Goal: Task Accomplishment & Management: Use online tool/utility

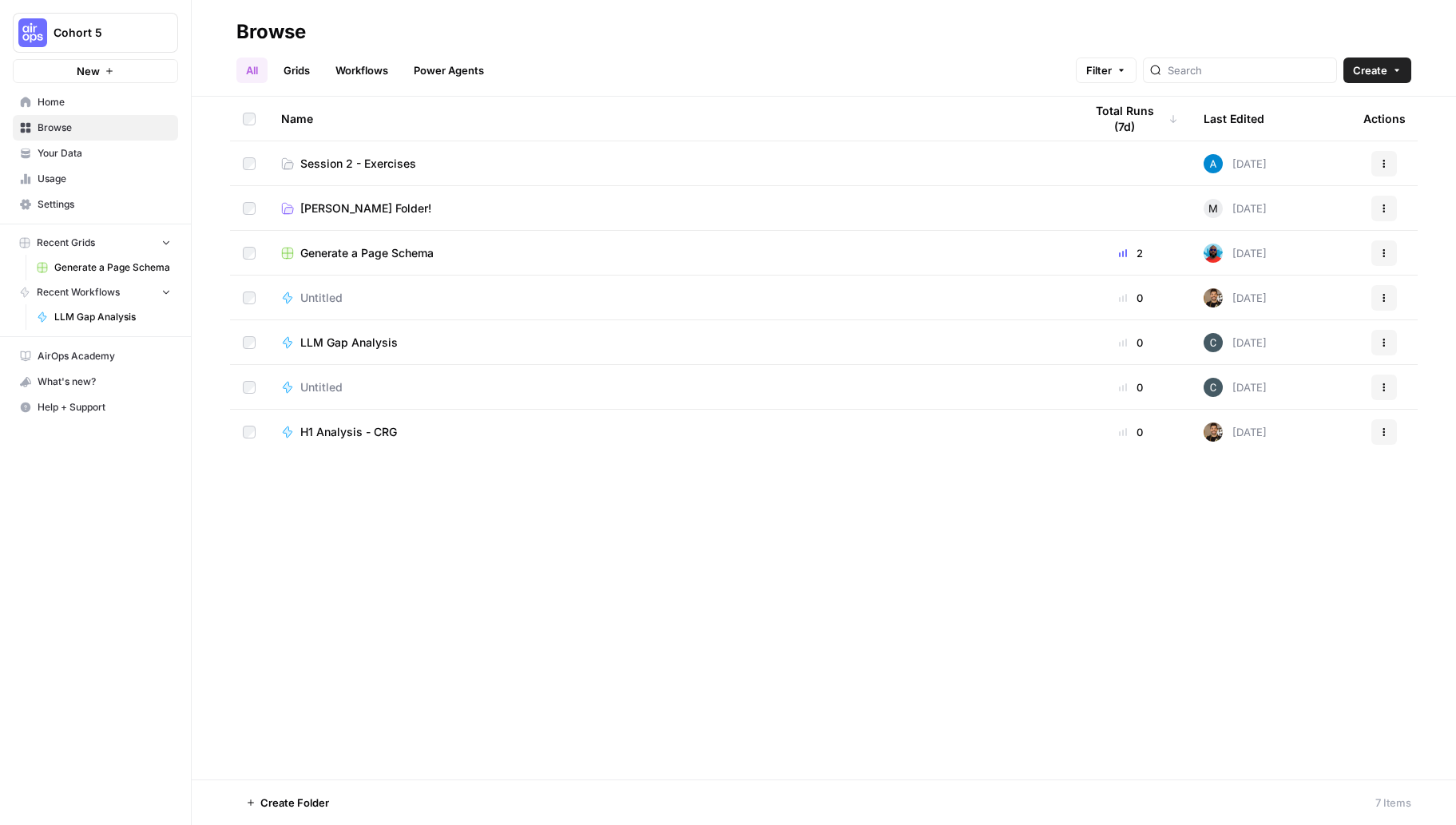
click at [414, 159] on span "Session 2 - Exercises" at bounding box center [358, 163] width 115 height 16
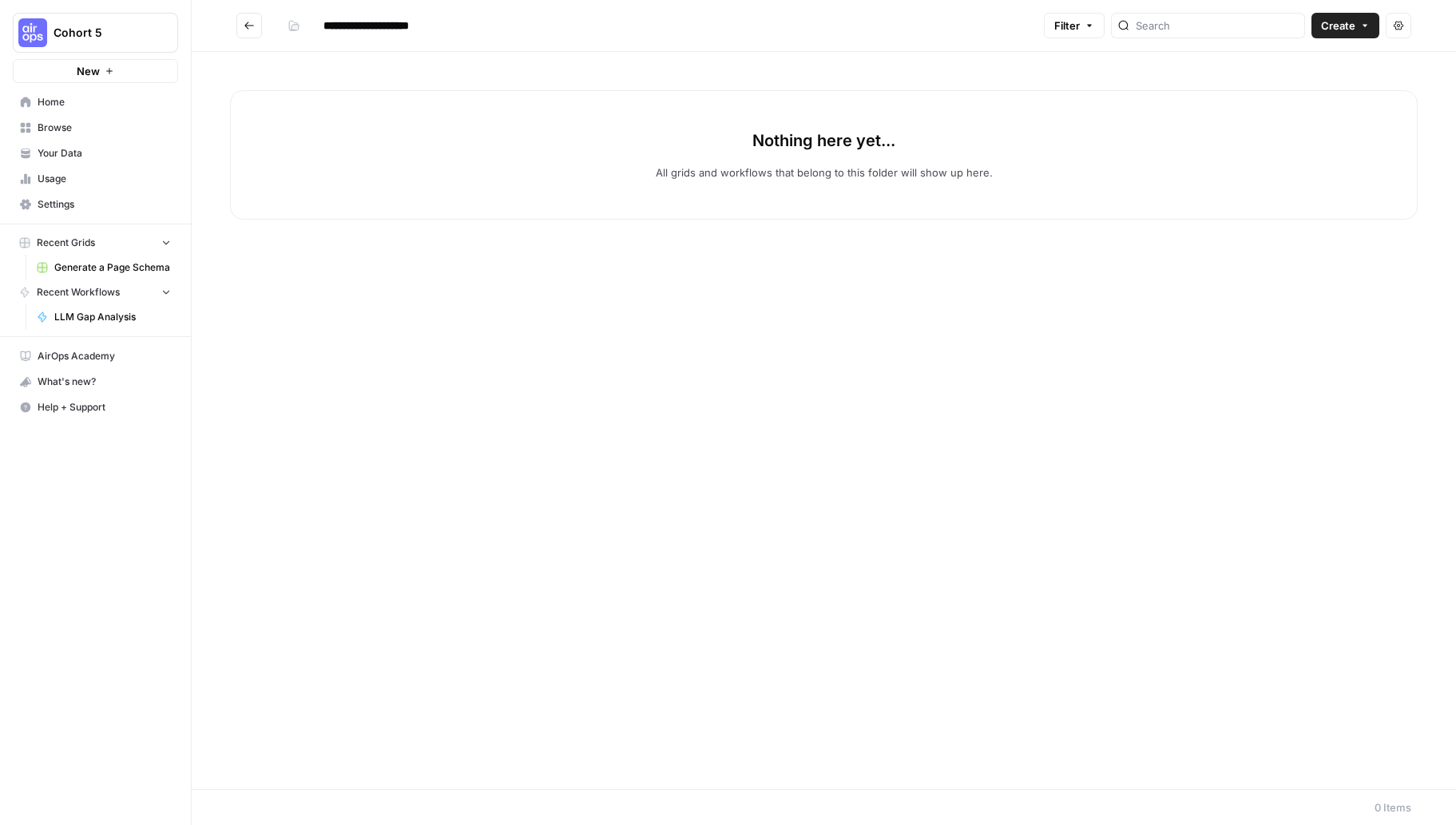
click at [1366, 29] on icon "button" at bounding box center [1365, 26] width 10 height 10
click at [1301, 87] on span "Workflow" at bounding box center [1314, 85] width 89 height 16
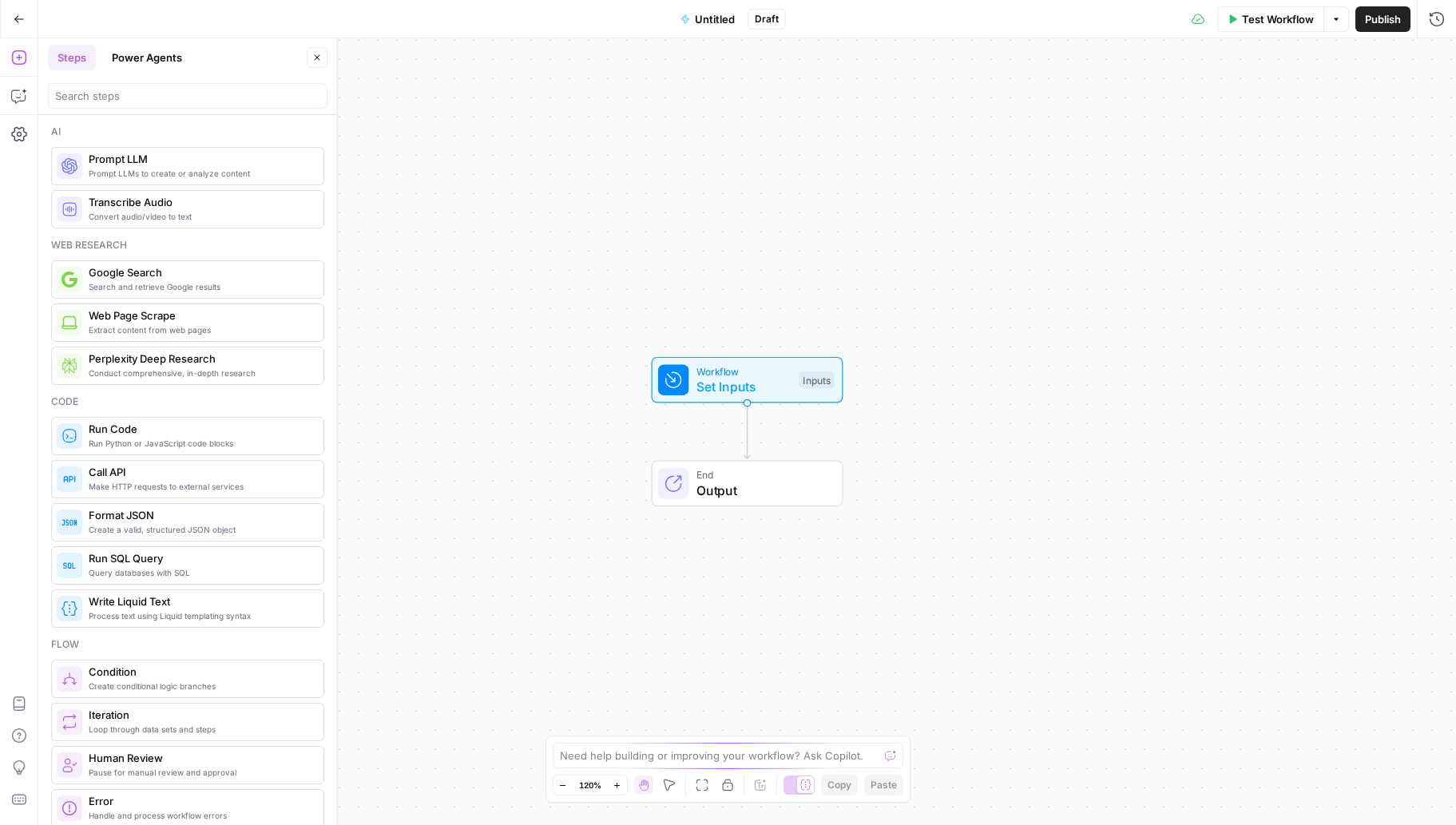
click at [13, 20] on icon "button" at bounding box center [19, 19] width 12 height 12
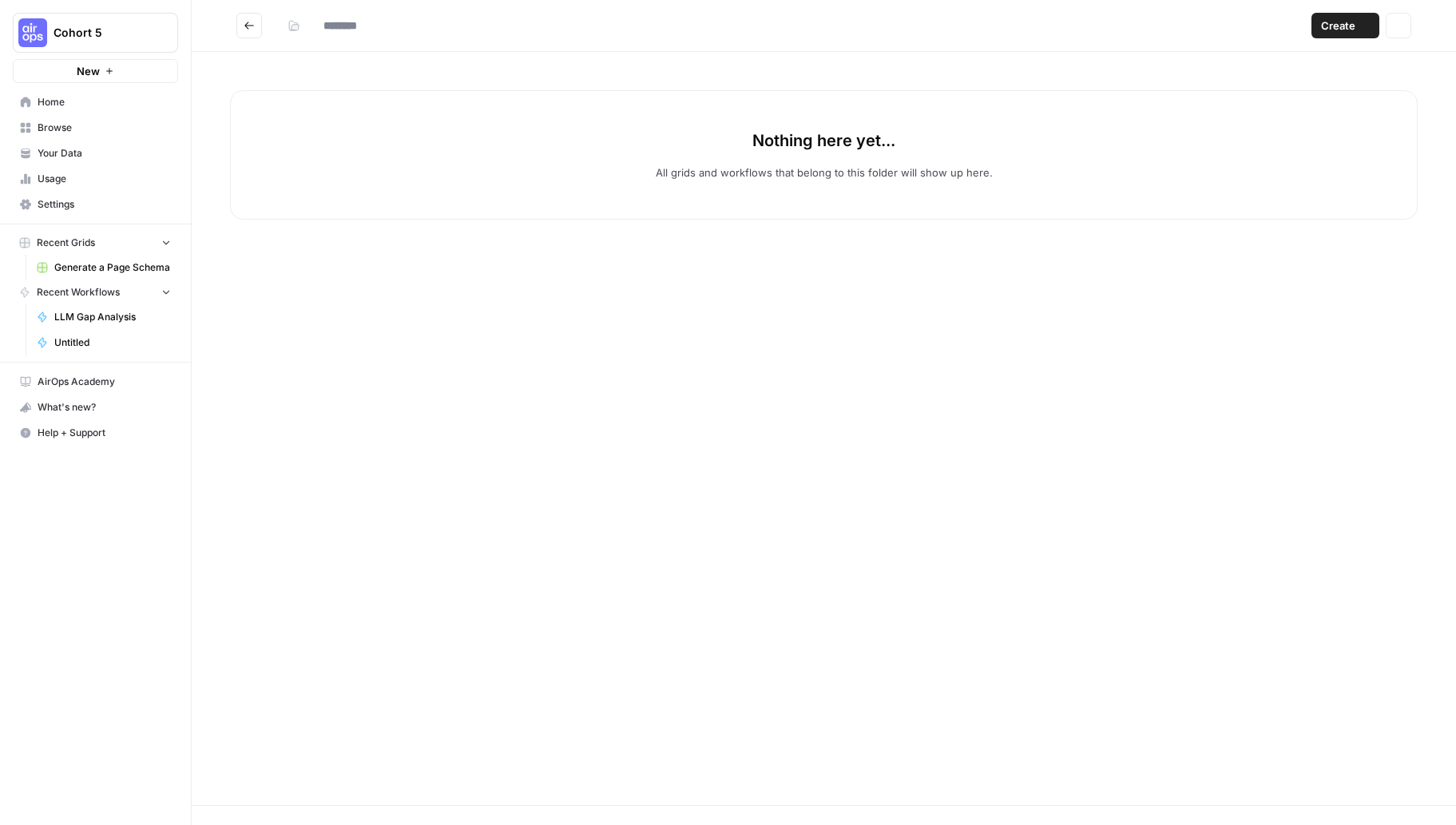
type input "**********"
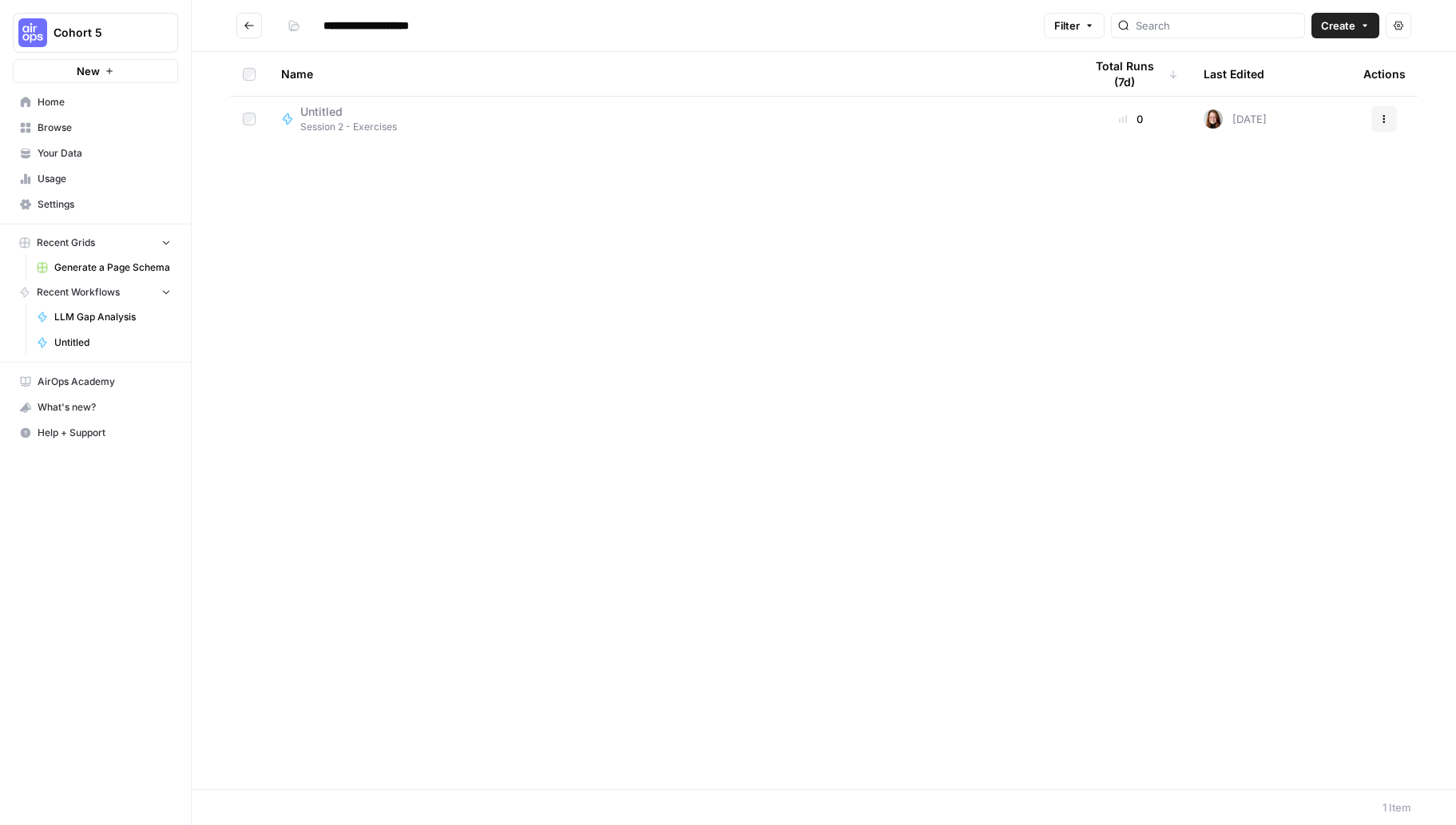
click at [79, 114] on link "Home" at bounding box center [95, 101] width 166 height 26
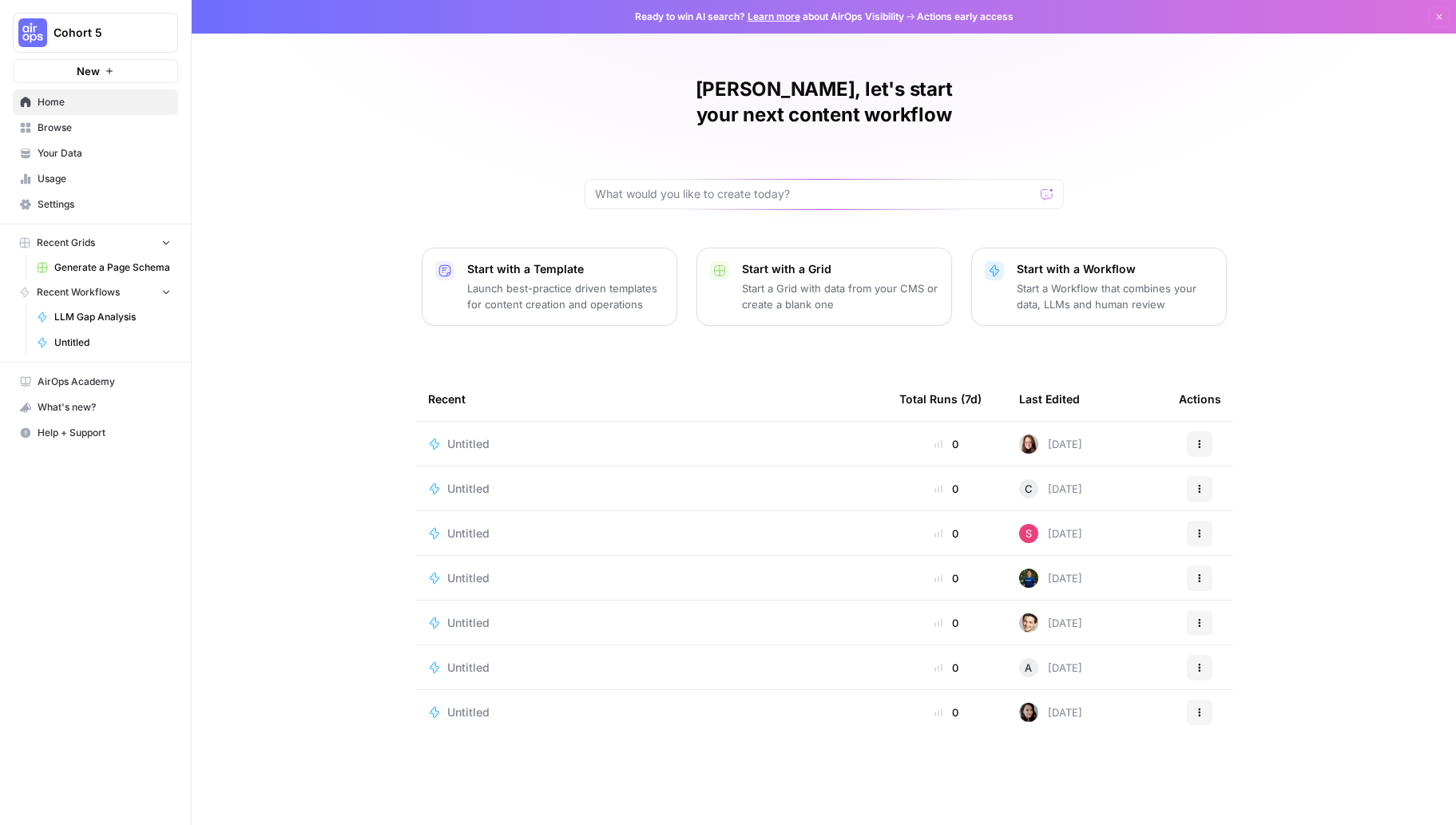
click at [72, 148] on span "Your Data" at bounding box center [105, 152] width 134 height 14
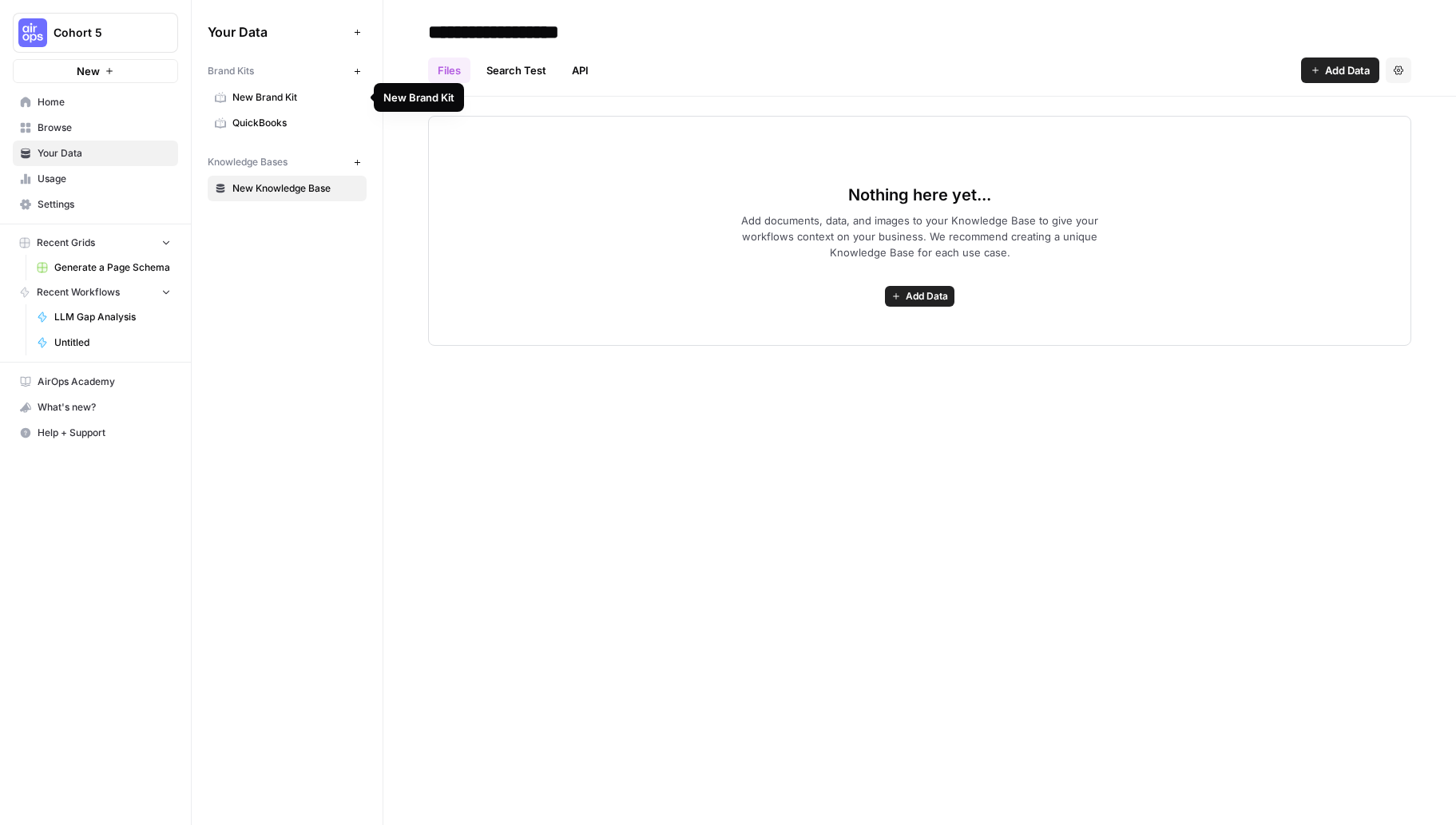
click at [297, 98] on span "New Brand Kit" at bounding box center [296, 96] width 127 height 14
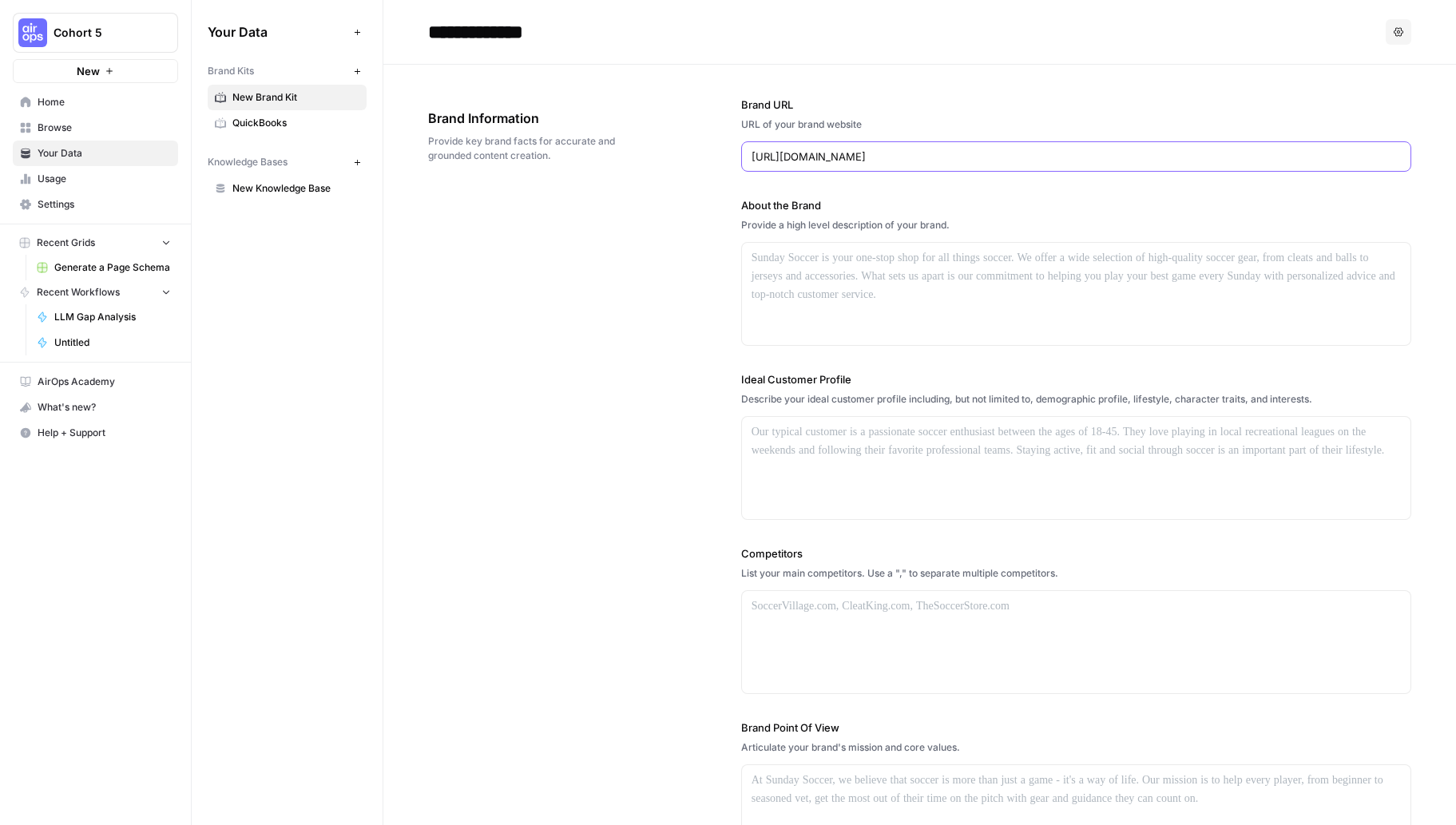
drag, startPoint x: 871, startPoint y: 156, endPoint x: 814, endPoint y: 154, distance: 57.0
click at [814, 154] on input "https://www.veed.io/" at bounding box center [1076, 156] width 650 height 16
click at [799, 160] on input "https://www.descript.com" at bounding box center [1059, 156] width 618 height 16
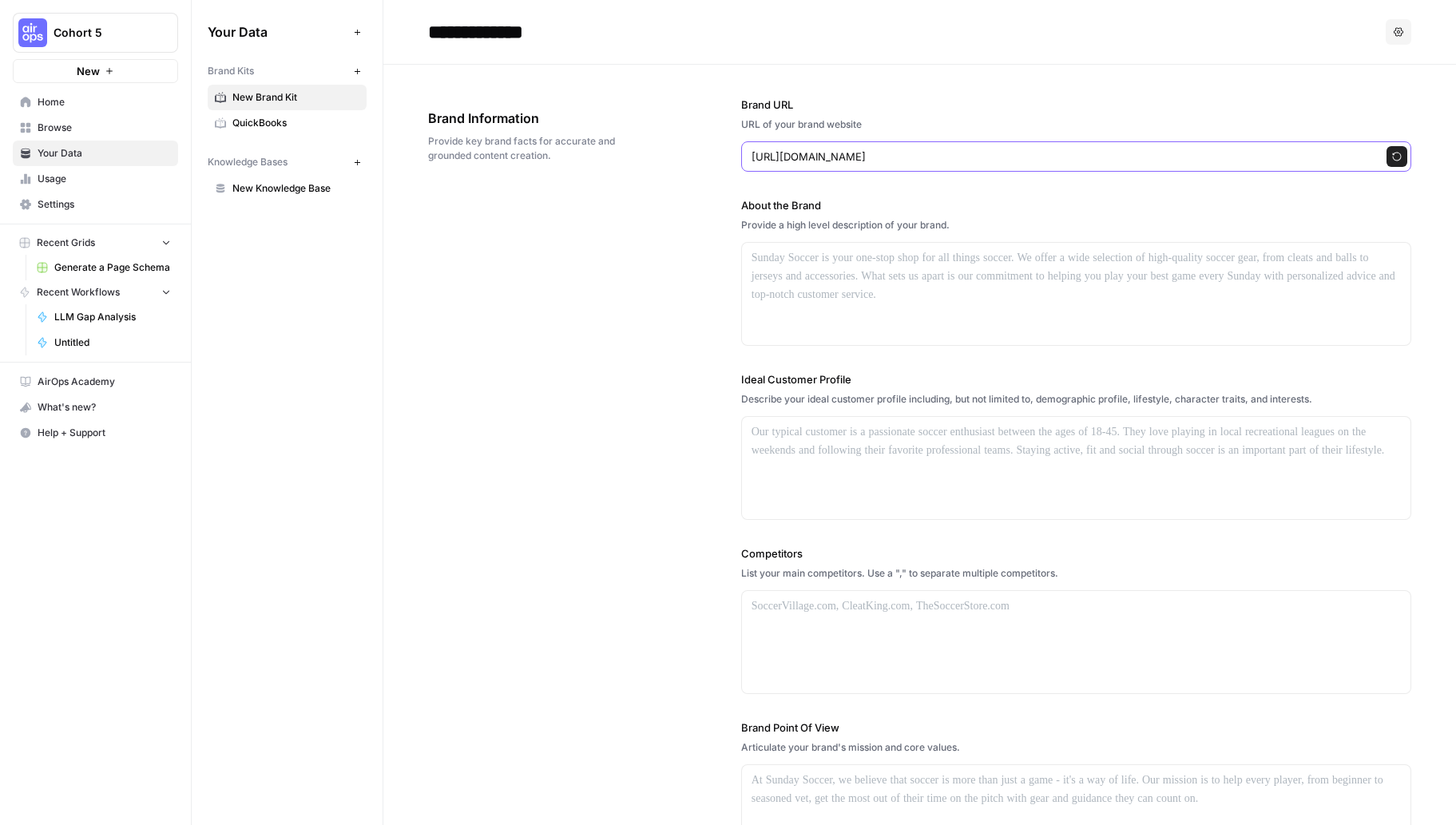
paste input "/pricing"
drag, startPoint x: 933, startPoint y: 159, endPoint x: 881, endPoint y: 158, distance: 52.0
click at [881, 158] on input "https://www.descript.com/pricing" at bounding box center [1059, 156] width 618 height 16
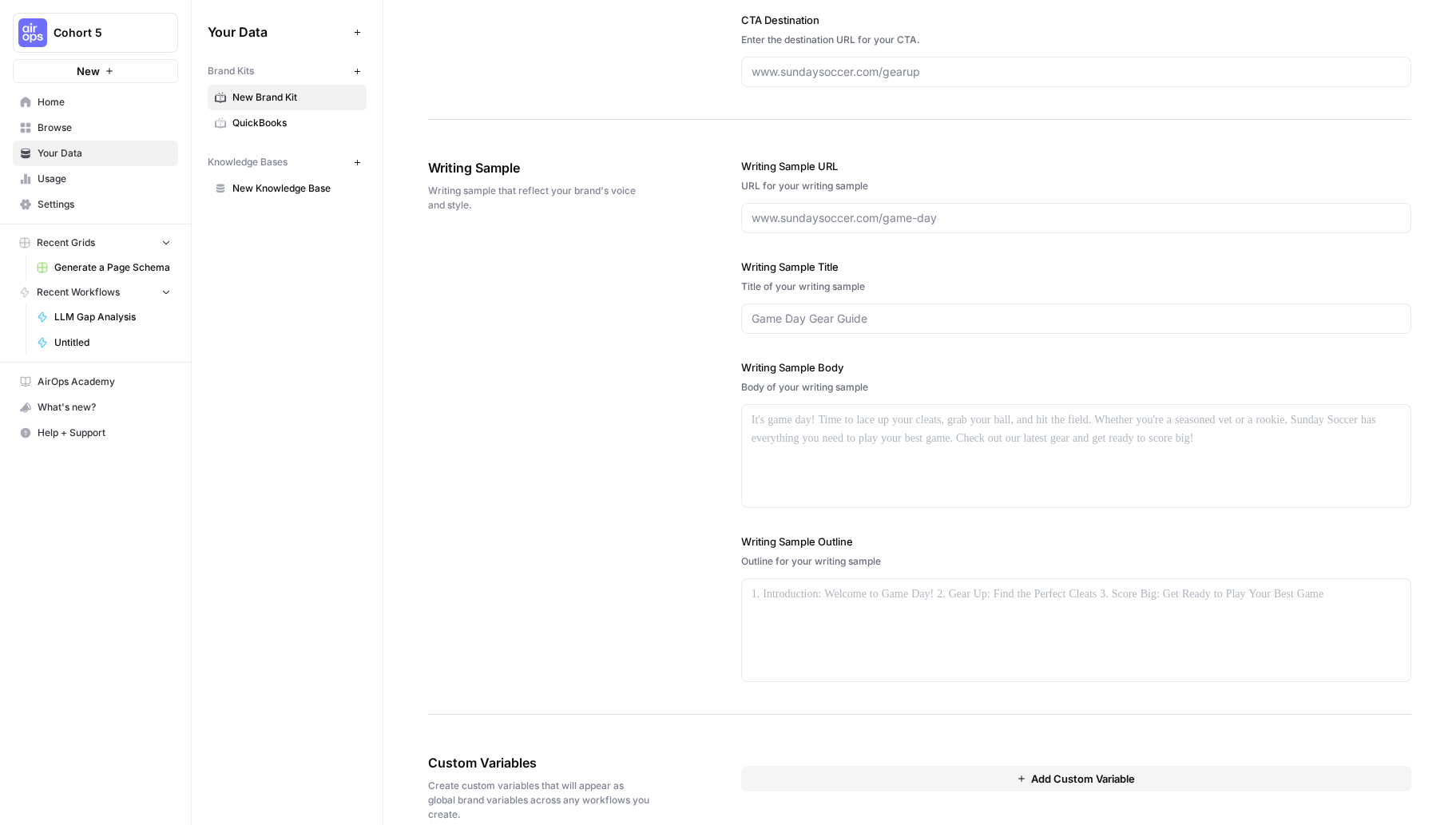
scroll to position [1660, 0]
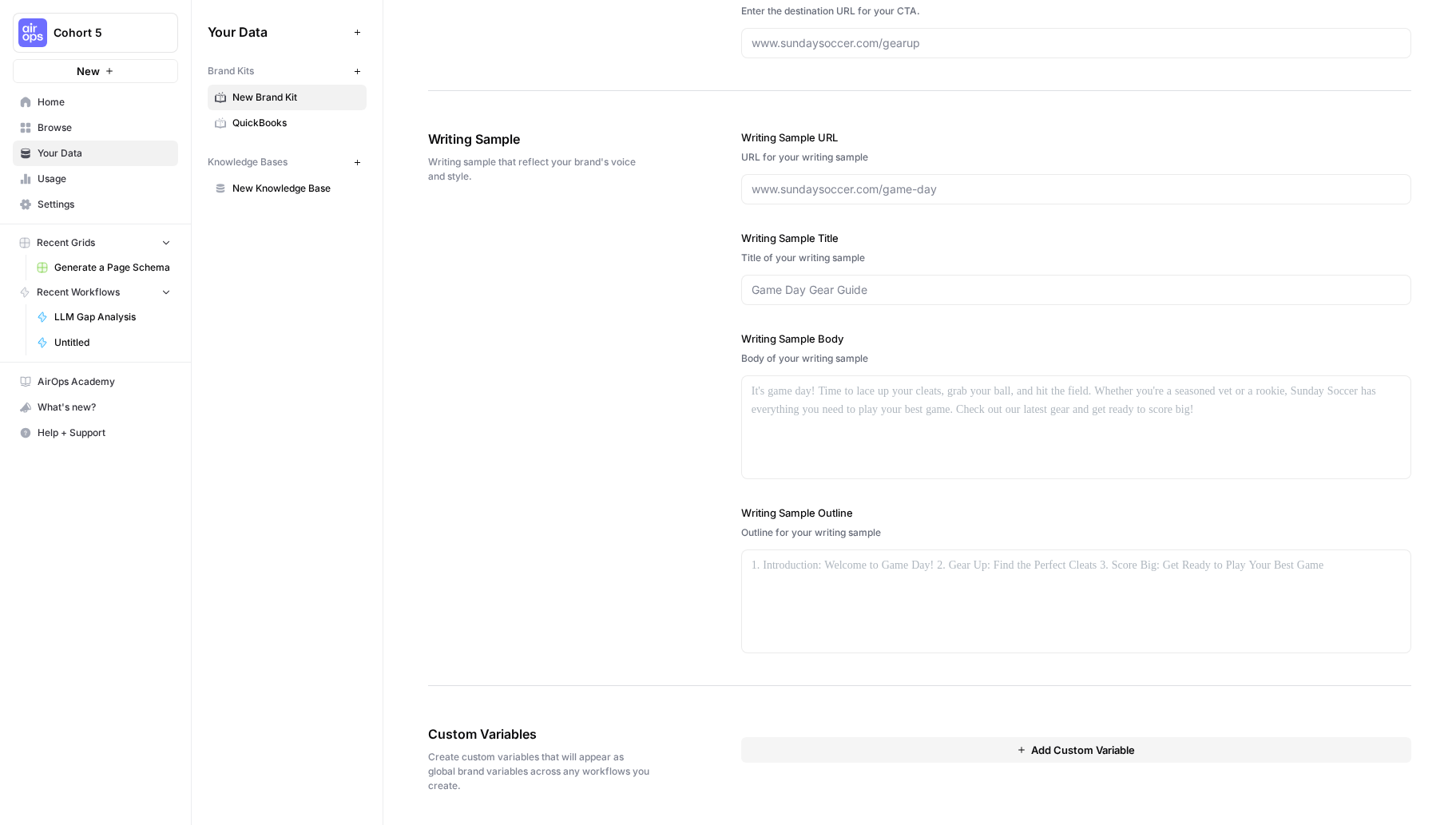
type input "https://www.descript.com/"
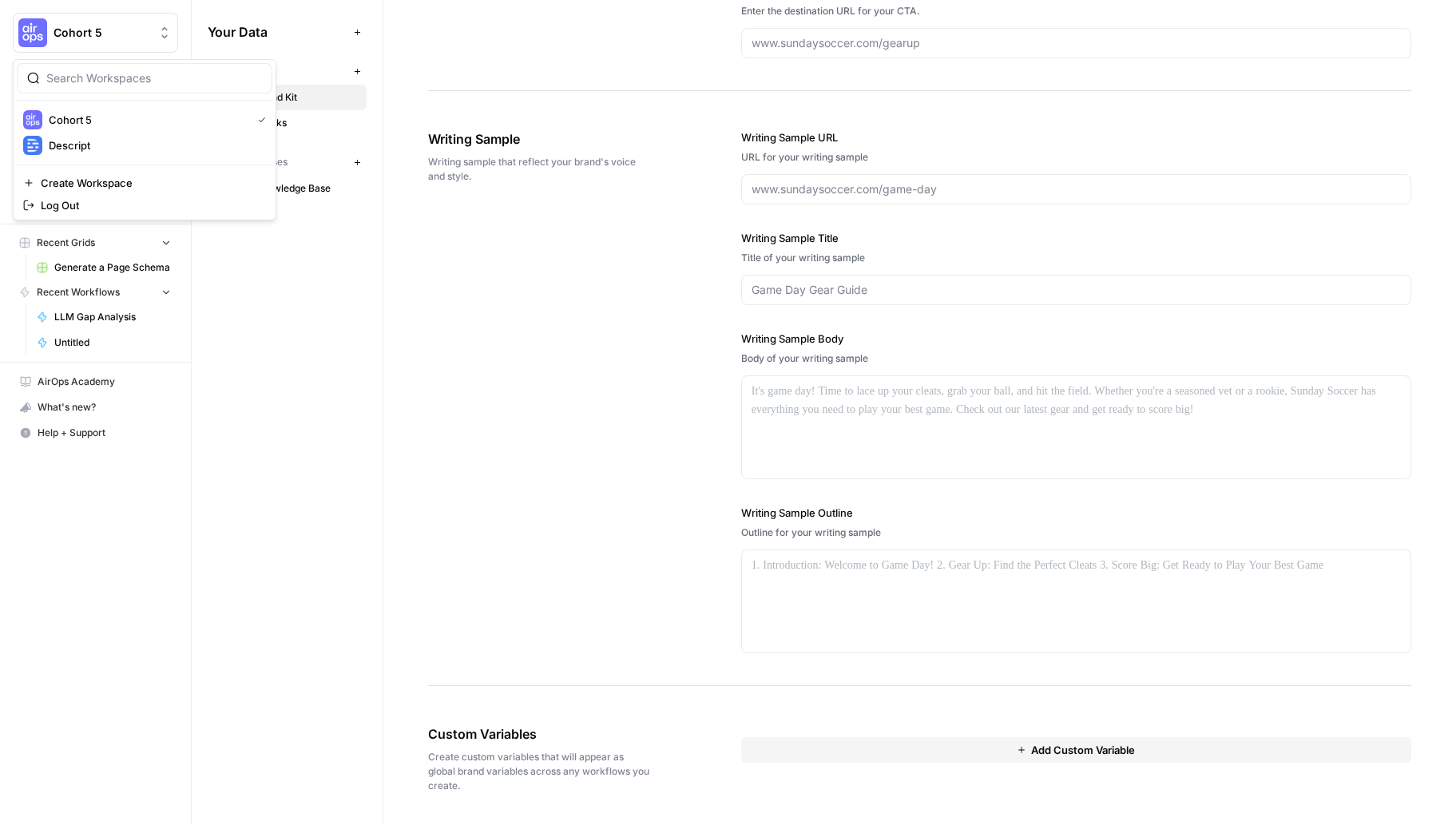
click at [45, 31] on img "Workspace: Cohort 5" at bounding box center [32, 32] width 29 height 29
click at [120, 142] on span "Descript" at bounding box center [154, 145] width 211 height 16
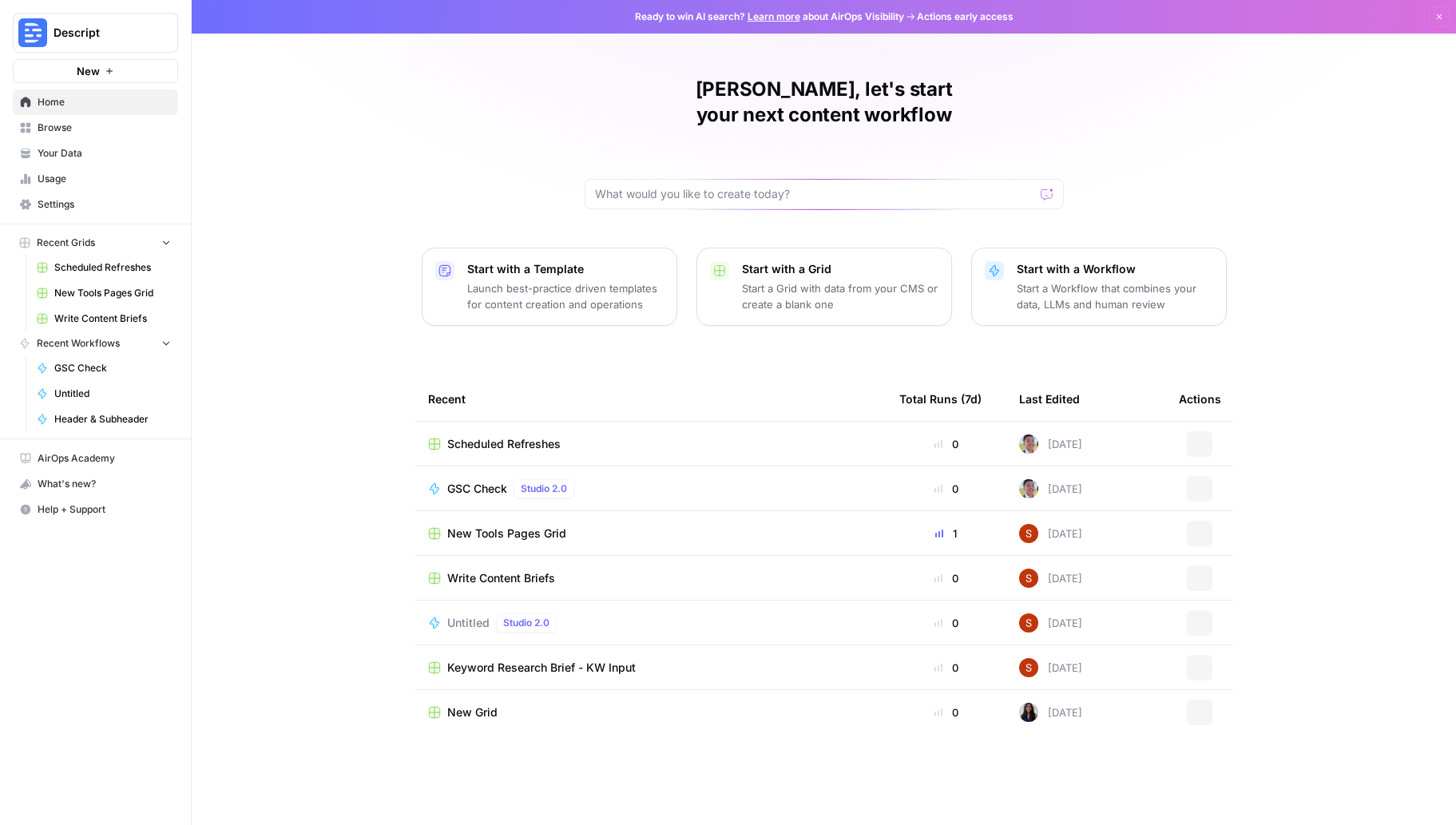
click at [81, 150] on span "Your Data" at bounding box center [105, 152] width 134 height 14
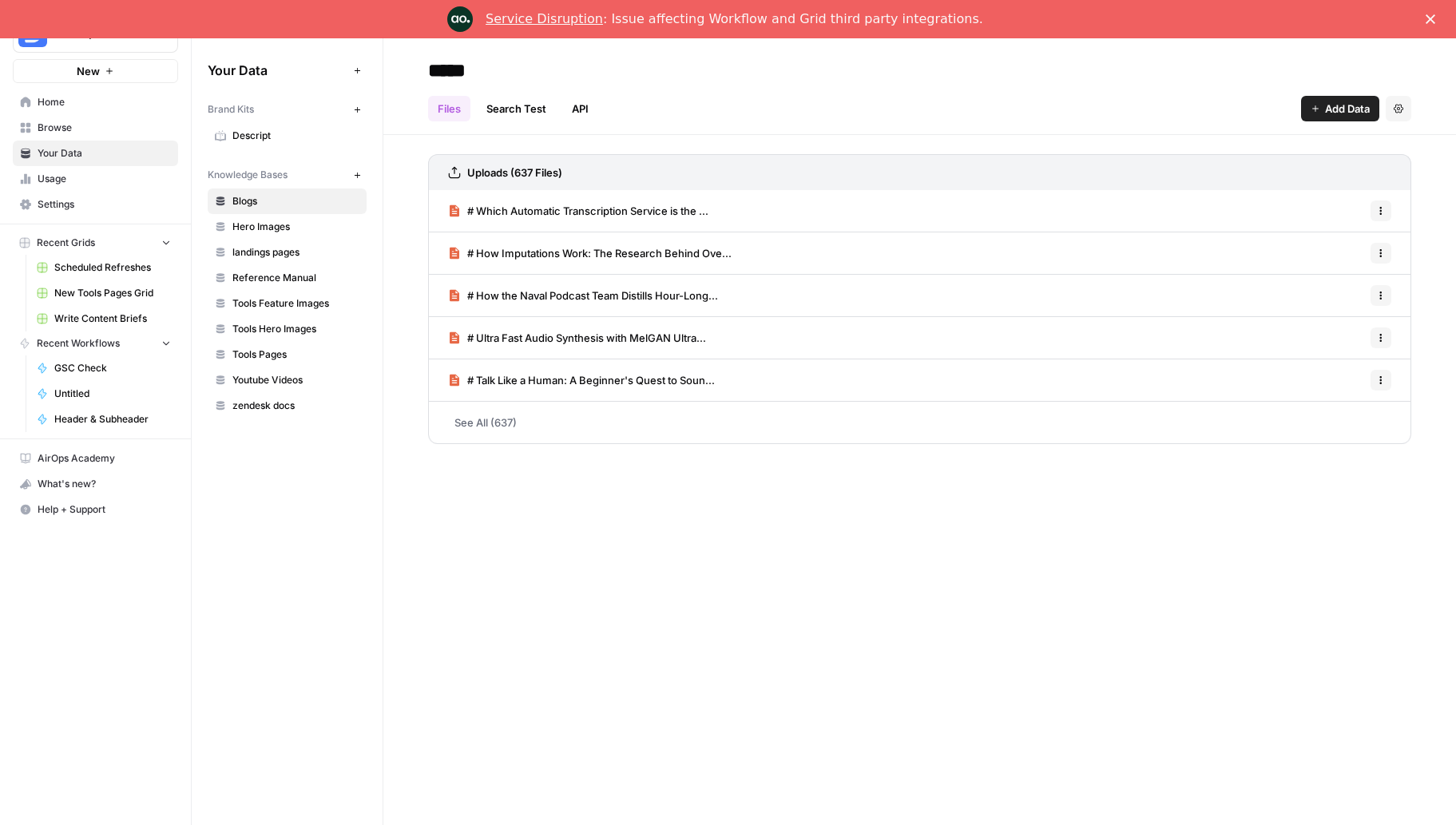
click at [260, 134] on span "Descript" at bounding box center [296, 135] width 127 height 14
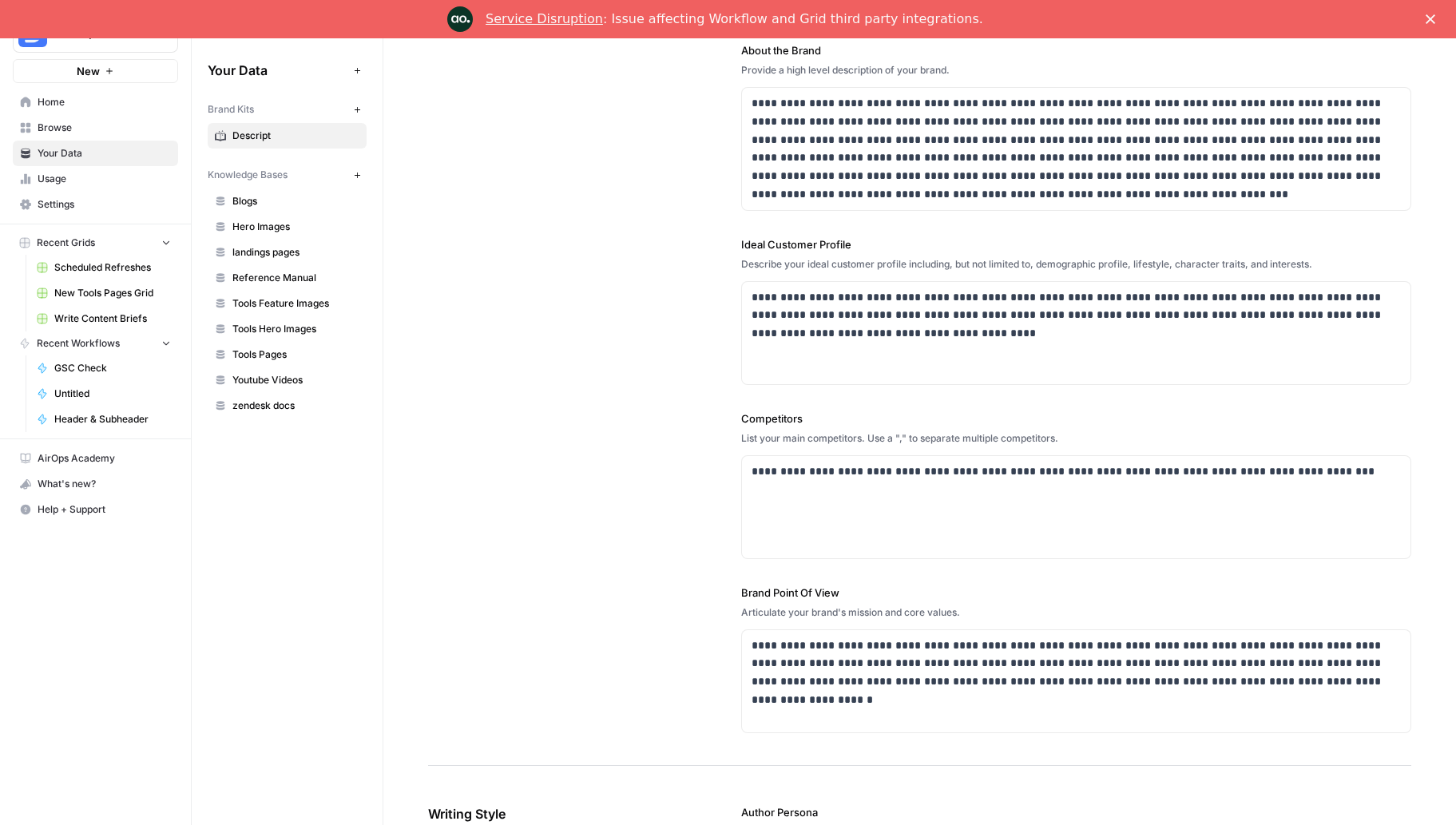
scroll to position [241, 0]
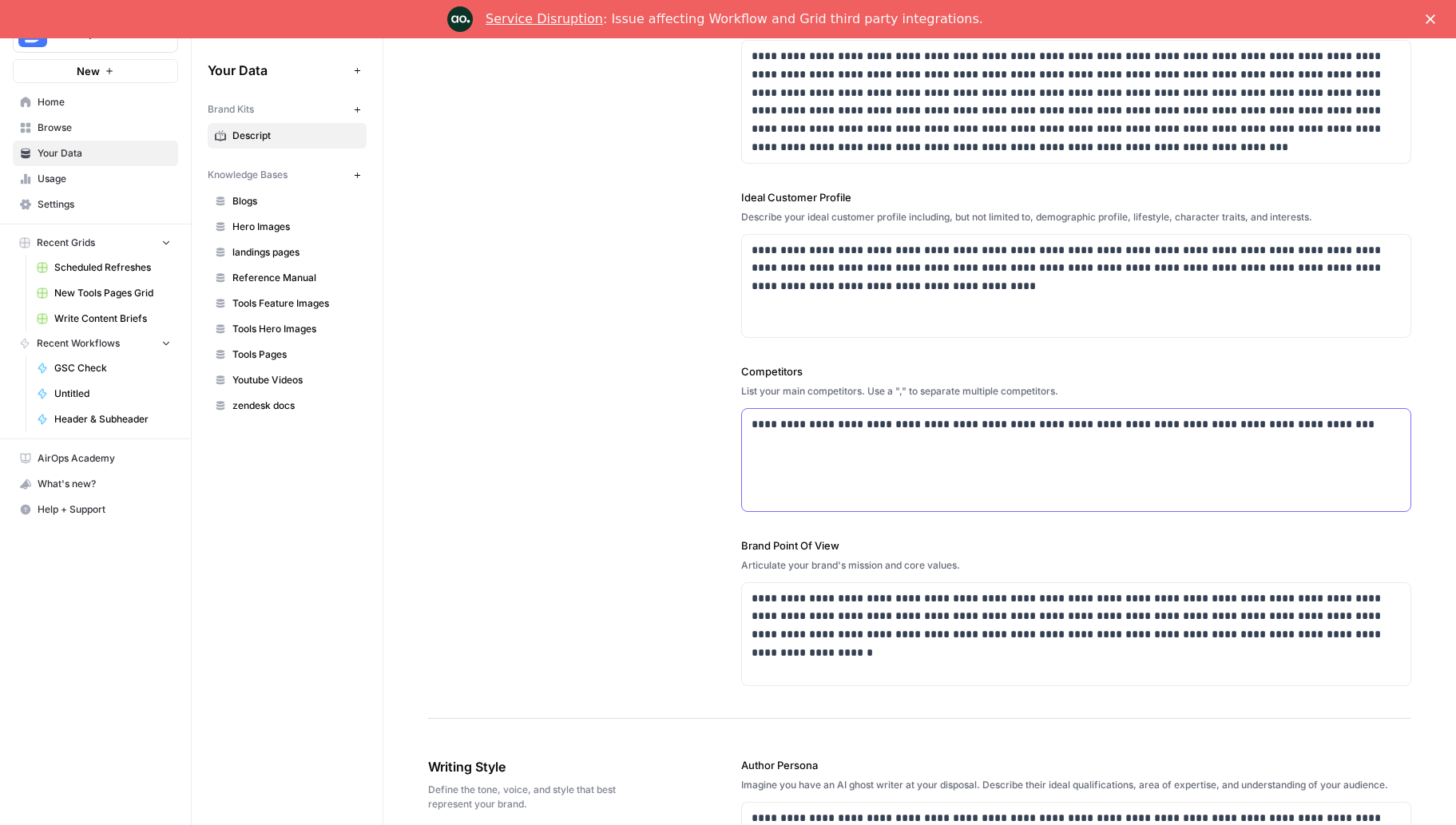
click at [751, 419] on p "**********" at bounding box center [1076, 424] width 650 height 18
drag, startPoint x: 975, startPoint y: 424, endPoint x: 795, endPoint y: 420, distance: 180.0
click at [795, 420] on p "**********" at bounding box center [1076, 424] width 650 height 18
copy p "**********"
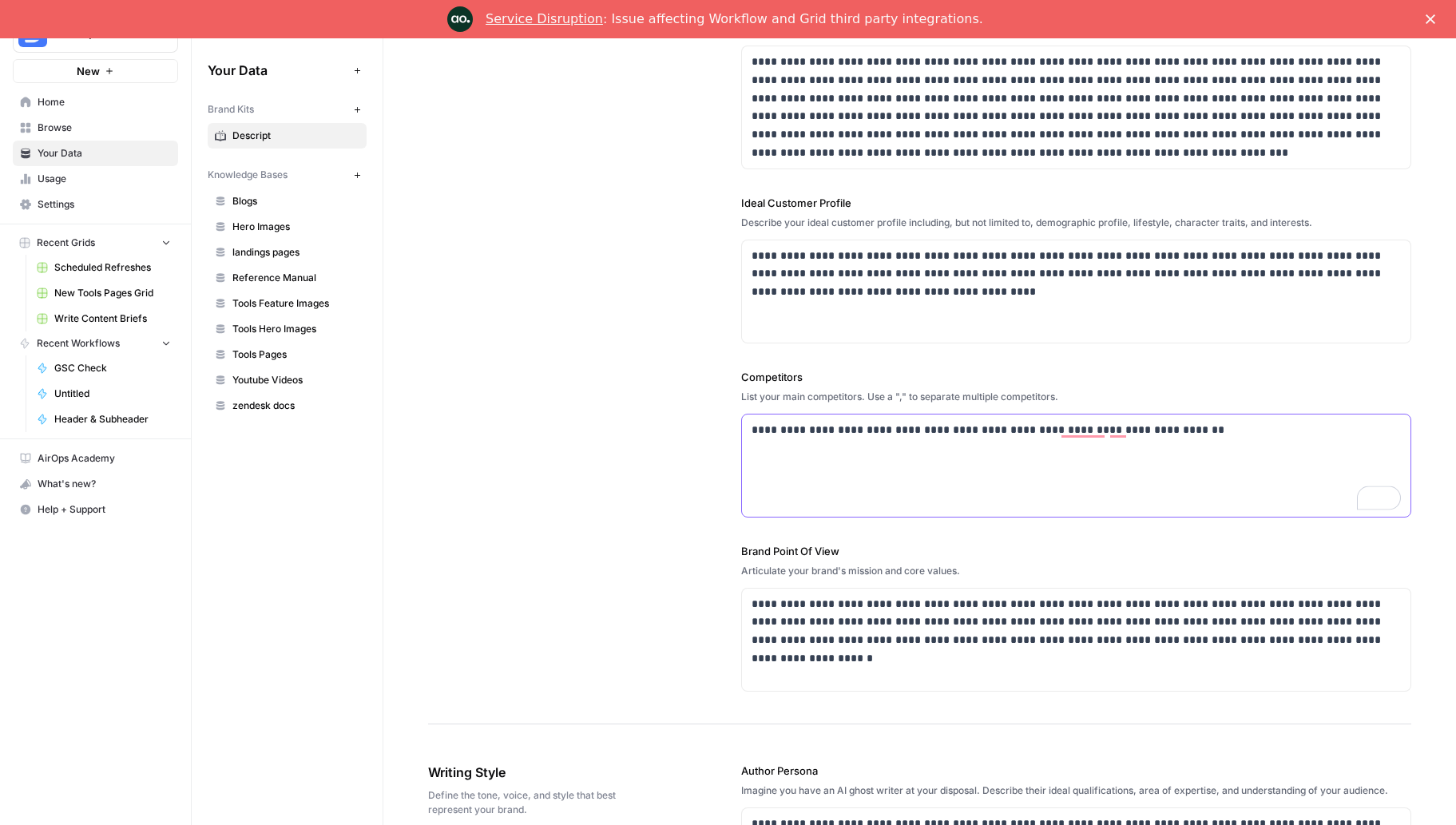
scroll to position [238, 0]
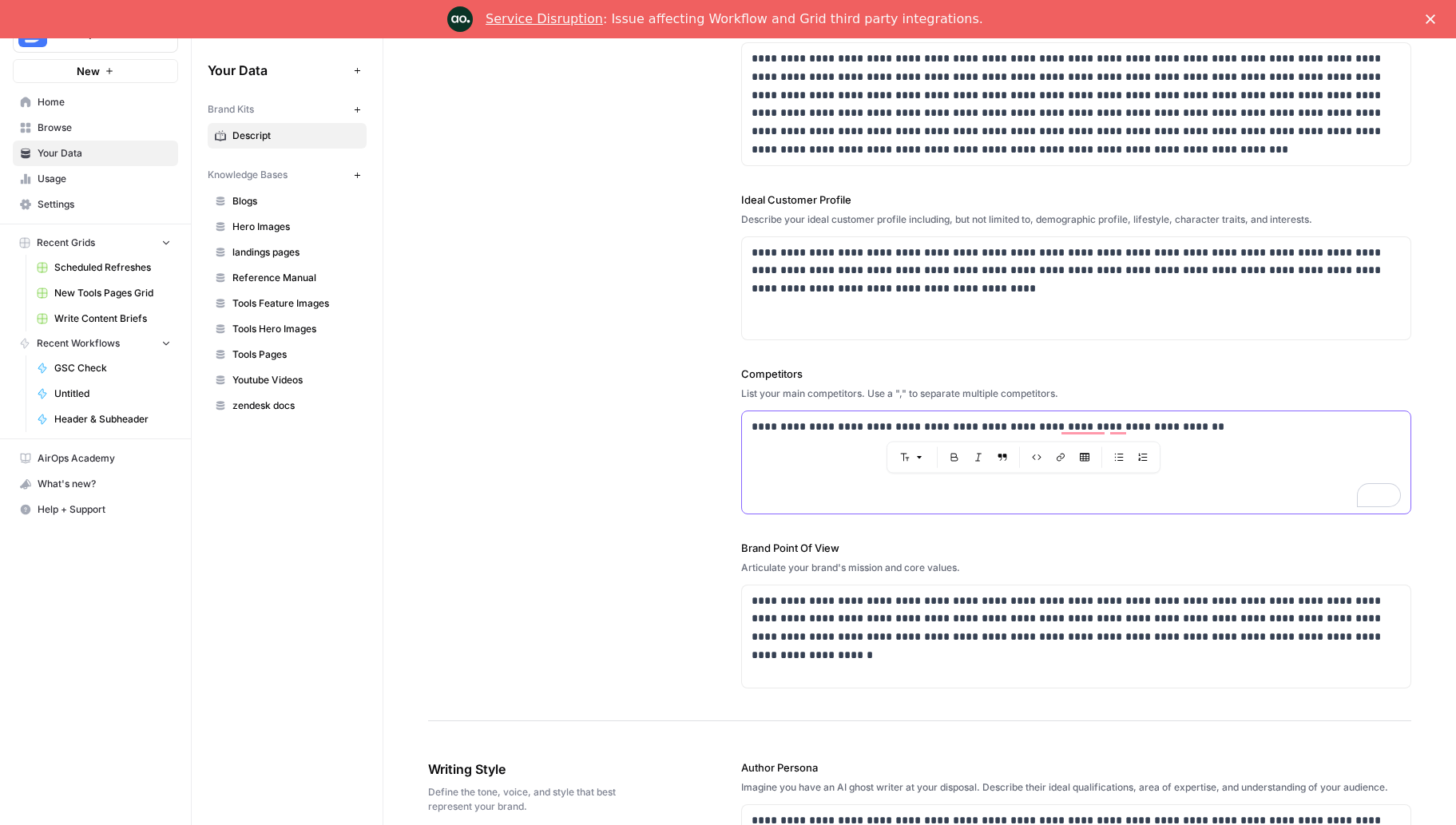
drag, startPoint x: 1056, startPoint y: 424, endPoint x: 990, endPoint y: 424, distance: 66.0
click at [990, 424] on p "**********" at bounding box center [1076, 427] width 650 height 18
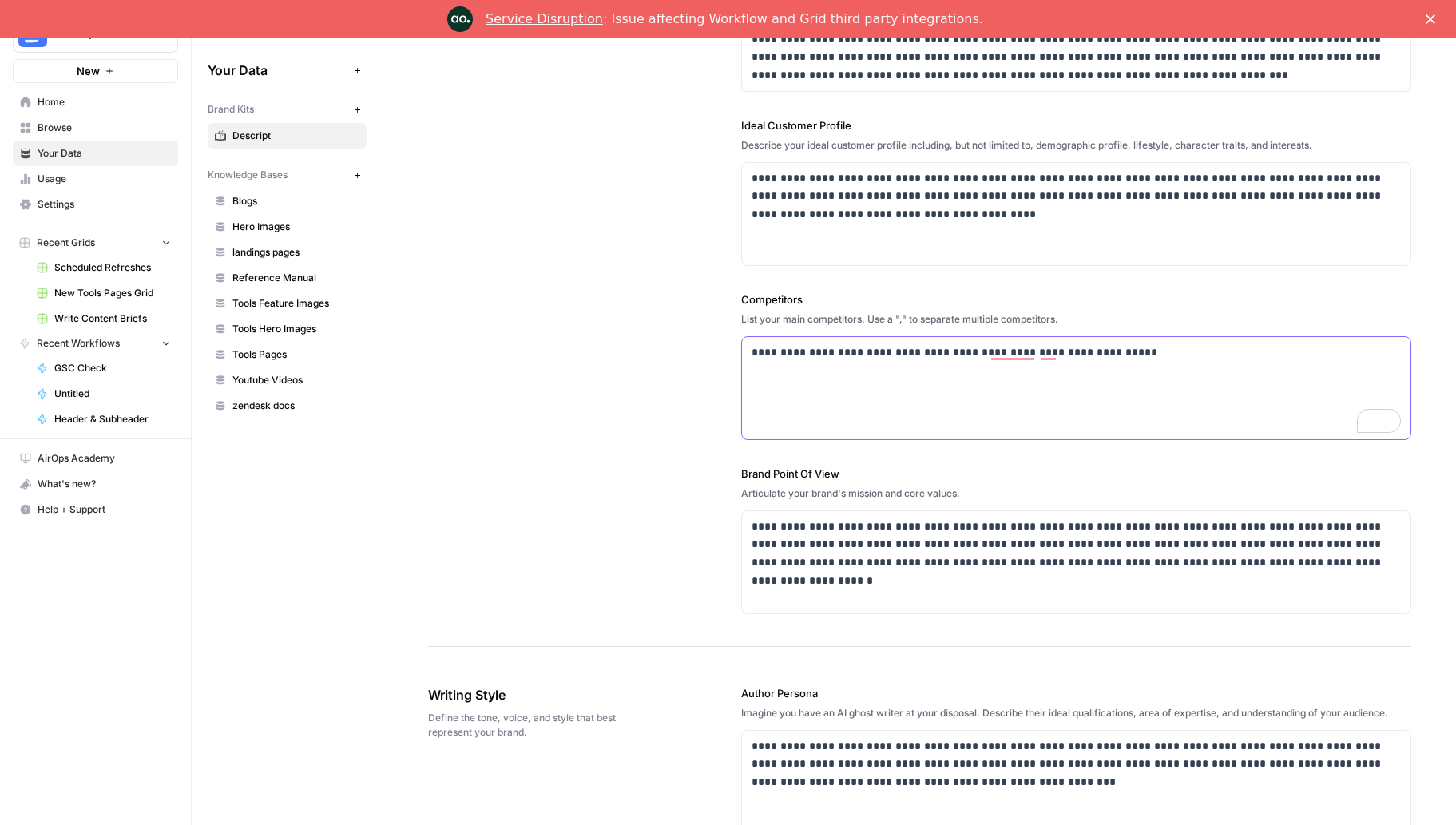
scroll to position [325, 0]
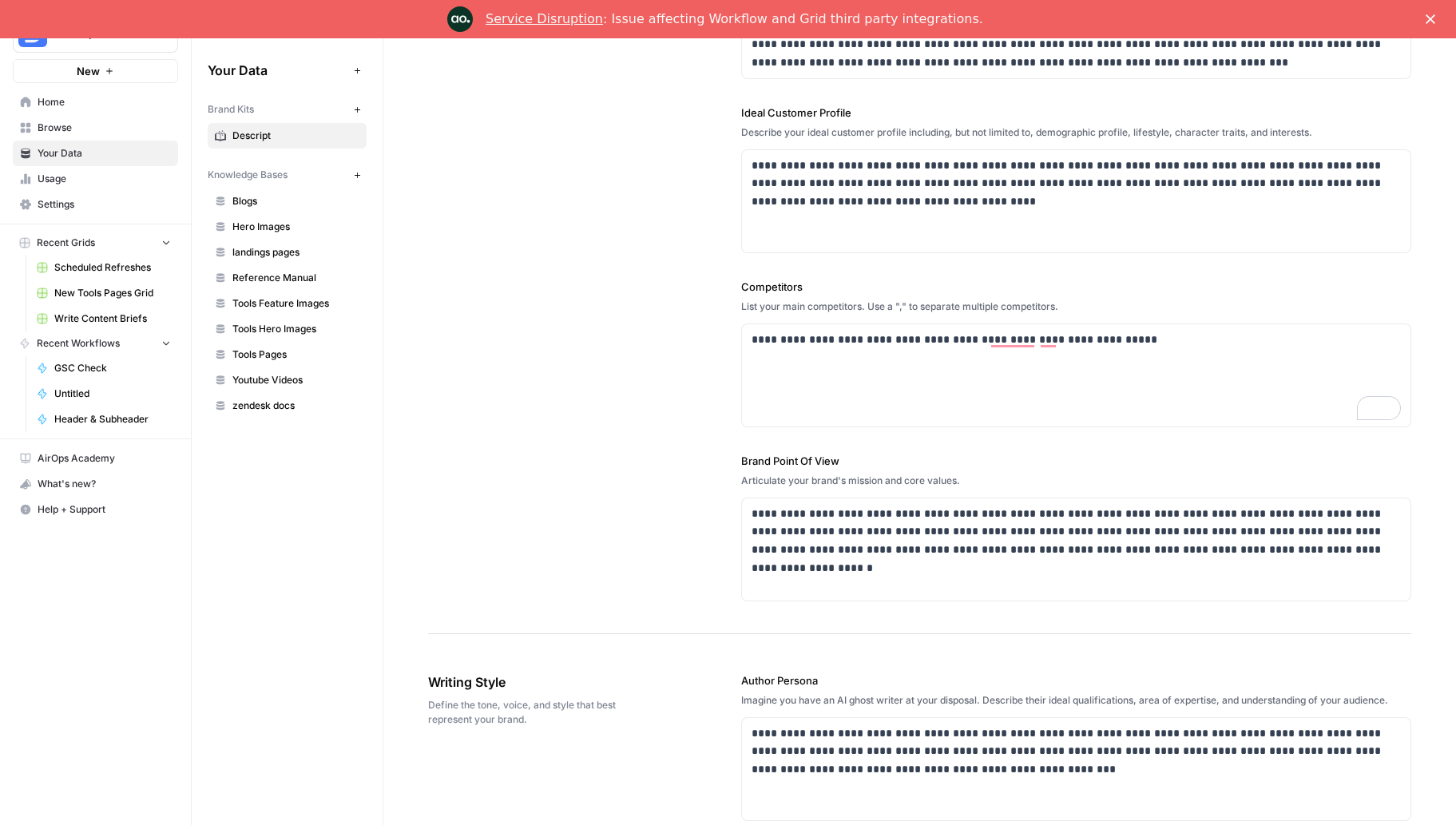
click at [764, 307] on div "List your main competitors. Use a "," to separate multiple competitors." at bounding box center [1076, 306] width 670 height 14
click at [765, 307] on div "List your main competitors. Use a "," to separate multiple competitors." at bounding box center [1076, 306] width 670 height 14
copy div "List your main competitors. Use a "," to separate multiple competitors."
click at [1079, 338] on p "**********" at bounding box center [1076, 340] width 650 height 18
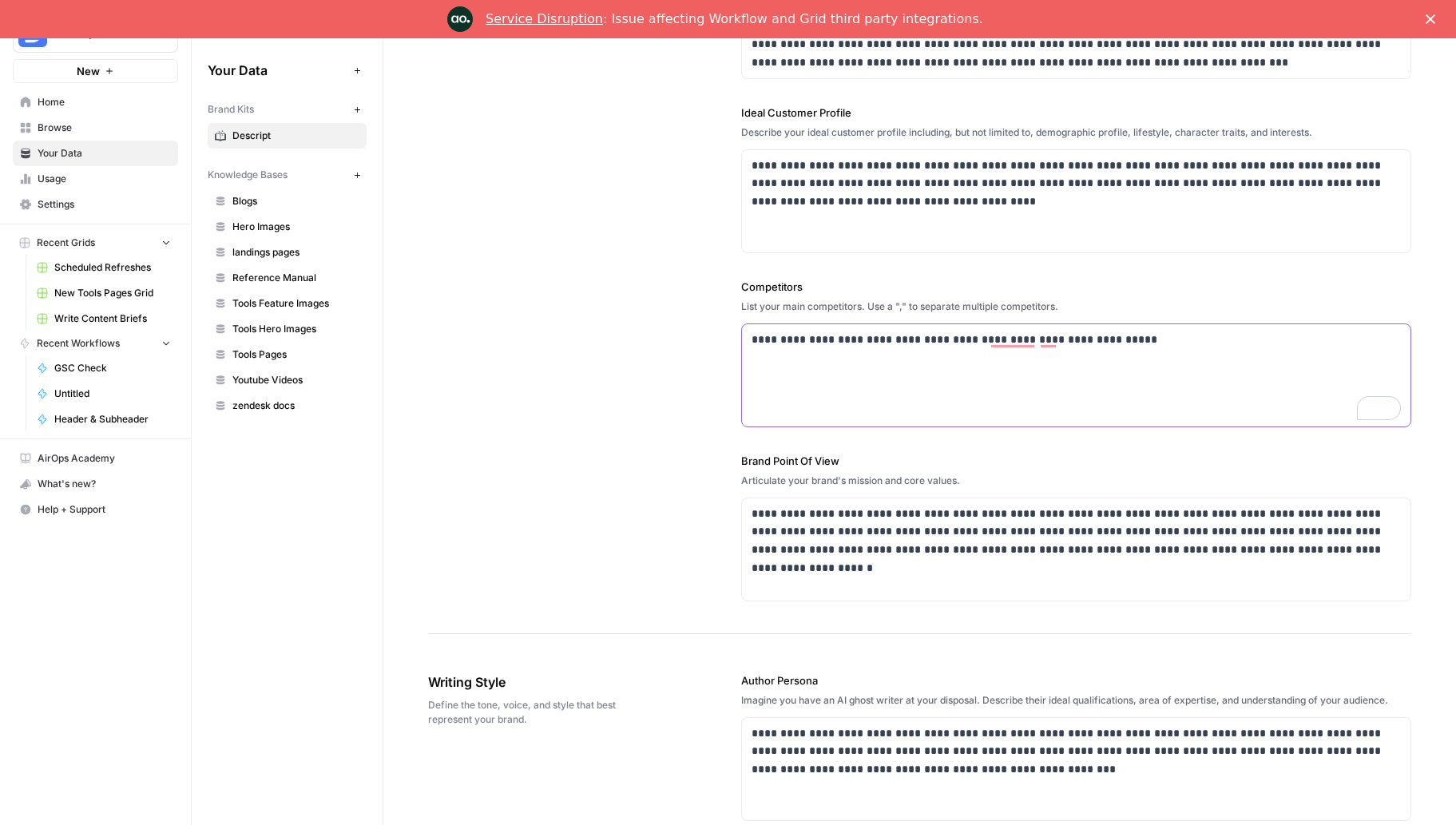
click at [1079, 338] on p "**********" at bounding box center [1076, 340] width 650 height 18
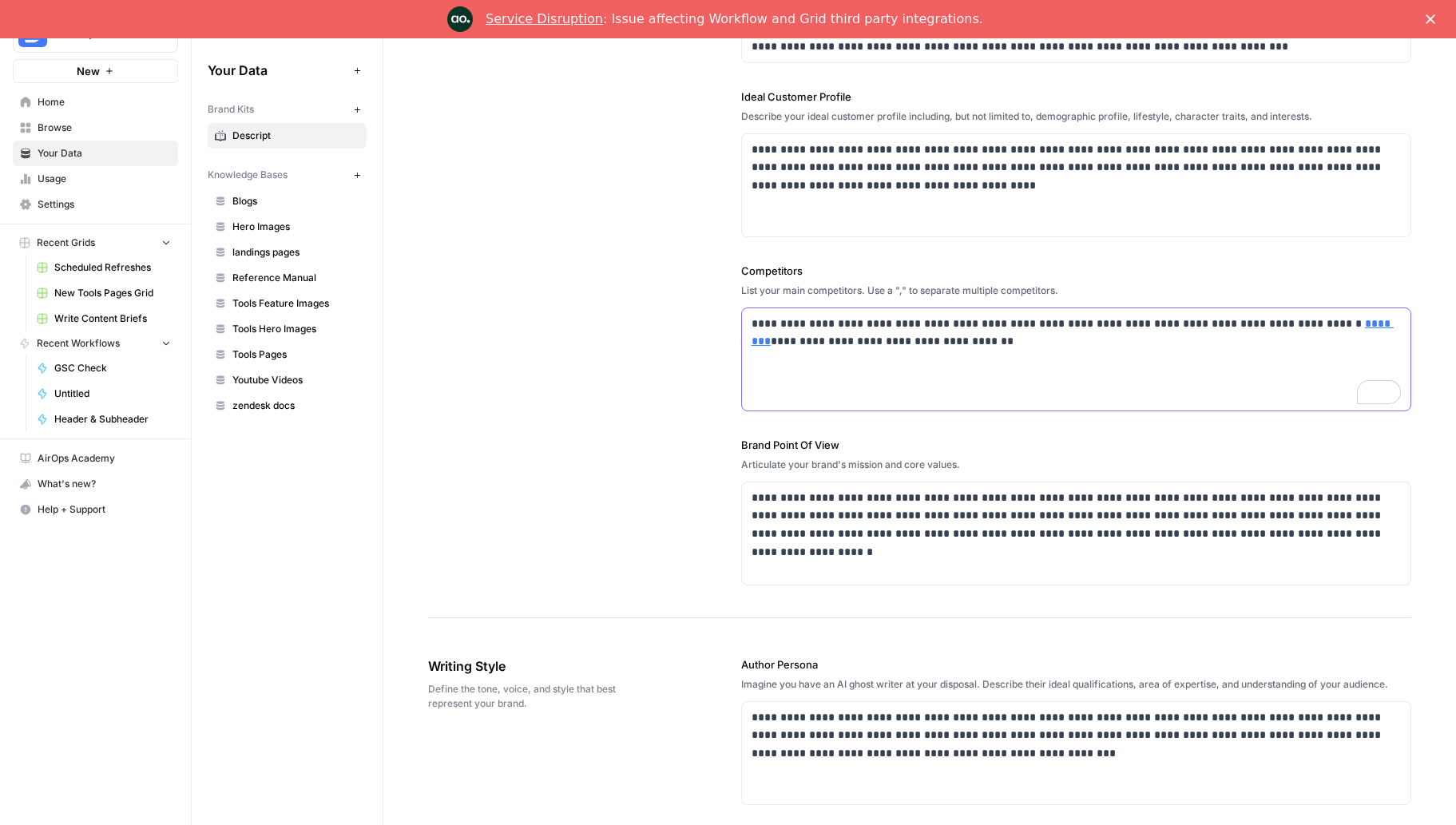
scroll to position [549, 0]
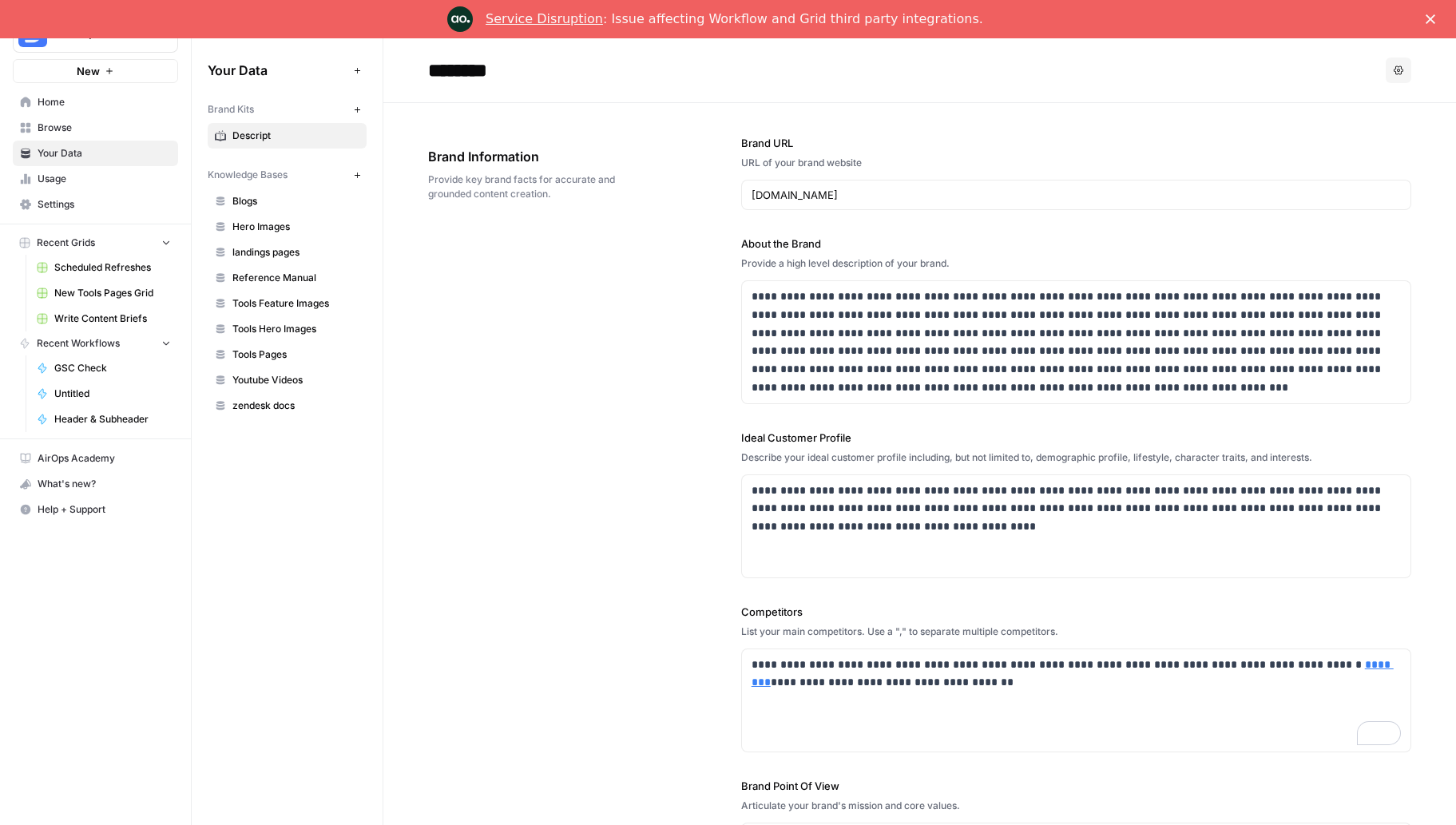
click at [239, 211] on link "Blogs" at bounding box center [287, 201] width 159 height 26
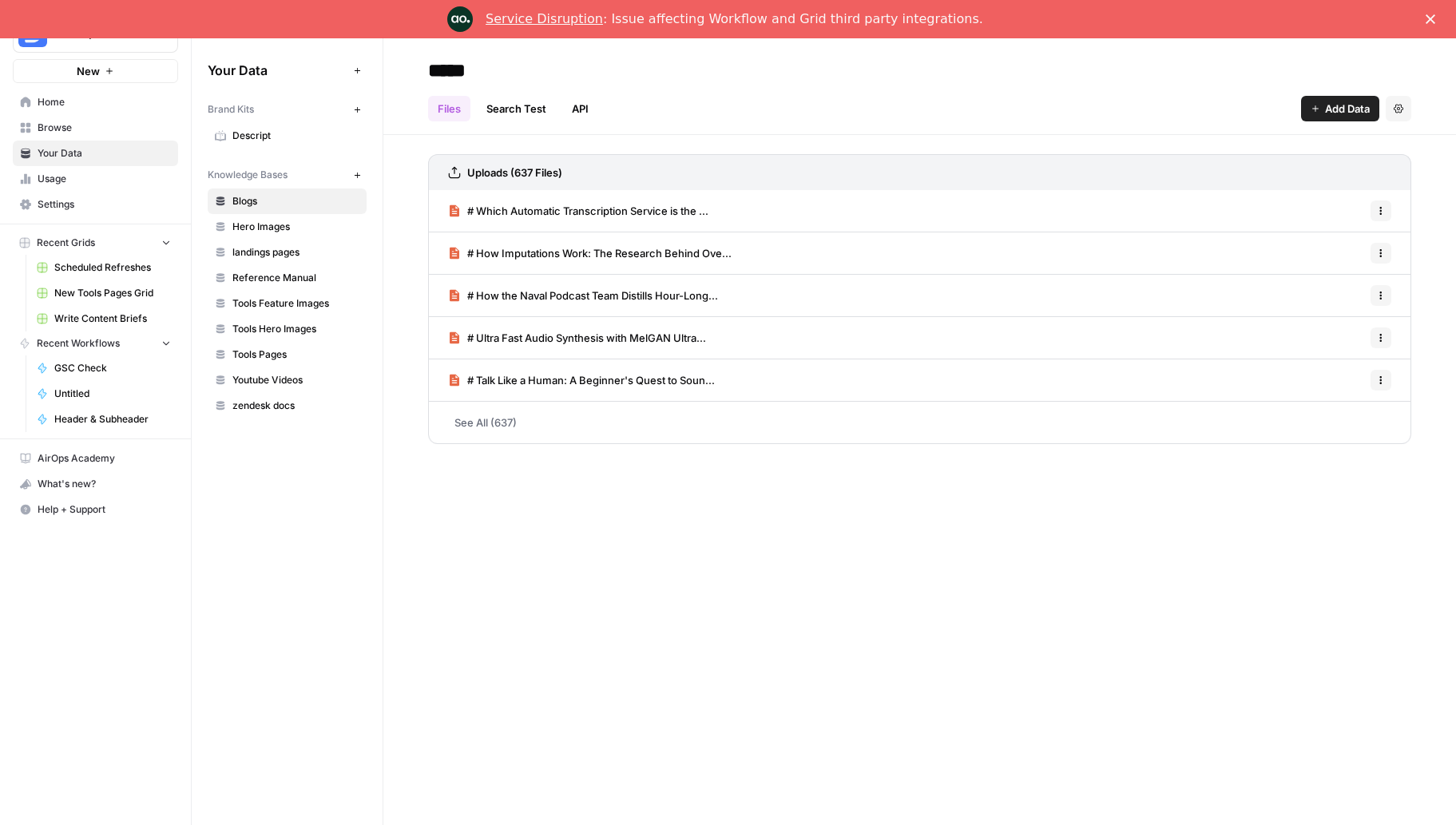
click at [258, 150] on div "Brand Kits New Descript Knowledge Bases New Blogs Hero Images landings pages Re…" at bounding box center [287, 256] width 159 height 322
click at [253, 137] on span "Descript" at bounding box center [296, 135] width 127 height 14
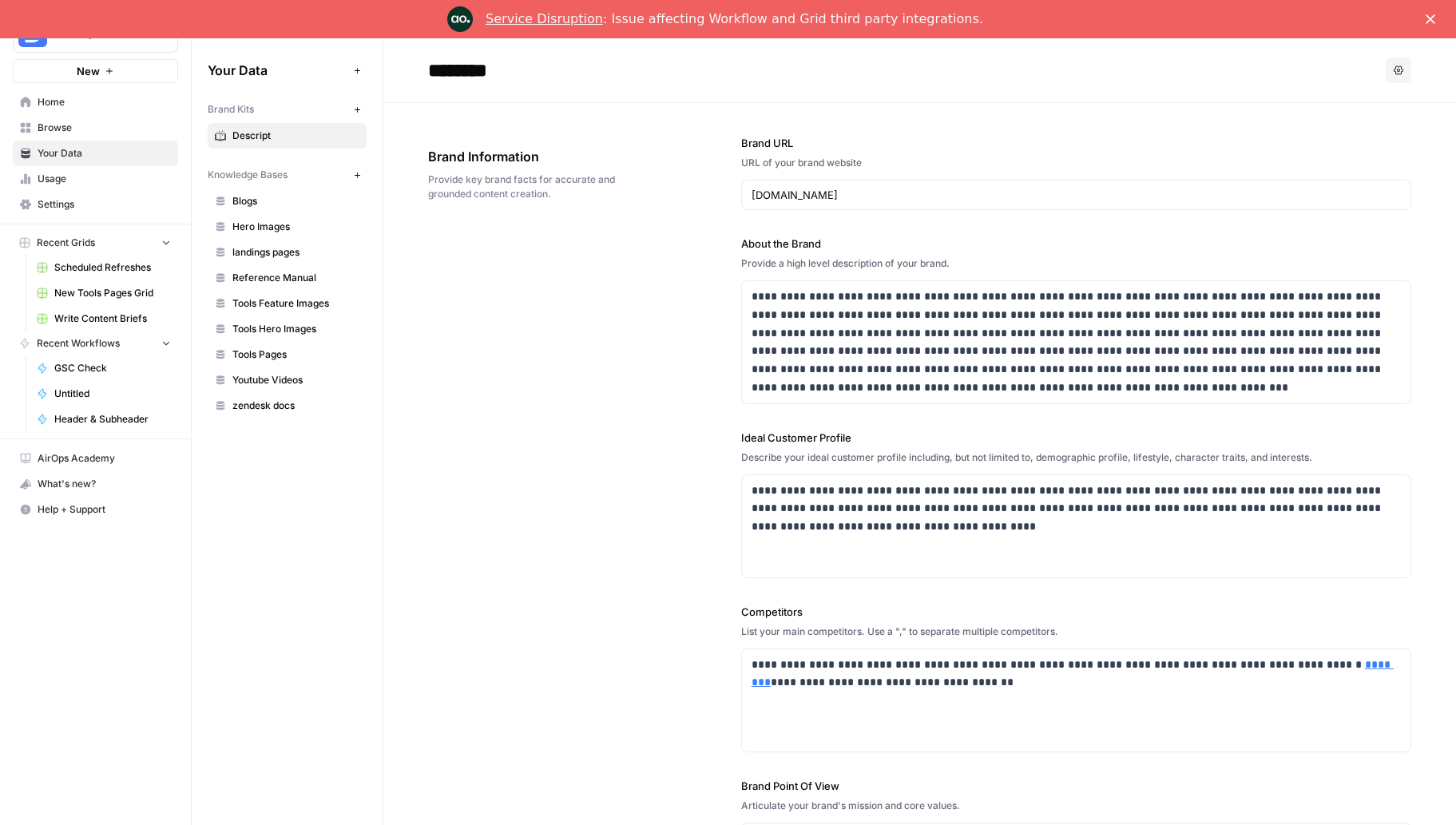
click at [252, 375] on span "Youtube Videos" at bounding box center [296, 379] width 127 height 14
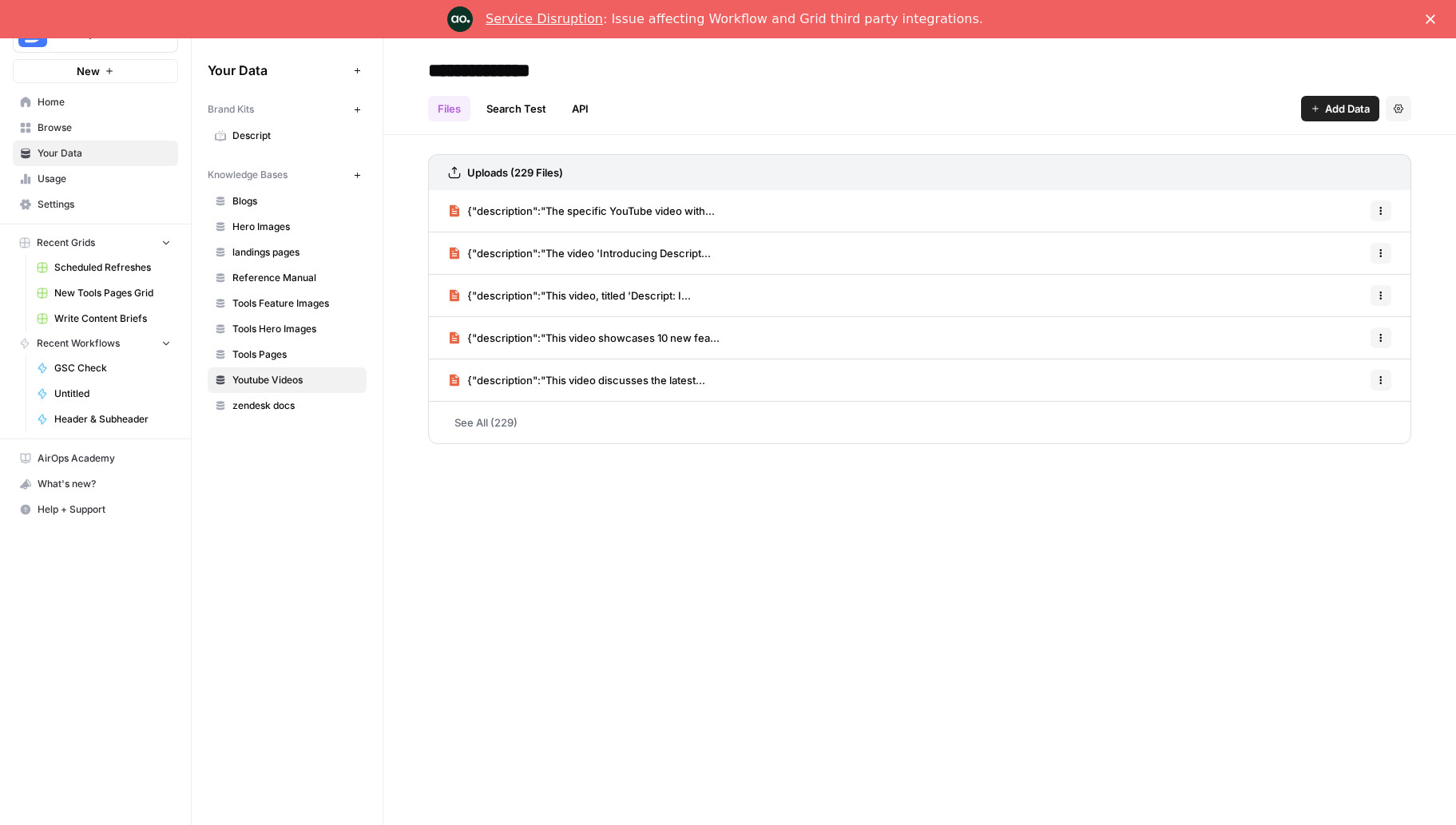
click at [609, 209] on span "{"description":"The specific YouTube video with..." at bounding box center [591, 210] width 247 height 16
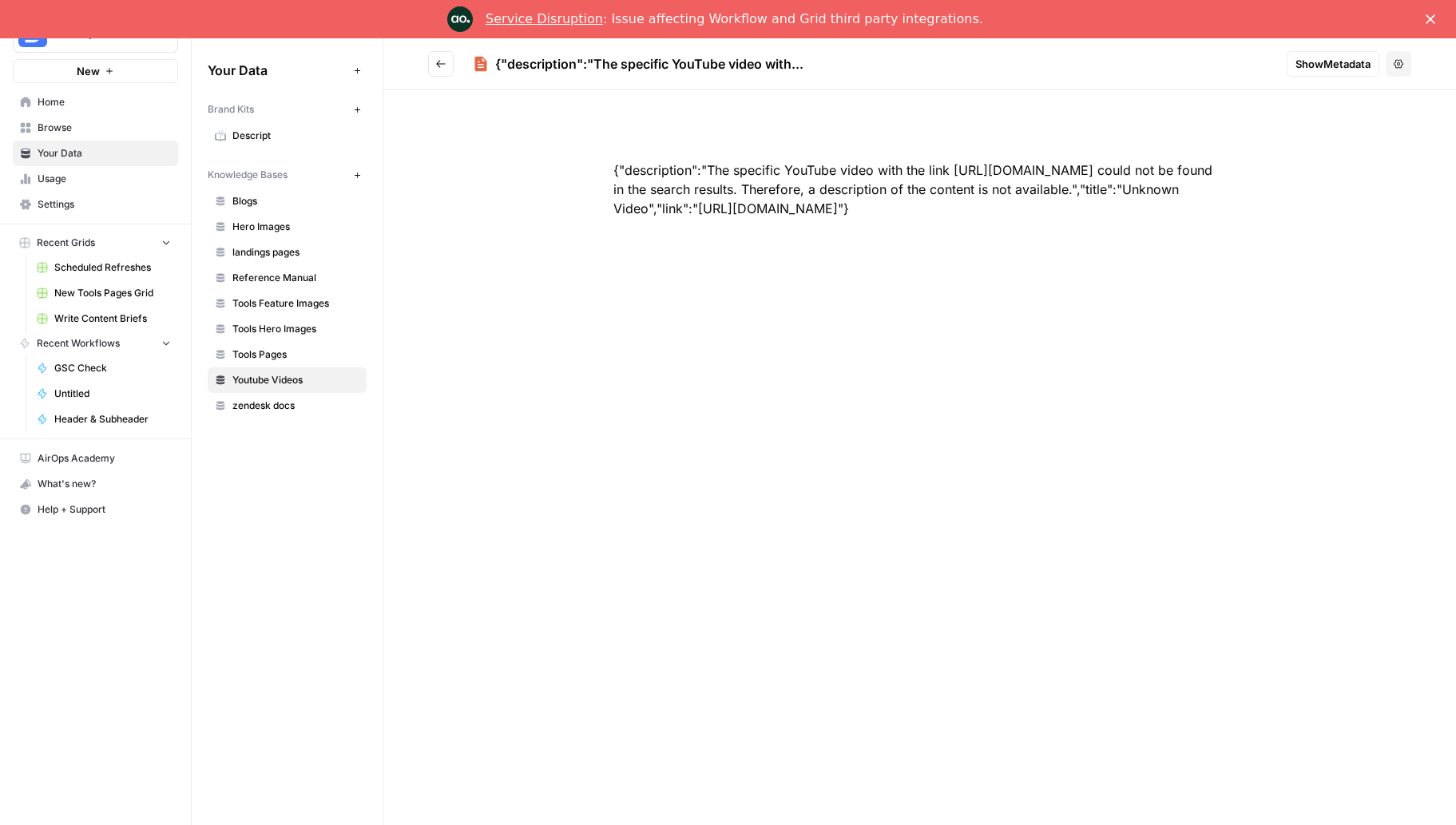
click at [435, 66] on icon "Go back" at bounding box center [441, 64] width 12 height 12
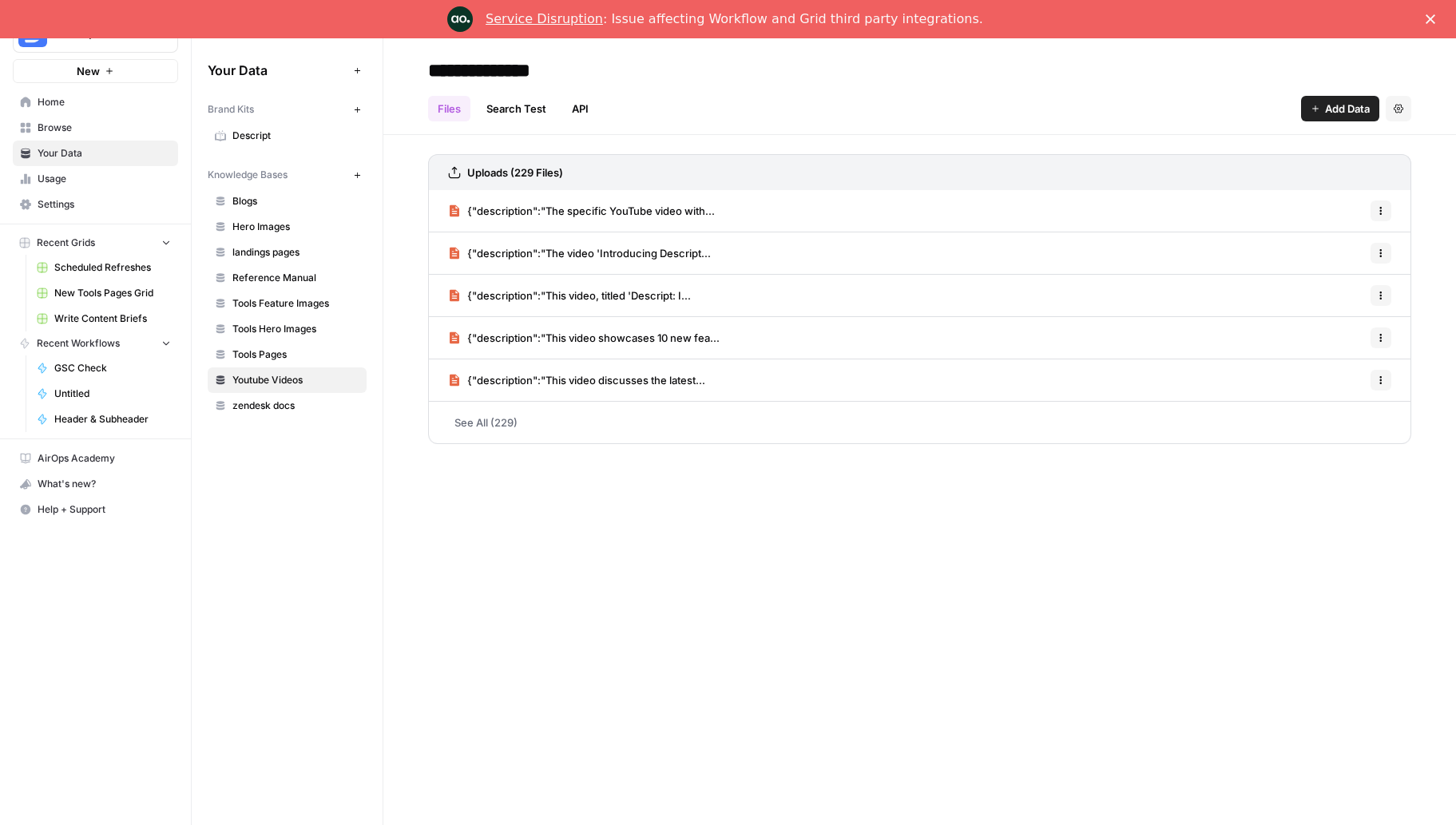
click at [627, 300] on span "{"description":"This video, titled 'Descript: I..." at bounding box center [579, 295] width 223 height 16
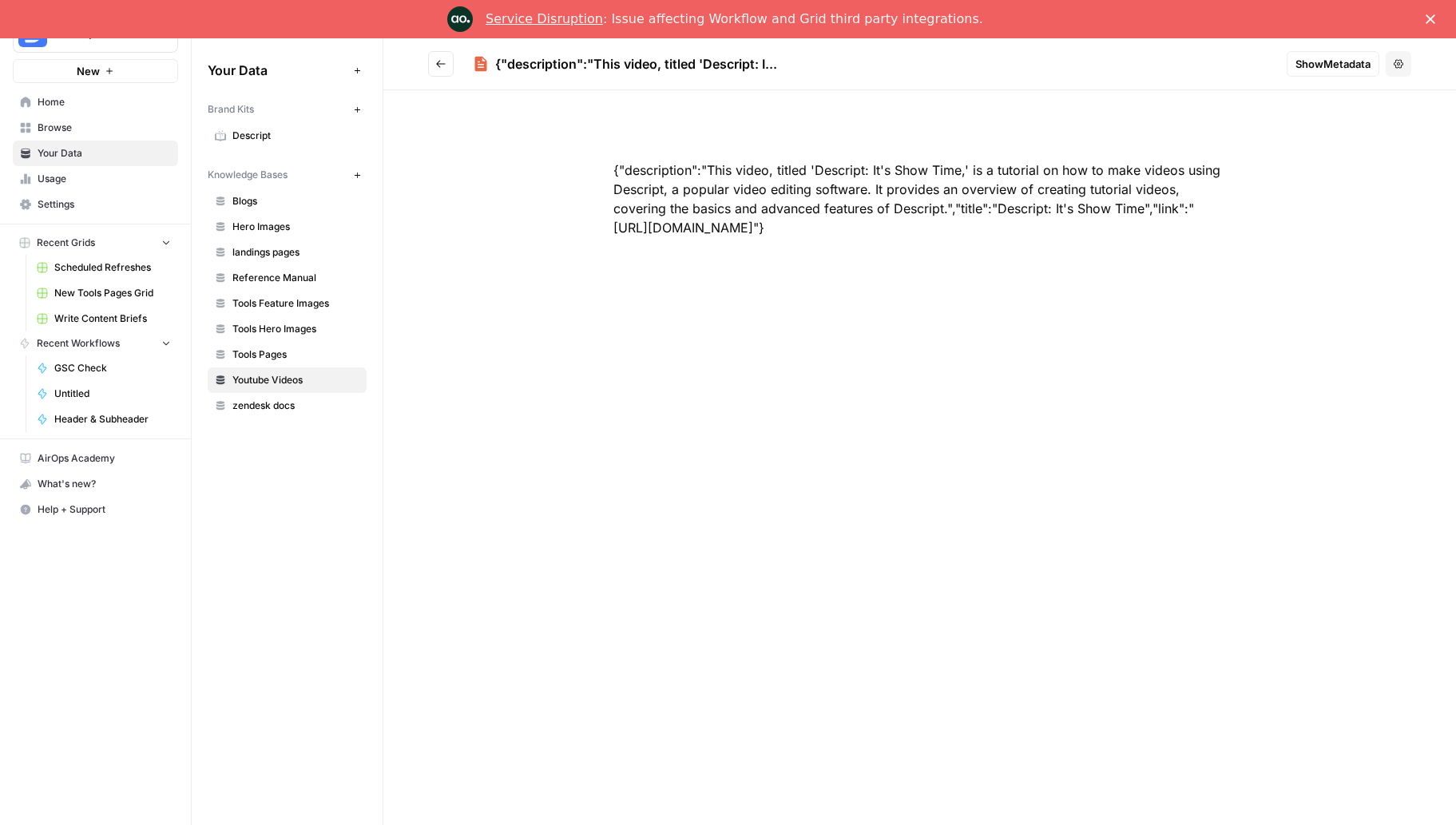
click at [449, 72] on button "Go back" at bounding box center [440, 63] width 26 height 26
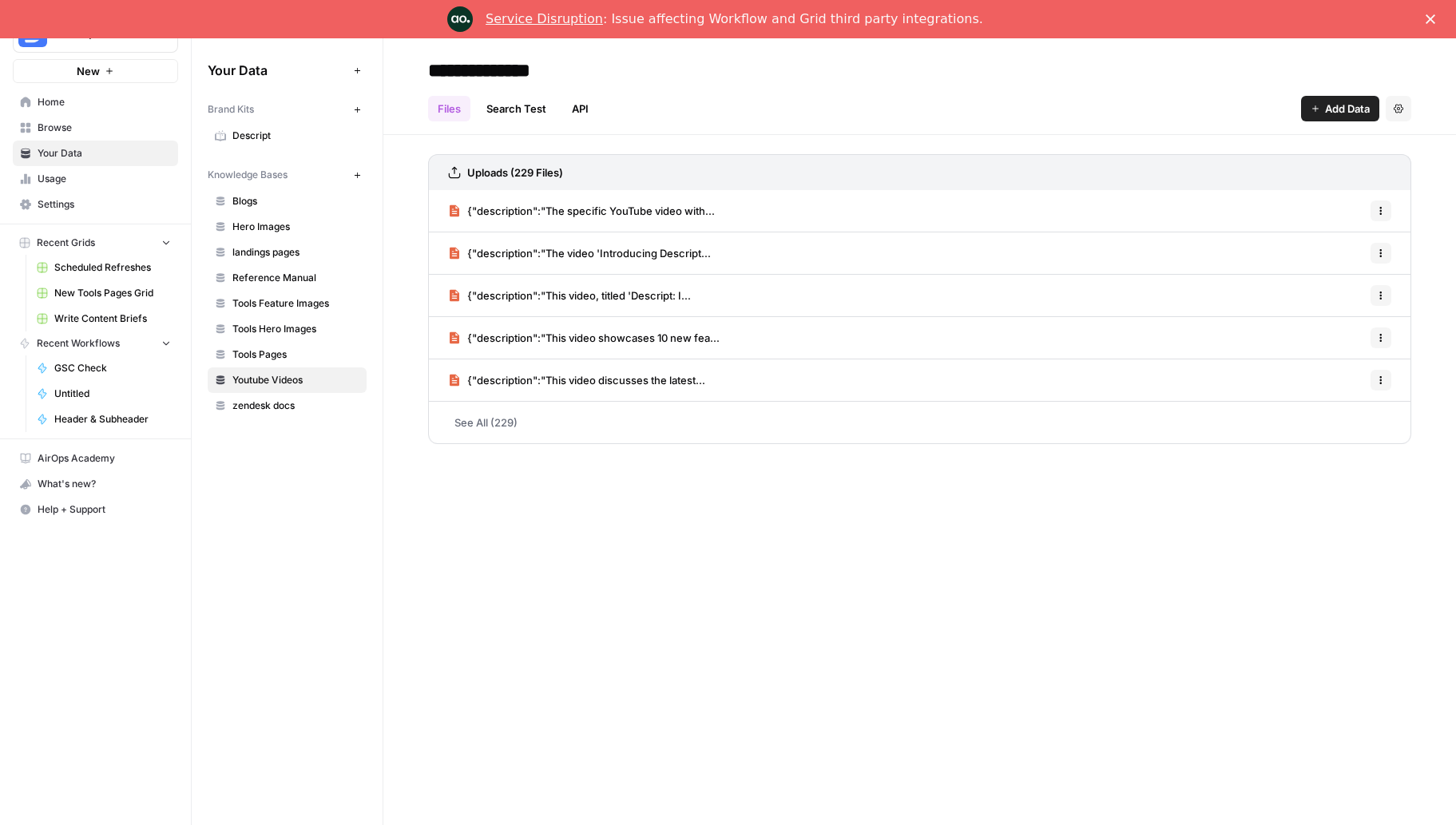
click at [262, 323] on span "Tools Hero Images" at bounding box center [296, 328] width 127 height 14
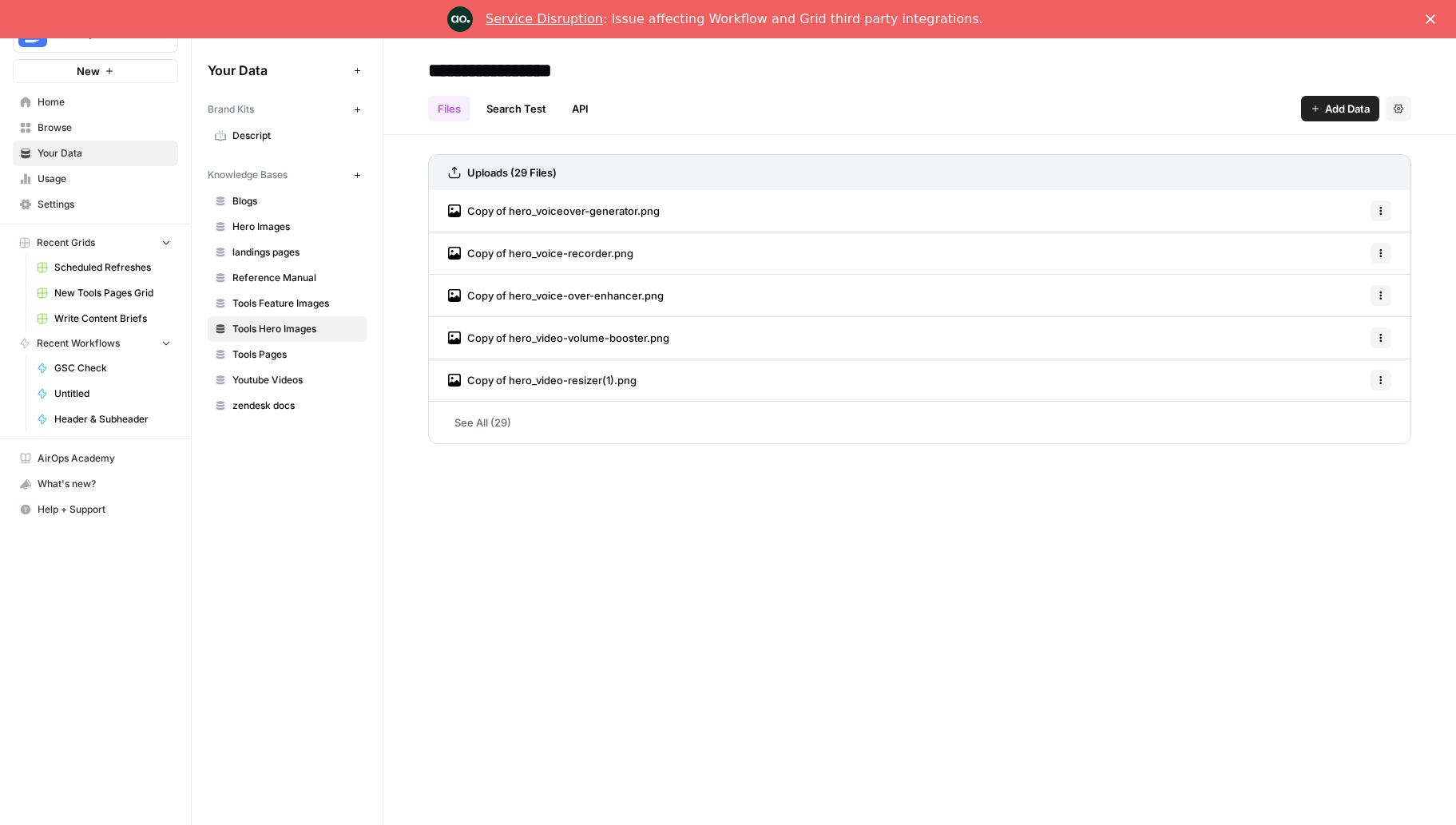
click at [57, 179] on span "Usage" at bounding box center [105, 178] width 134 height 14
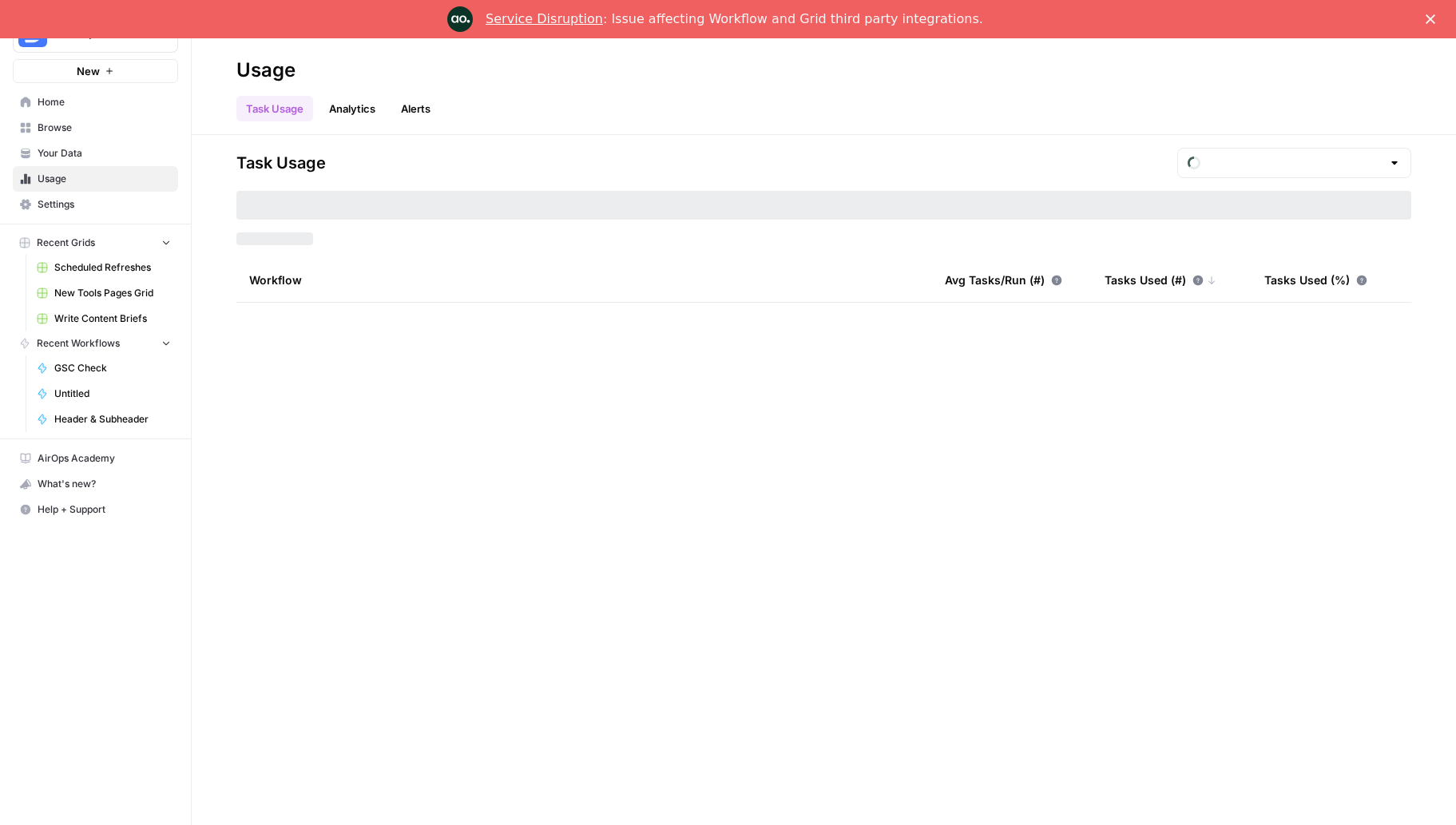
type input "August Tasks"
click at [1317, 175] on div "August Tasks" at bounding box center [1294, 162] width 234 height 30
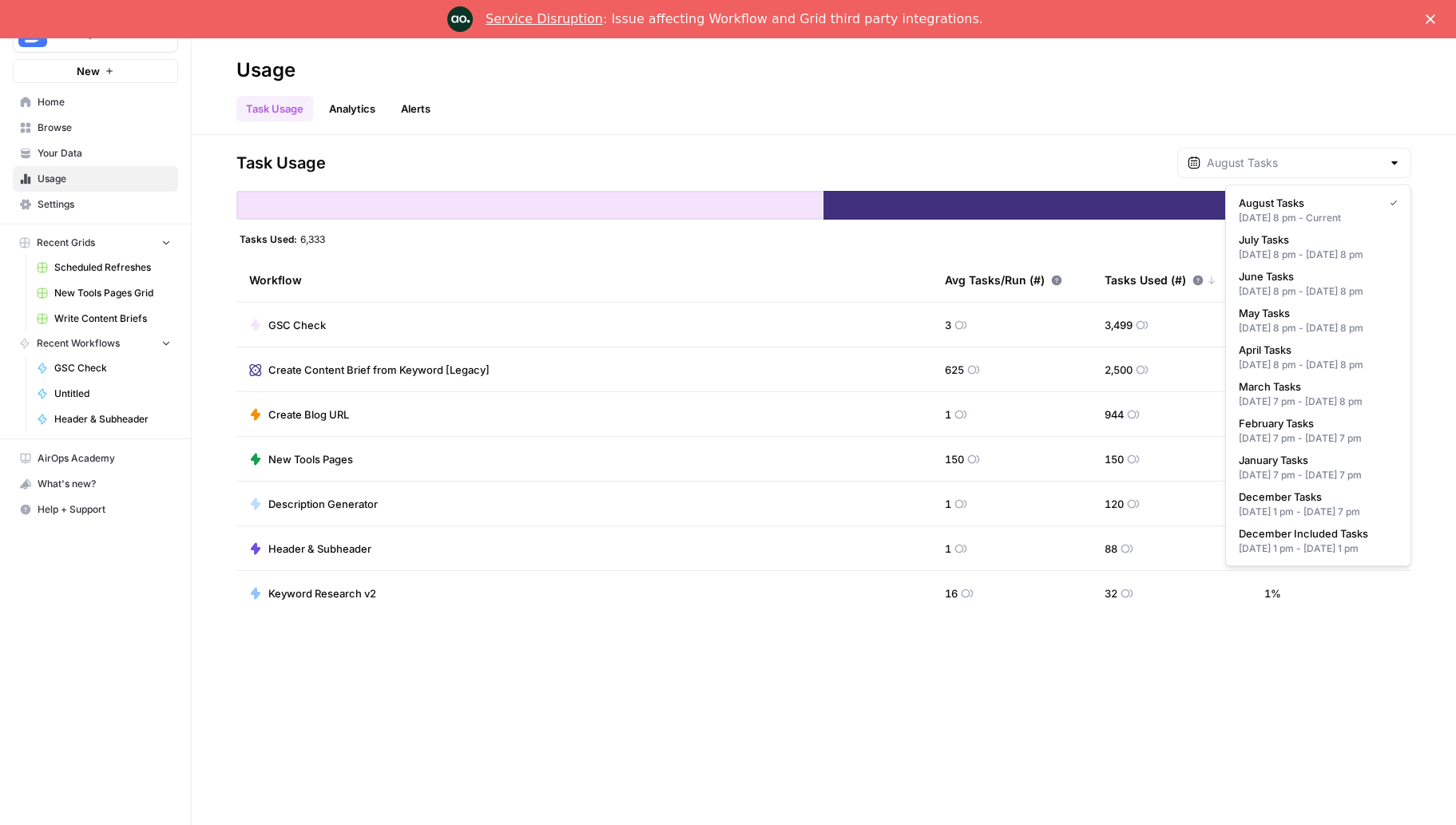
click at [1315, 259] on div "Jun 30, 2025 8 pm - Jul 31, 2025 8 pm" at bounding box center [1317, 254] width 159 height 14
type input "July Tasks"
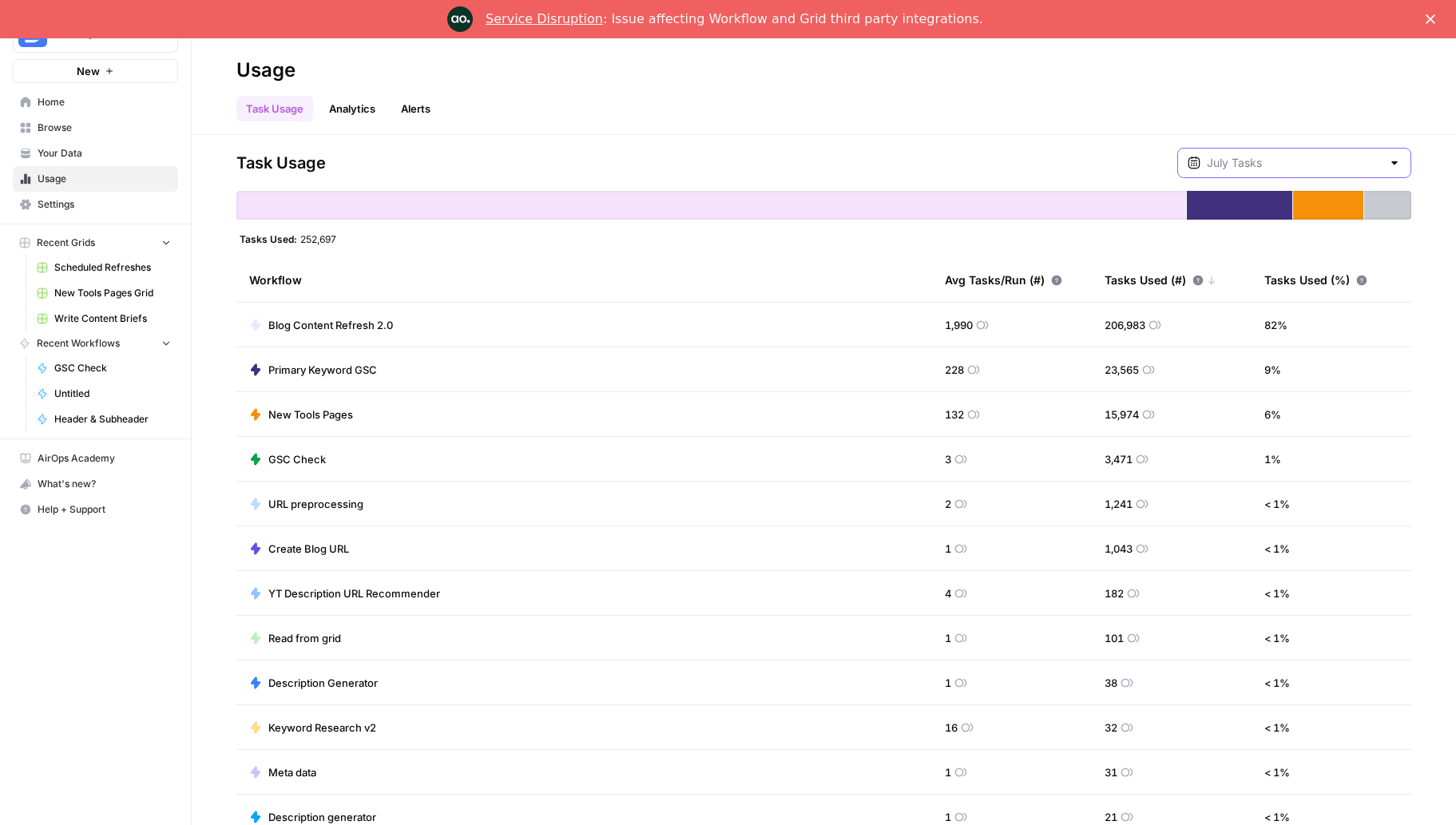
click at [1327, 157] on input "text" at bounding box center [1294, 162] width 175 height 16
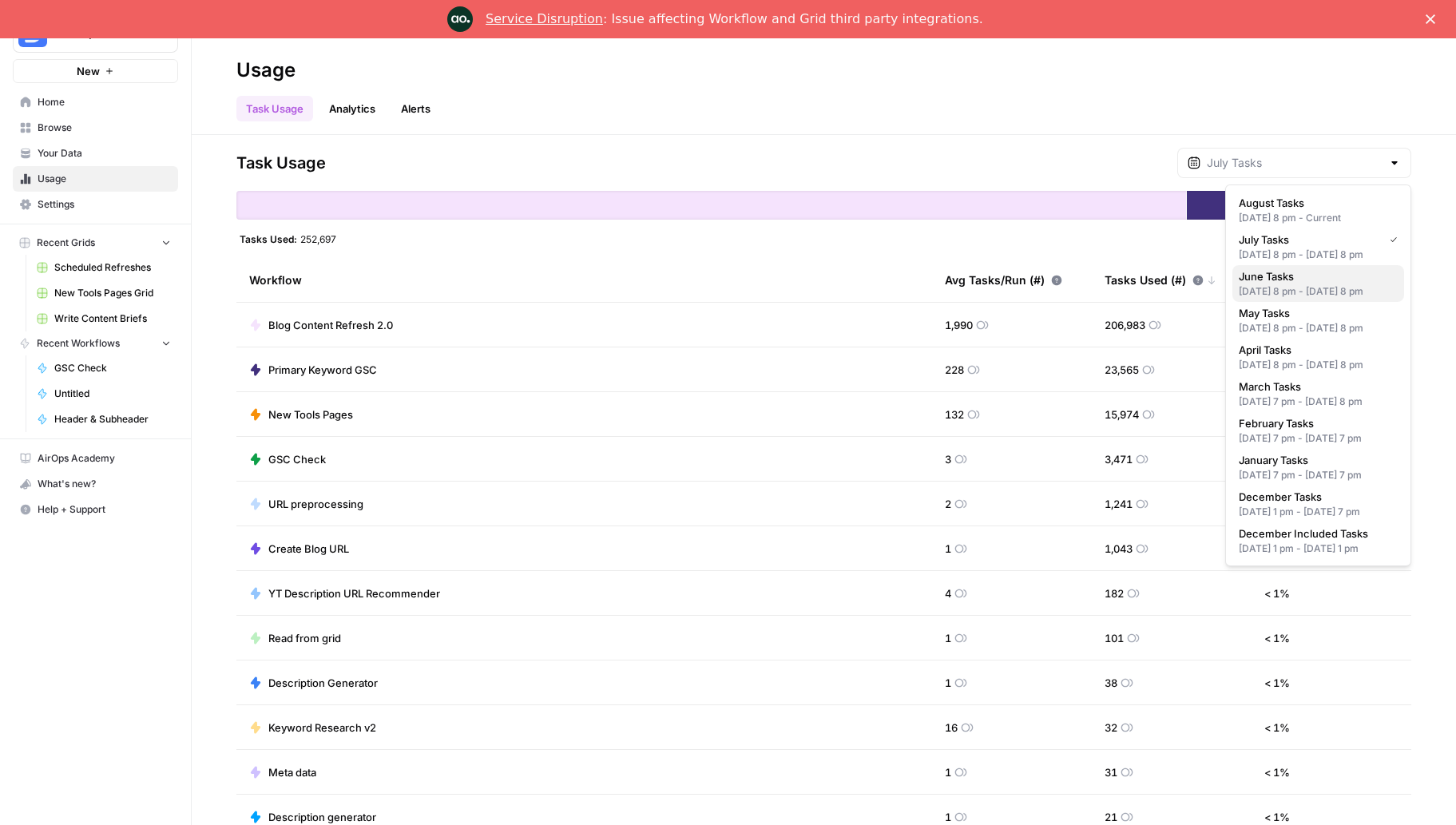
click at [1313, 284] on span "June Tasks" at bounding box center [1314, 275] width 153 height 16
type input "June Tasks"
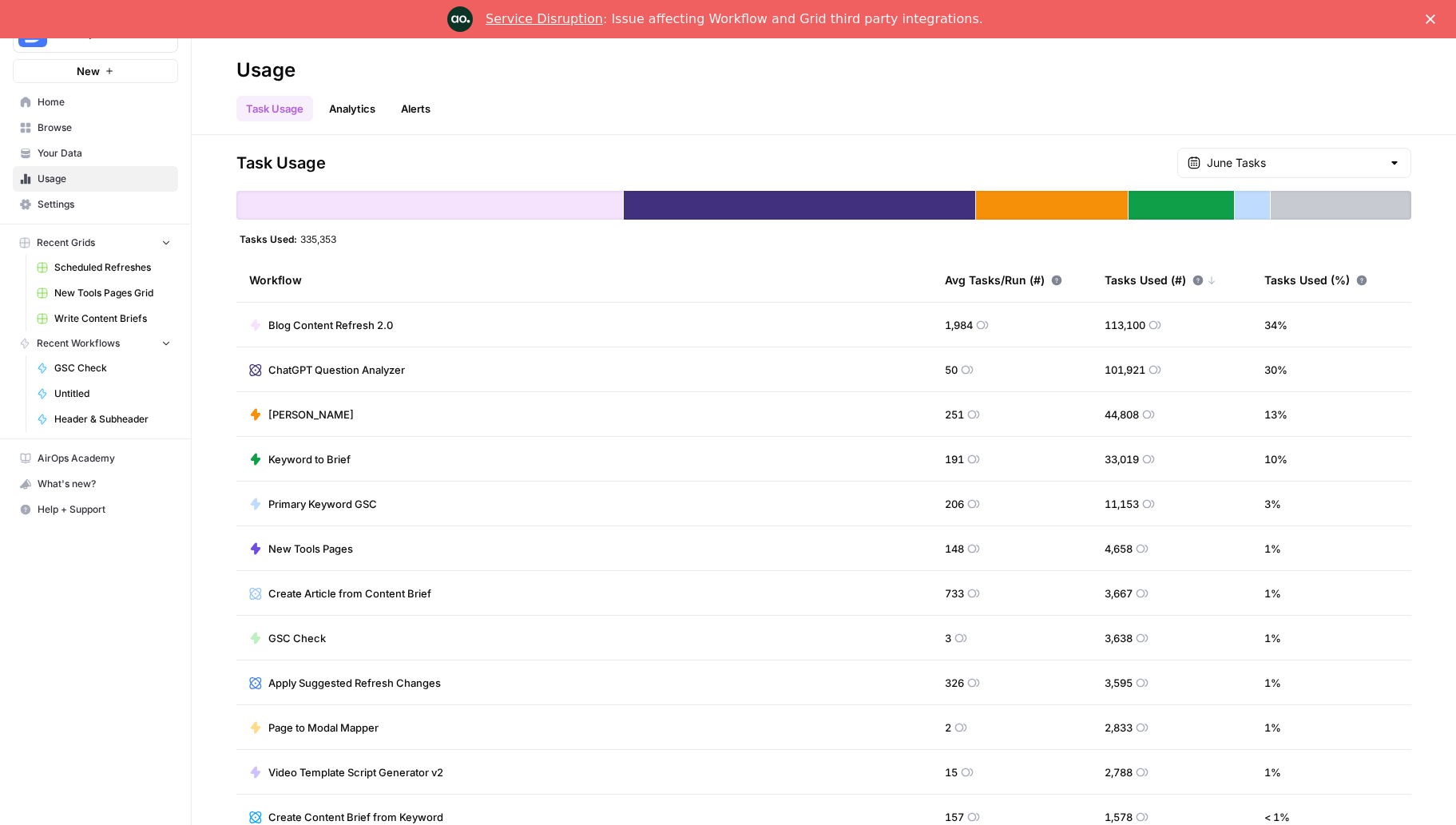
click at [345, 116] on link "Analytics" at bounding box center [351, 108] width 65 height 26
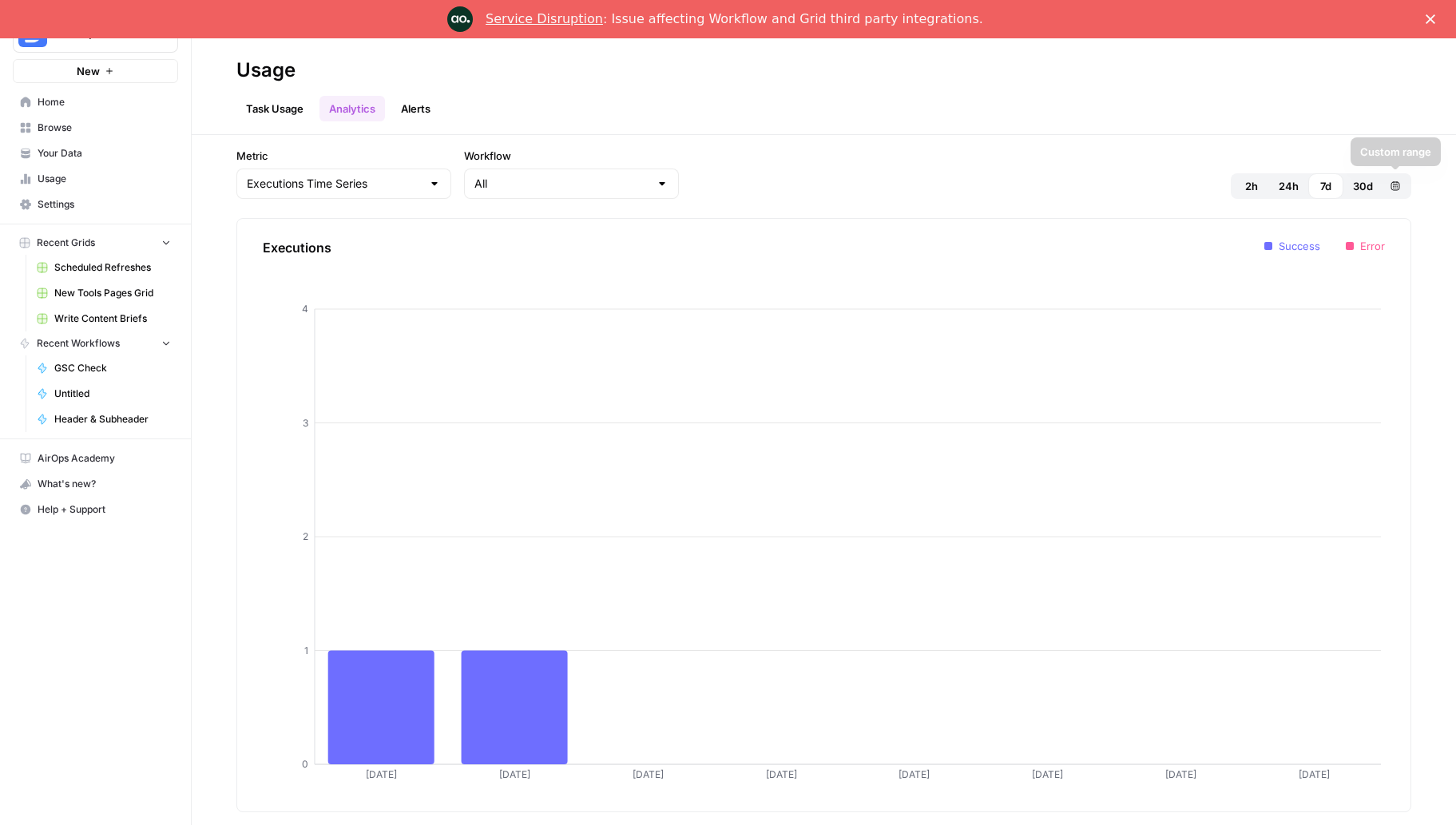
click at [1357, 186] on span "30d" at bounding box center [1363, 185] width 20 height 16
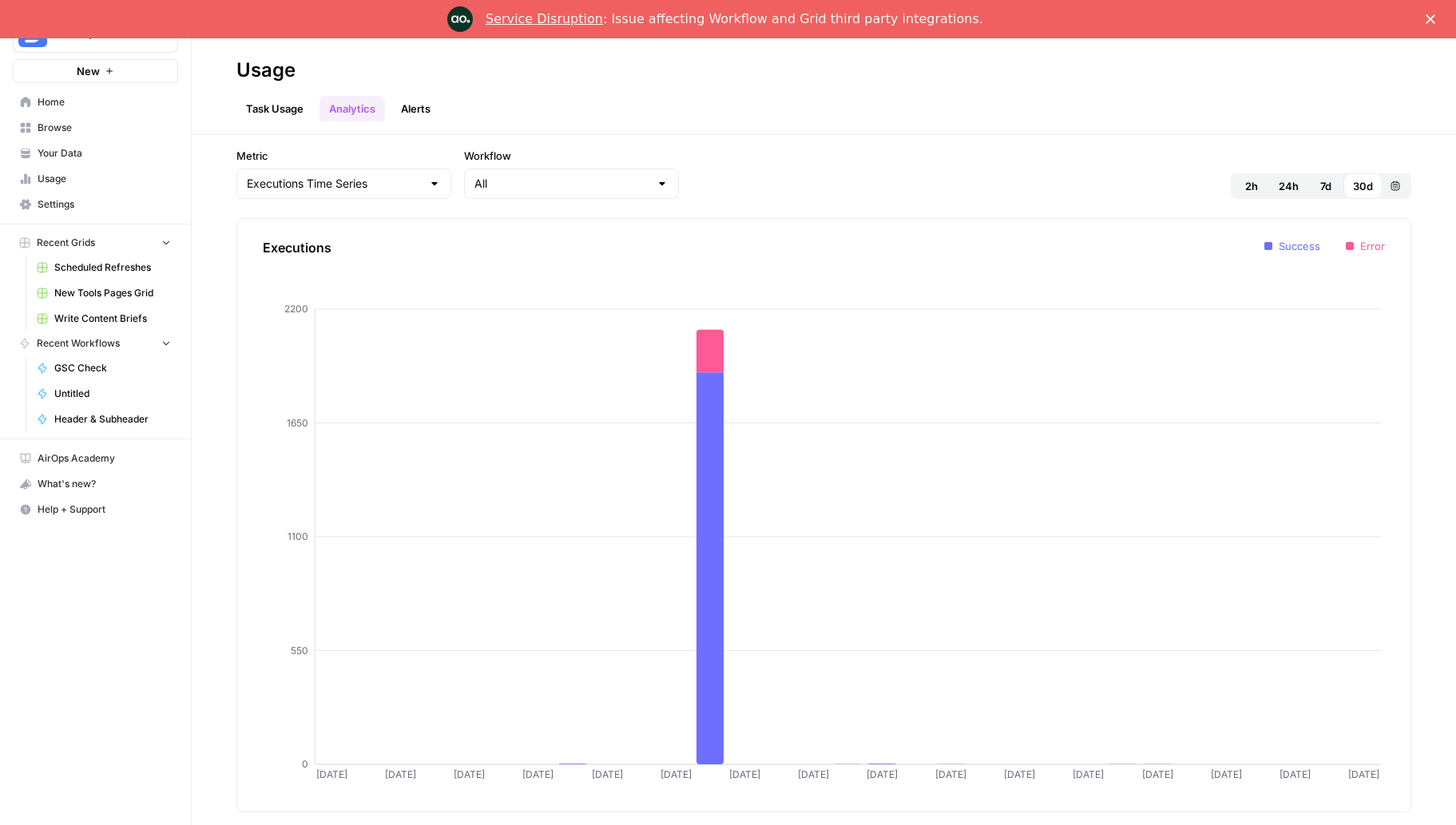
click at [378, 215] on div "Metric Executions Time Series Workflow All 2h 24h 7d 30d Custom range Execution…" at bounding box center [824, 480] width 1175 height 664
click at [373, 180] on input "Metric" at bounding box center [334, 183] width 175 height 16
type input "Executions Time Series"
click at [405, 115] on link "Alerts" at bounding box center [416, 108] width 49 height 26
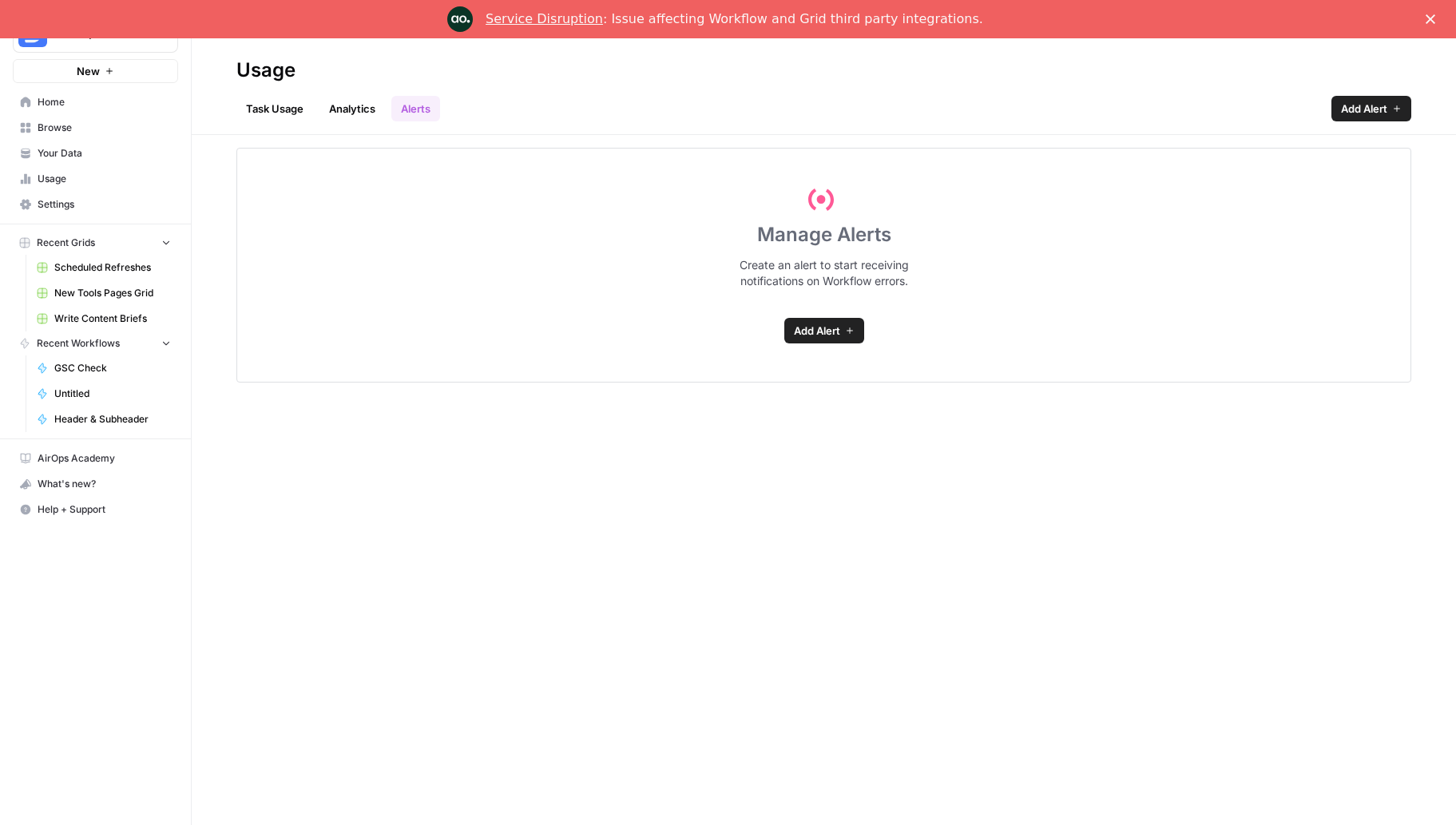
click at [275, 106] on link "Task Usage" at bounding box center [275, 108] width 77 height 26
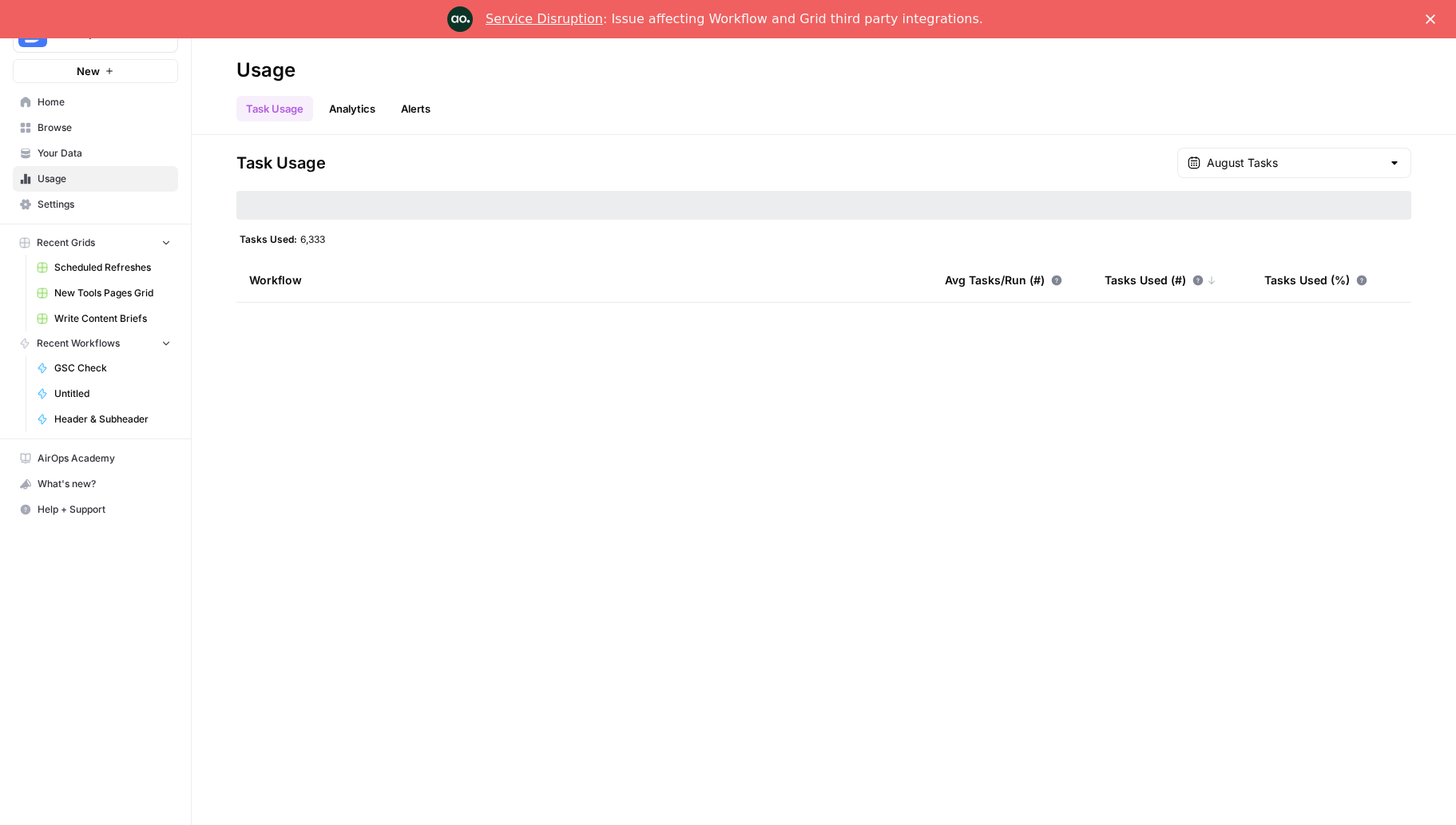
click at [45, 209] on span "Settings" at bounding box center [105, 204] width 134 height 14
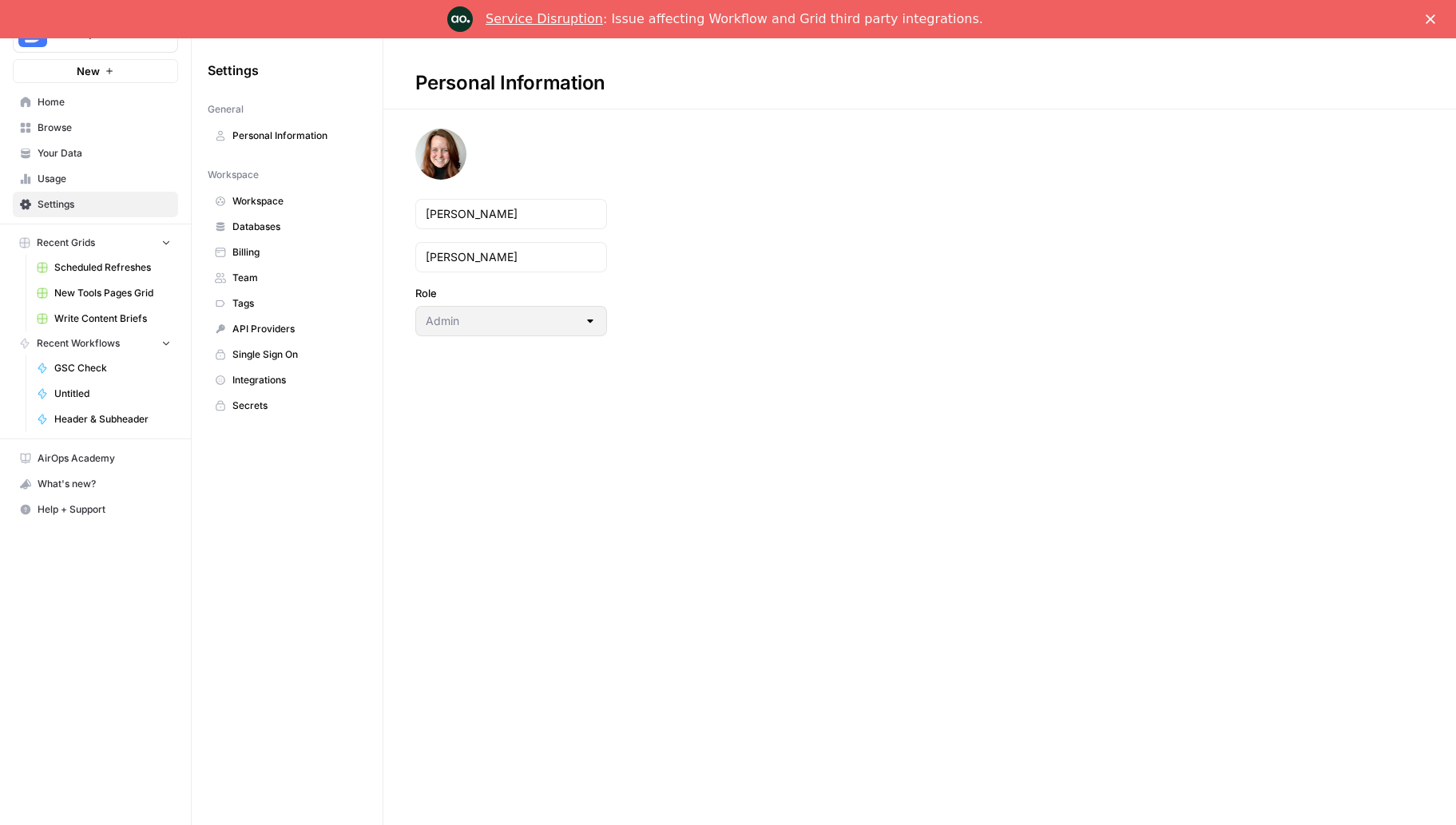
click at [295, 212] on link "Workspace" at bounding box center [287, 201] width 159 height 26
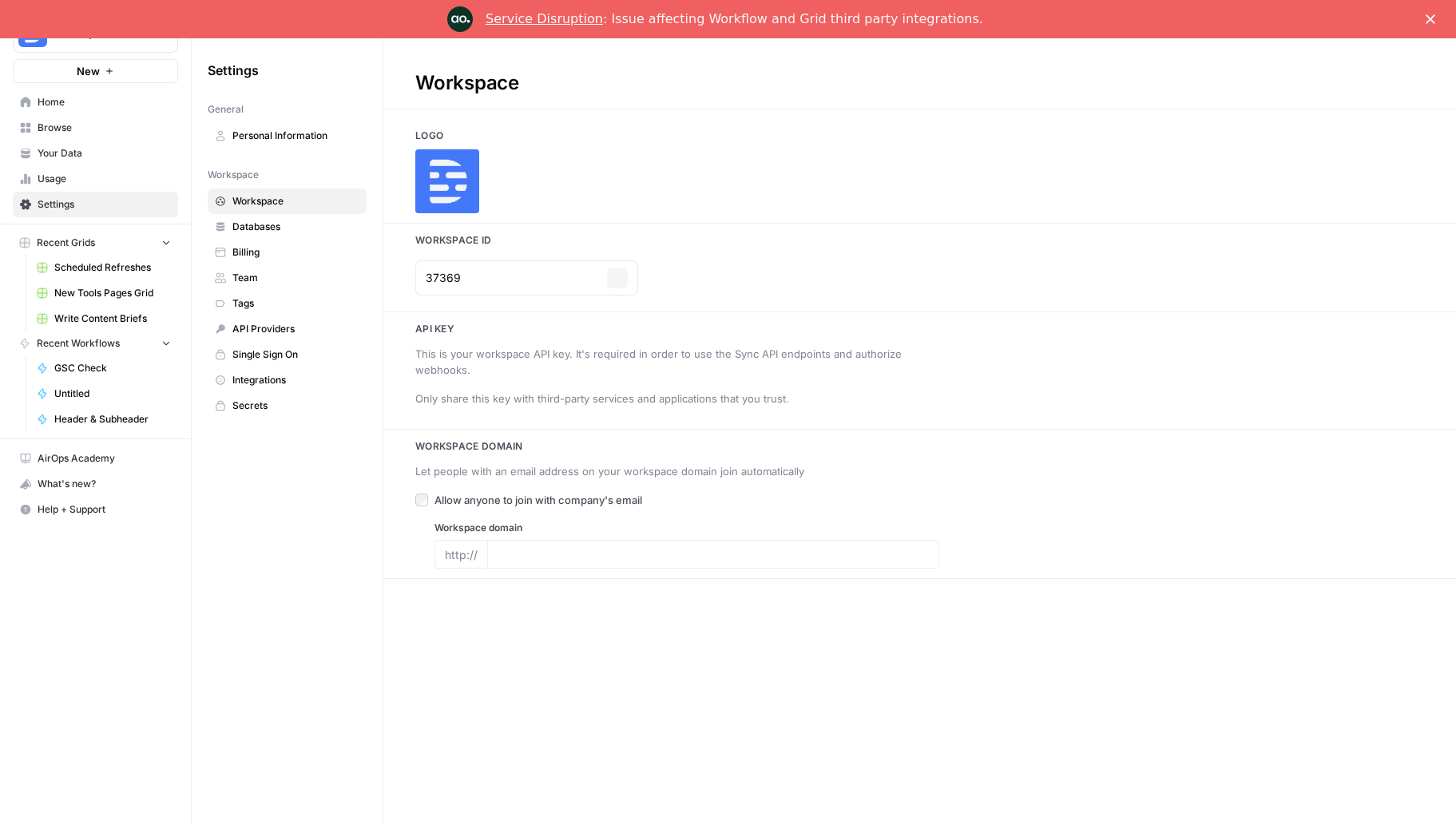
type input "descript.com"
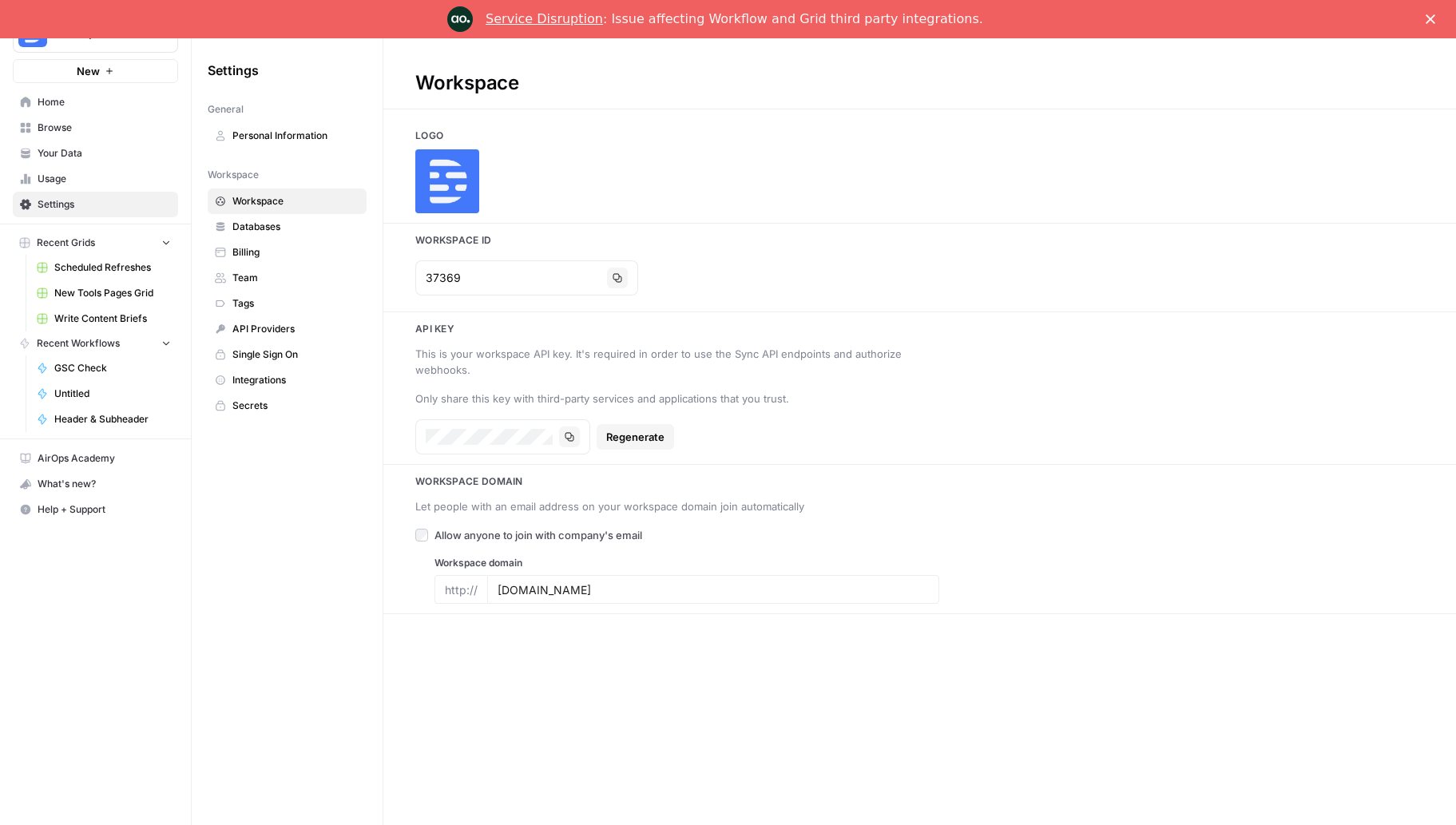
click at [284, 228] on span "Databases" at bounding box center [296, 226] width 127 height 14
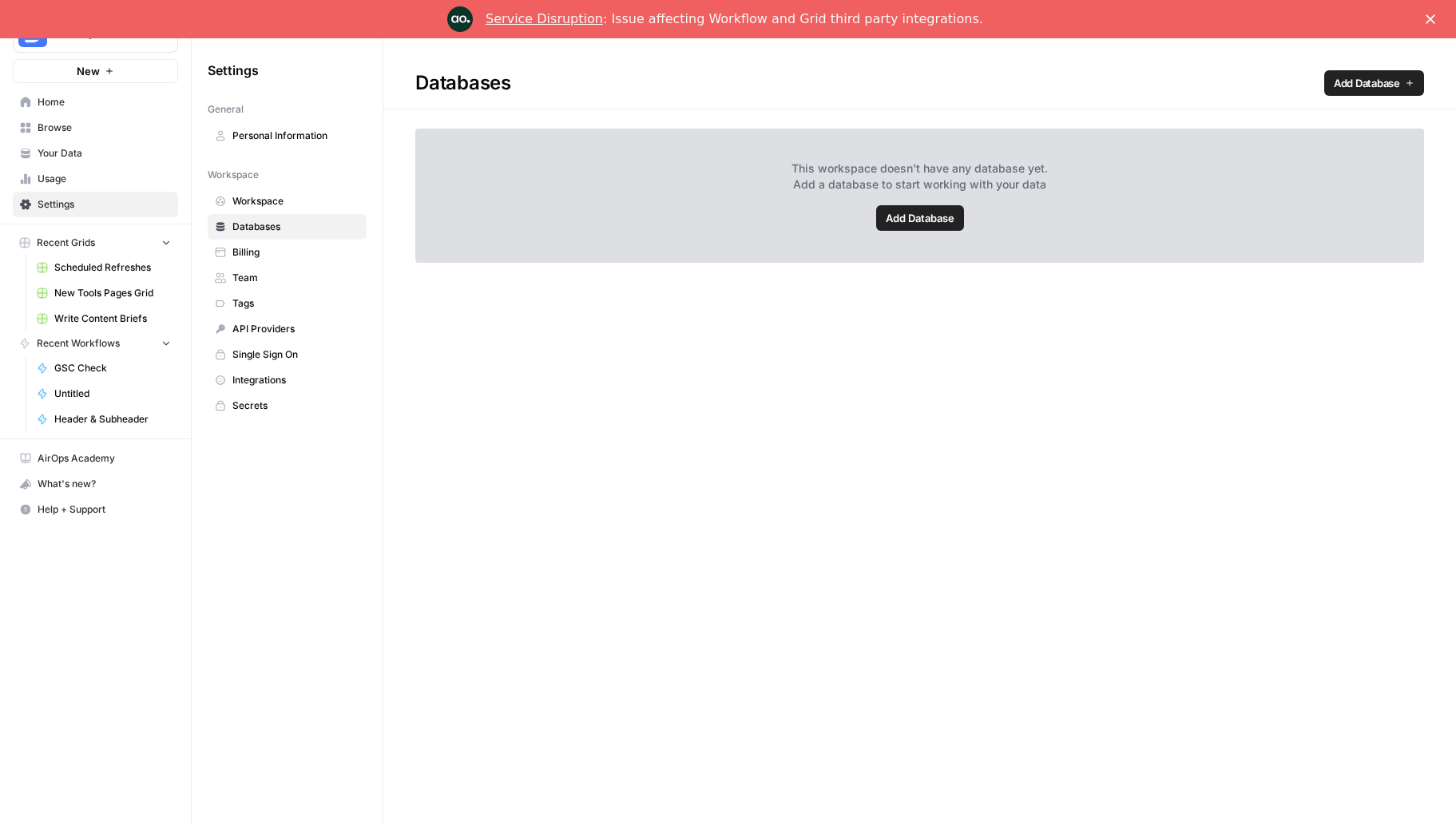
click at [271, 241] on link "Billing" at bounding box center [287, 252] width 159 height 26
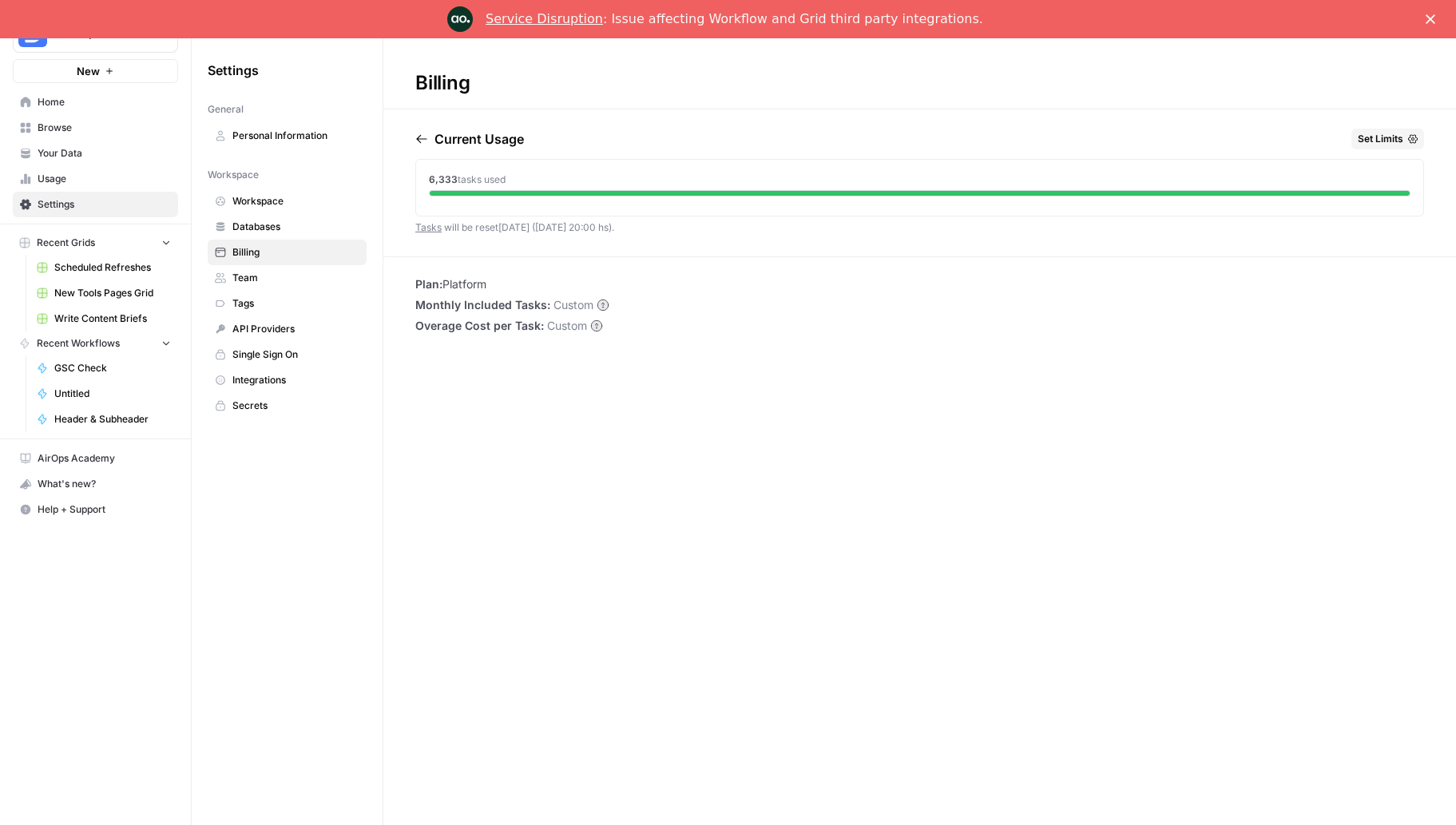
click at [1388, 143] on span "Set Limits" at bounding box center [1380, 138] width 45 height 14
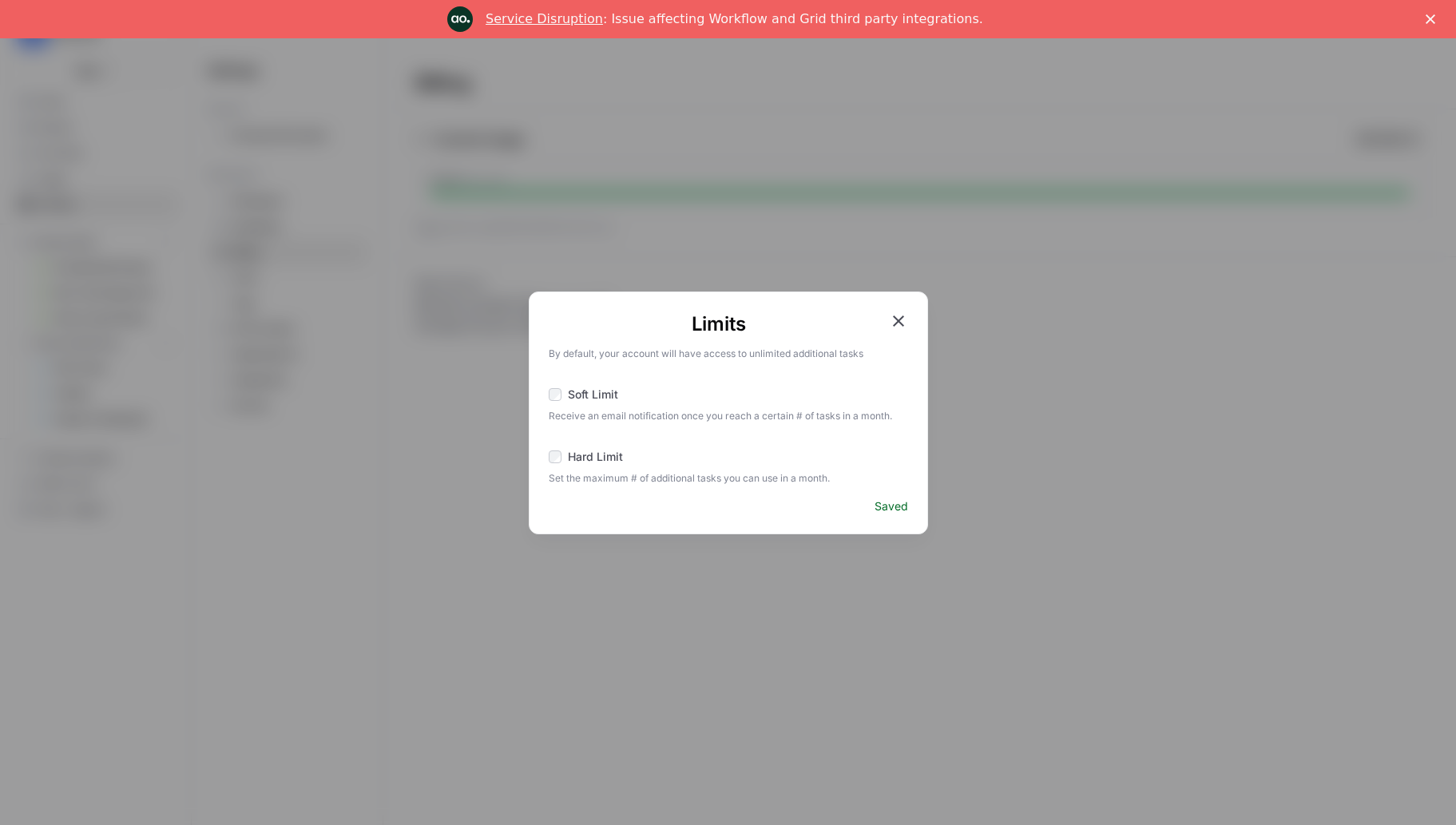
click at [564, 396] on div "Soft Limit" at bounding box center [583, 394] width 69 height 16
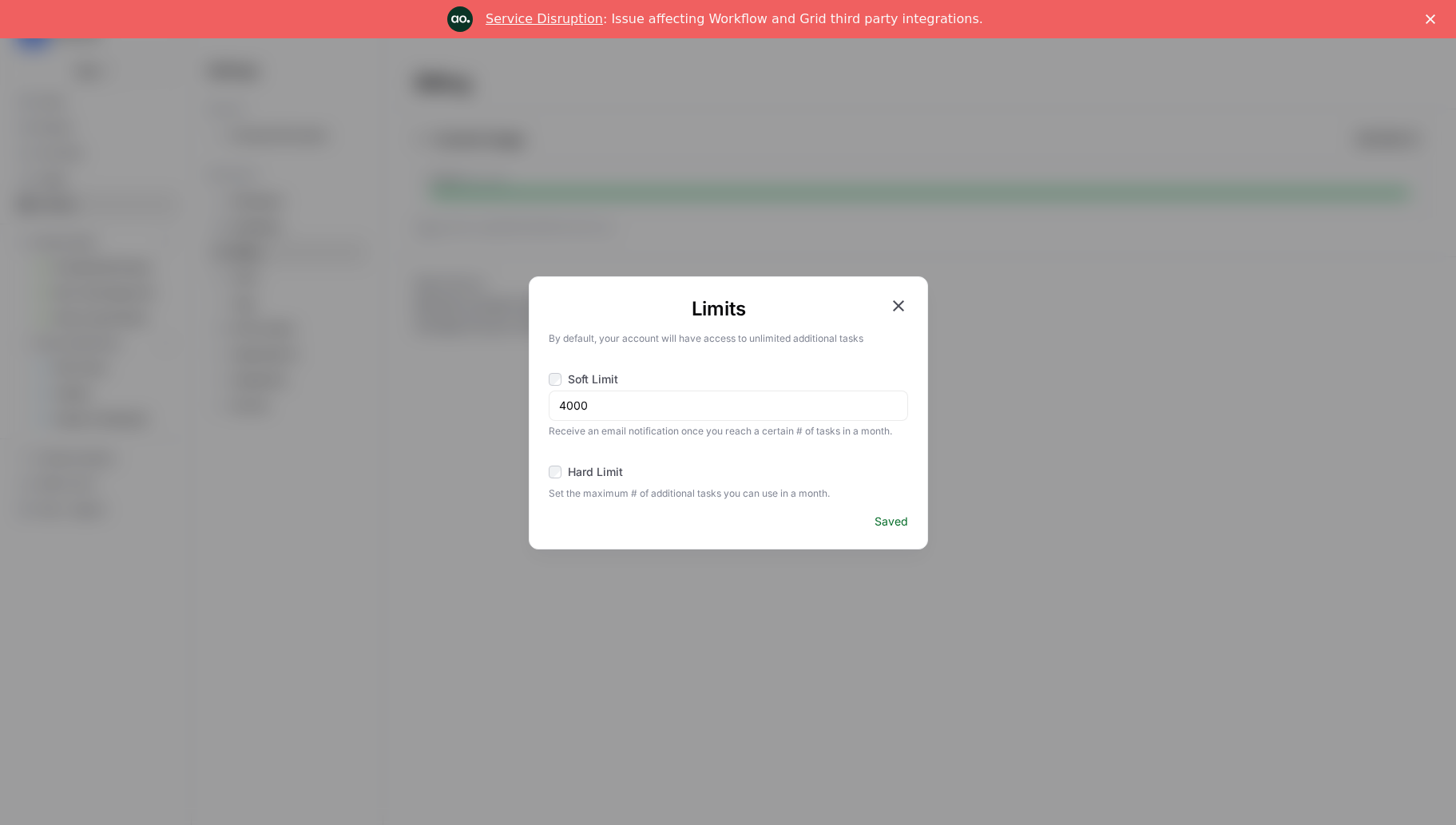
click at [893, 310] on icon "button" at bounding box center [899, 306] width 12 height 12
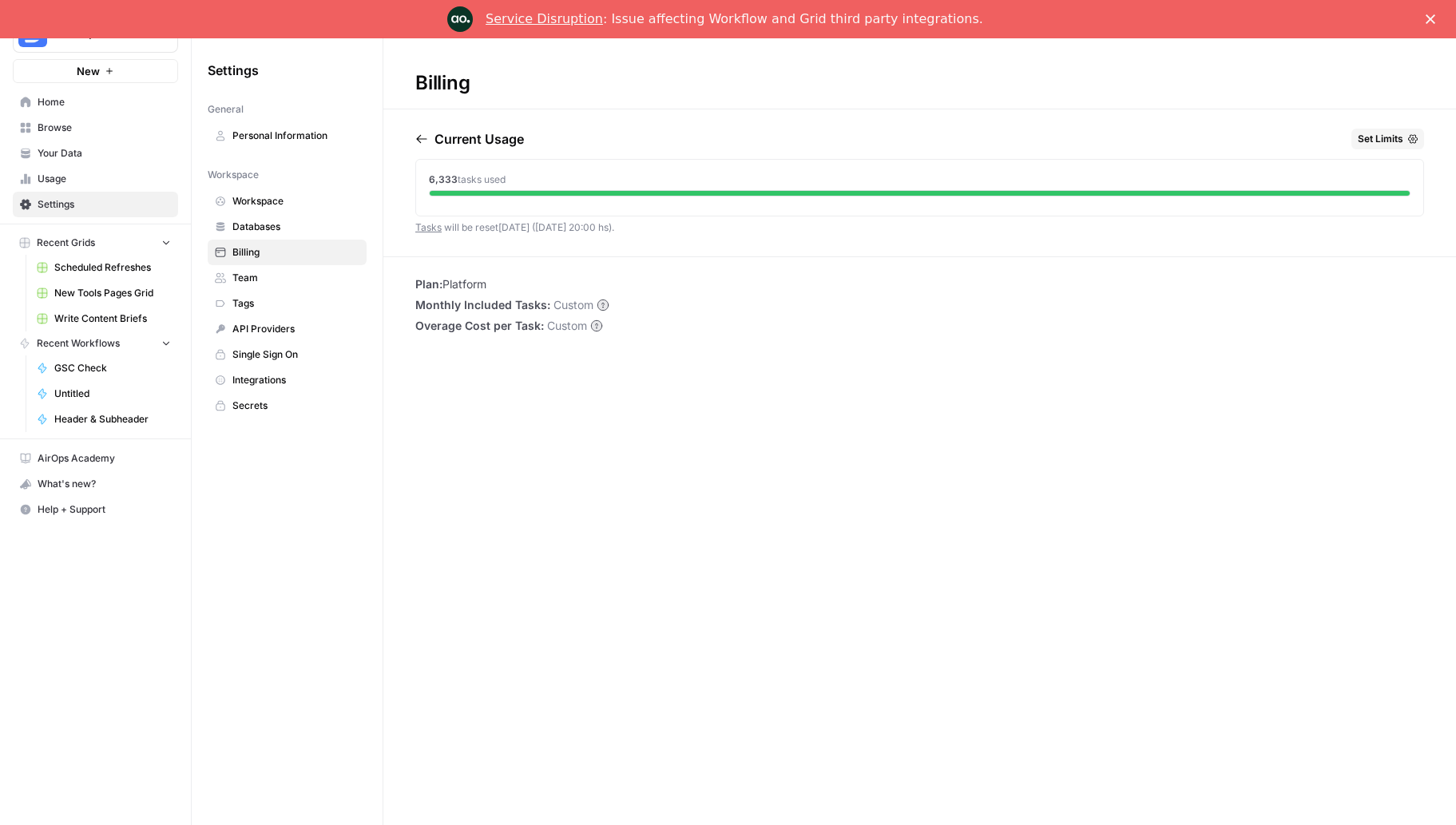
click at [439, 230] on link "Tasks" at bounding box center [429, 227] width 26 height 12
click at [416, 129] on div "Current Usage" at bounding box center [470, 138] width 109 height 21
click at [421, 140] on icon "button" at bounding box center [421, 138] width 12 height 12
click at [420, 137] on icon "button" at bounding box center [421, 138] width 12 height 12
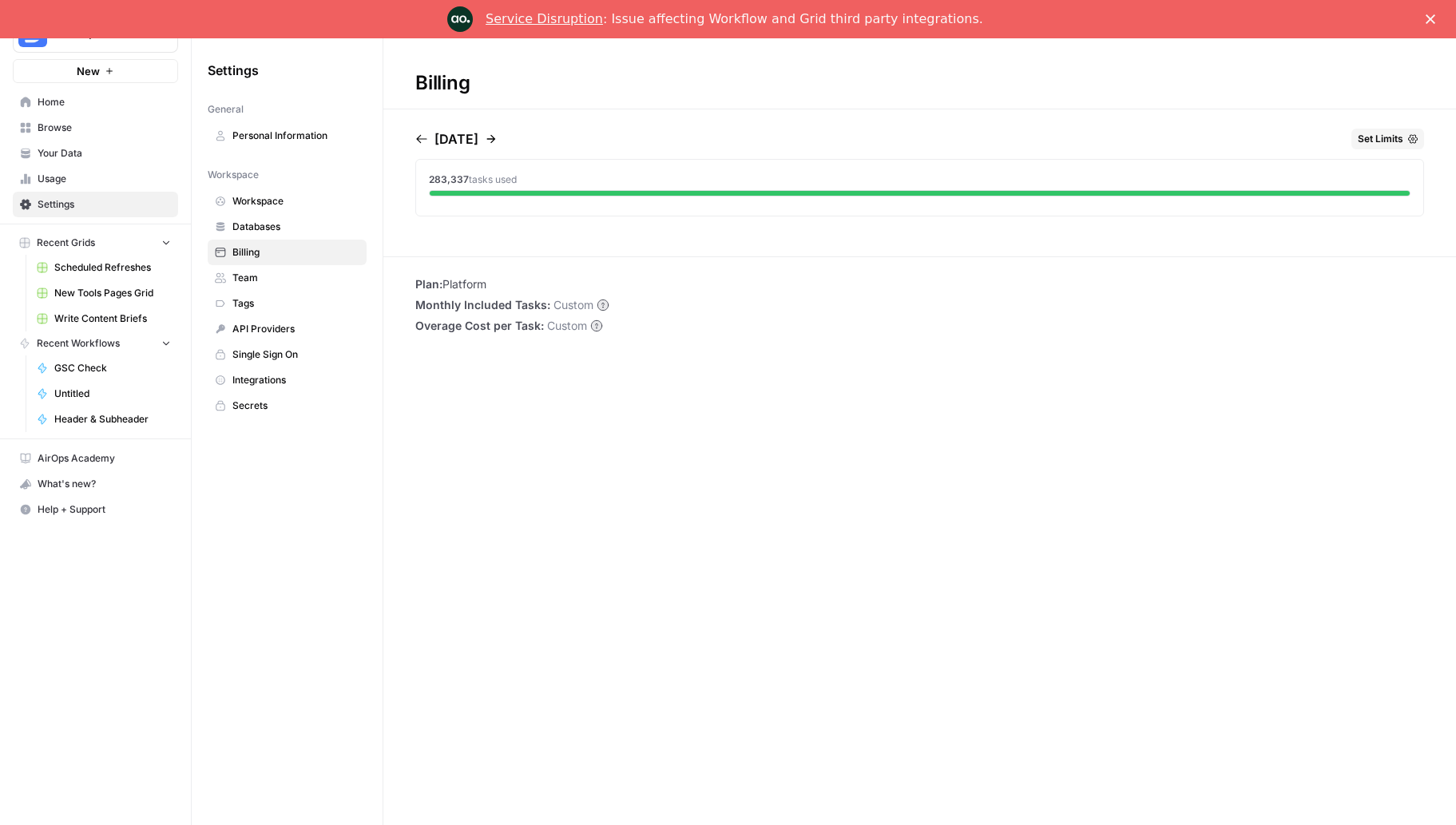
click at [420, 137] on icon "button" at bounding box center [421, 138] width 12 height 12
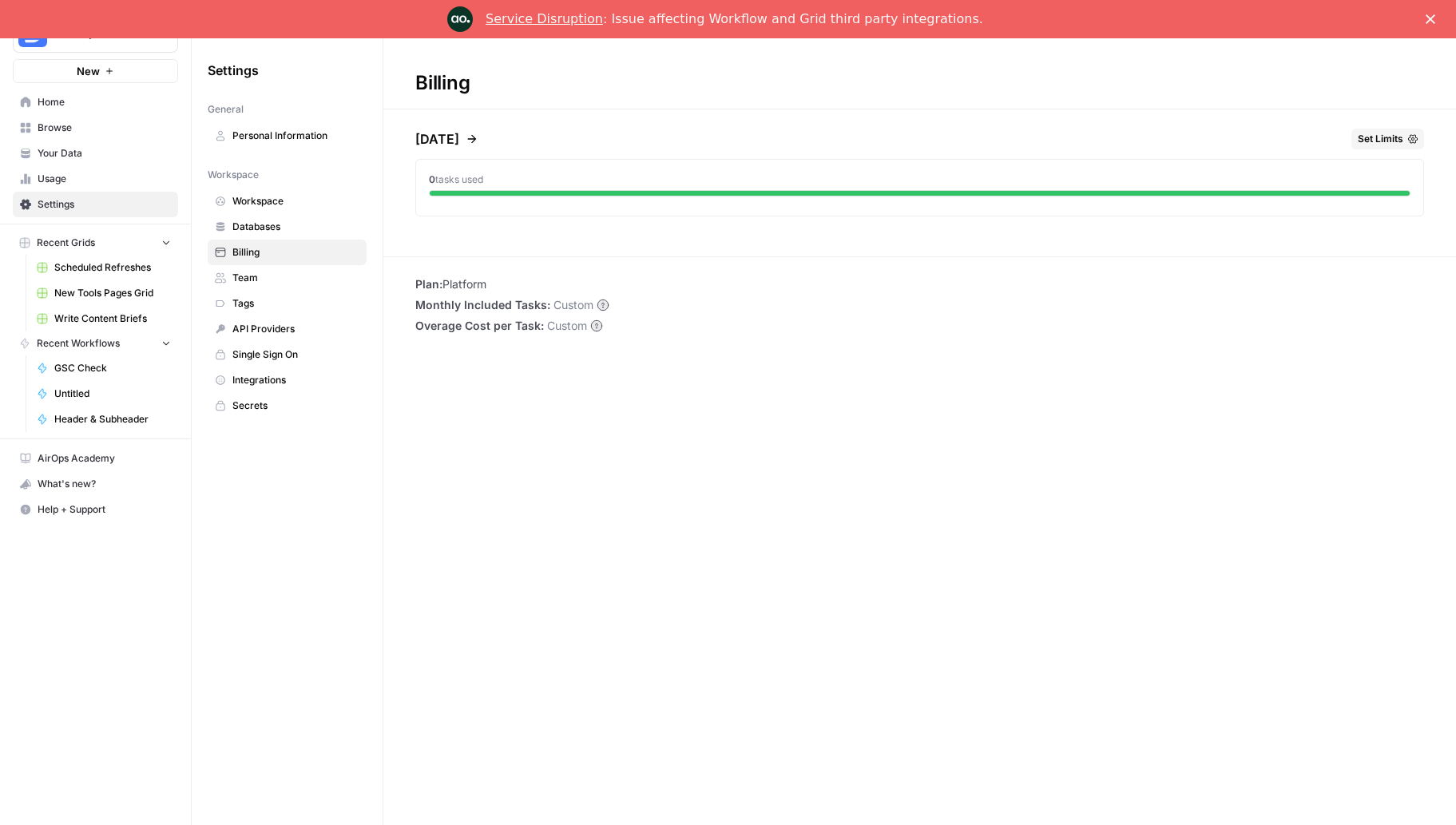
click at [274, 284] on span "Team" at bounding box center [296, 277] width 127 height 14
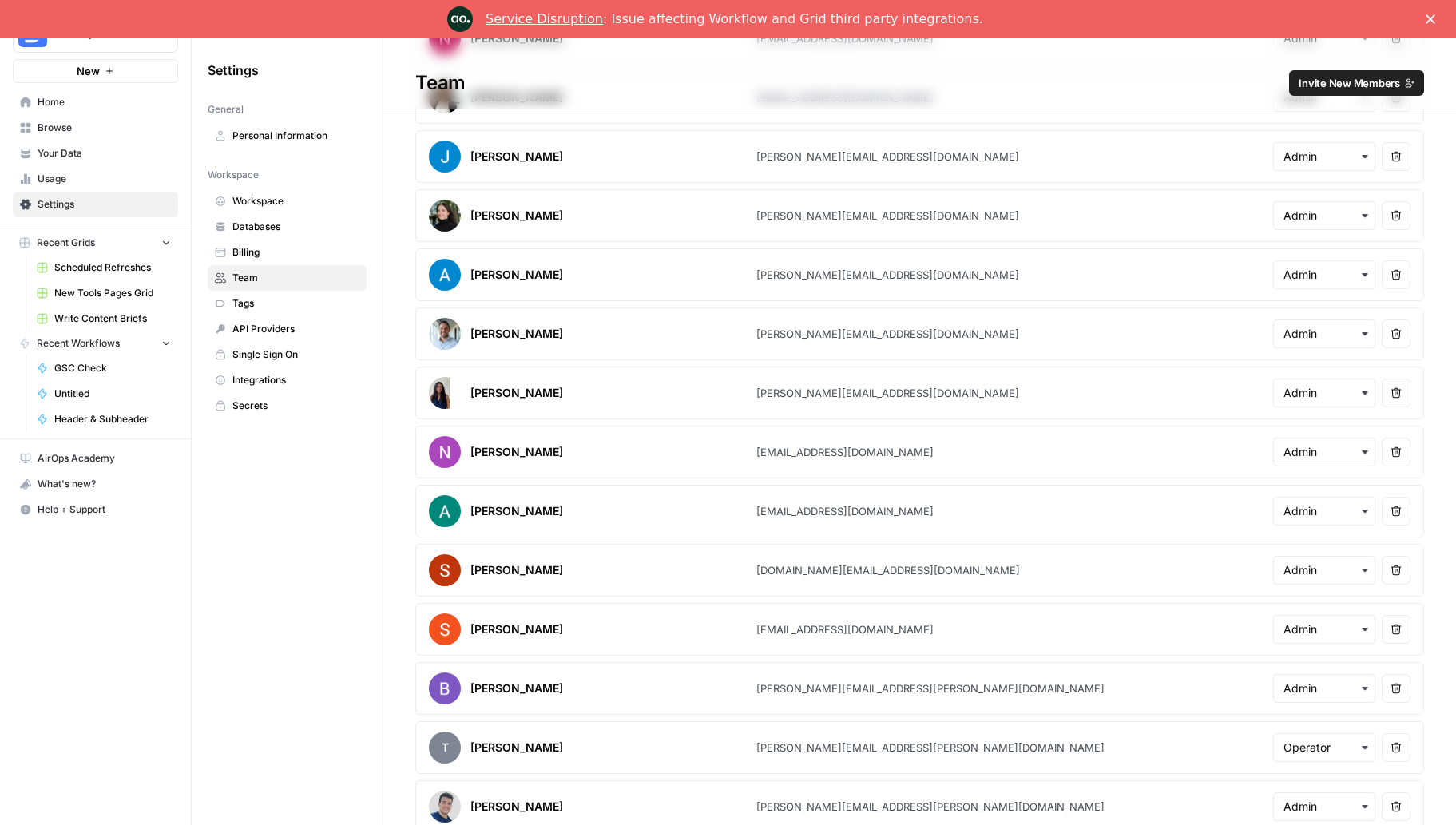
scroll to position [415, 0]
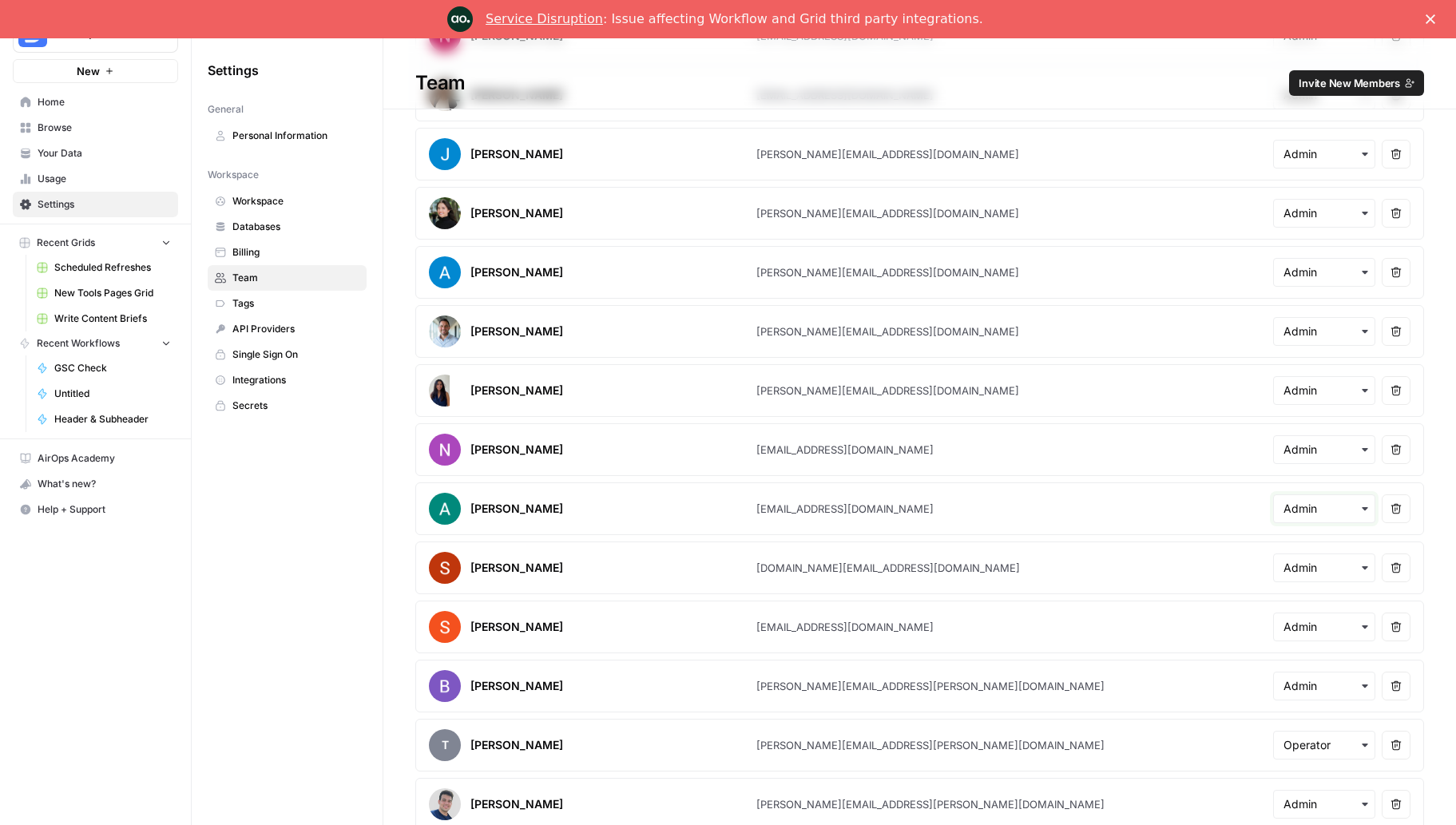
click at [1341, 514] on input "text" at bounding box center [1324, 508] width 82 height 16
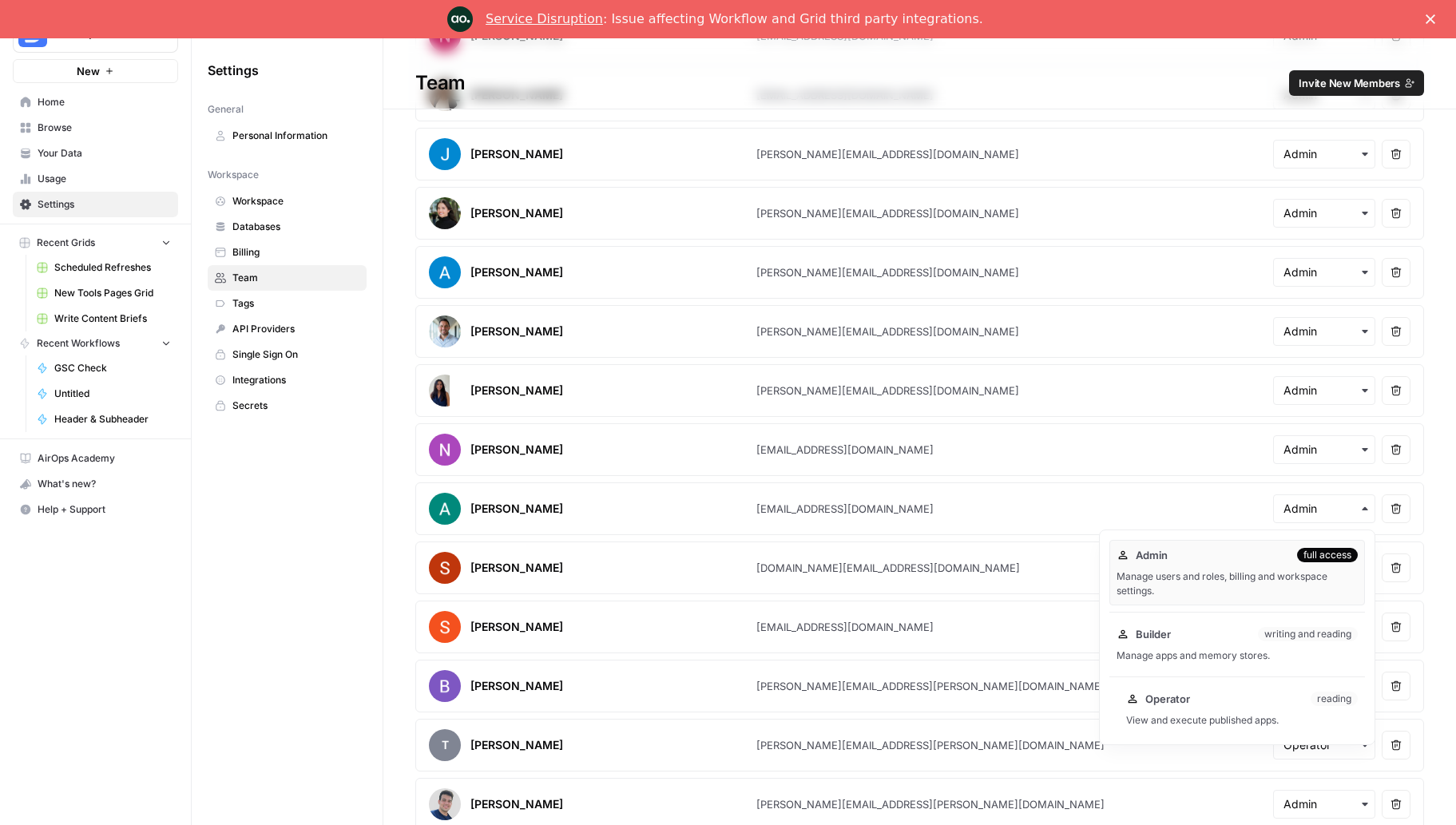
click at [1268, 708] on div "Operator reading View and execute published apps." at bounding box center [1242, 709] width 246 height 51
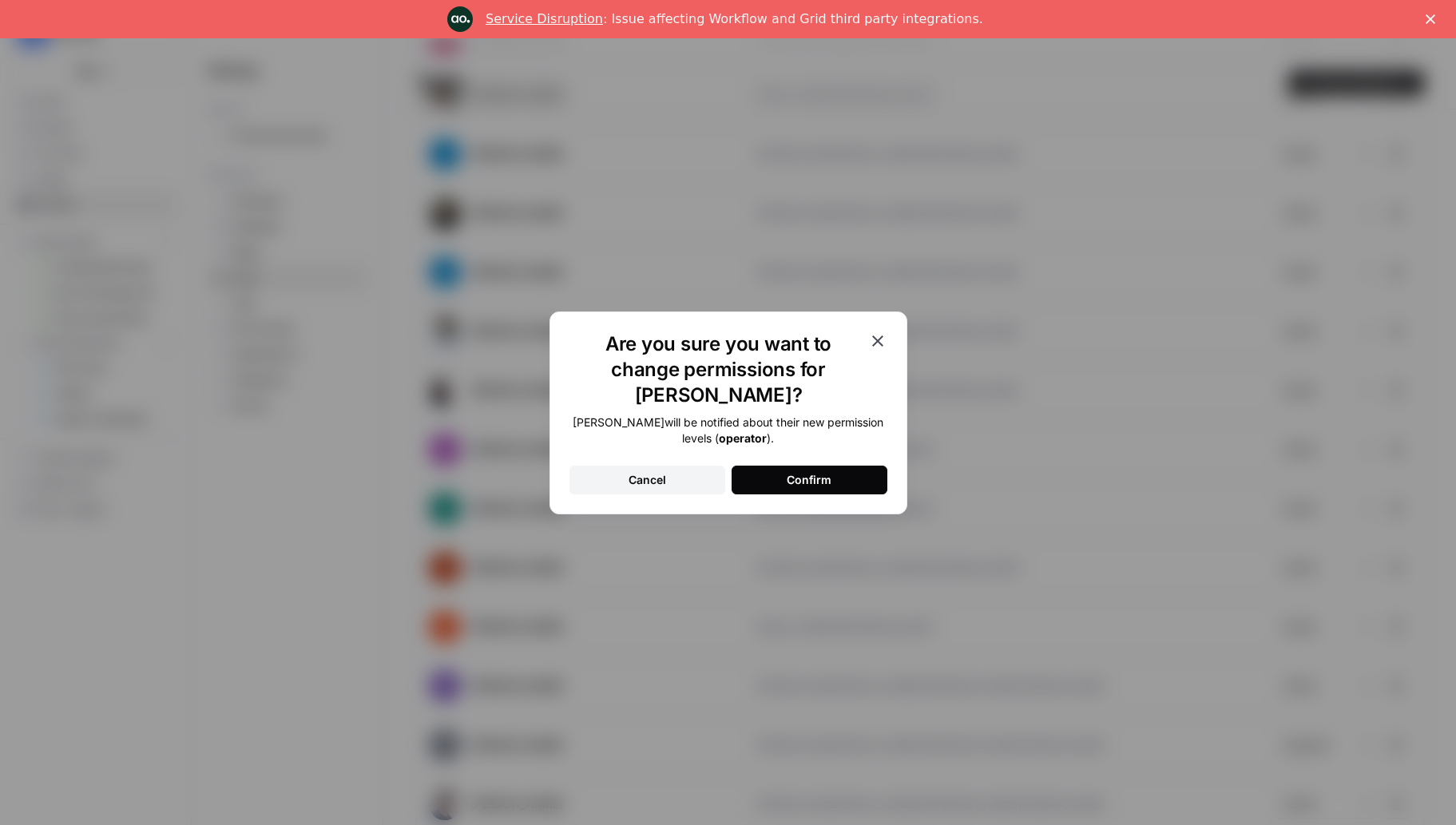
click at [798, 471] on div "Confirm" at bounding box center [809, 479] width 45 height 16
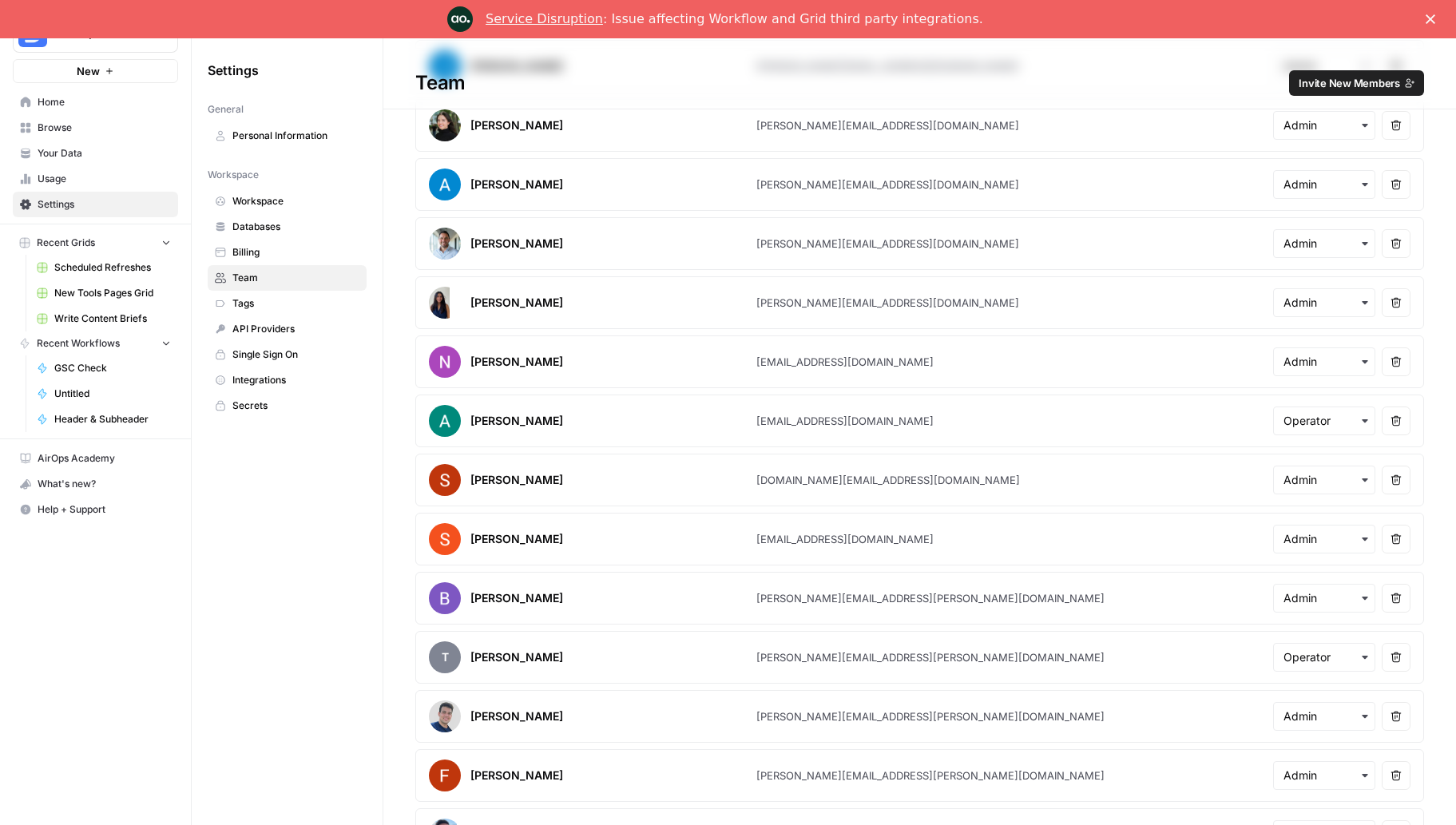
scroll to position [504, 0]
click at [1393, 478] on icon "button" at bounding box center [1396, 478] width 12 height 12
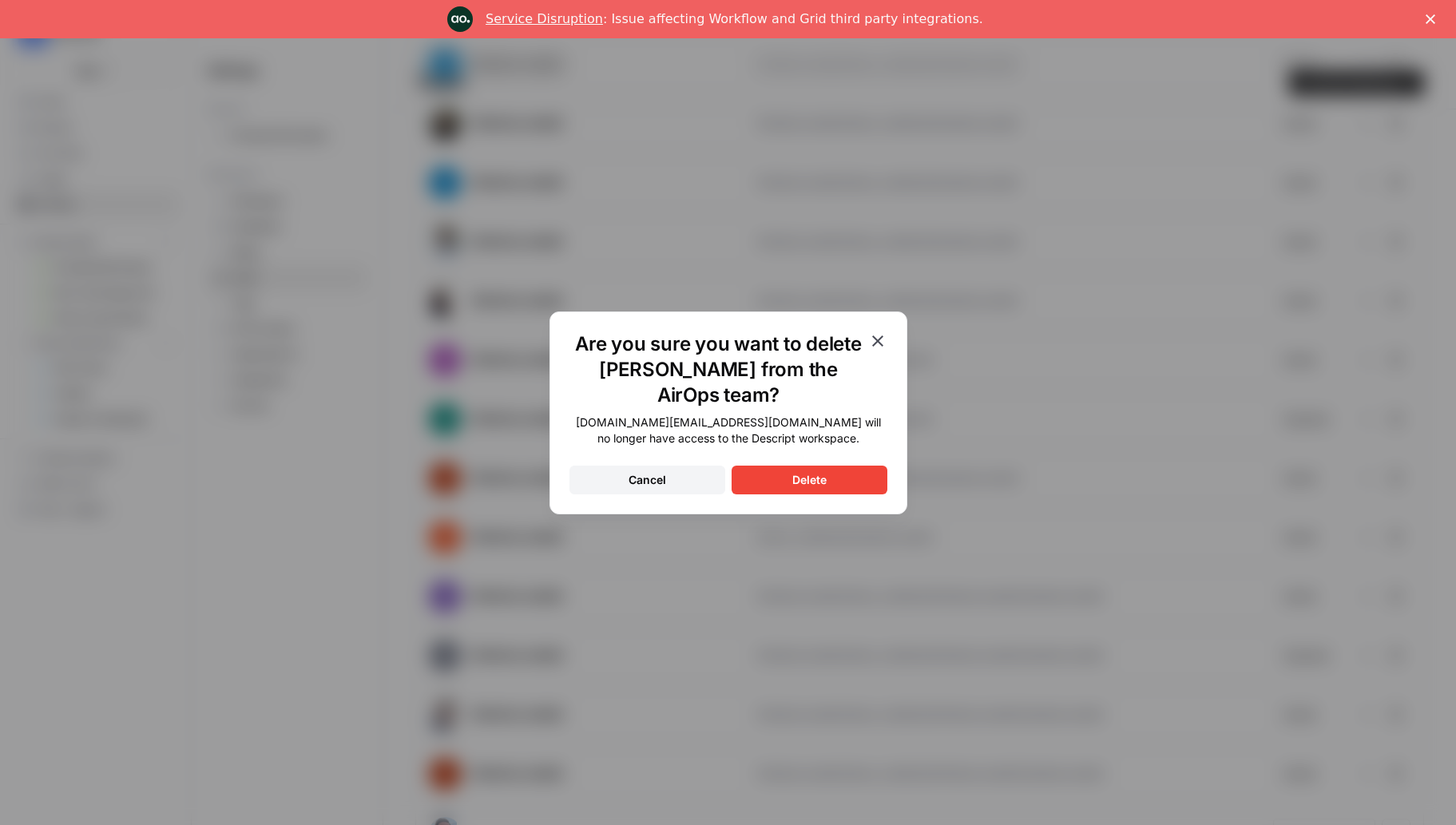
click at [810, 479] on div "Delete" at bounding box center [810, 479] width 35 height 16
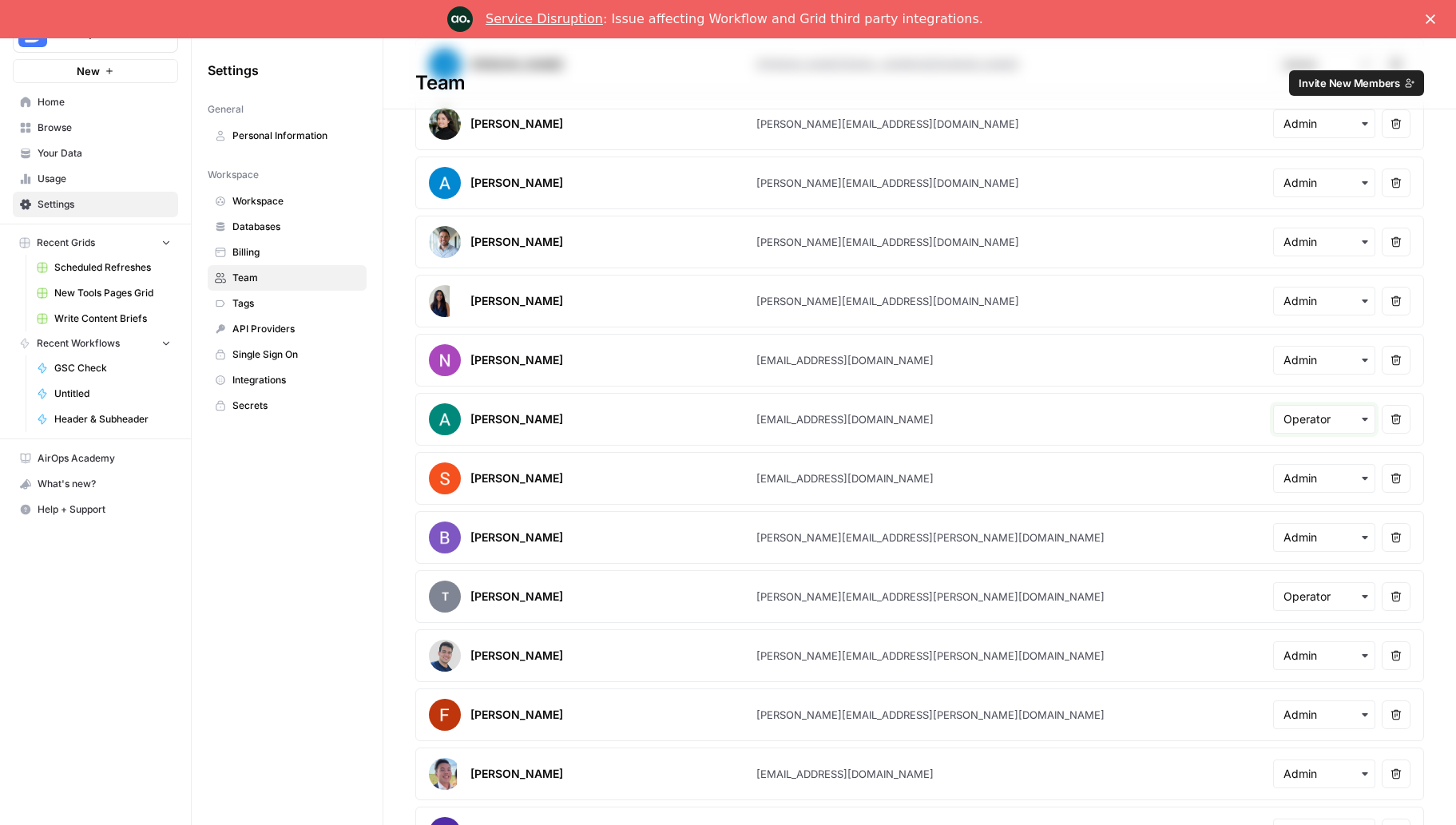
click at [1309, 422] on input "text" at bounding box center [1324, 419] width 82 height 16
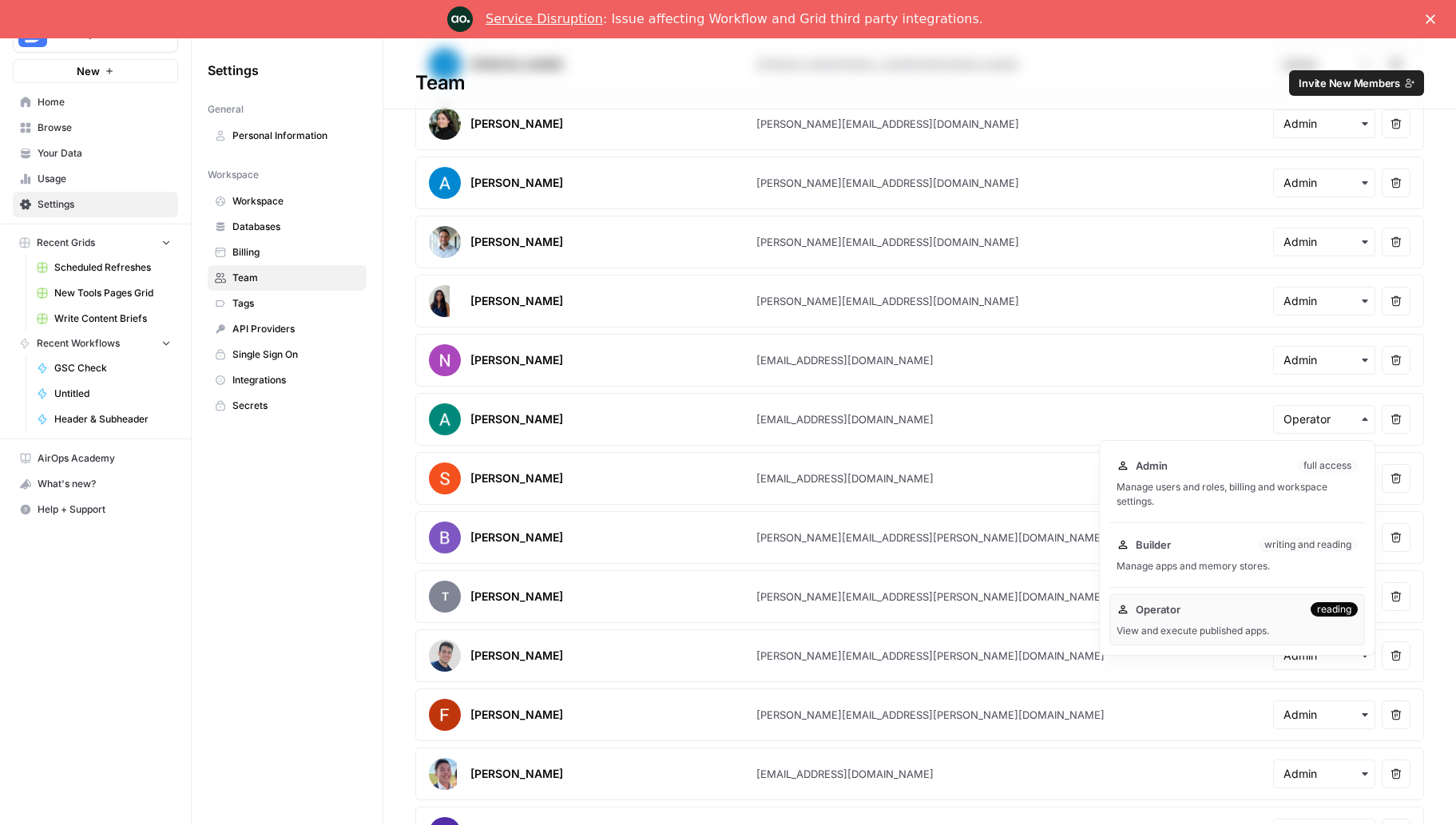
click at [365, 579] on div "Settings General Personal Information Workspace Workspace Databases Billing Tea…" at bounding box center [287, 450] width 191 height 825
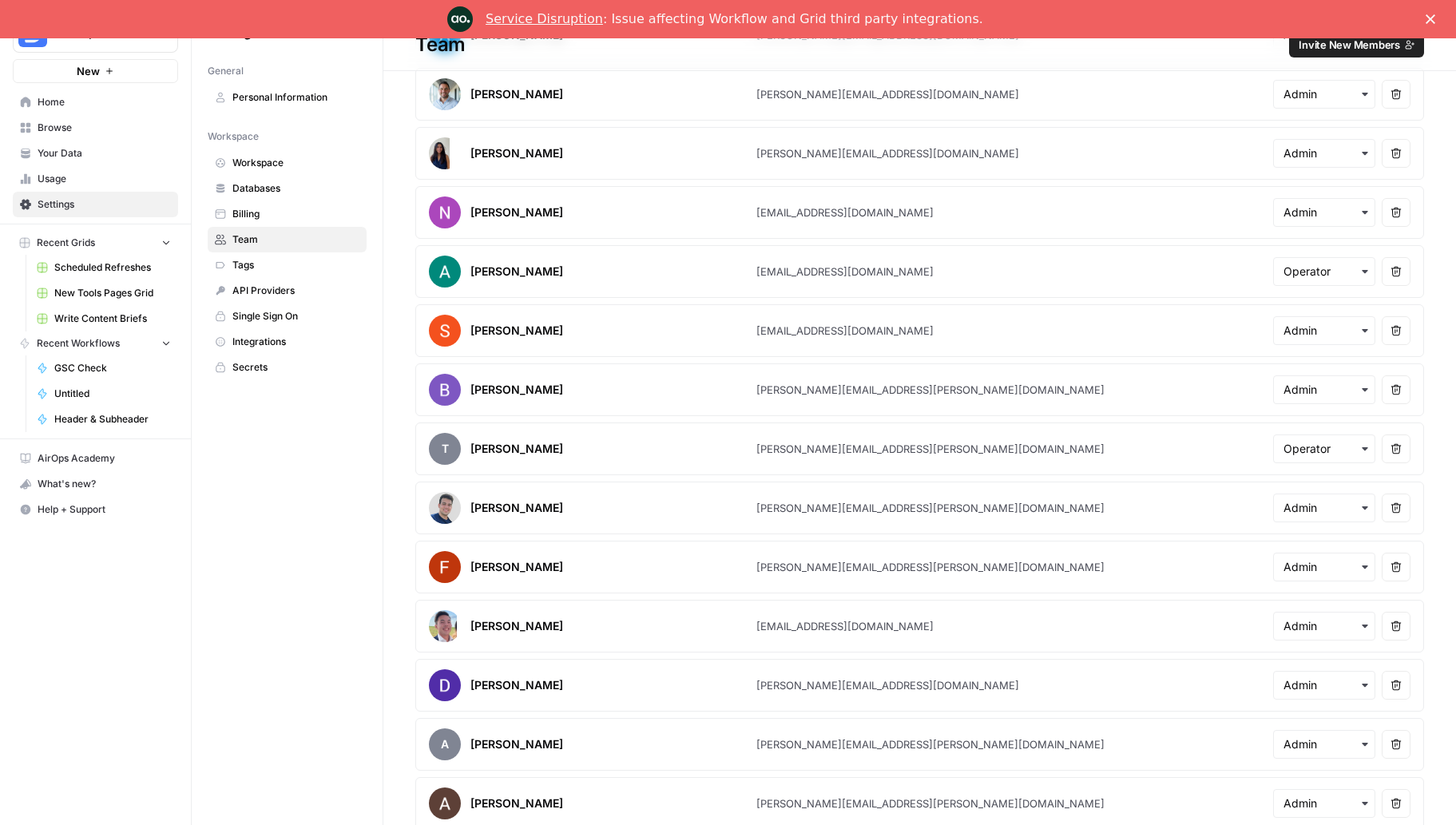
scroll to position [571, 0]
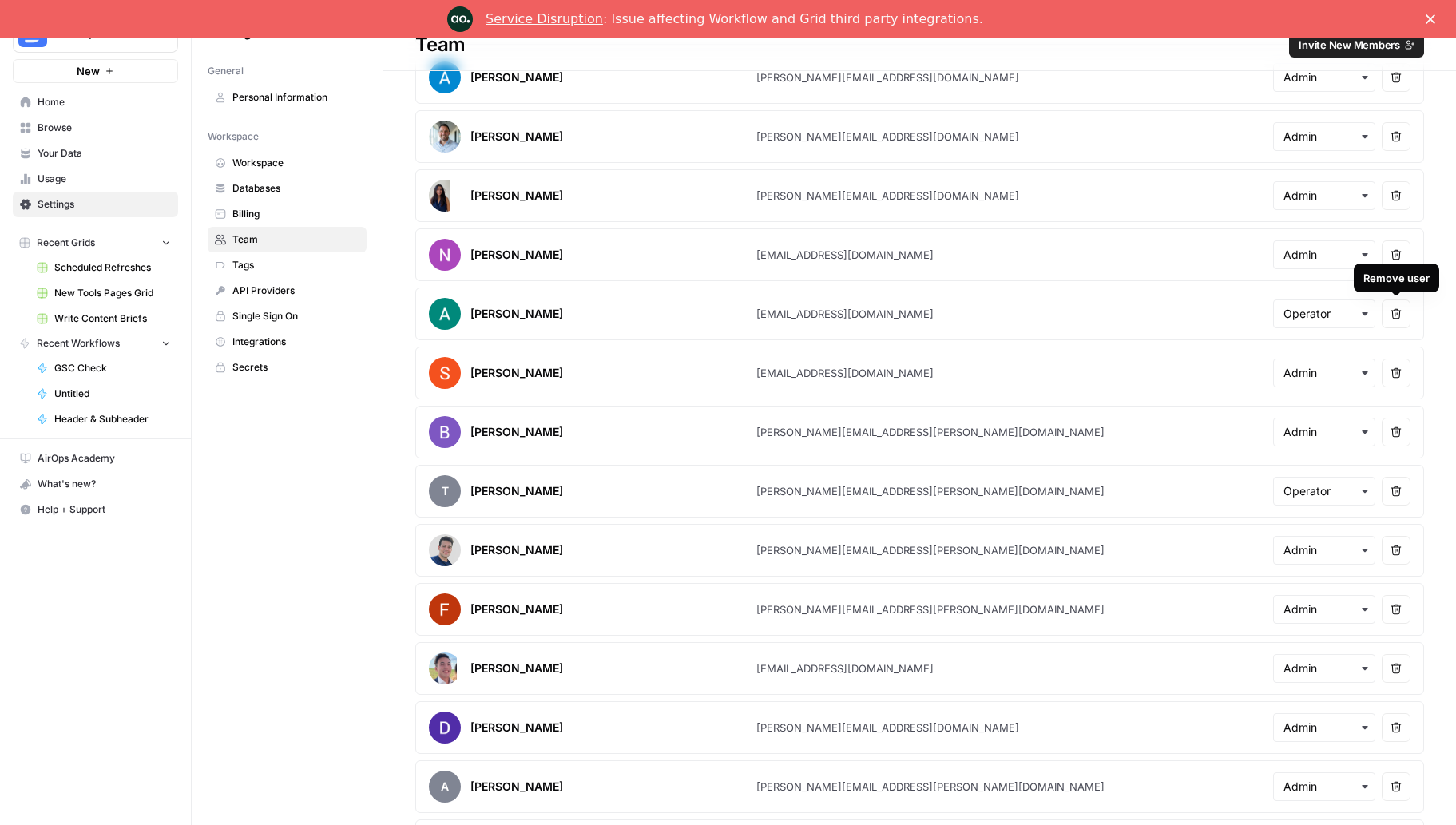
click at [1399, 321] on button "Remove user" at bounding box center [1396, 313] width 29 height 29
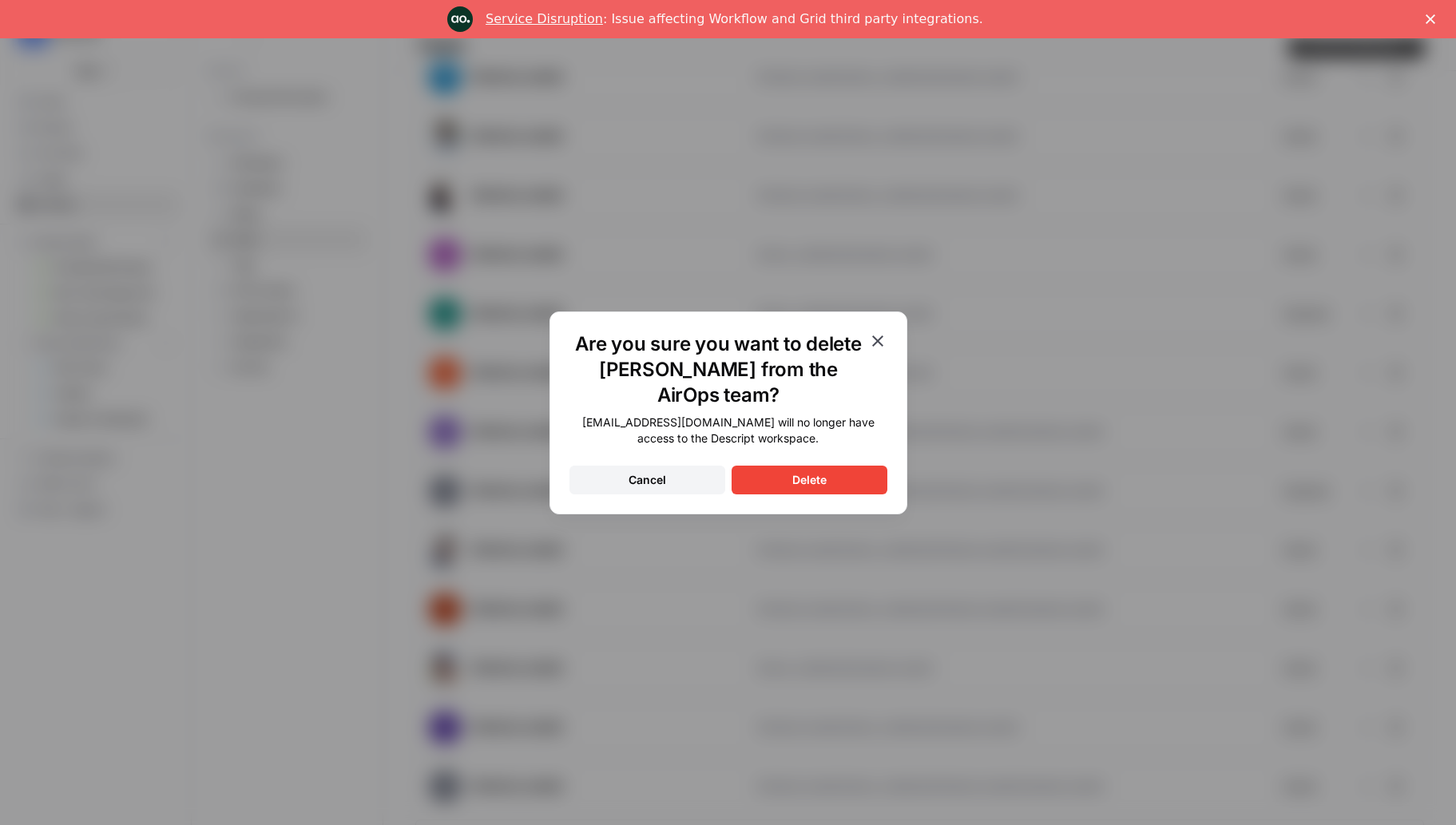
click at [829, 480] on button "Delete" at bounding box center [809, 480] width 156 height 29
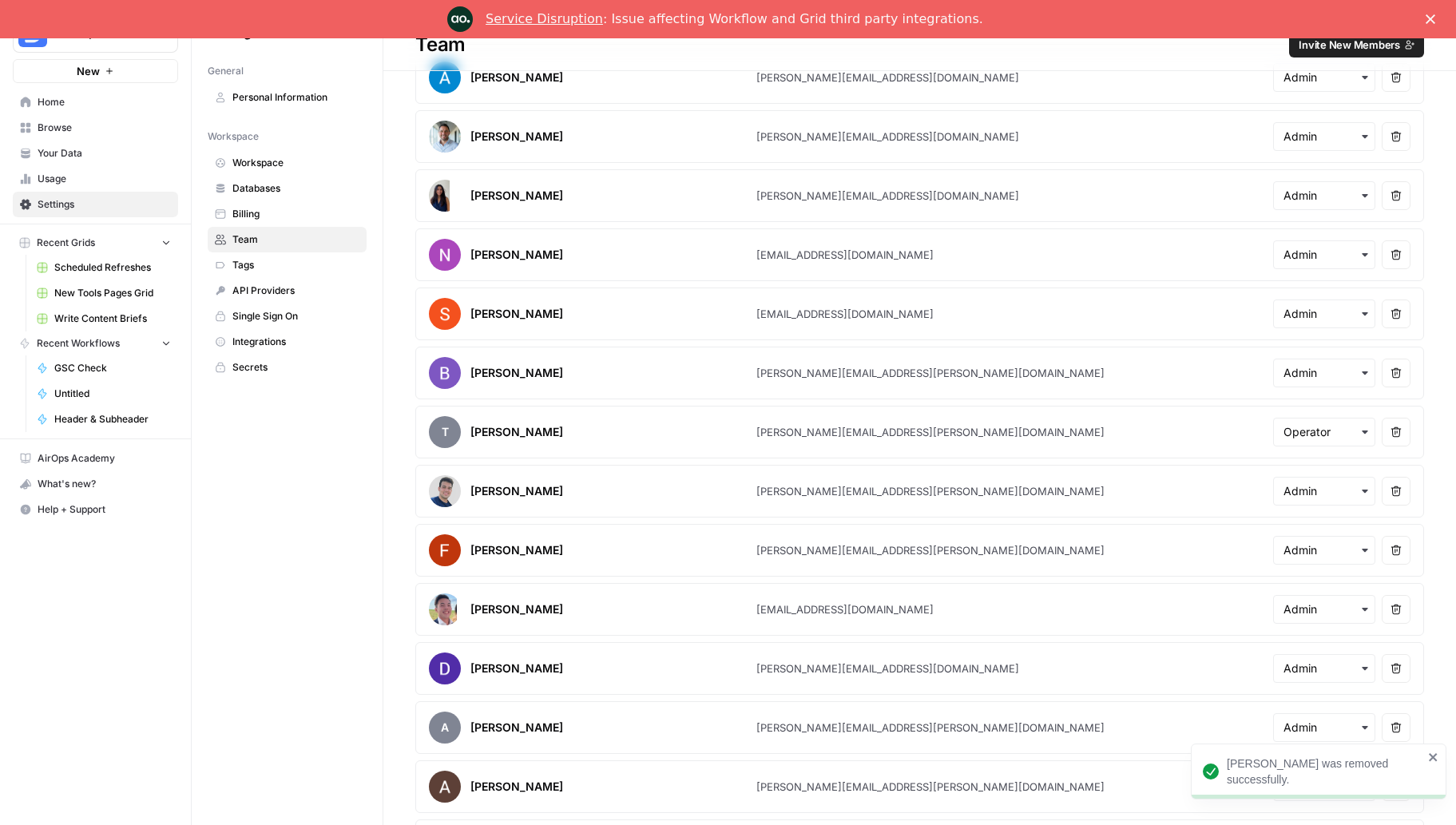
click at [249, 258] on span "Tags" at bounding box center [296, 265] width 127 height 14
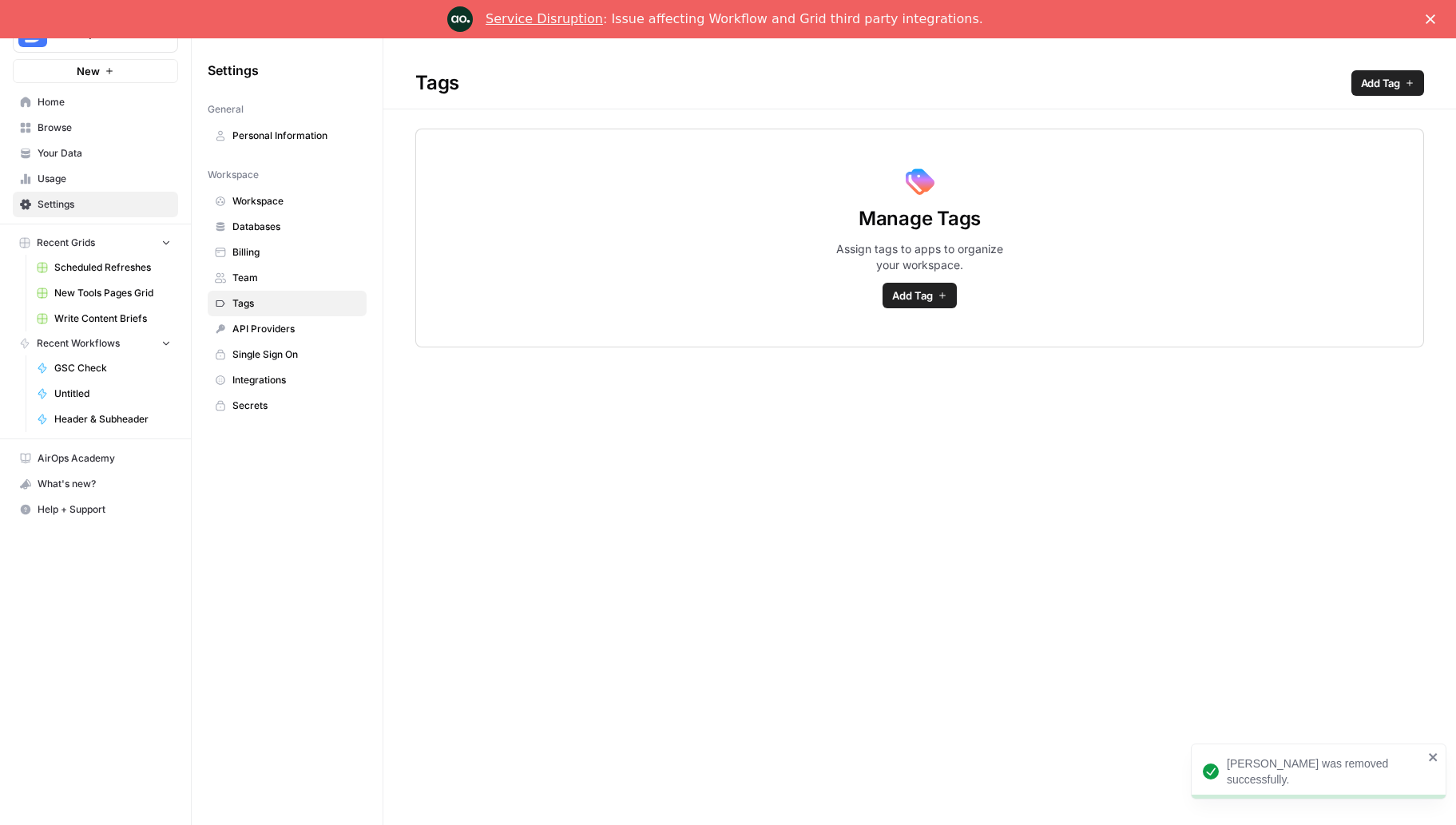
click at [266, 328] on span "API Providers" at bounding box center [296, 328] width 127 height 14
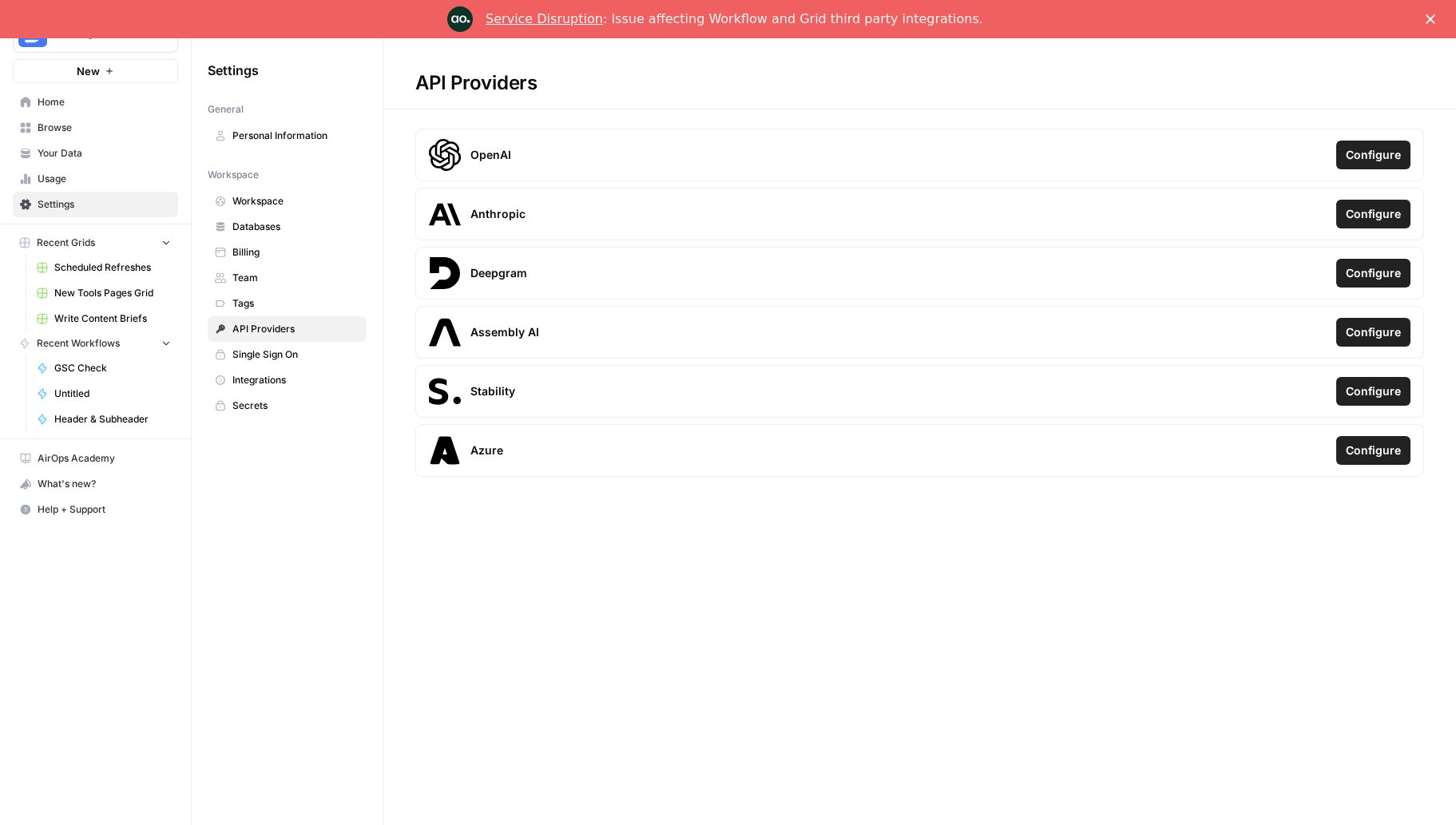
click at [260, 351] on span "Single Sign On" at bounding box center [296, 354] width 127 height 14
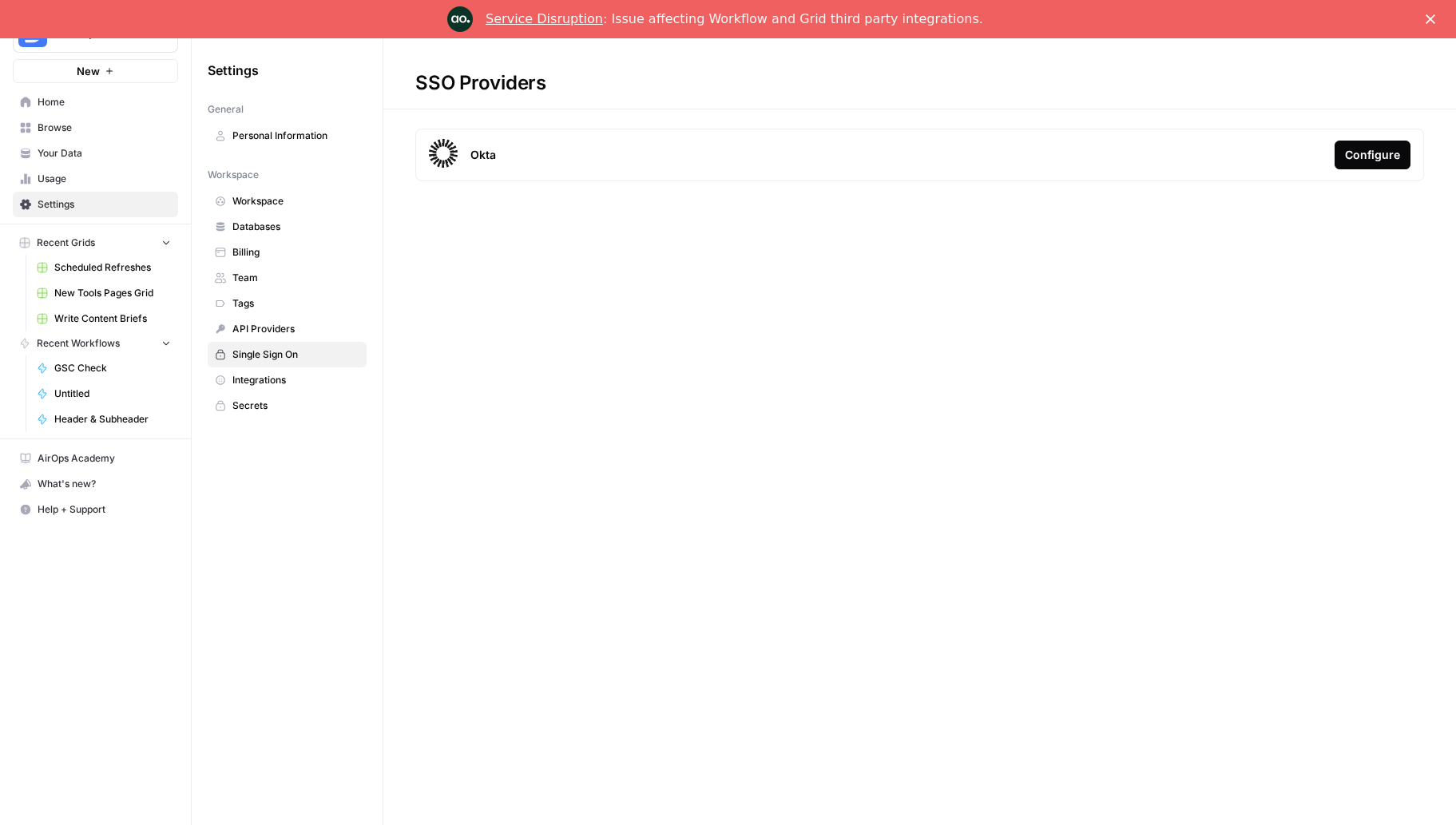
click at [292, 377] on span "Integrations" at bounding box center [296, 379] width 127 height 14
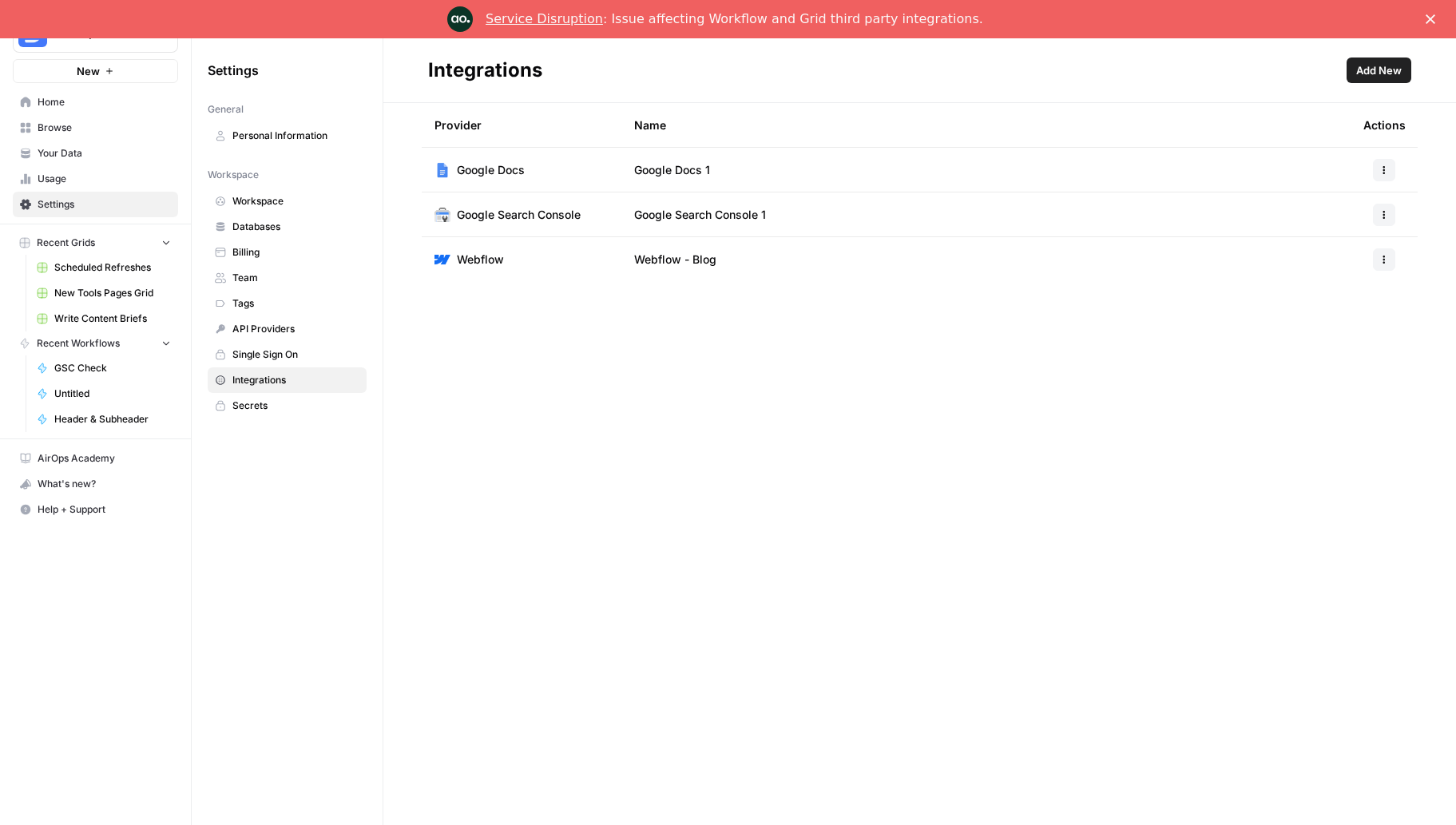
click at [1388, 73] on span "Add New" at bounding box center [1379, 70] width 45 height 16
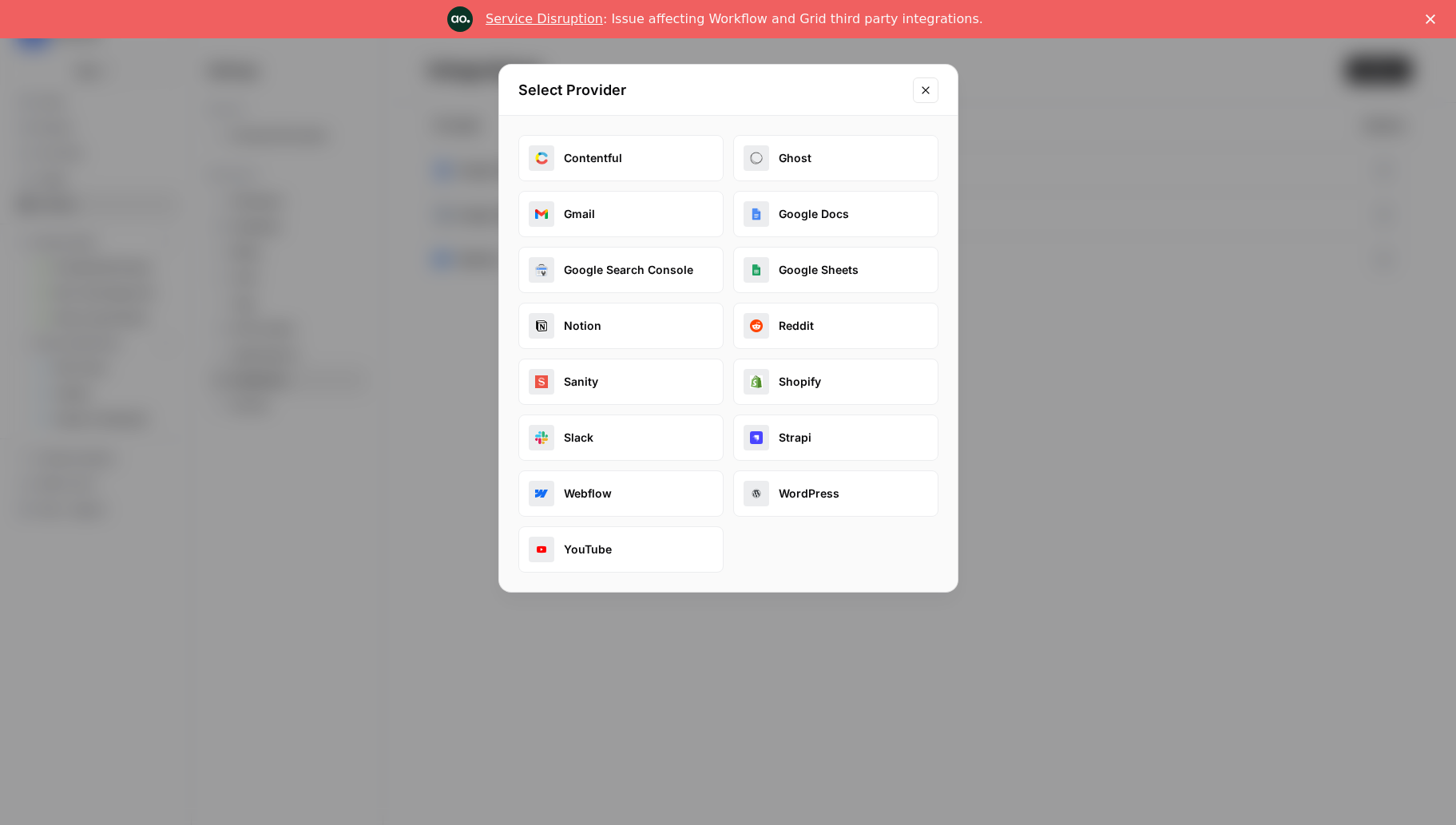
click at [925, 95] on icon "Close modal" at bounding box center [925, 90] width 12 height 12
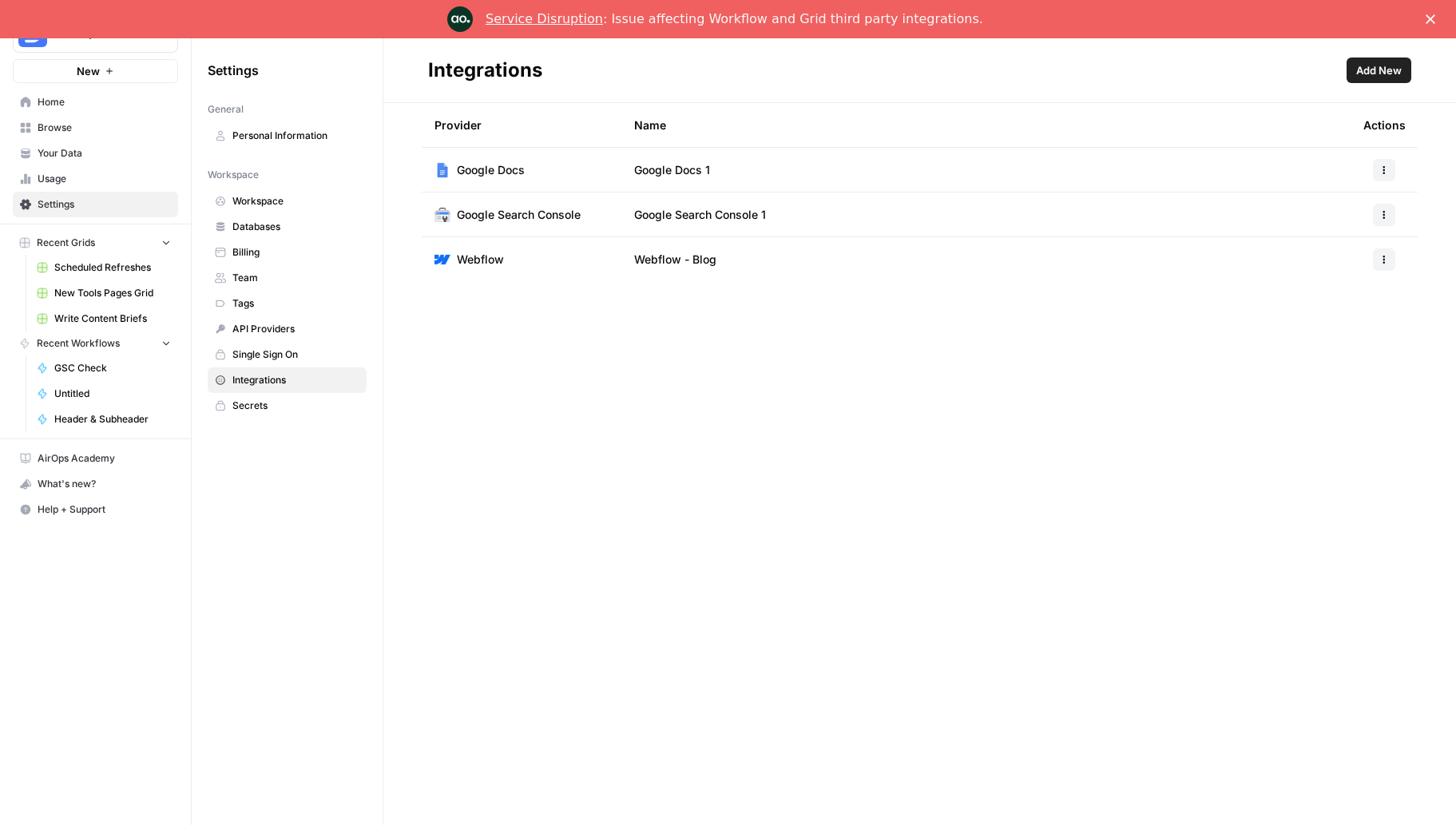
click at [37, 100] on link "Home" at bounding box center [95, 101] width 166 height 26
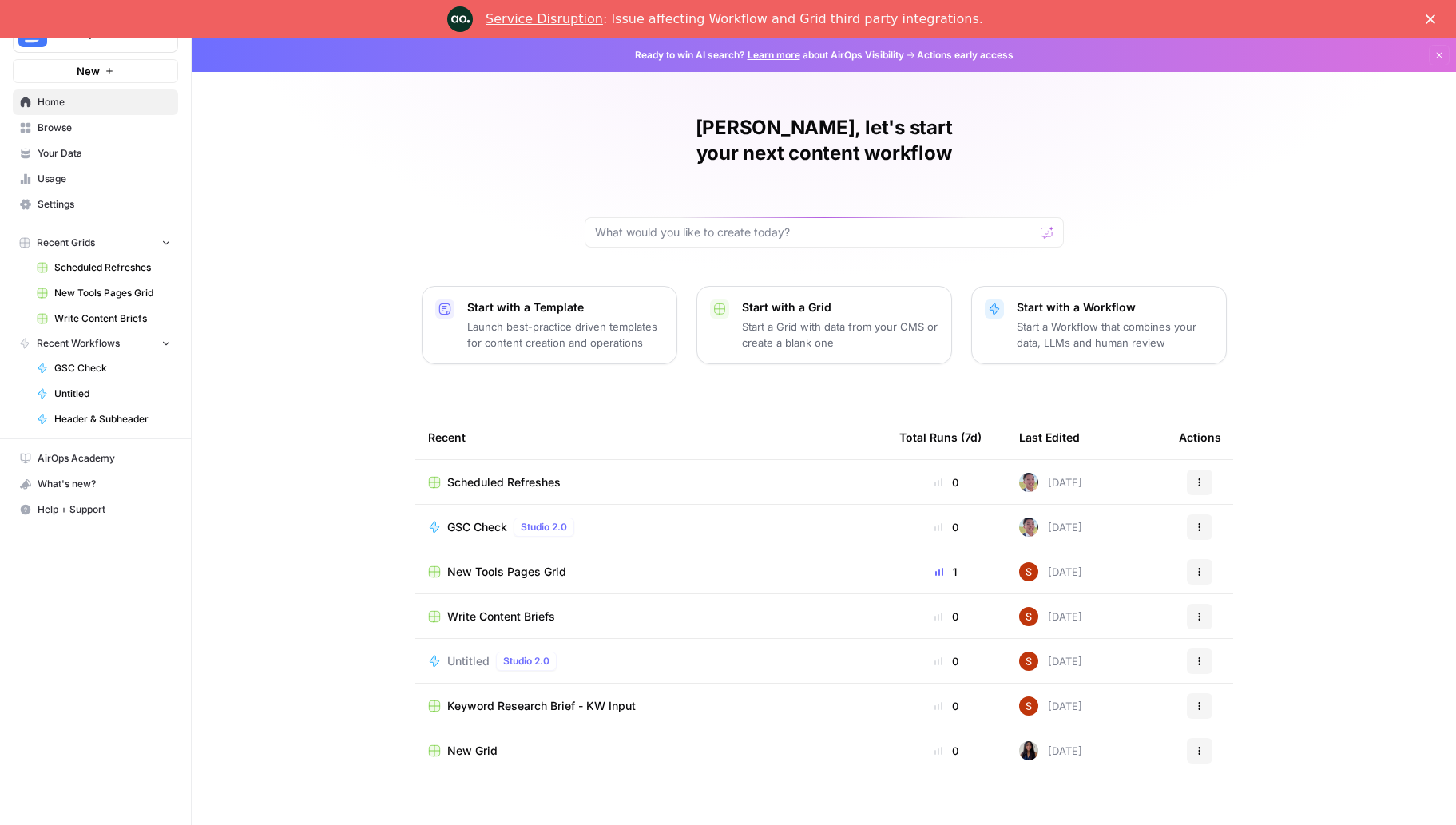
click at [769, 52] on link "Learn more" at bounding box center [774, 54] width 53 height 12
click at [777, 58] on link "Learn more" at bounding box center [774, 54] width 53 height 12
click at [153, 598] on div "Descript New Home Browse Your Data Usage Settings Recent Grids Scheduled Refres…" at bounding box center [96, 412] width 191 height 825
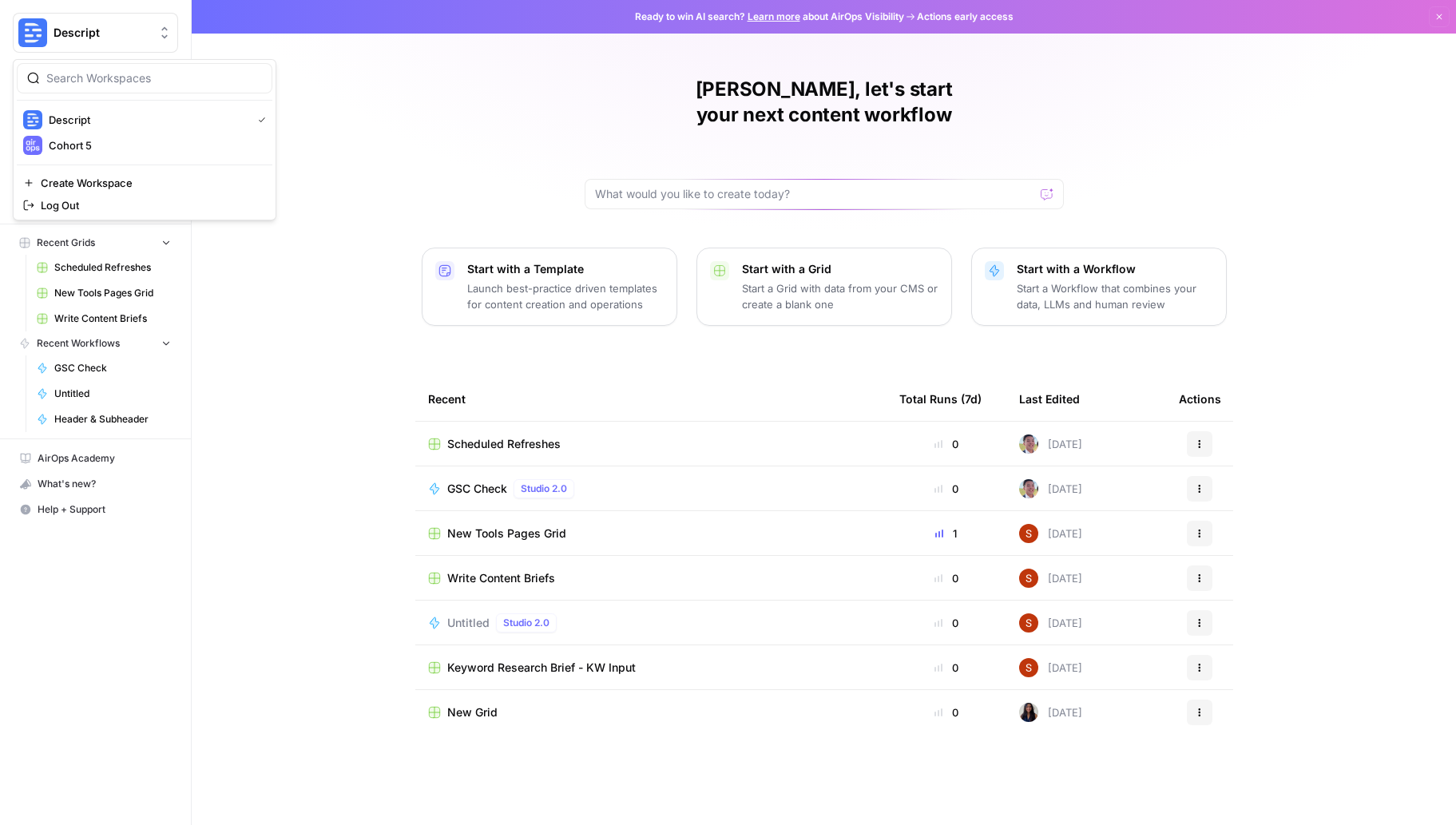
click at [139, 49] on button "Descript" at bounding box center [95, 32] width 166 height 40
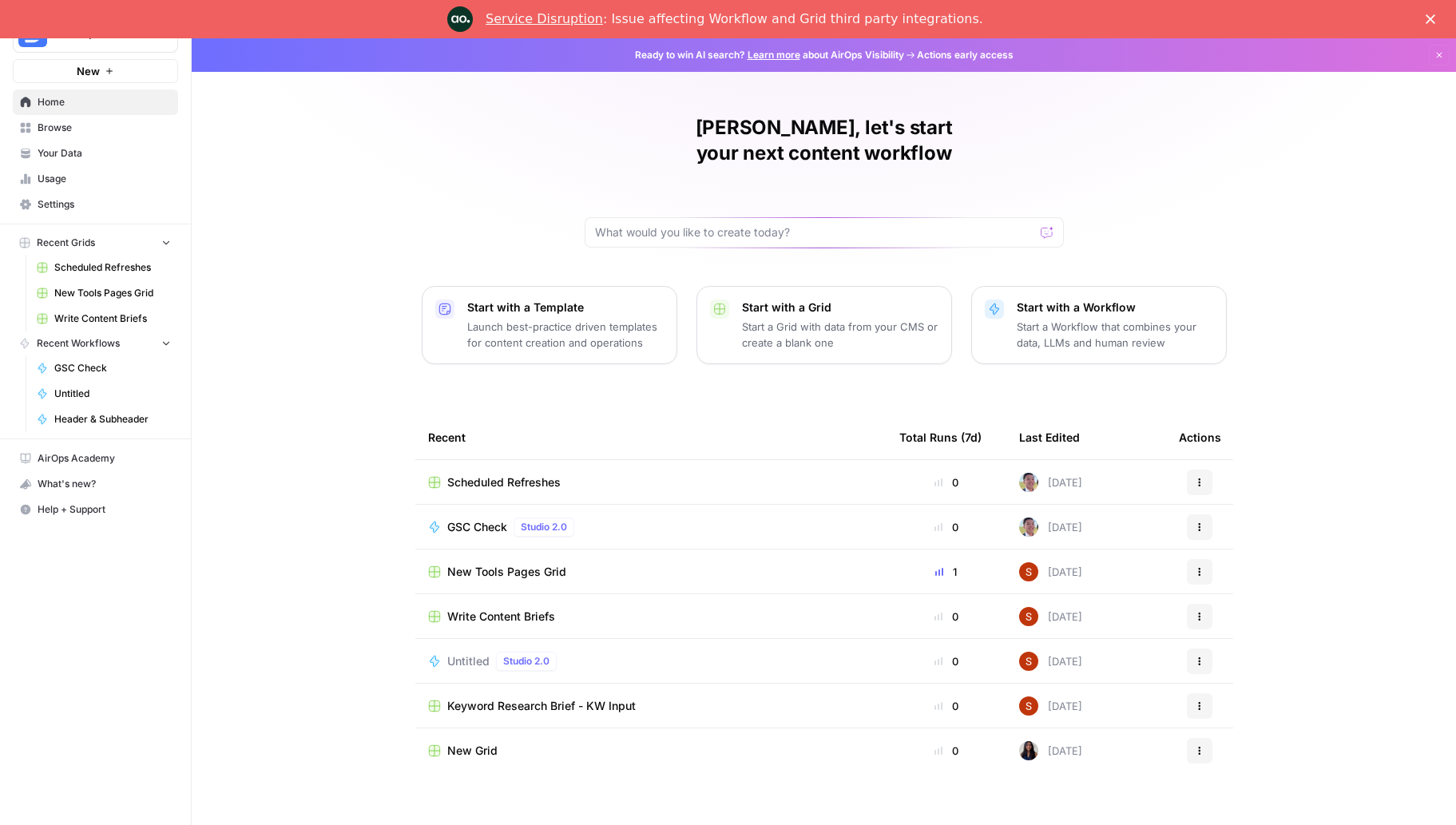
click at [139, 49] on button "Descript" at bounding box center [95, 32] width 166 height 40
click at [94, 265] on span "Scheduled Refreshes" at bounding box center [112, 267] width 116 height 14
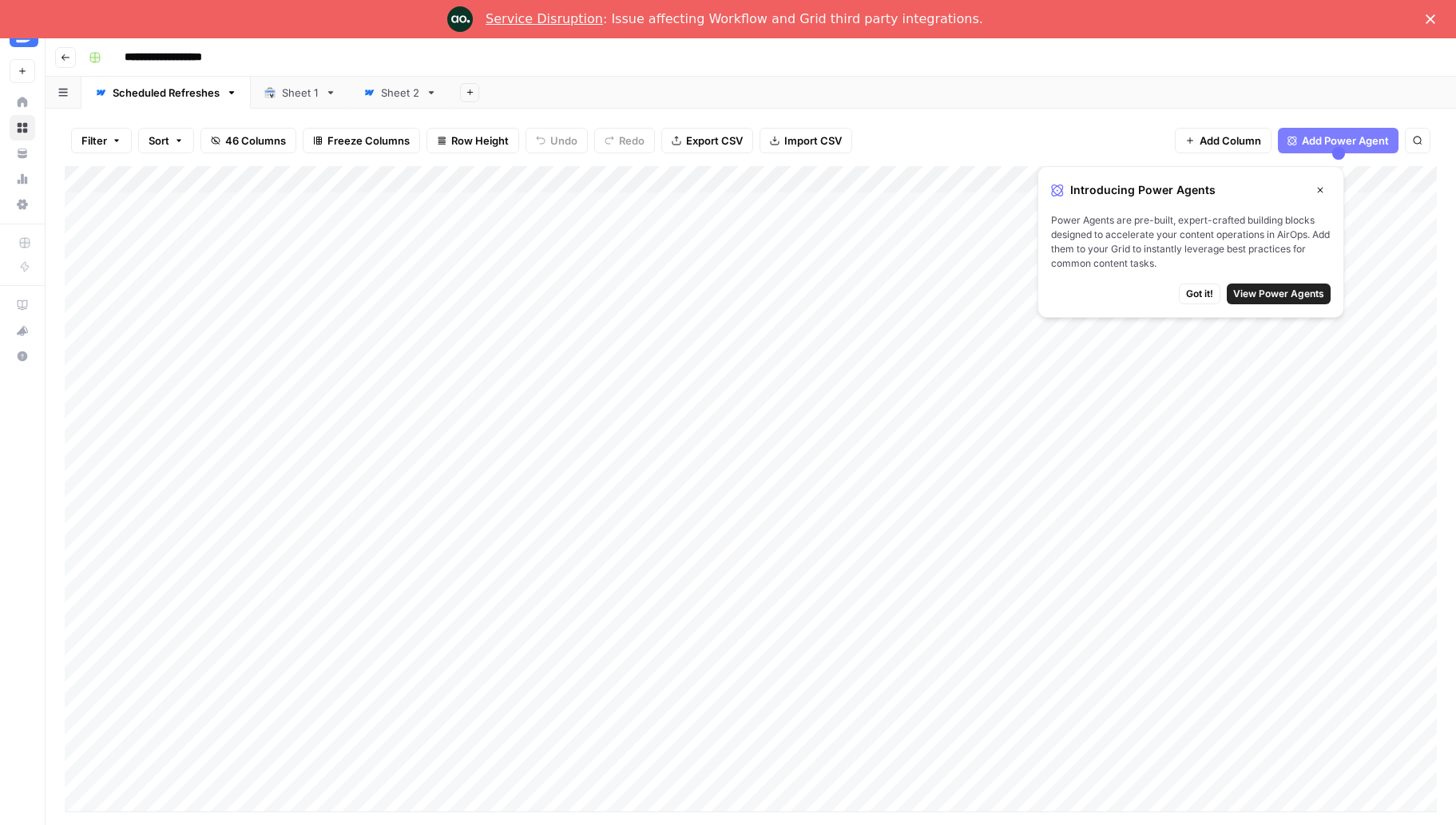
click at [1300, 289] on span "View Power Agents" at bounding box center [1279, 293] width 91 height 14
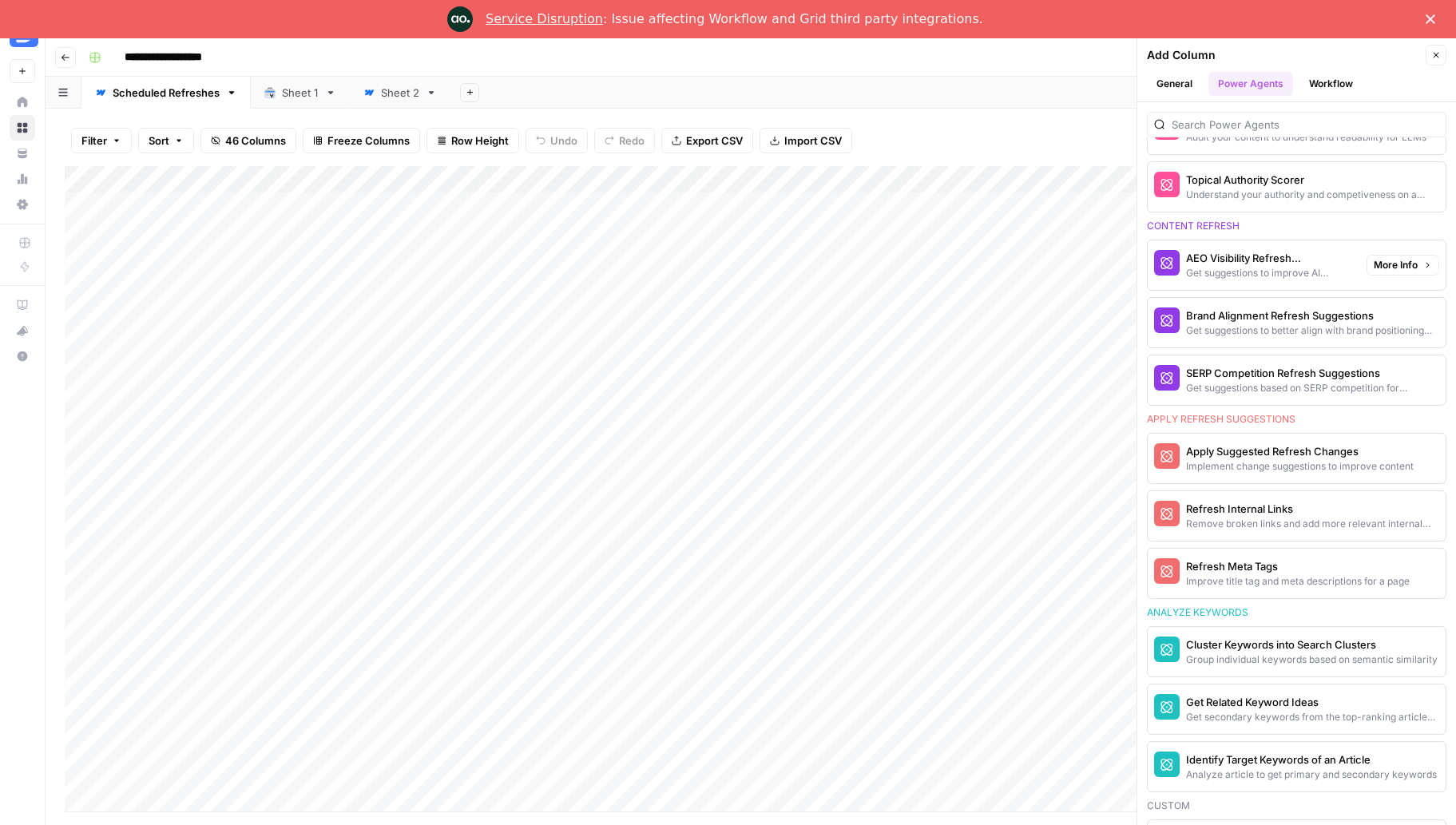
scroll to position [815, 0]
click at [869, 101] on div "Add Sheet" at bounding box center [953, 92] width 1006 height 32
click at [1435, 59] on icon "button" at bounding box center [1436, 55] width 10 height 10
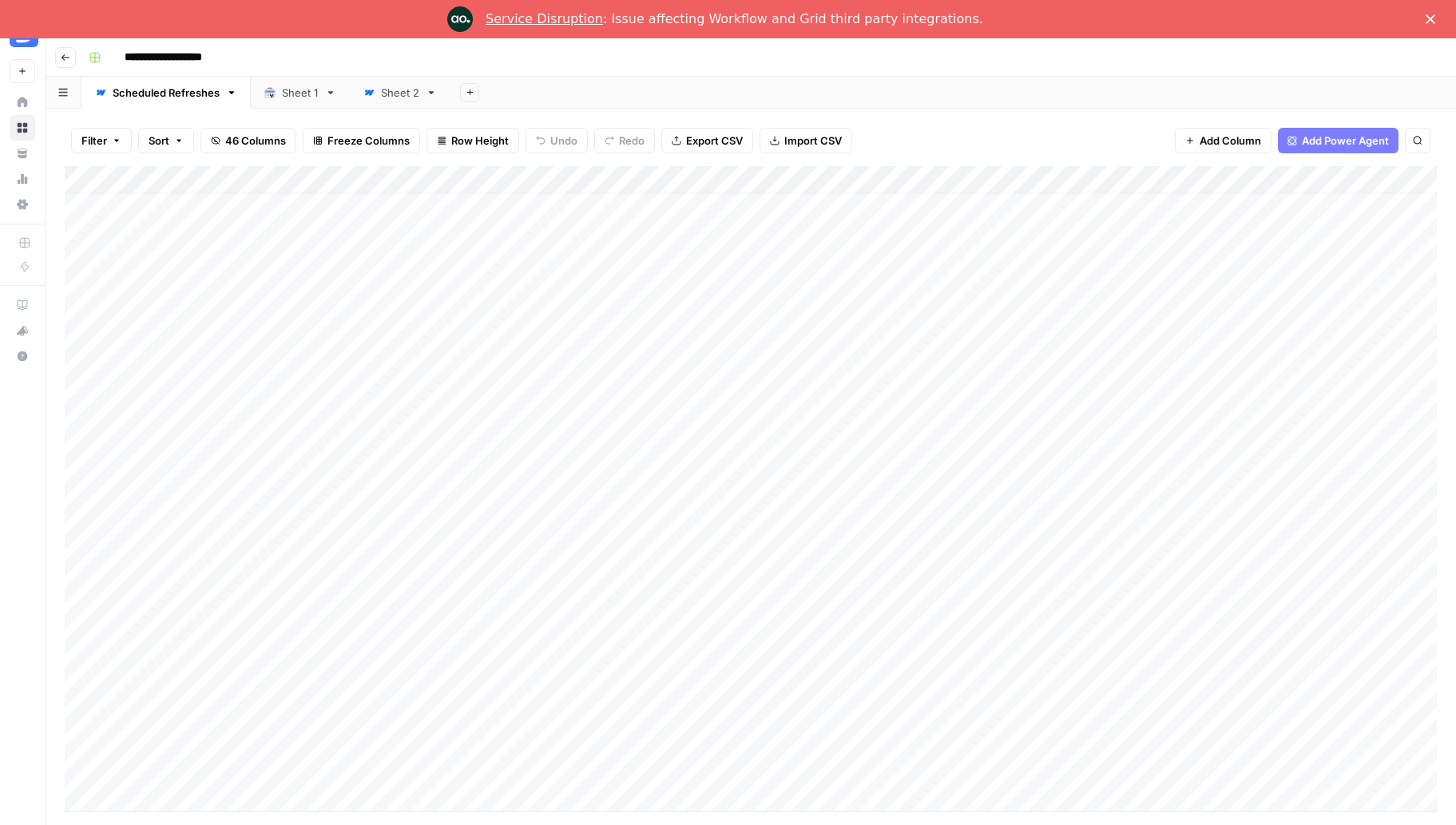
scroll to position [0, 0]
click at [293, 94] on div "Sheet 1" at bounding box center [300, 92] width 37 height 16
click at [402, 93] on div "Sheet 2" at bounding box center [400, 92] width 38 height 16
click at [279, 91] on div "Sheet 1" at bounding box center [292, 92] width 54 height 16
click at [67, 63] on button "Go back" at bounding box center [65, 57] width 21 height 21
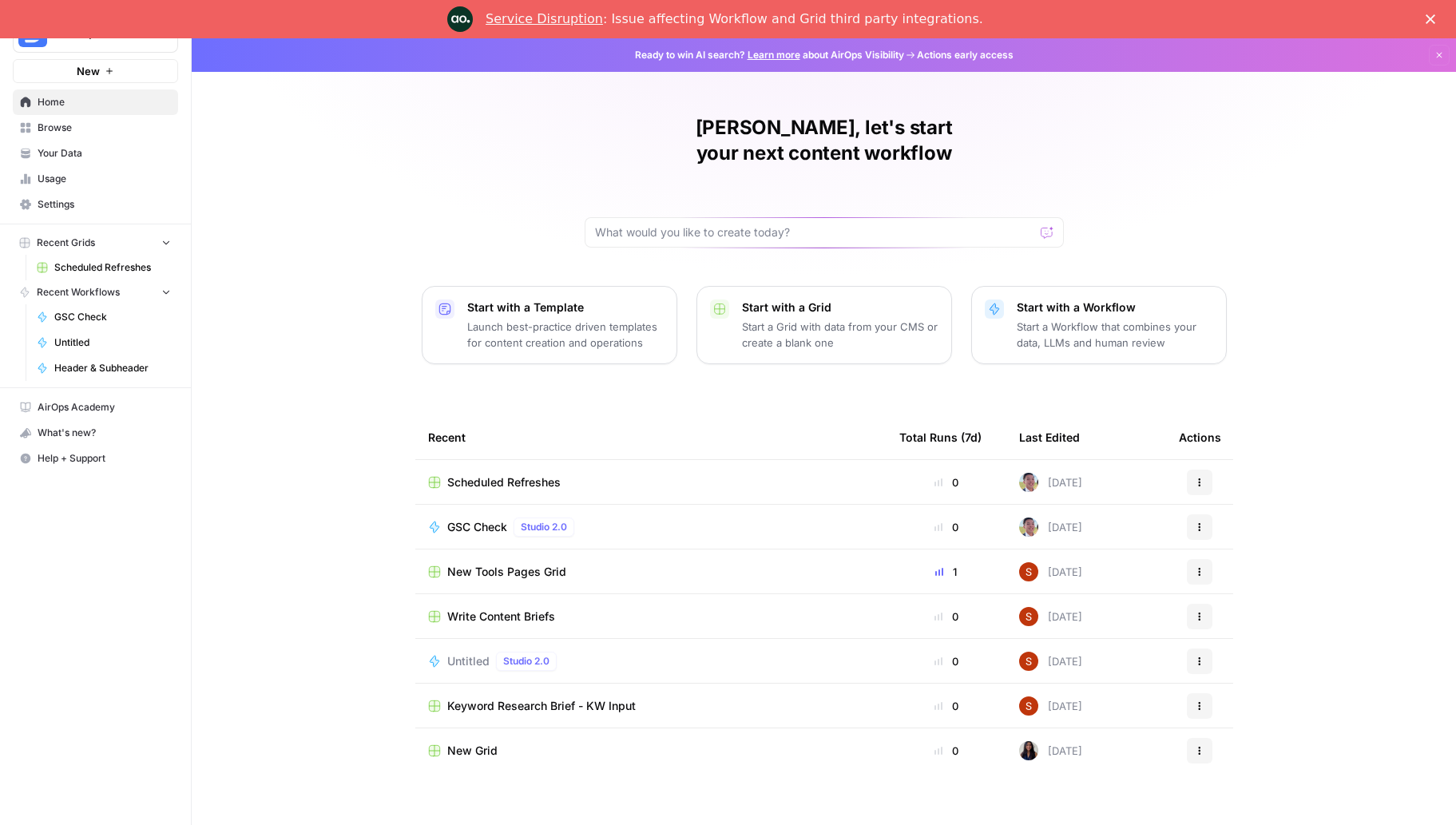
click at [87, 314] on span "GSC Check" at bounding box center [112, 316] width 116 height 14
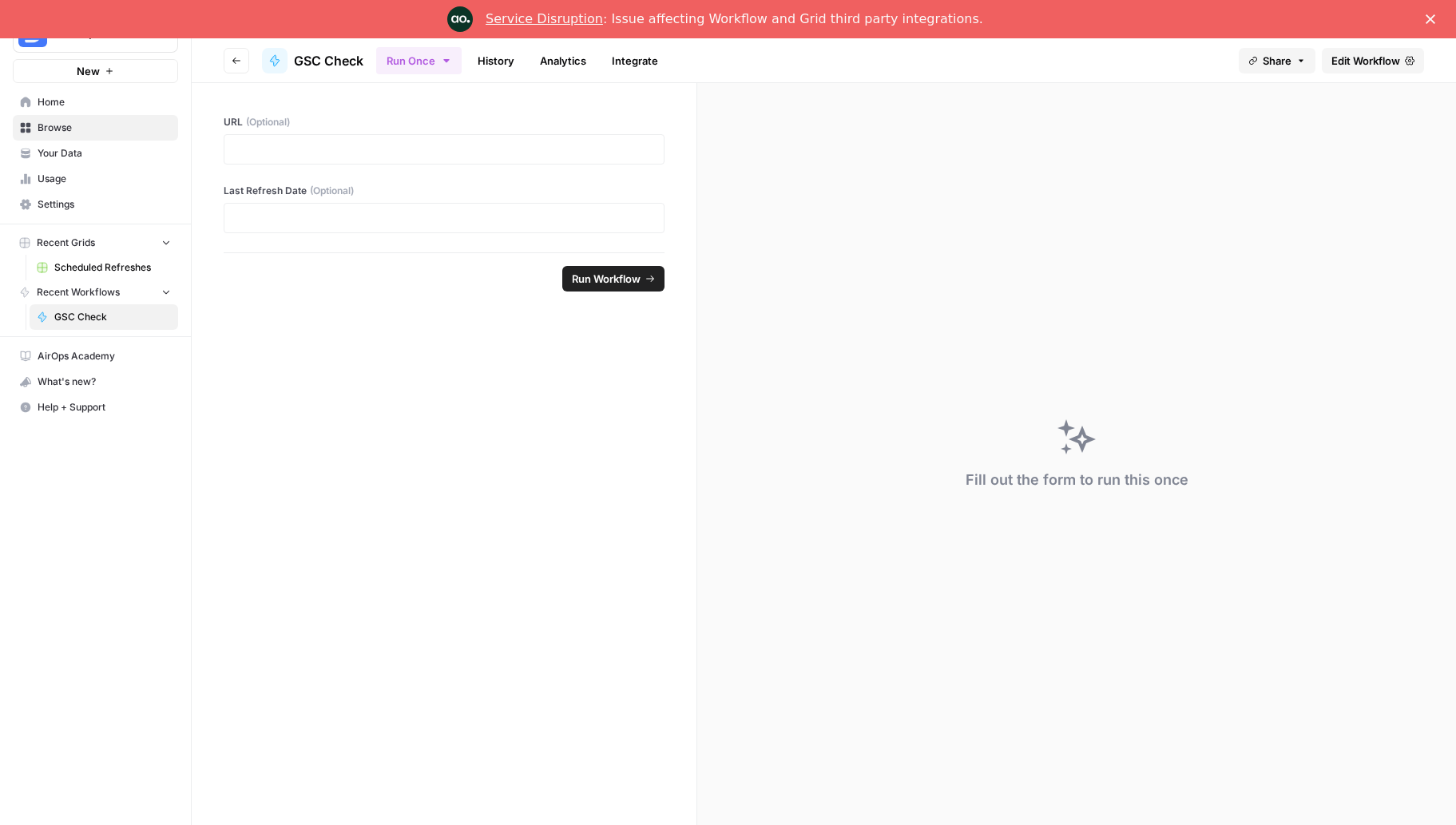
click at [237, 59] on icon "button" at bounding box center [237, 61] width 10 height 10
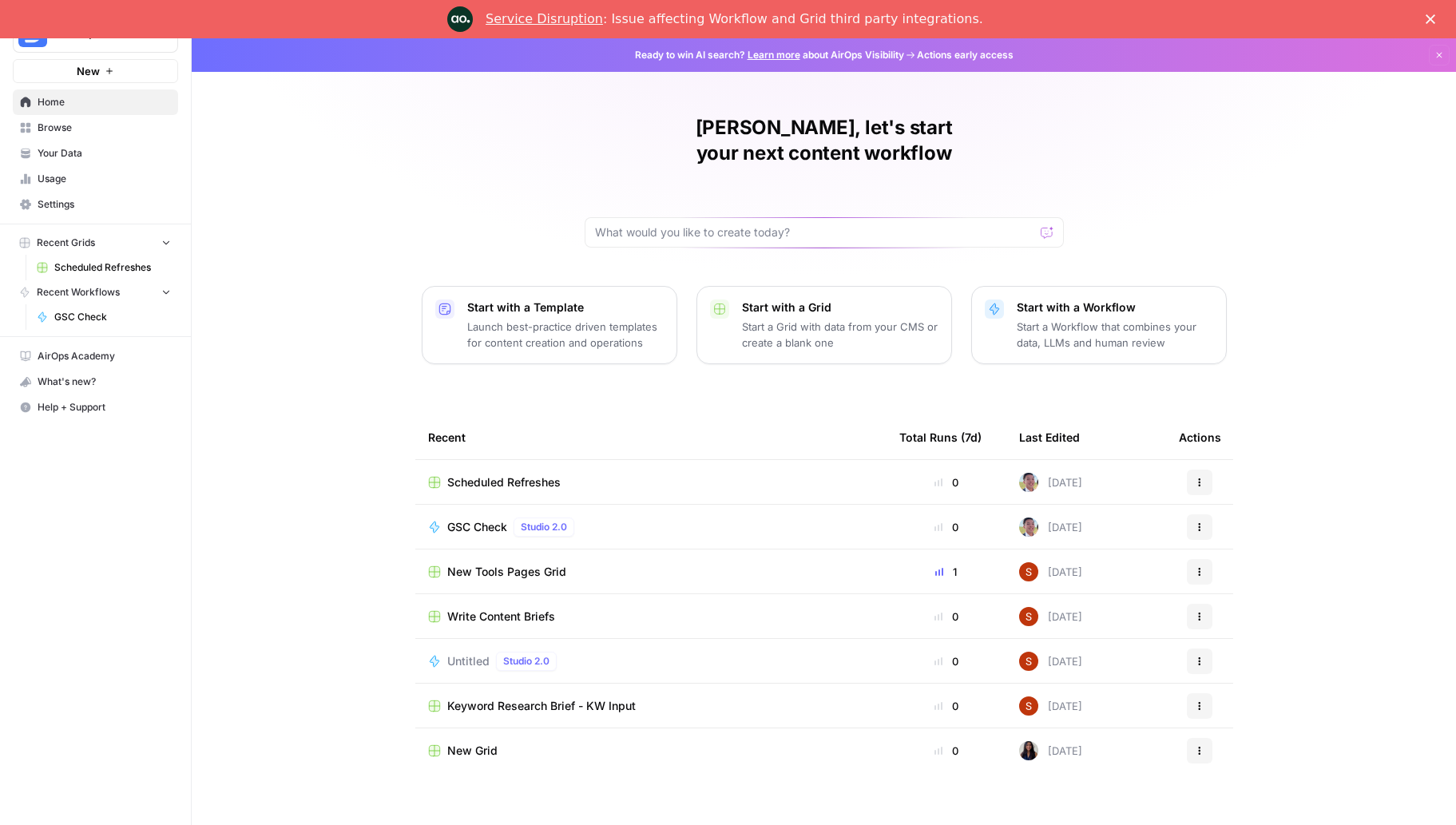
click at [628, 651] on div "Untitled Studio 2.0" at bounding box center [651, 660] width 446 height 19
click at [64, 122] on span "Browse" at bounding box center [105, 127] width 134 height 14
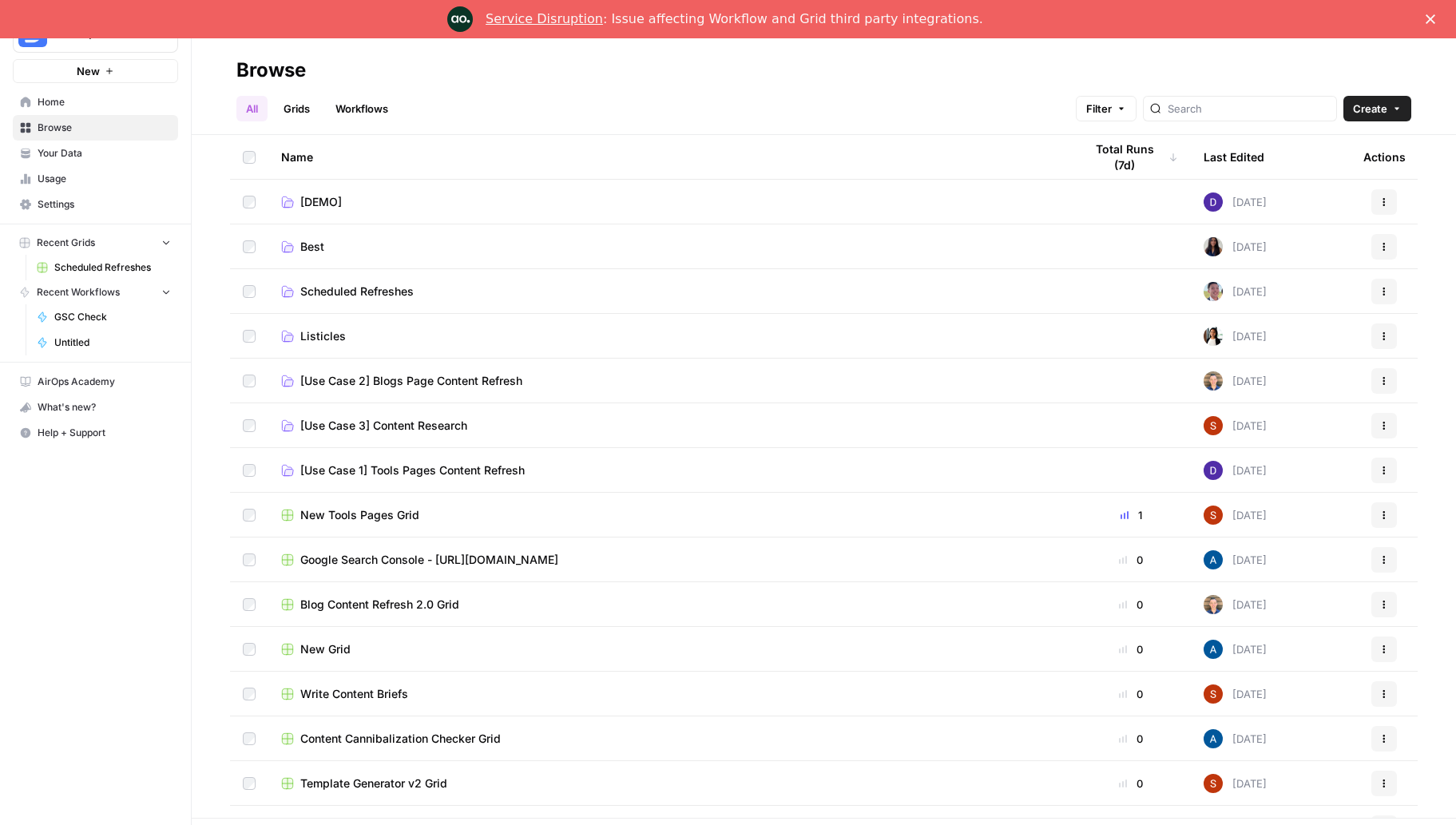
click at [1289, 160] on th "Last Edited" at bounding box center [1270, 157] width 160 height 44
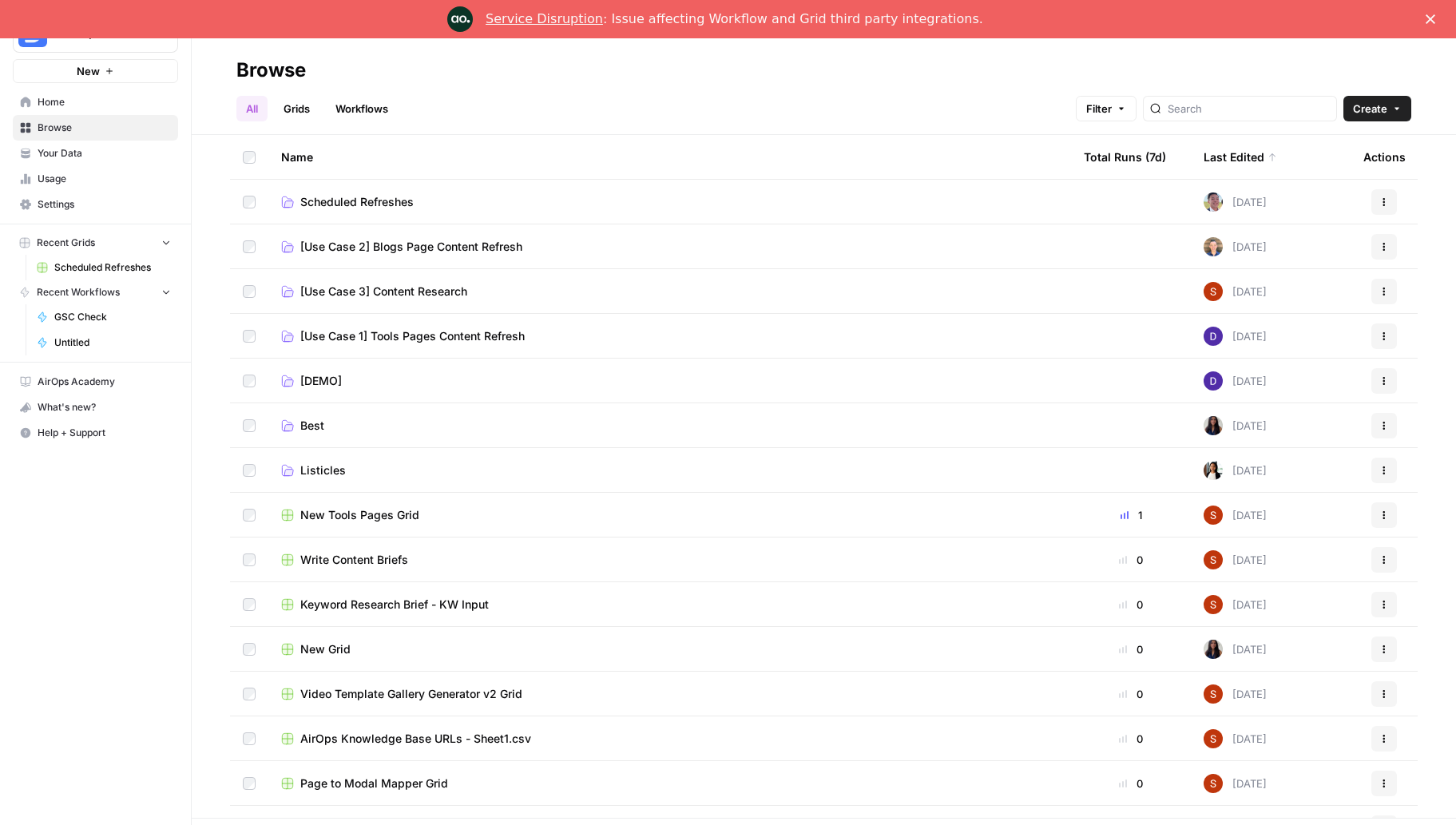
click at [451, 294] on span "[Use Case 3] Content Research" at bounding box center [383, 291] width 167 height 16
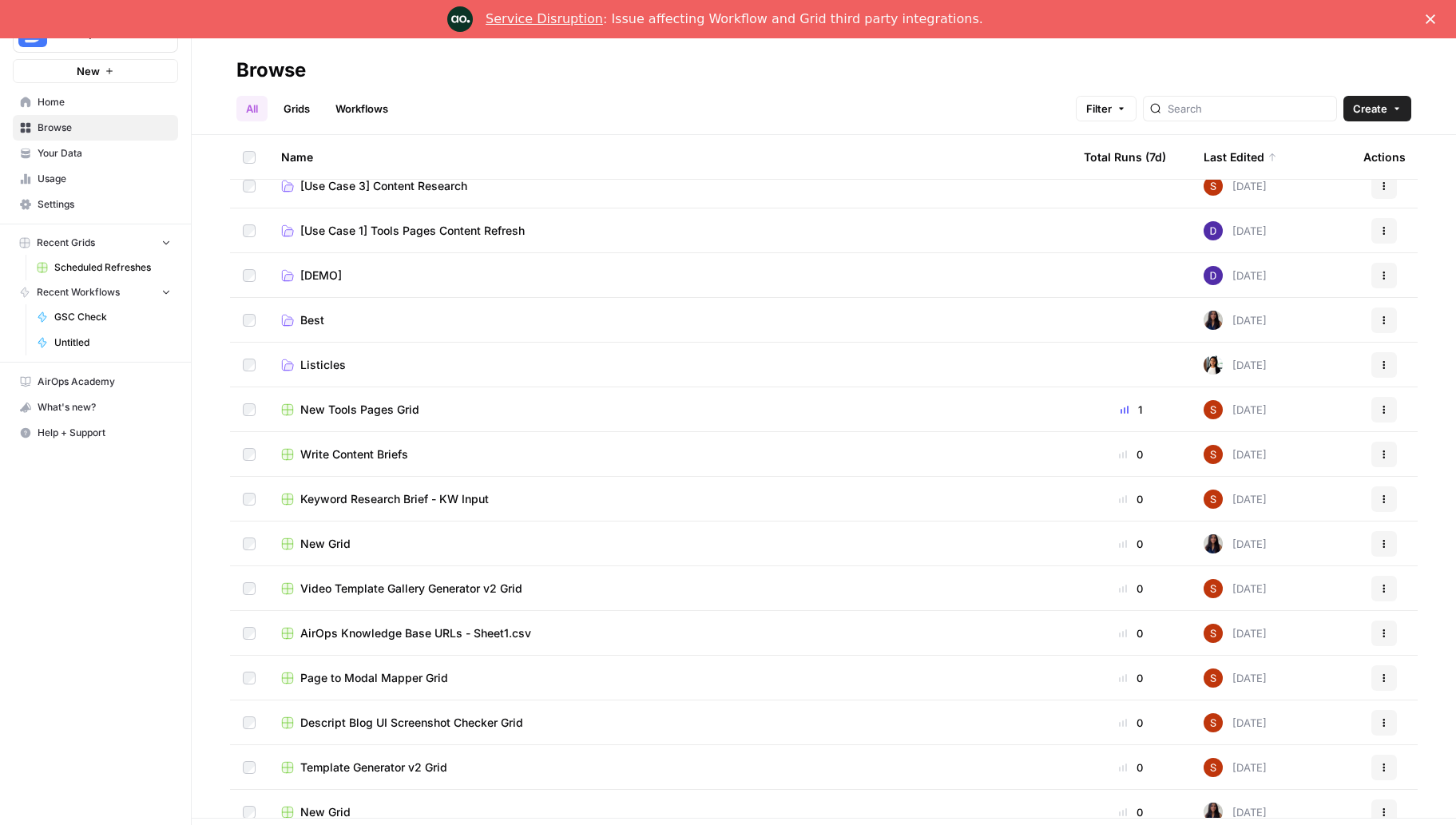
scroll to position [105, 0]
click at [344, 593] on span "Video Template Gallery Generator v2 Grid" at bounding box center [411, 588] width 222 height 16
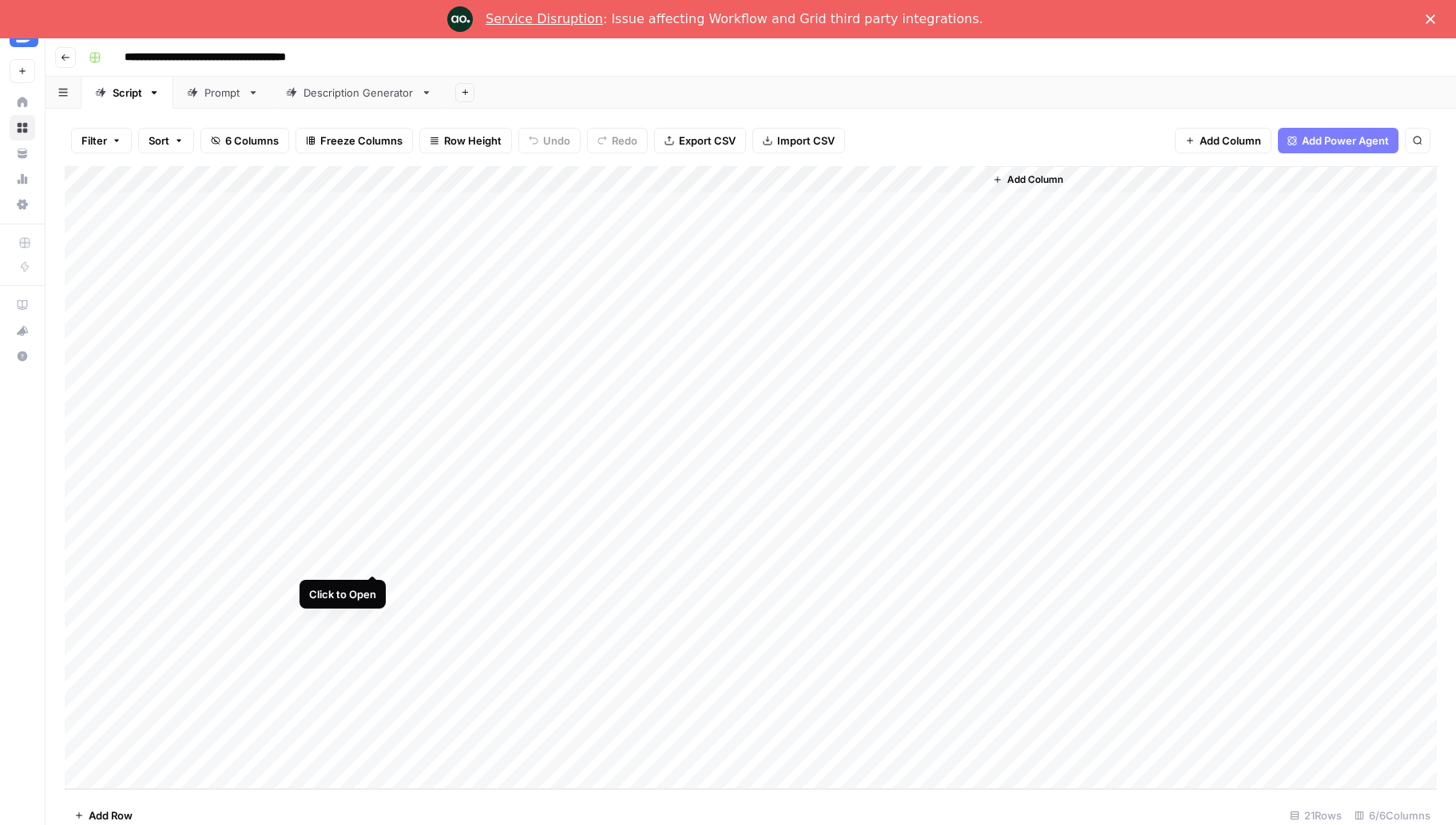
click at [372, 557] on div "Add Column" at bounding box center [750, 477] width 1372 height 623
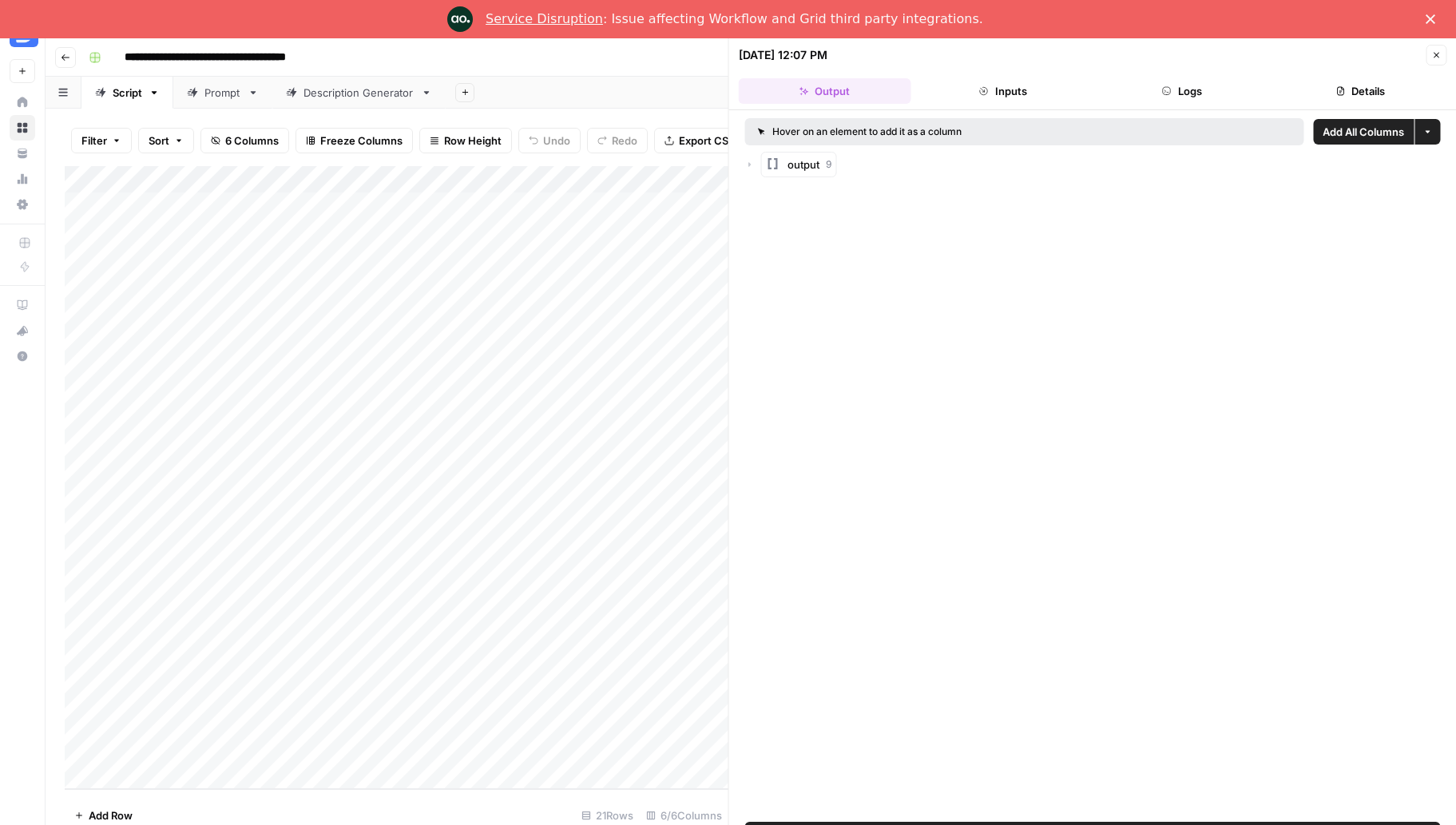
click at [993, 87] on button "Inputs" at bounding box center [1003, 91] width 172 height 26
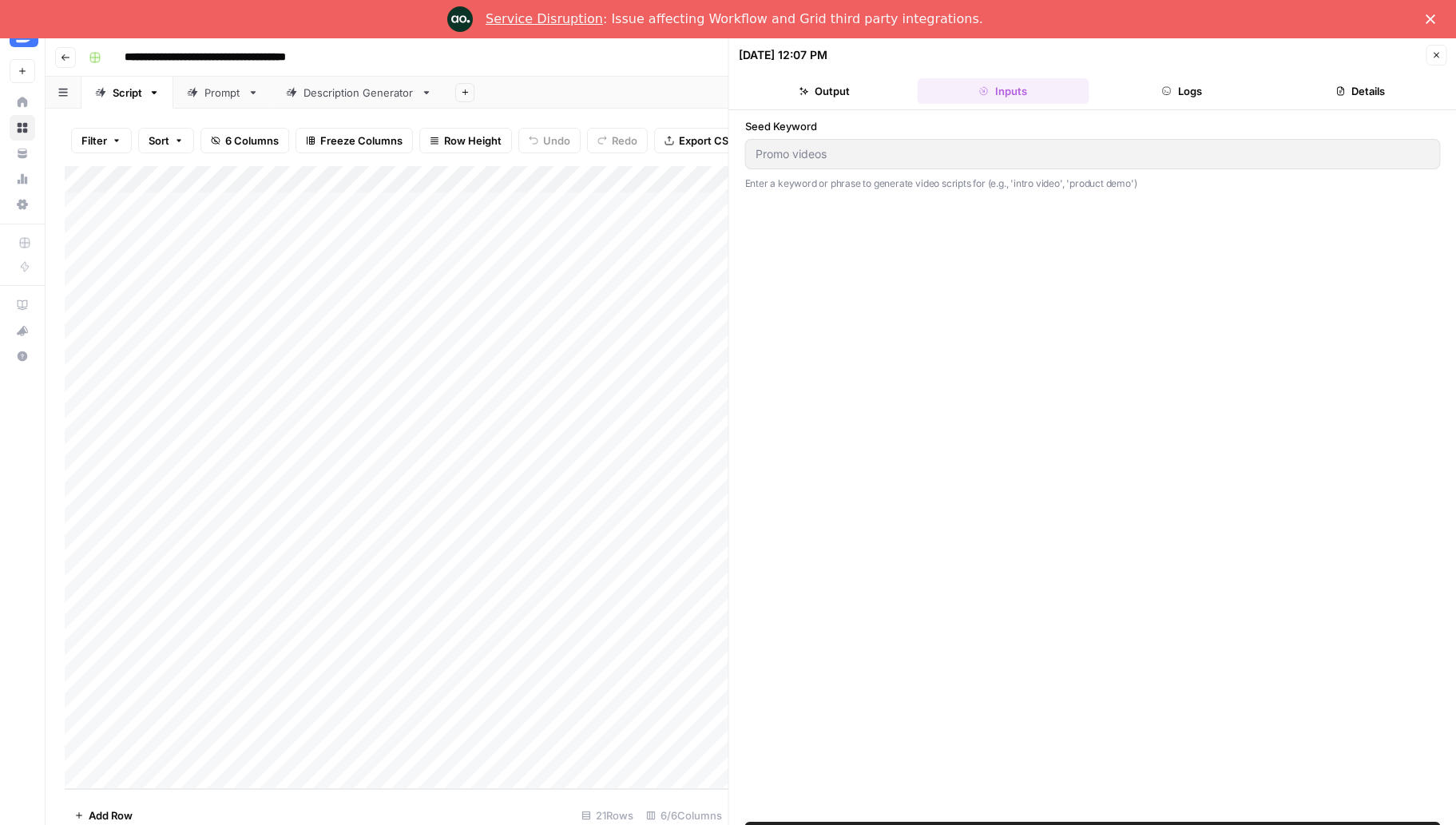
click at [841, 83] on button "Output" at bounding box center [824, 91] width 172 height 26
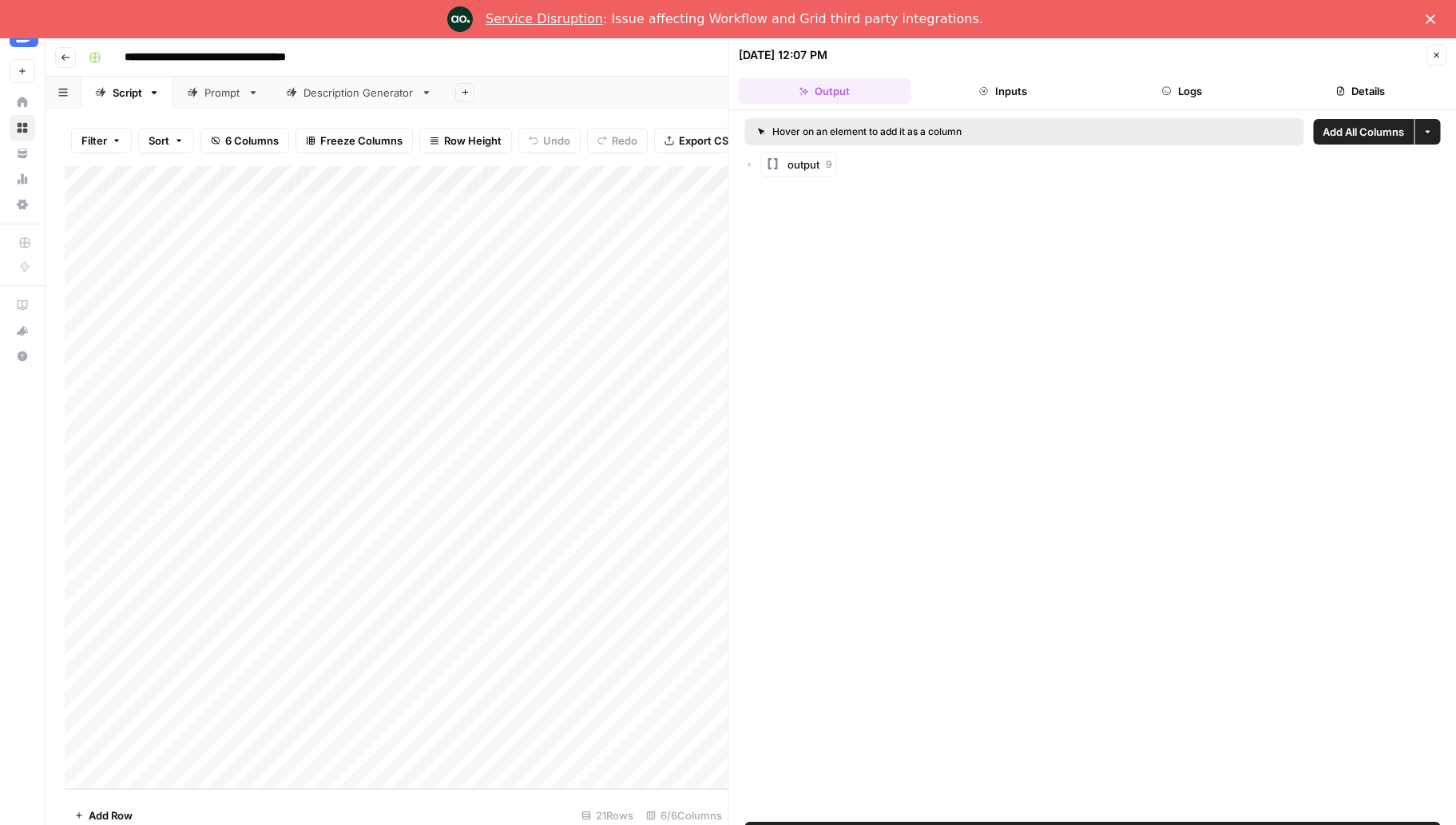
click at [1430, 63] on button "Close" at bounding box center [1435, 54] width 21 height 21
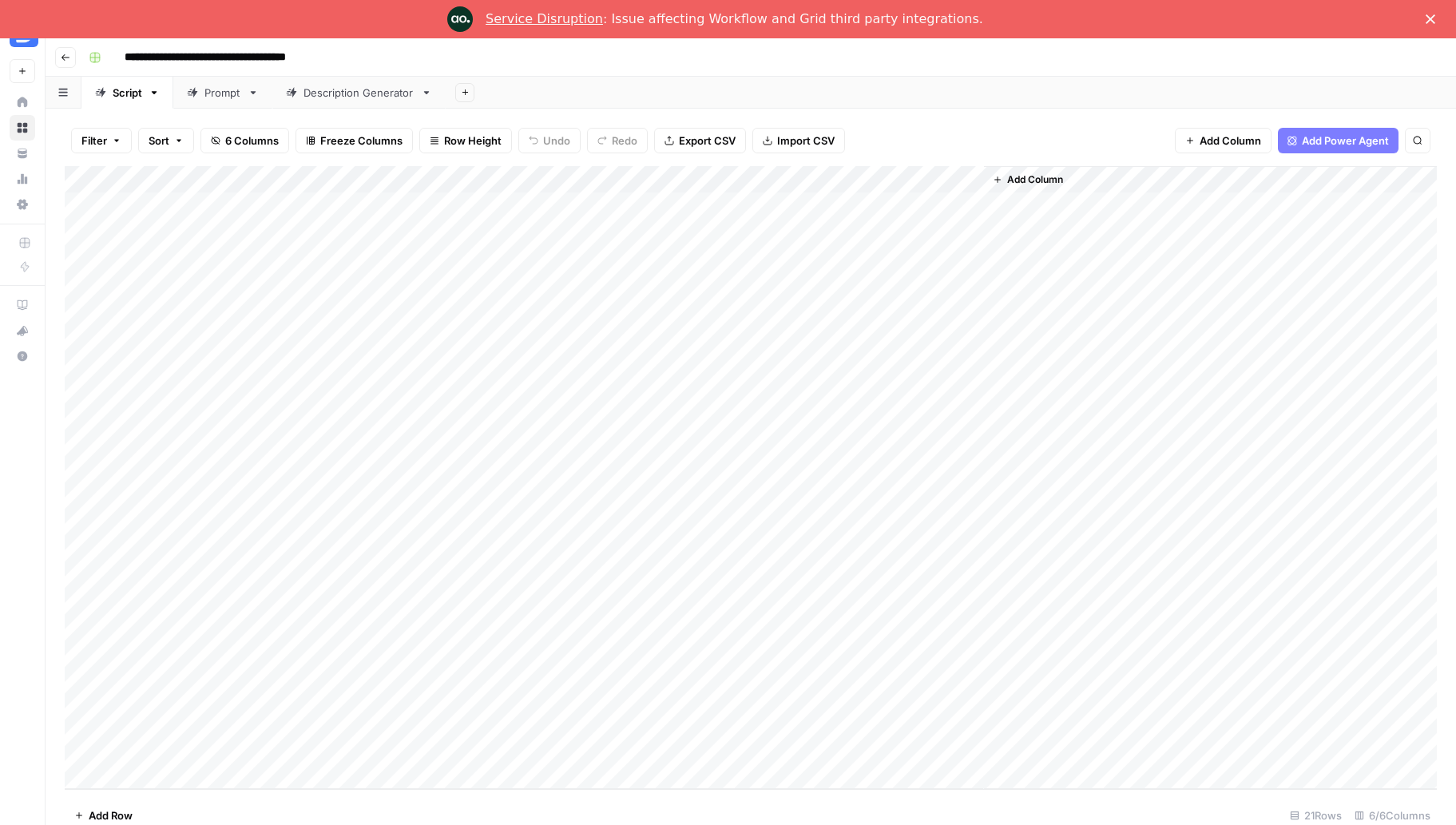
click at [768, 560] on div "Add Column" at bounding box center [750, 477] width 1372 height 623
click at [223, 90] on div "Prompt" at bounding box center [223, 92] width 37 height 16
click at [337, 95] on div "Description Generator" at bounding box center [359, 92] width 111 height 16
click at [615, 232] on div "Add Column" at bounding box center [750, 488] width 1372 height 645
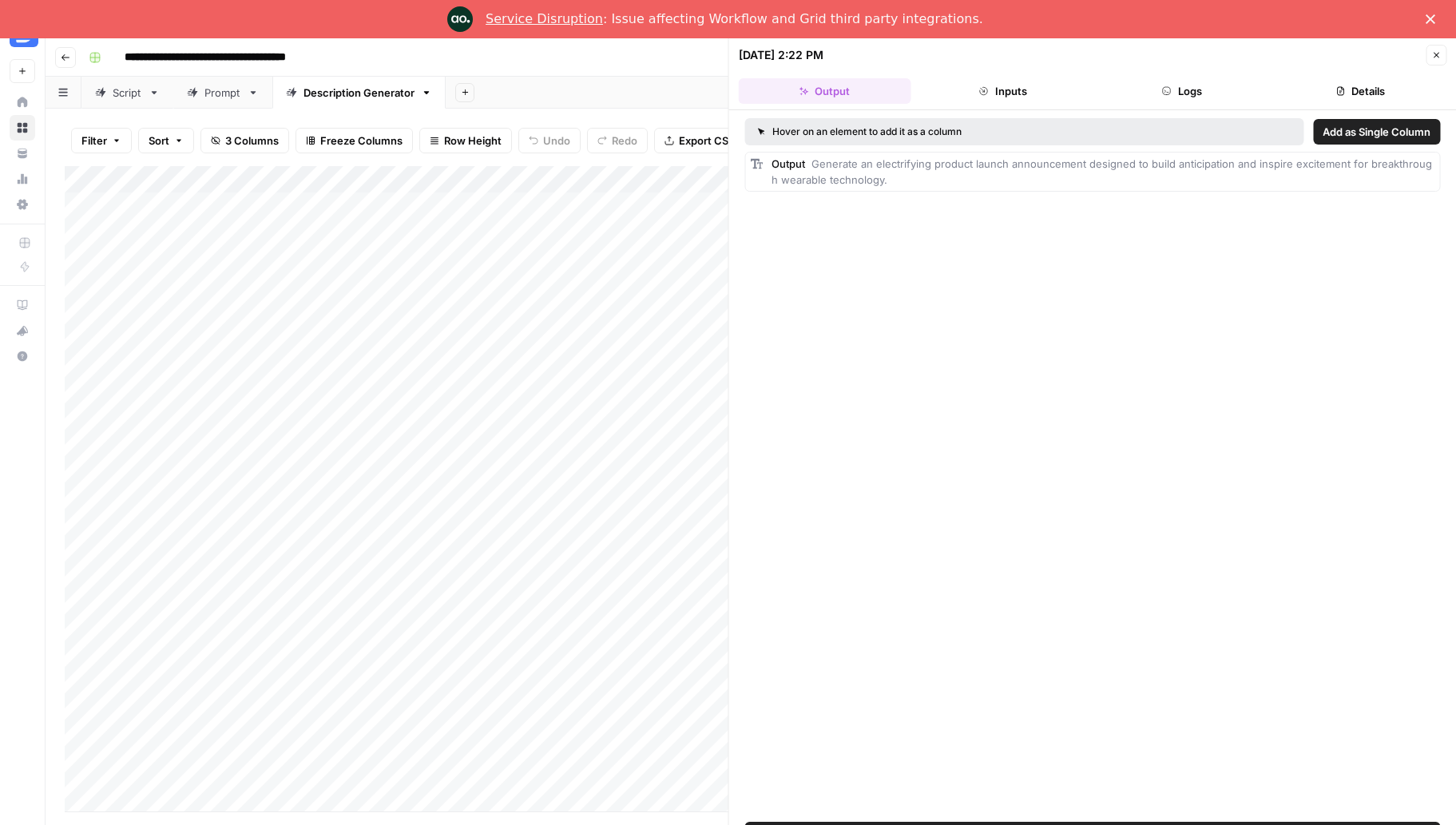
click at [57, 59] on button "Go back" at bounding box center [65, 57] width 21 height 21
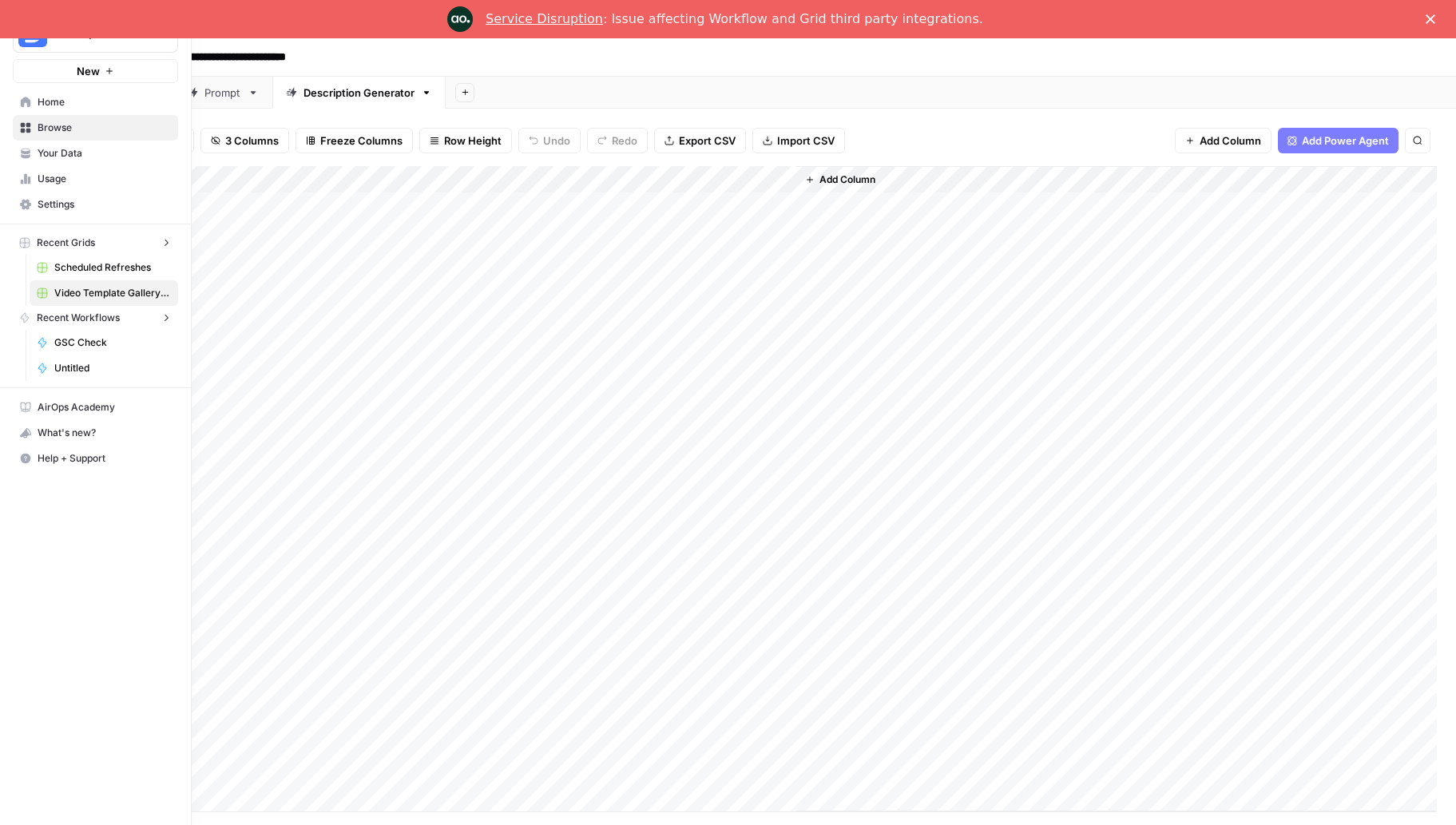
click at [26, 128] on icon at bounding box center [26, 128] width 12 height 12
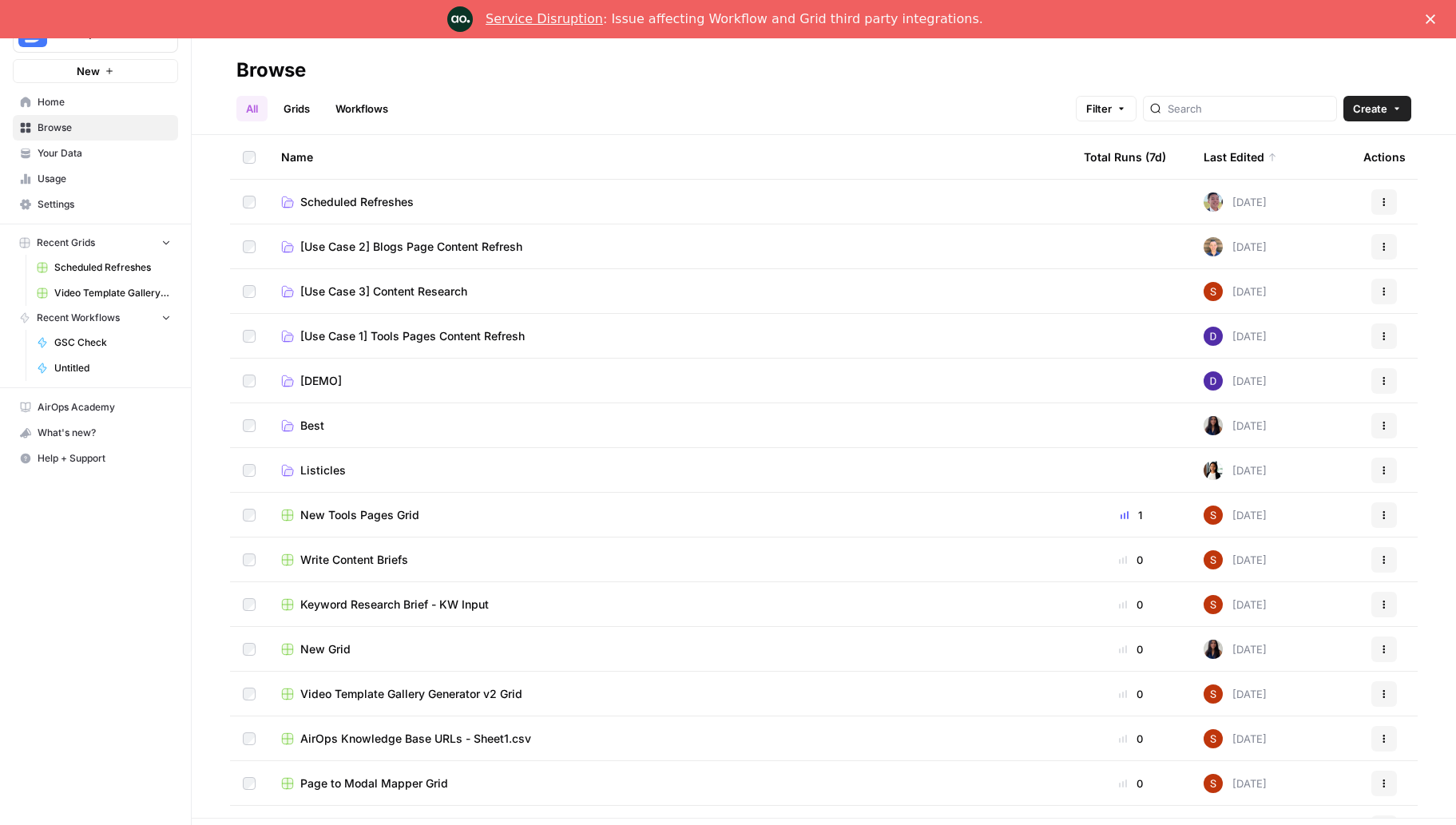
click at [315, 470] on span "Listicles" at bounding box center [322, 470] width 45 height 16
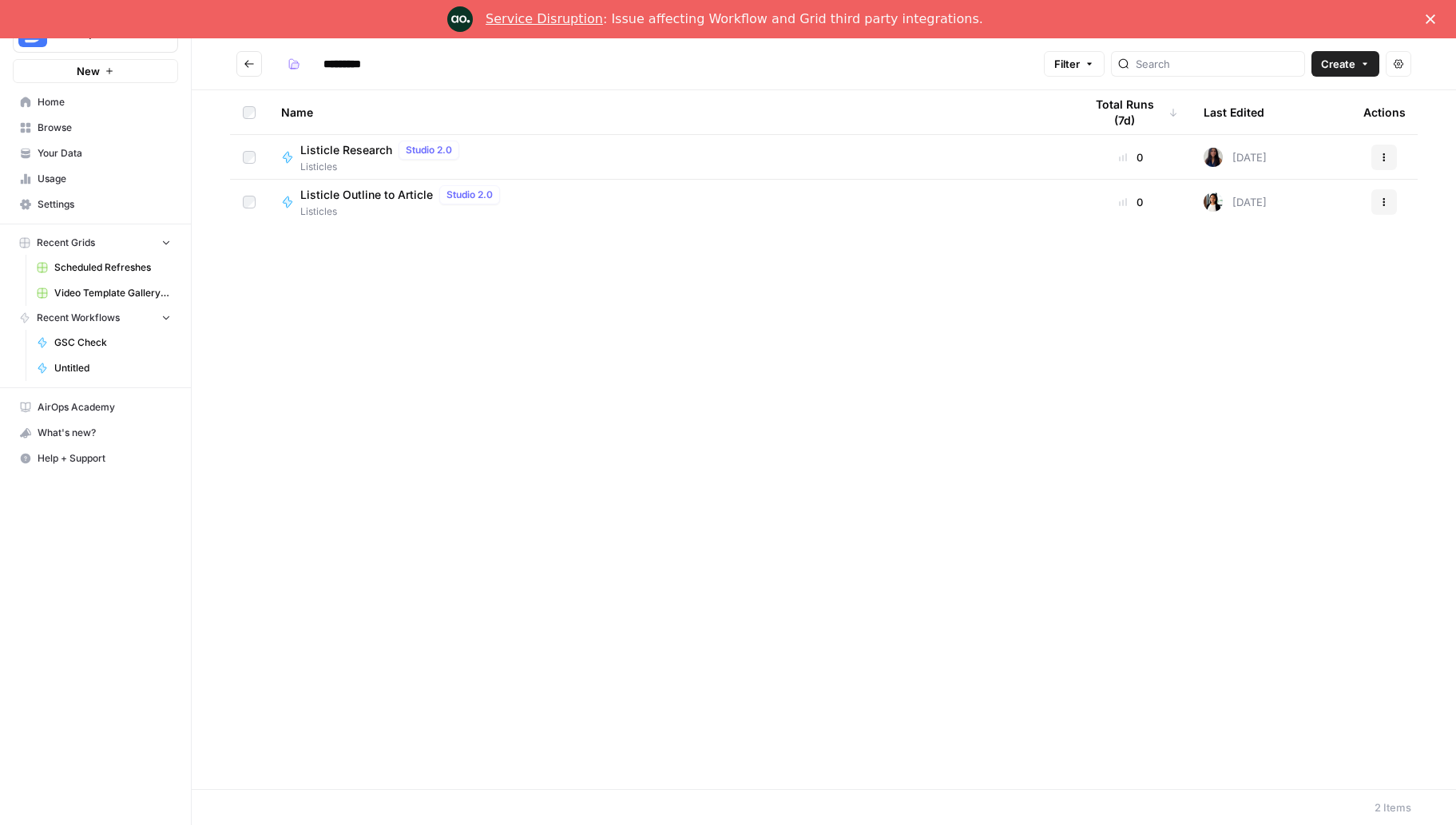
click at [101, 64] on button "New" at bounding box center [95, 71] width 166 height 24
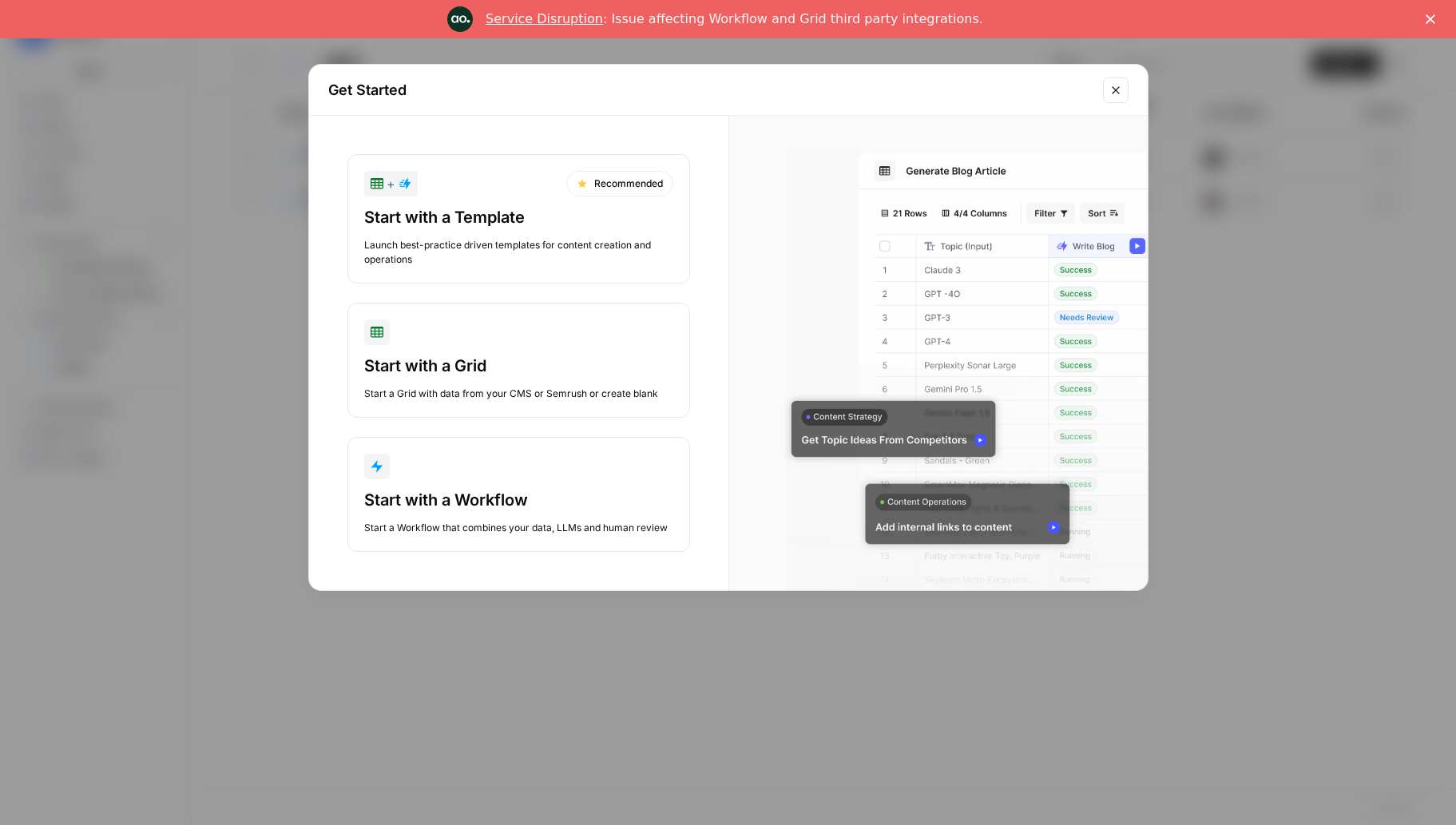
click at [567, 204] on button "+ Recommended Start with a Template Launch best-practice driven templates for c…" at bounding box center [519, 218] width 343 height 129
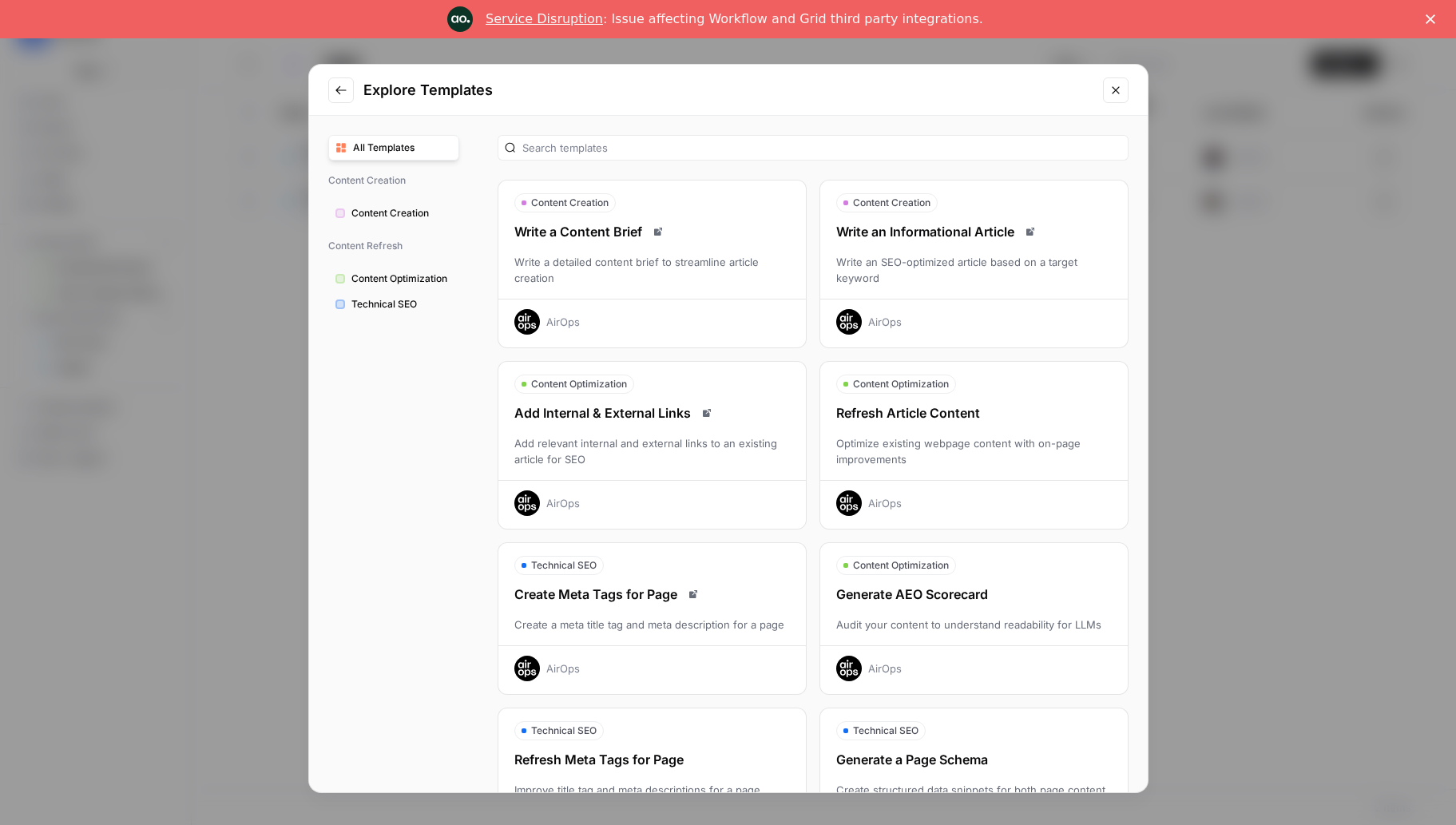
click at [380, 302] on span "Technical SEO" at bounding box center [402, 303] width 101 height 14
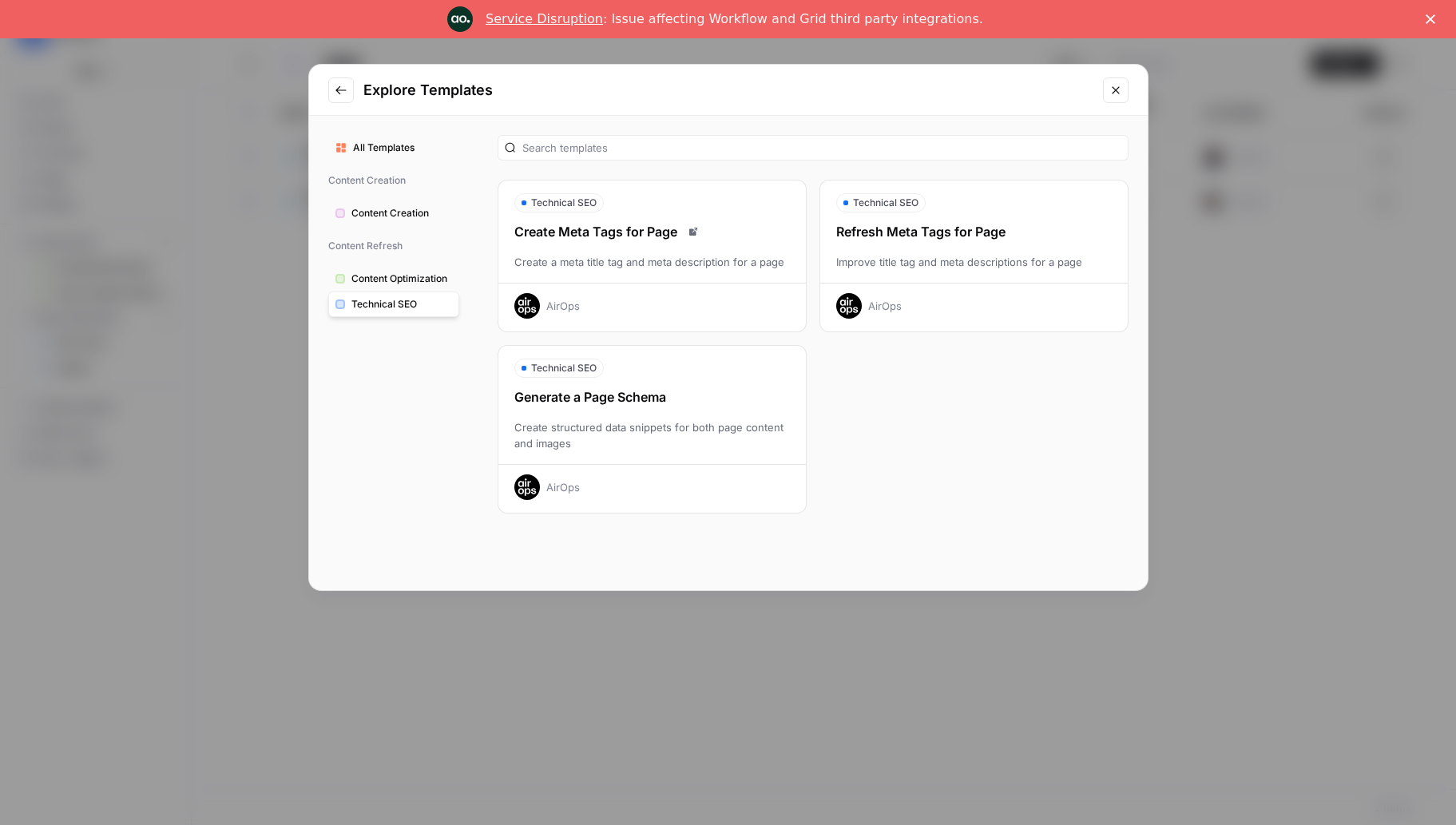
click at [387, 268] on button "Content Optimization" at bounding box center [393, 279] width 131 height 26
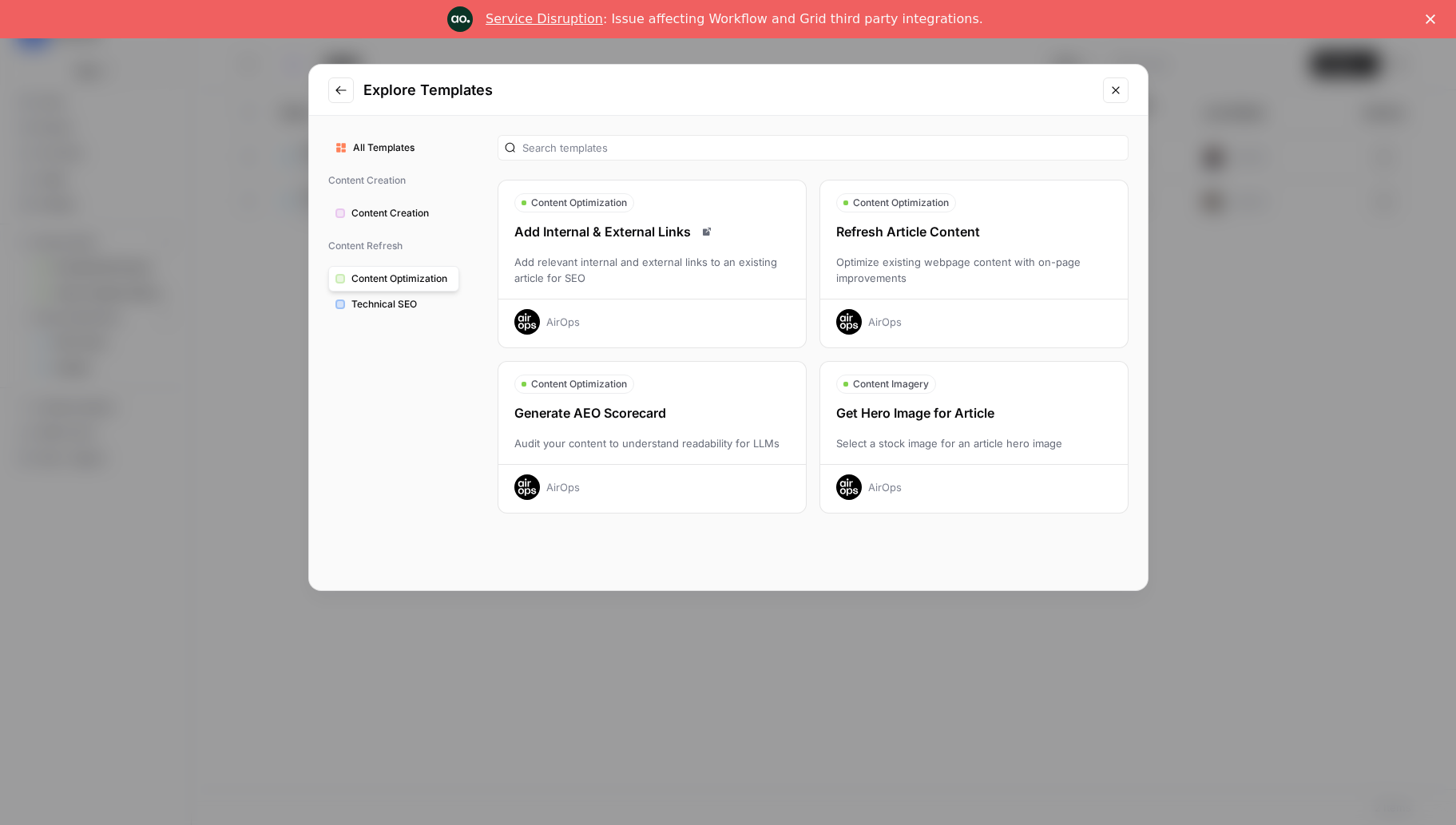
click at [372, 211] on span "Content Creation" at bounding box center [402, 213] width 101 height 14
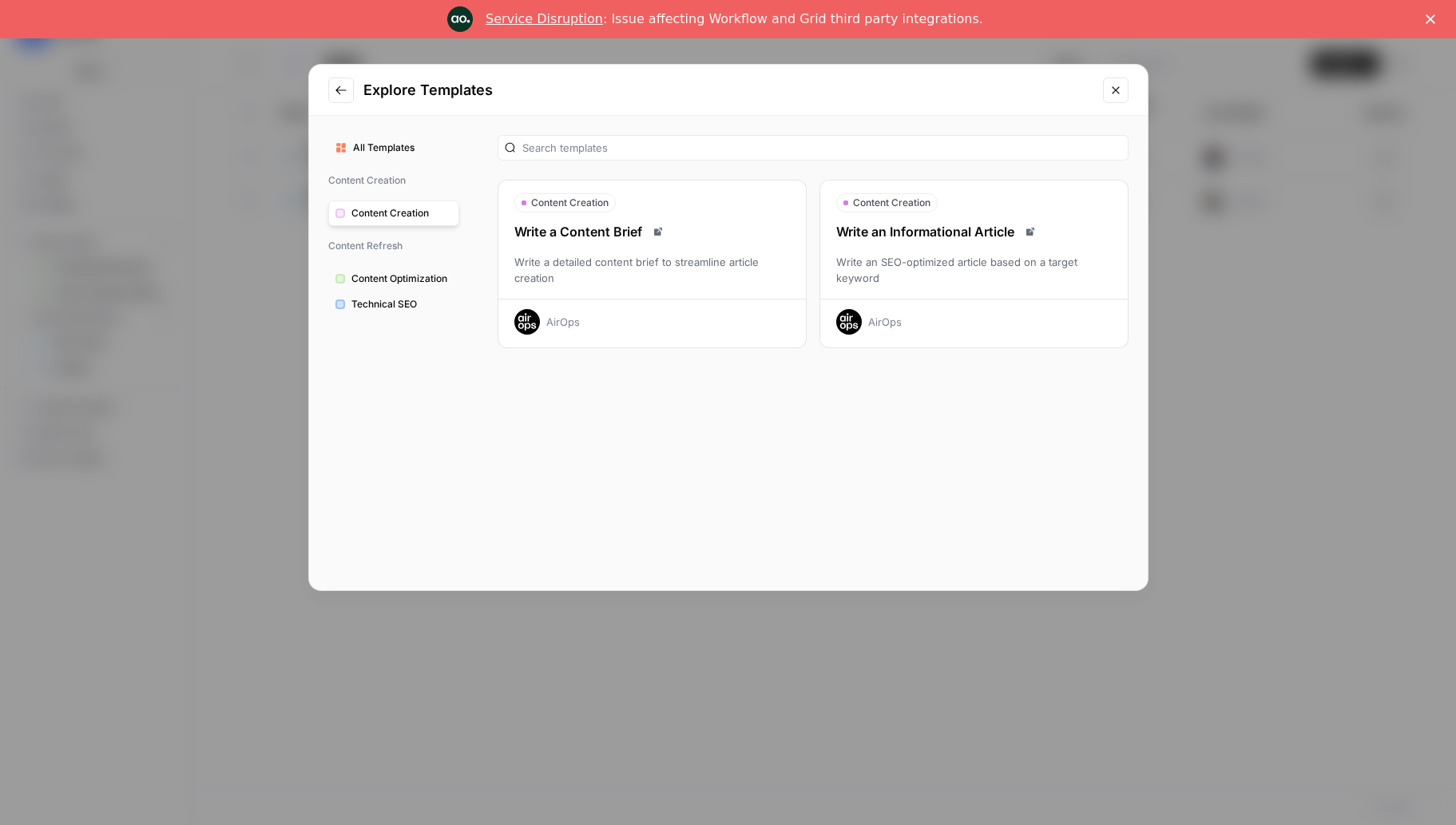
click at [383, 279] on span "Content Optimization" at bounding box center [402, 278] width 101 height 14
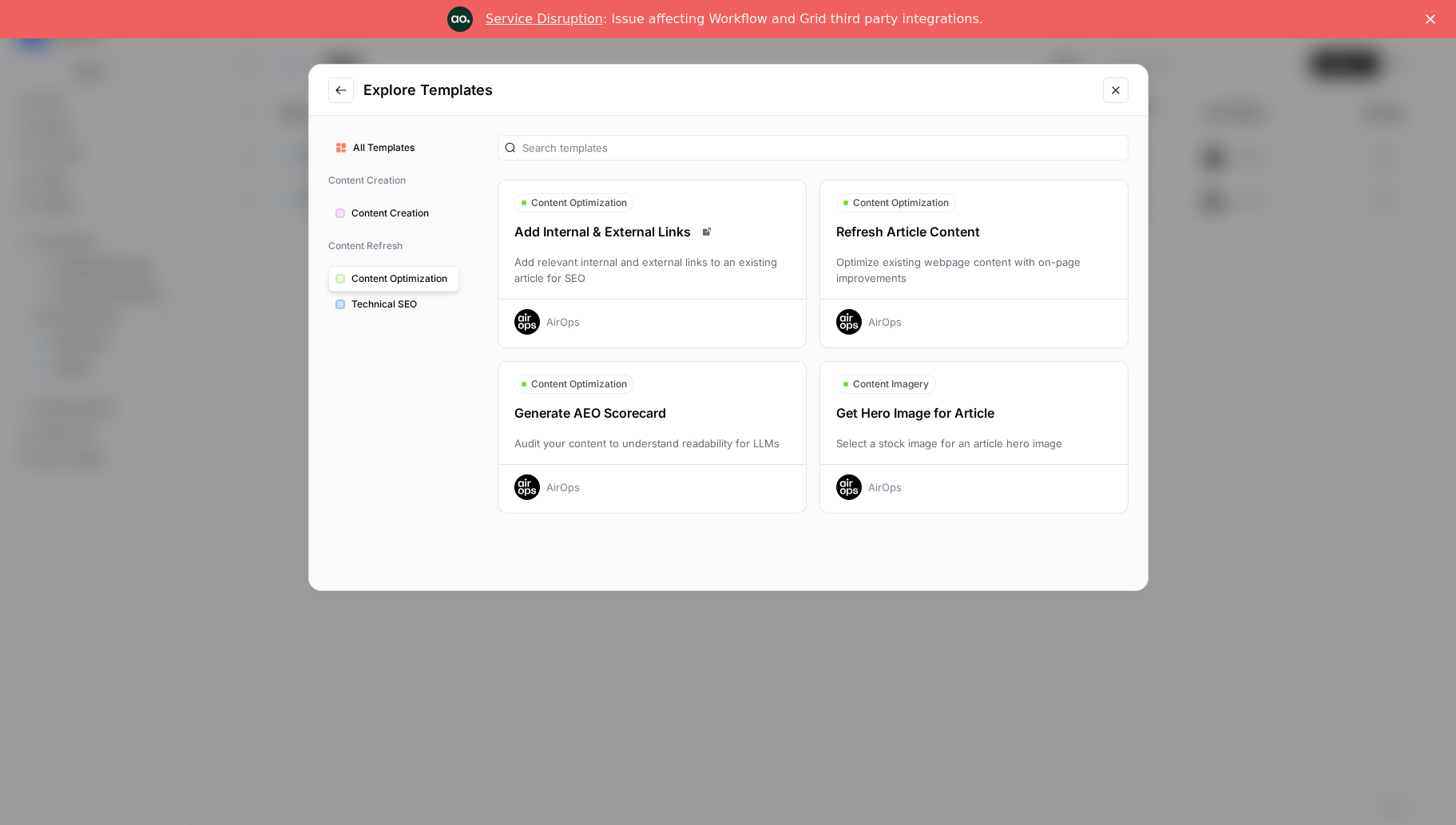
click at [383, 145] on span "All Templates" at bounding box center [402, 147] width 99 height 14
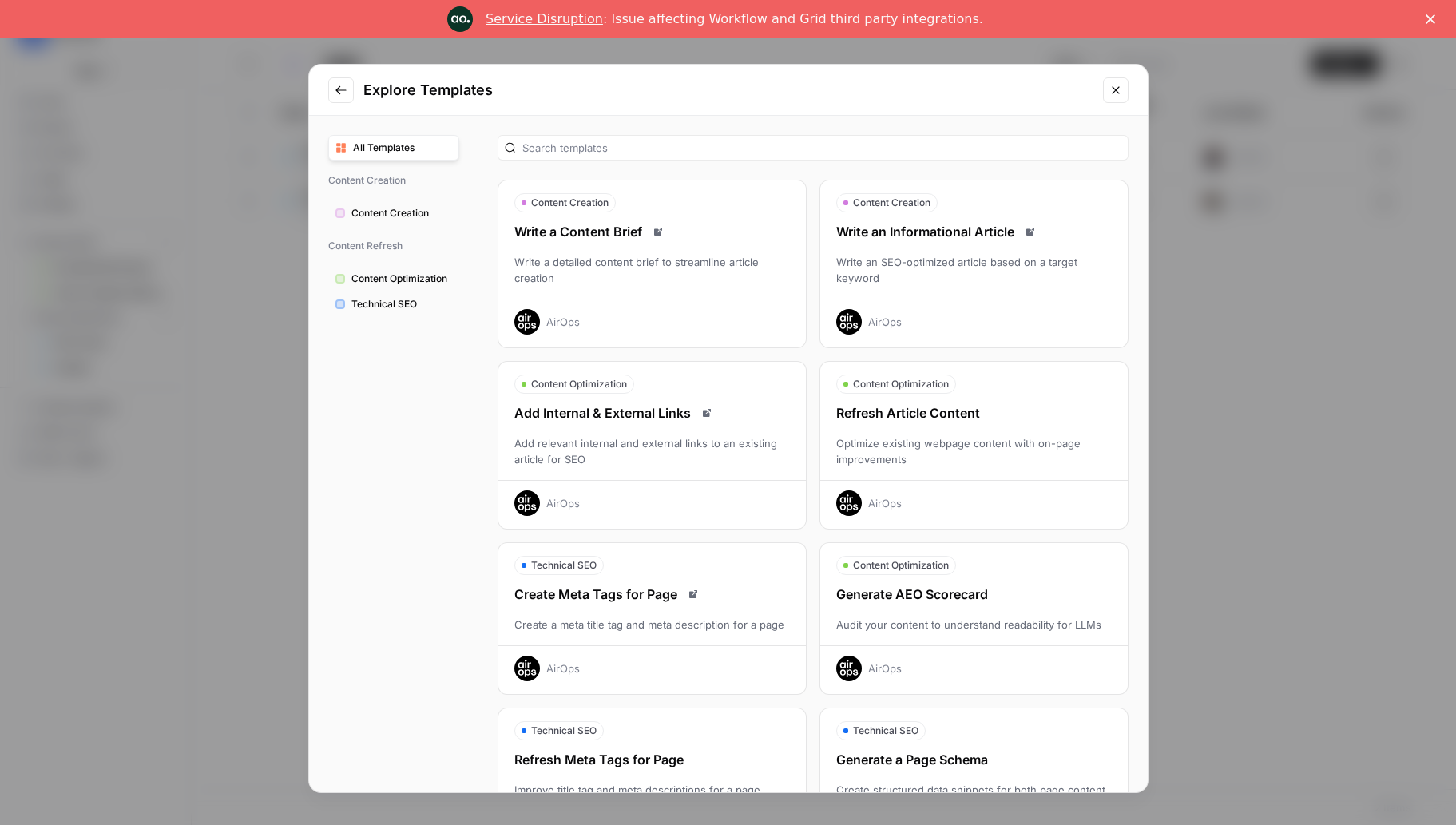
click at [983, 603] on div "Generate AEO Scorecard Audit your content to understand readability for LLMs Ai…" at bounding box center [974, 632] width 308 height 96
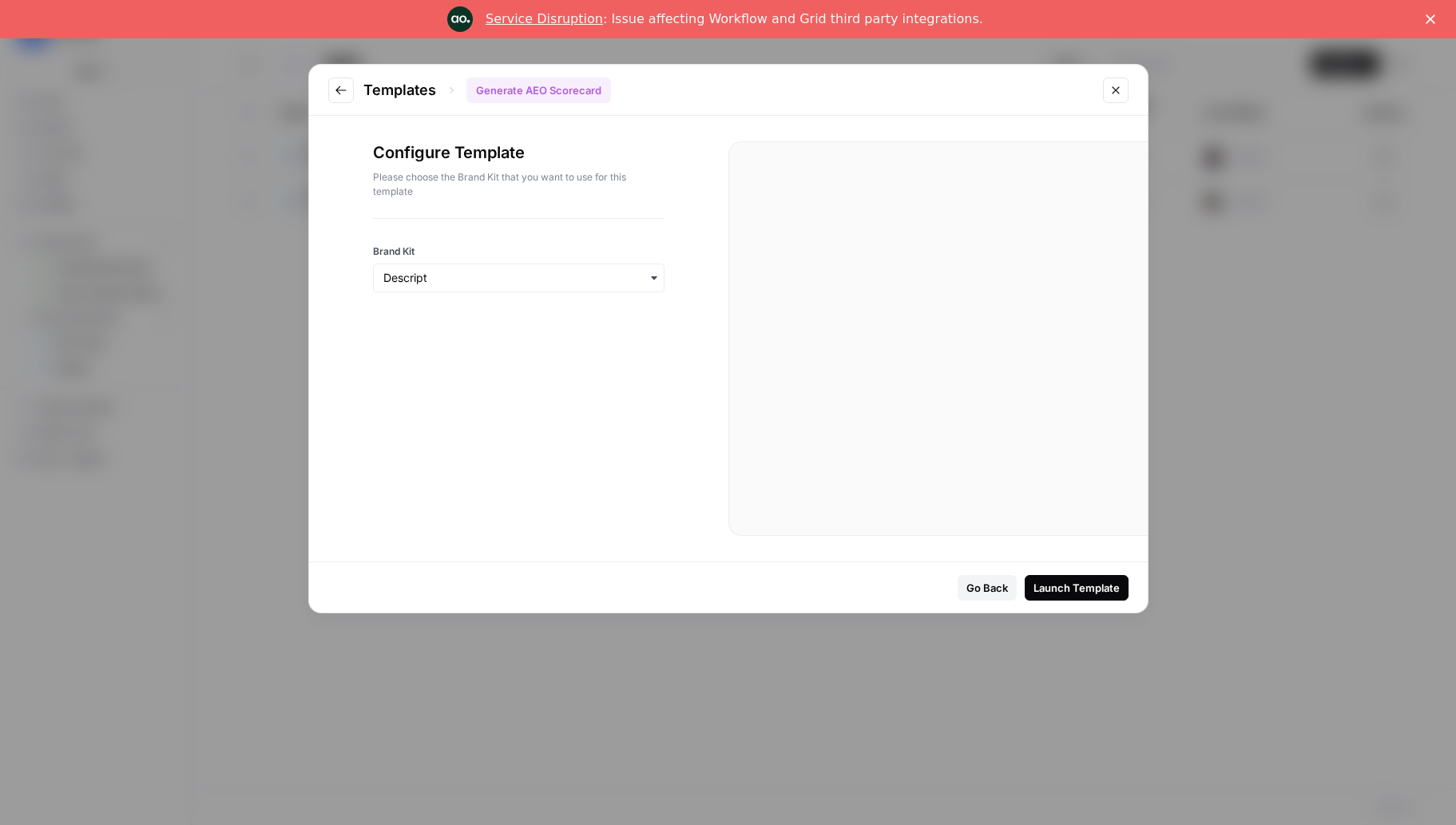
click at [1105, 89] on button "Close modal" at bounding box center [1115, 90] width 26 height 26
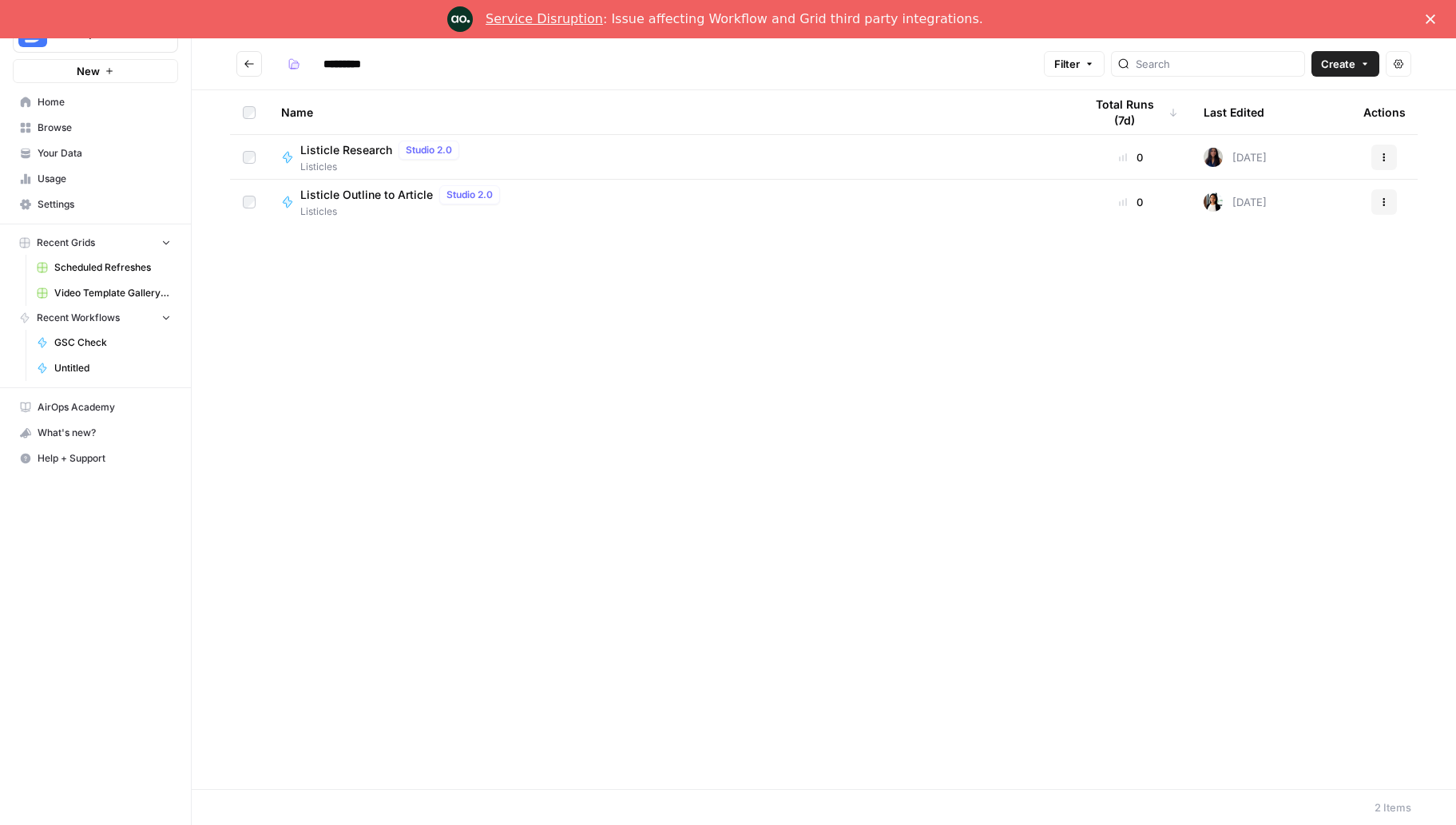
click at [247, 67] on icon "Go back" at bounding box center [249, 64] width 12 height 12
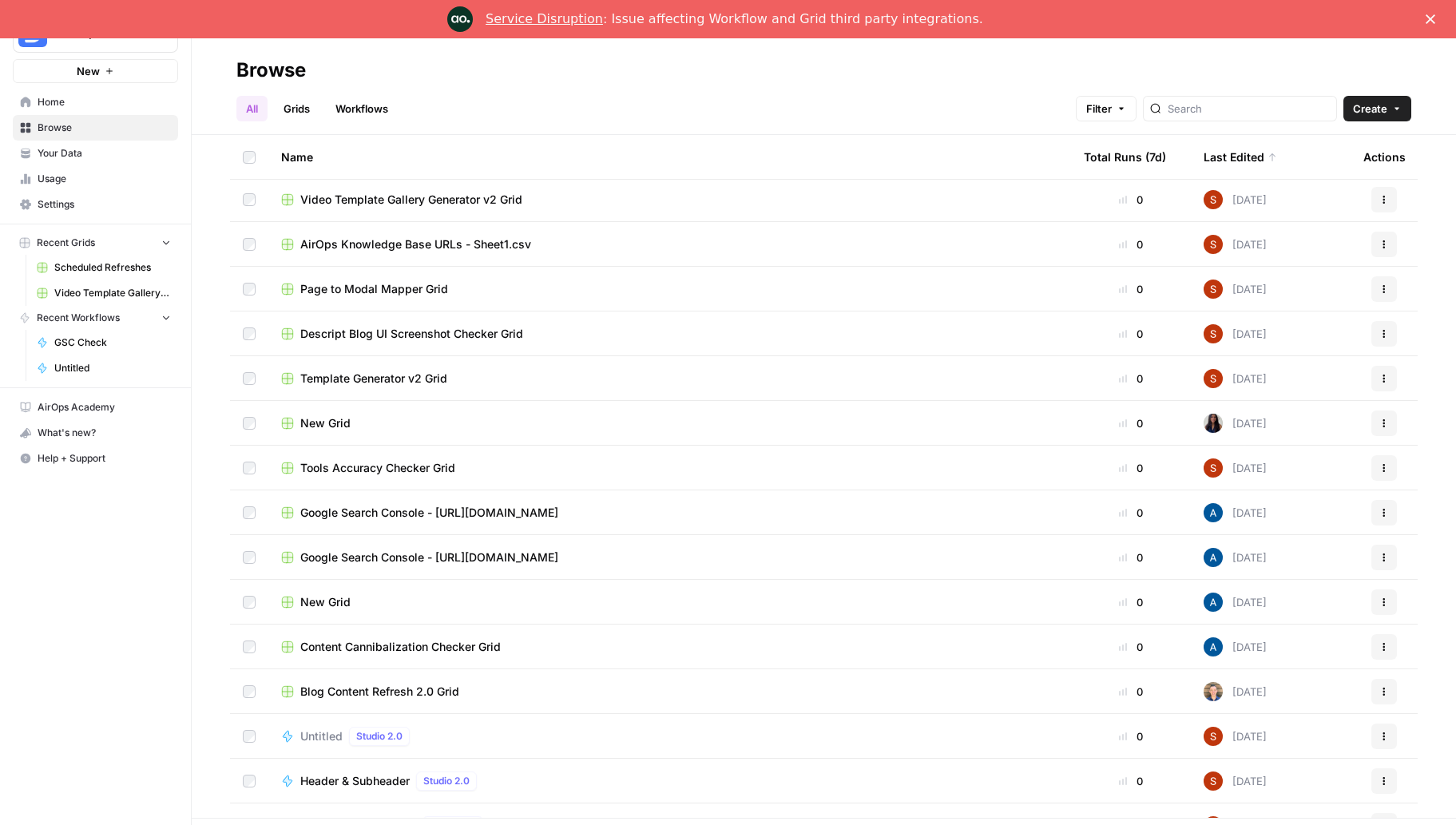
scroll to position [495, 0]
click at [666, 554] on div "Google Search Console - https://www.descript.com/blog/" at bounding box center [669, 555] width 777 height 16
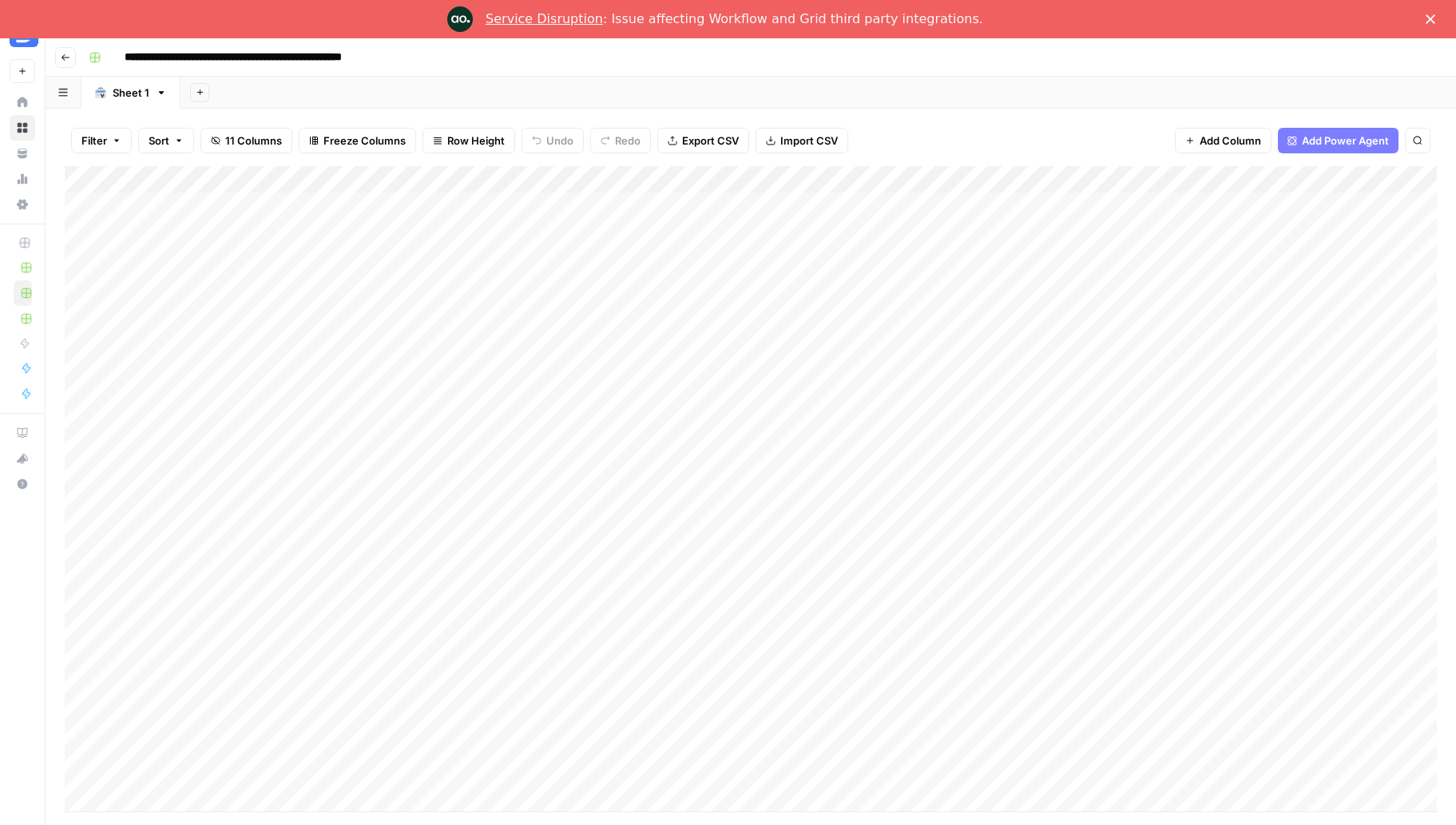
click at [64, 59] on icon "button" at bounding box center [66, 58] width 10 height 10
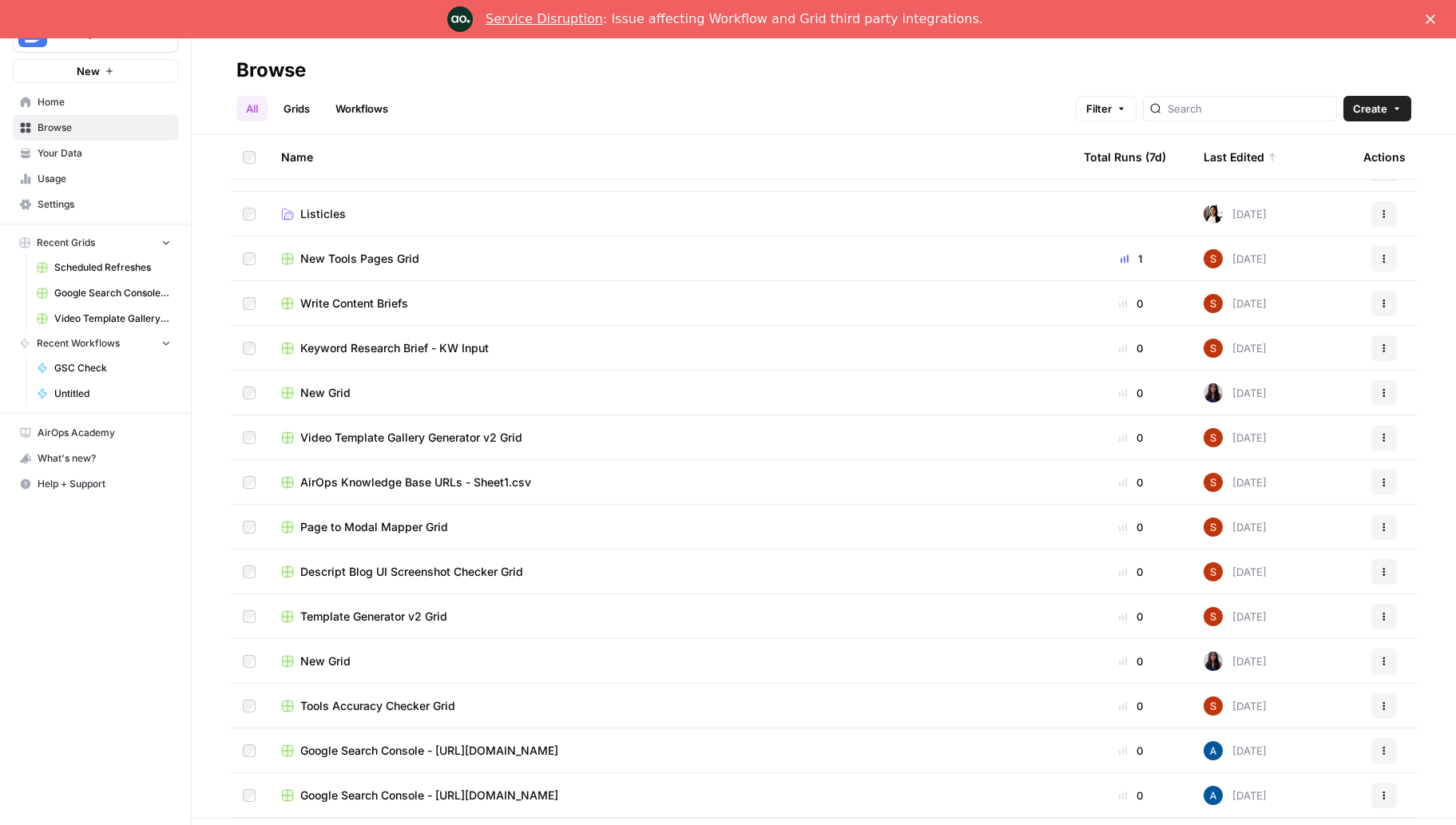
scroll to position [265, 0]
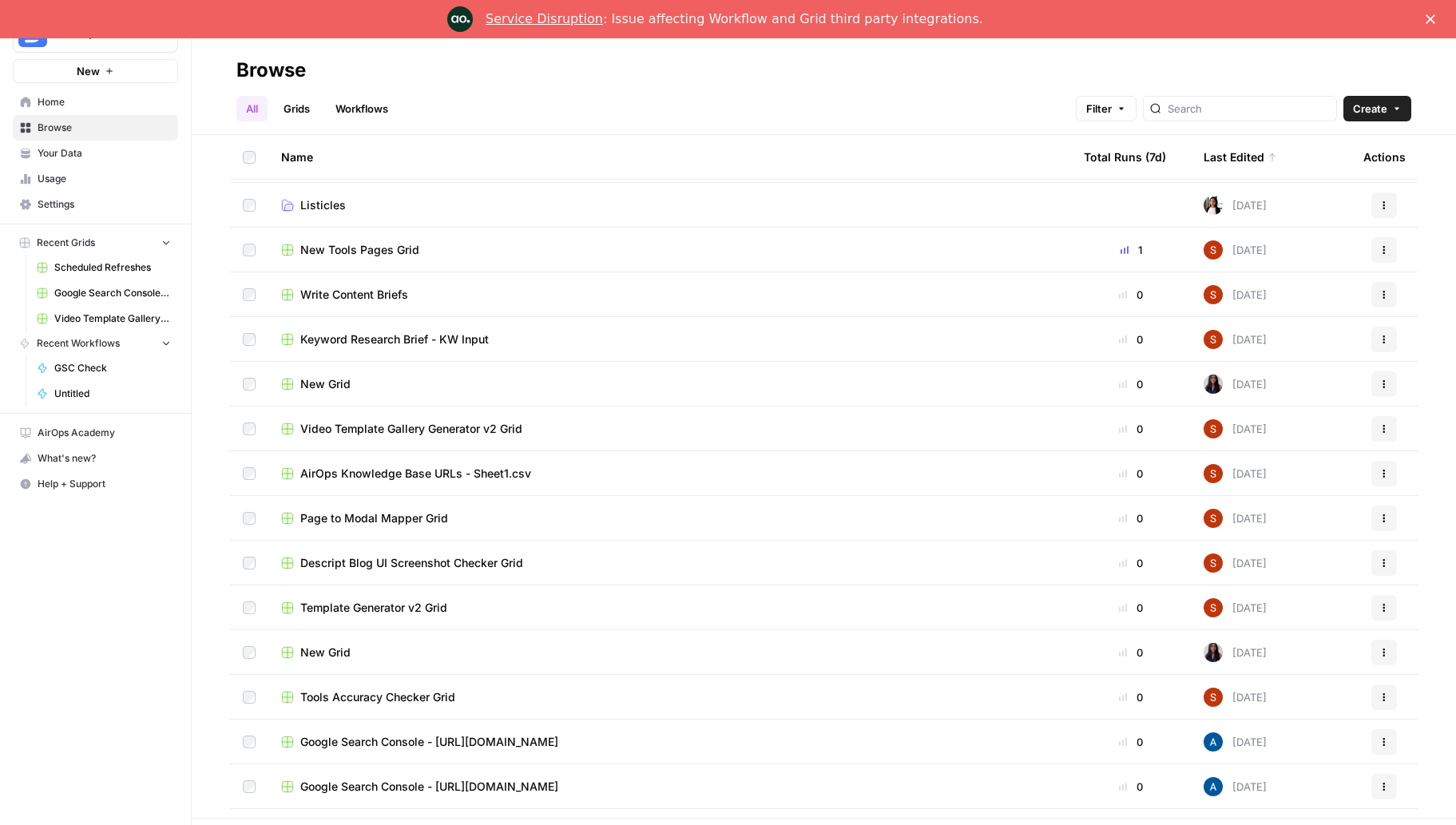
click at [299, 109] on link "Grids" at bounding box center [296, 108] width 45 height 26
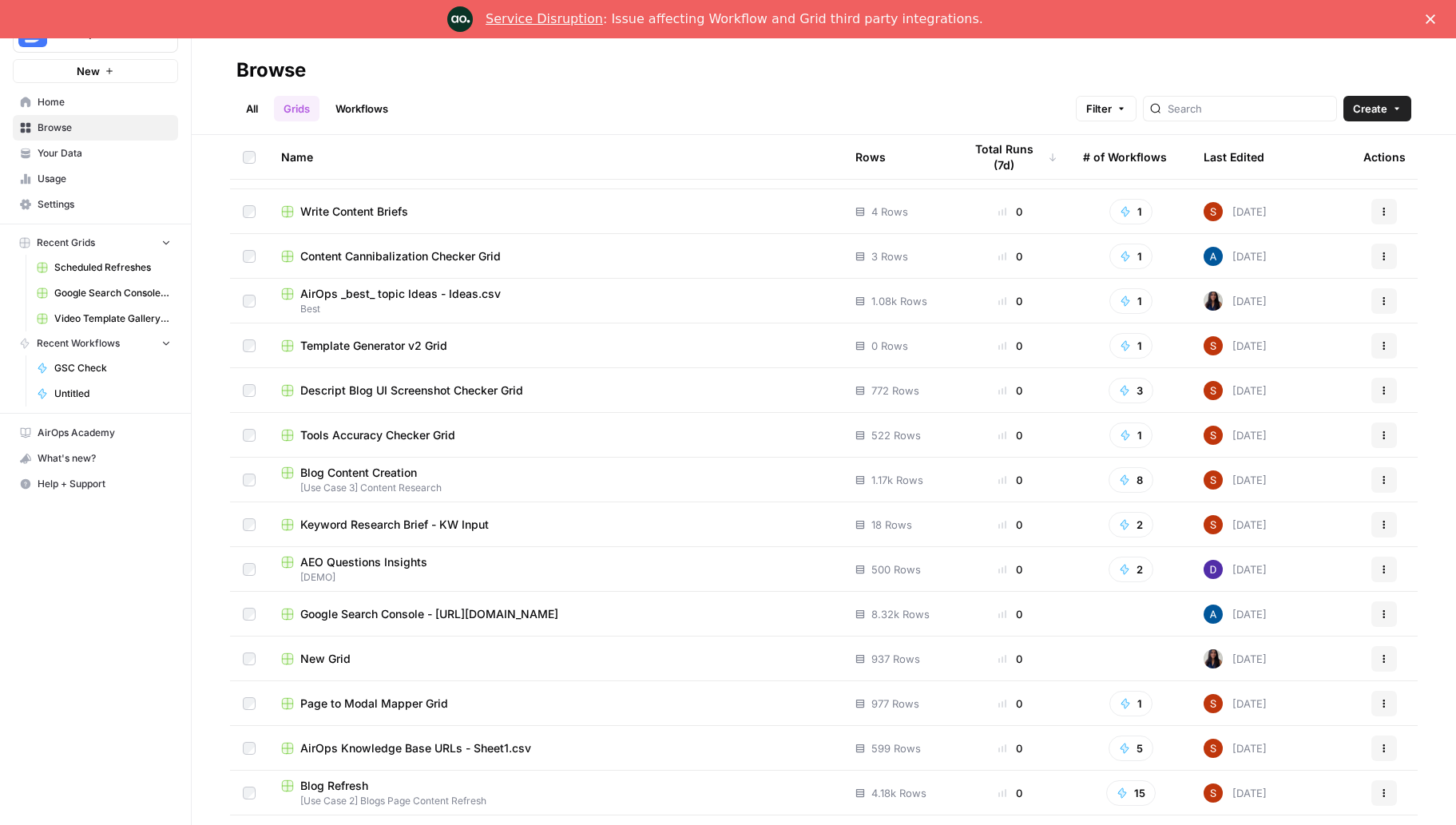
scroll to position [395, 0]
click at [391, 558] on span "AEO Questions Insights" at bounding box center [364, 560] width 127 height 16
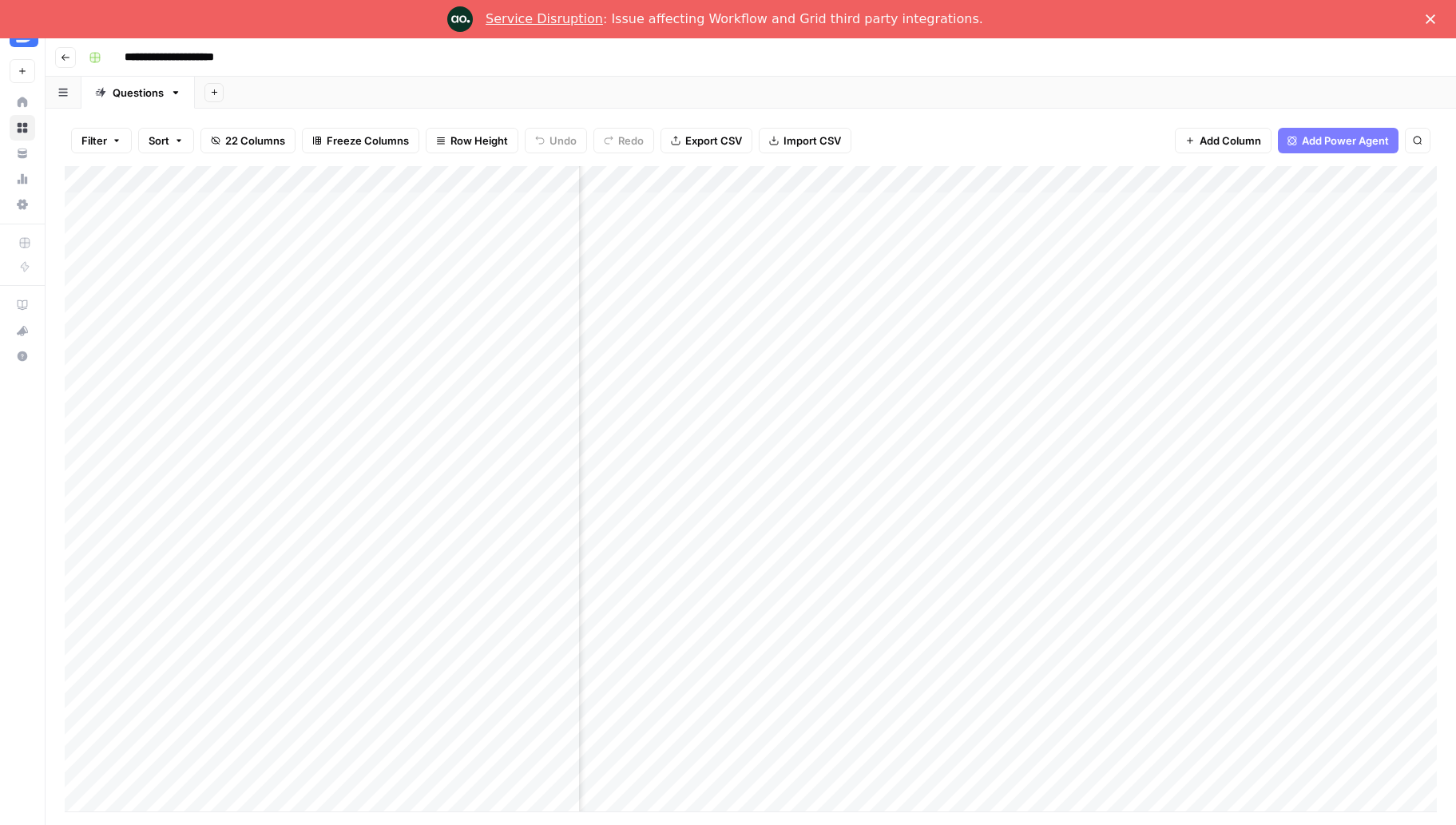
scroll to position [0, 792]
click at [1224, 204] on div "Add Column" at bounding box center [750, 488] width 1372 height 645
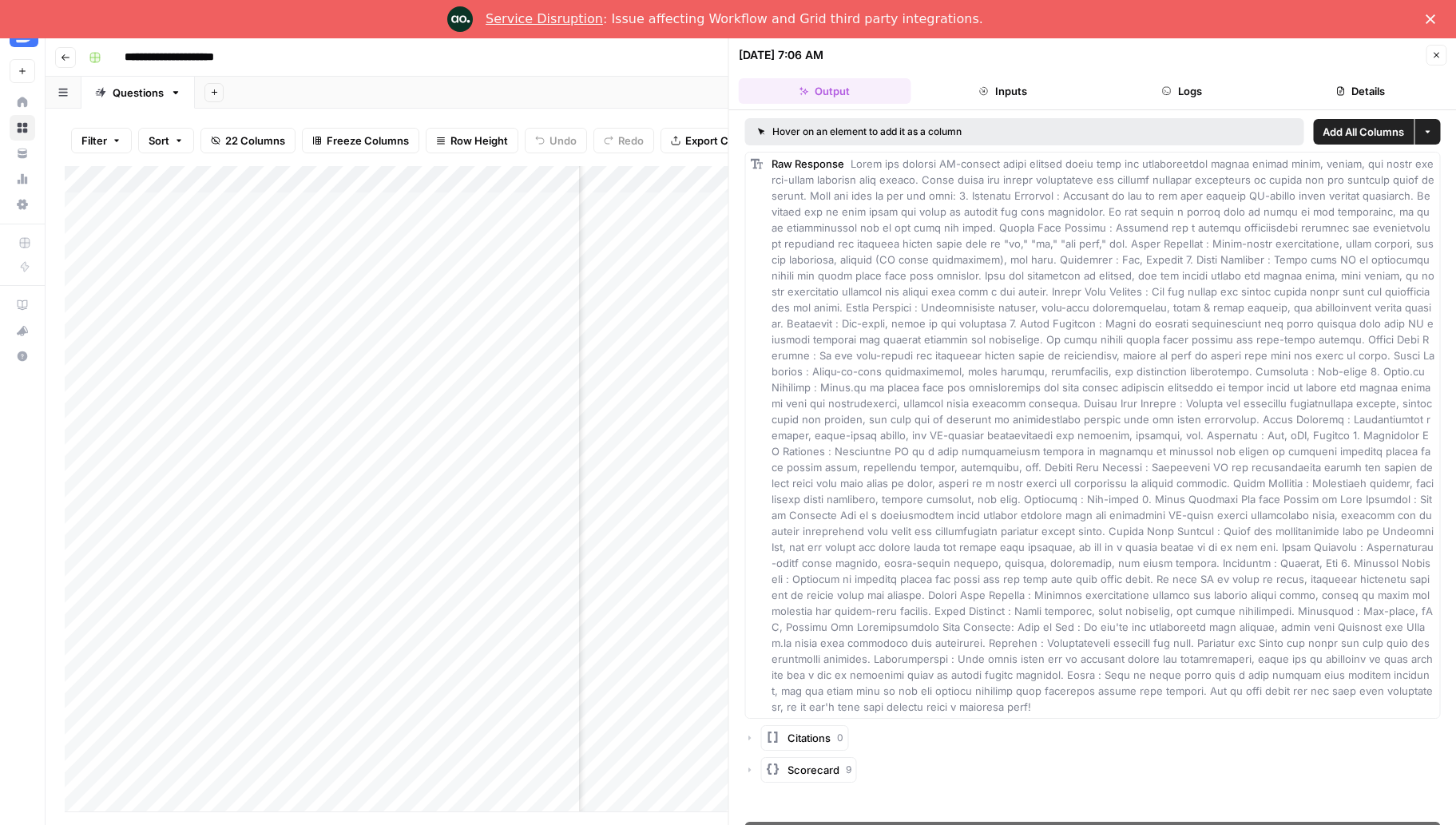
click at [1440, 57] on icon "button" at bounding box center [1436, 55] width 10 height 10
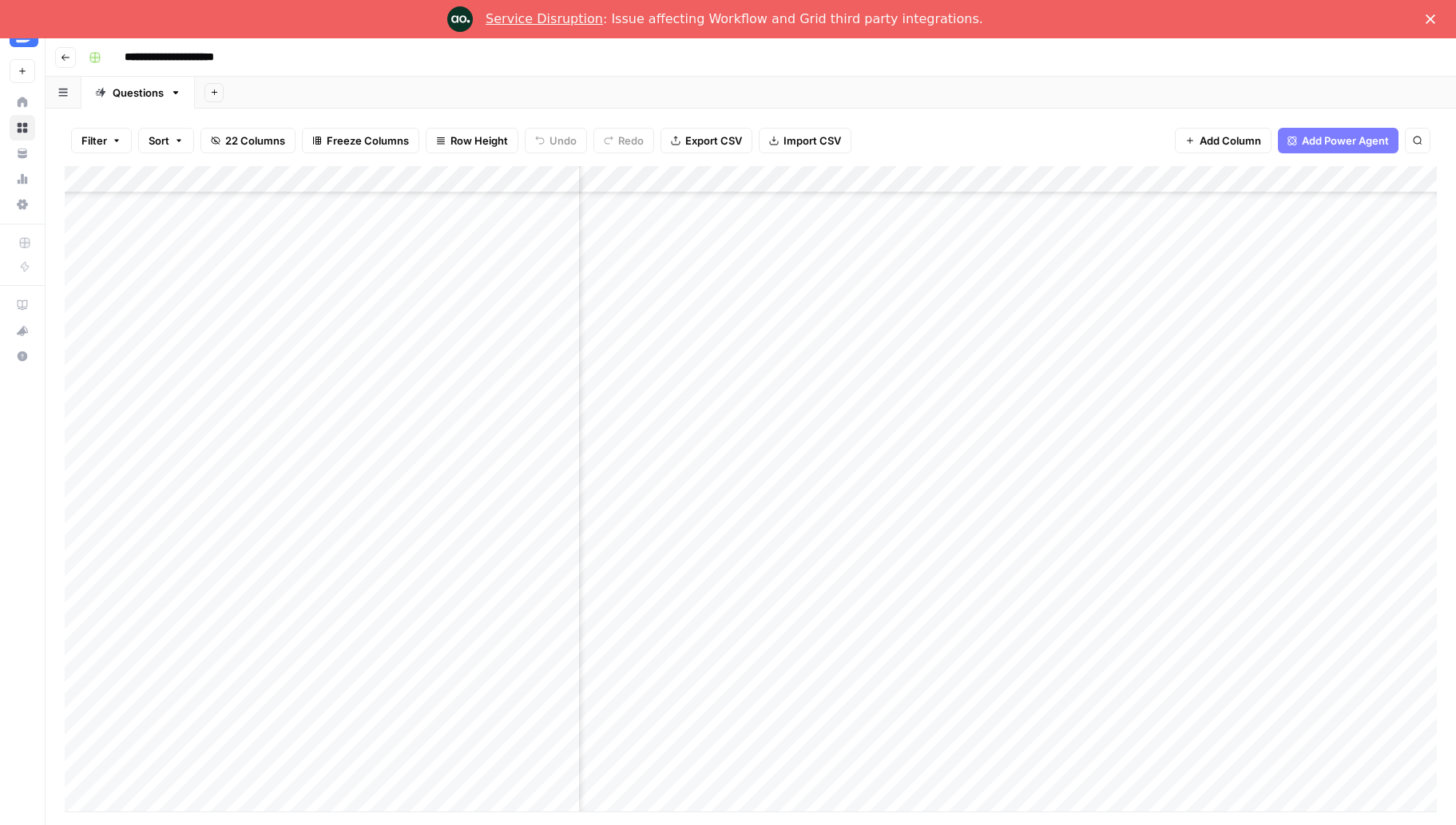
scroll to position [653, 1820]
click at [223, 139] on button "22 Columns" at bounding box center [247, 140] width 95 height 26
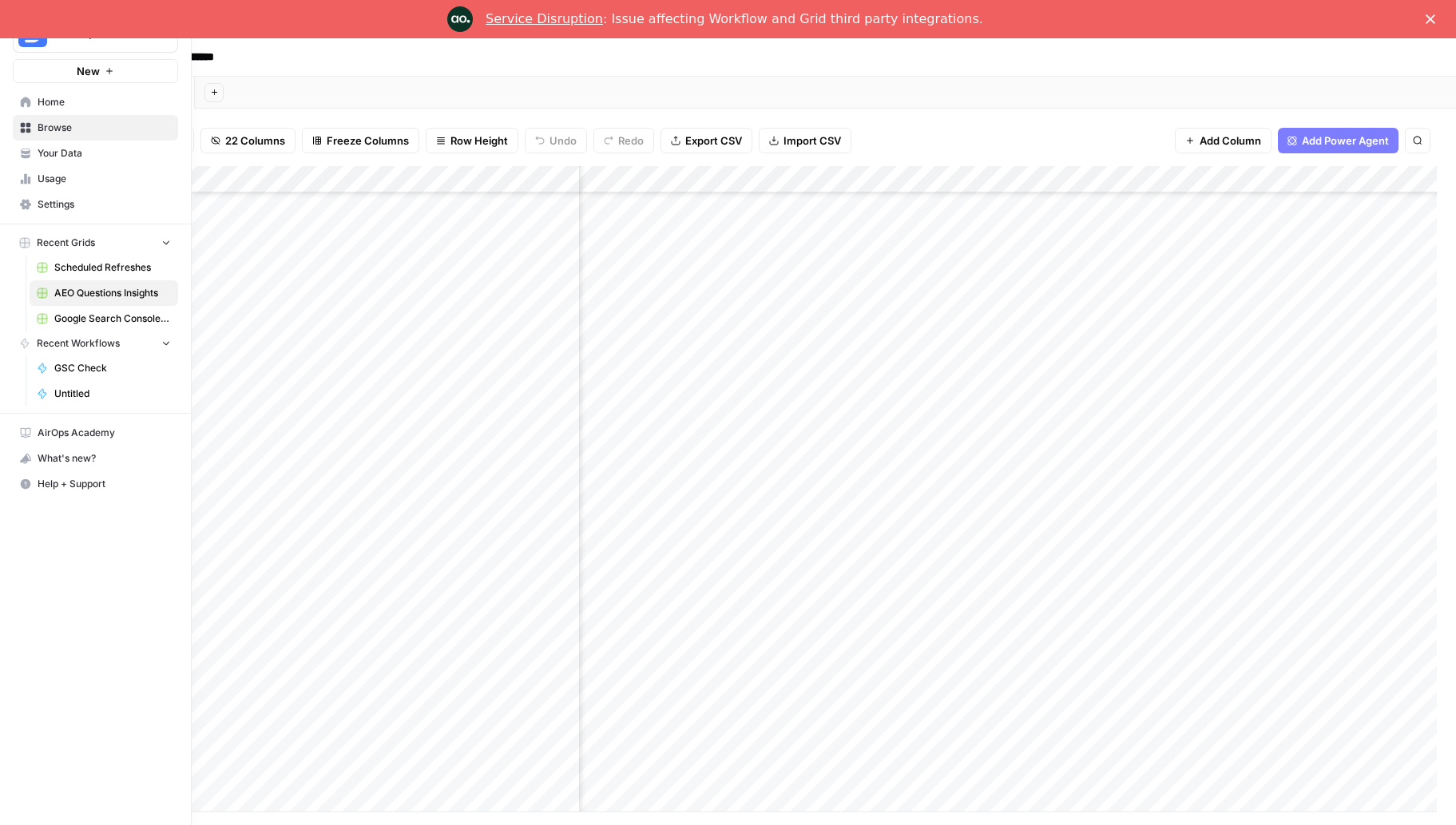
click at [13, 123] on link "Browse" at bounding box center [95, 127] width 166 height 26
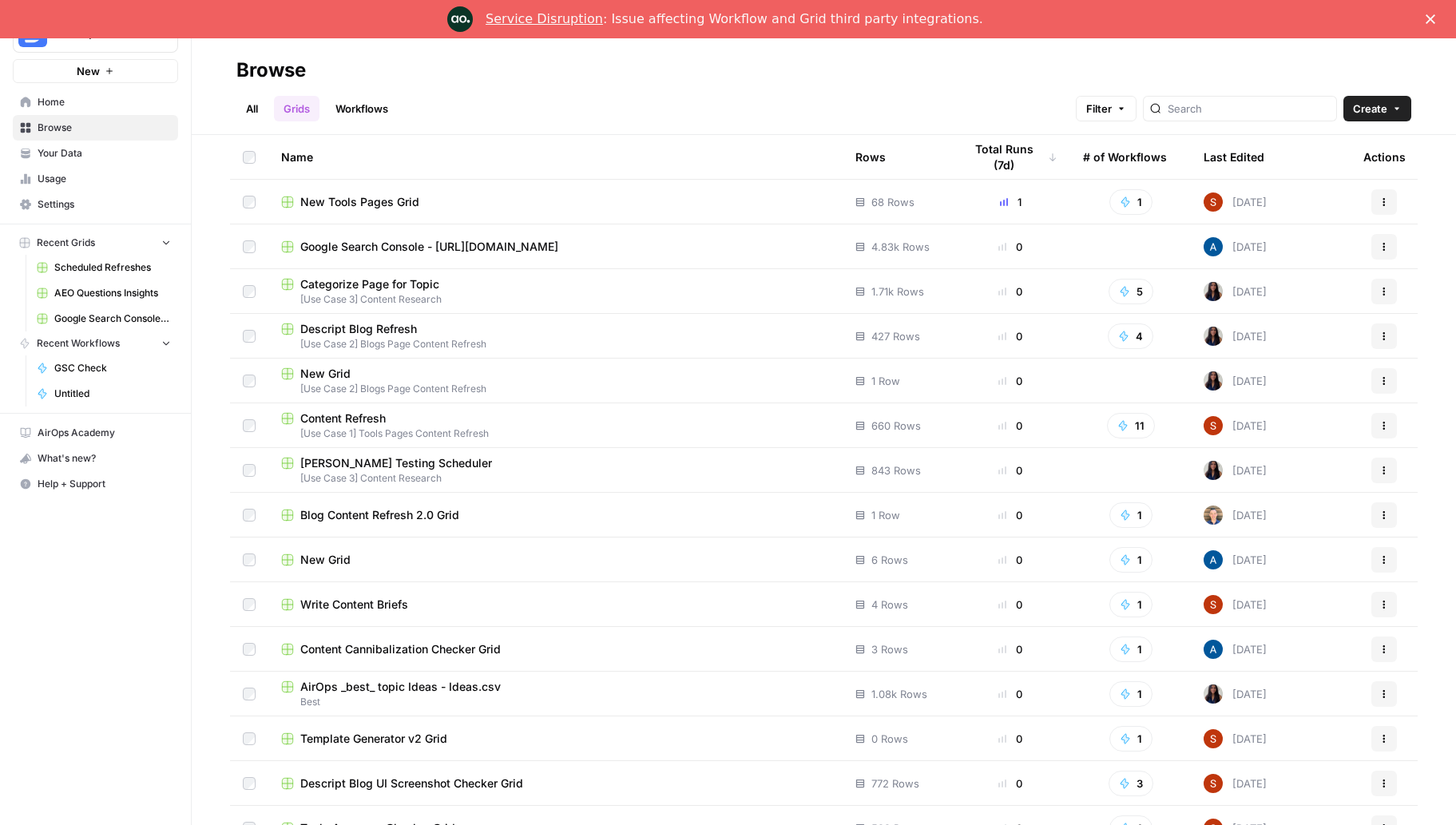
click at [362, 103] on link "Workflows" at bounding box center [361, 108] width 72 height 26
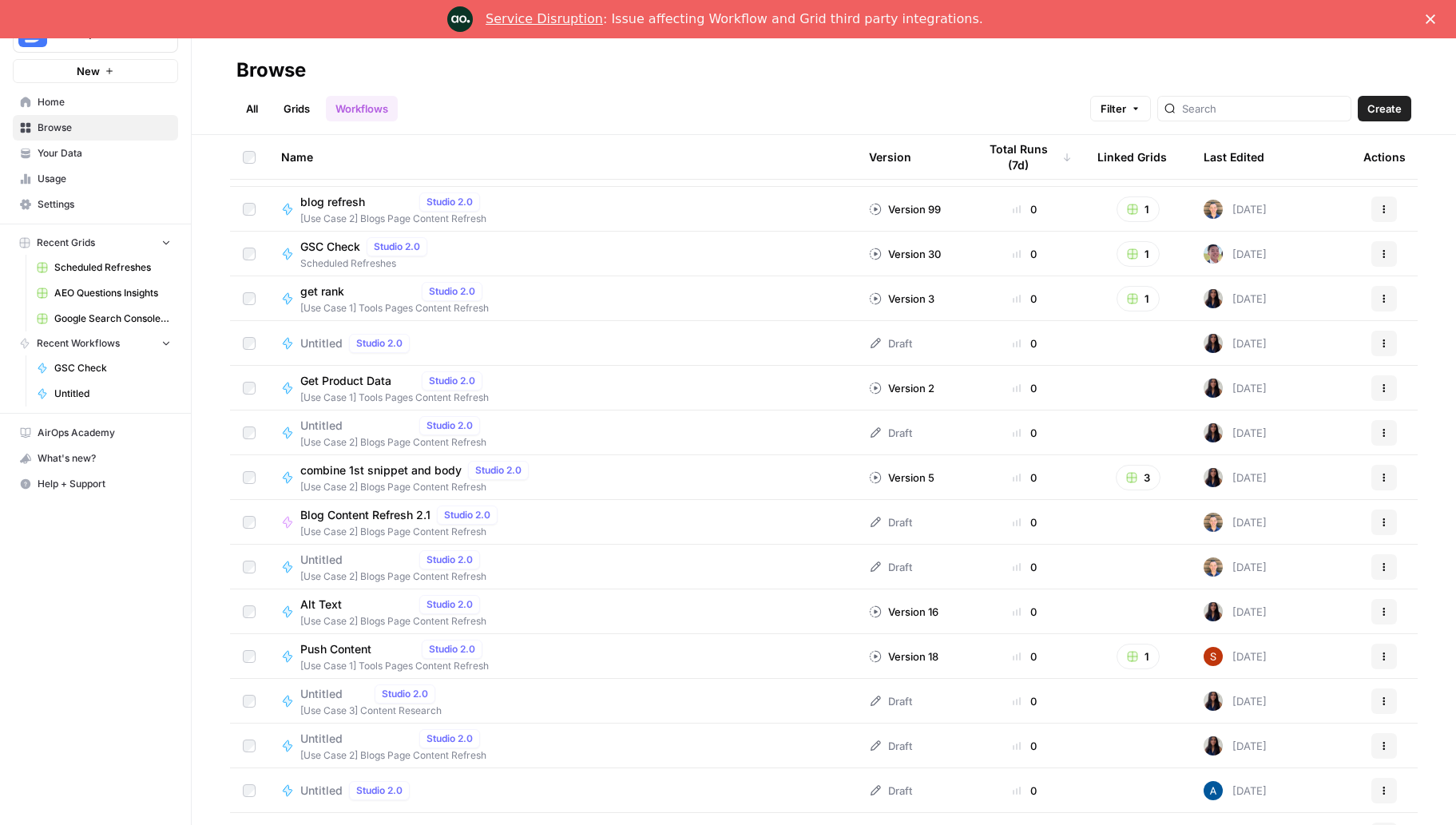
scroll to position [1067, 0]
click at [255, 106] on link "All" at bounding box center [252, 108] width 31 height 26
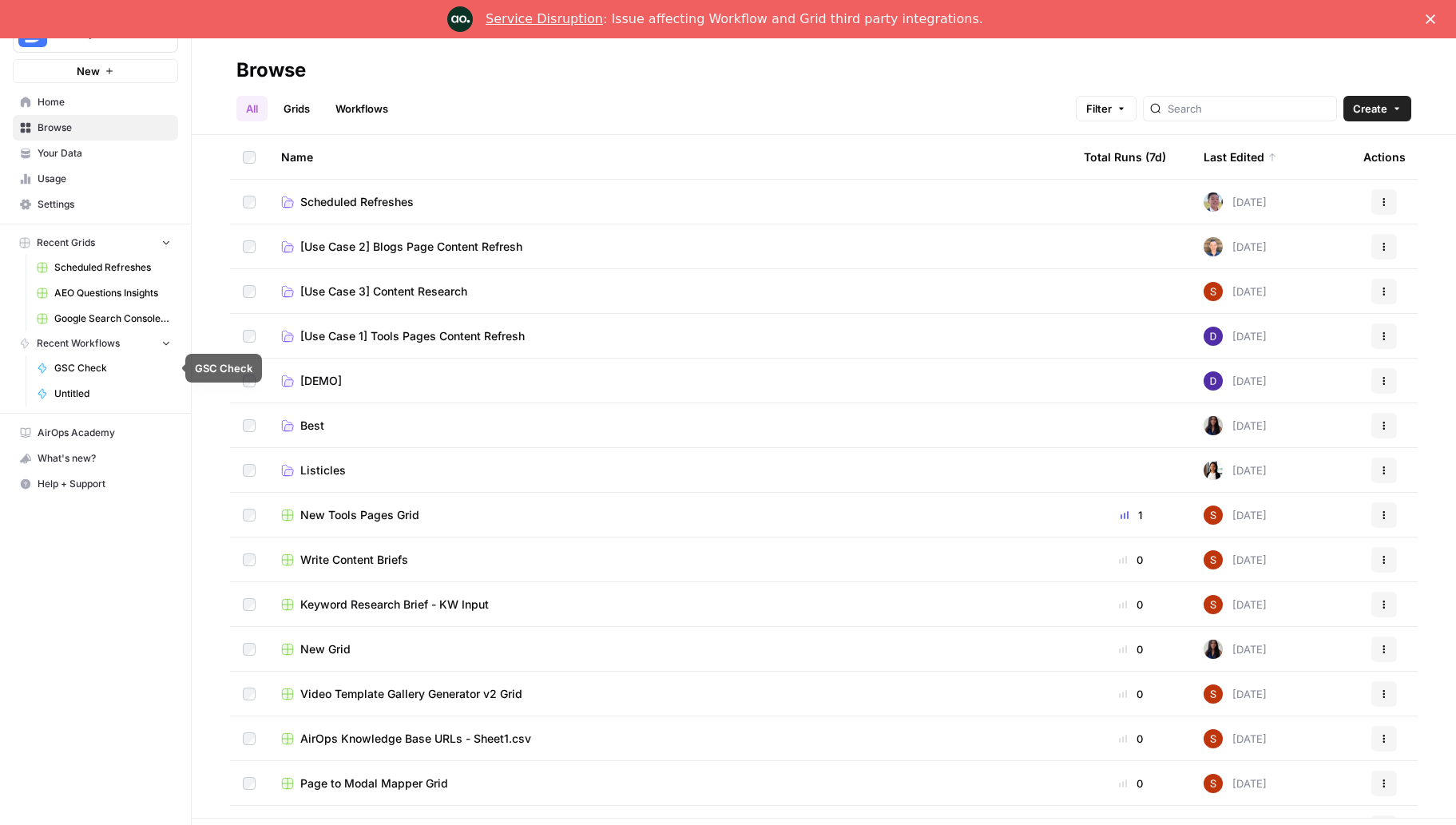
click at [74, 368] on span "GSC Check" at bounding box center [112, 368] width 116 height 14
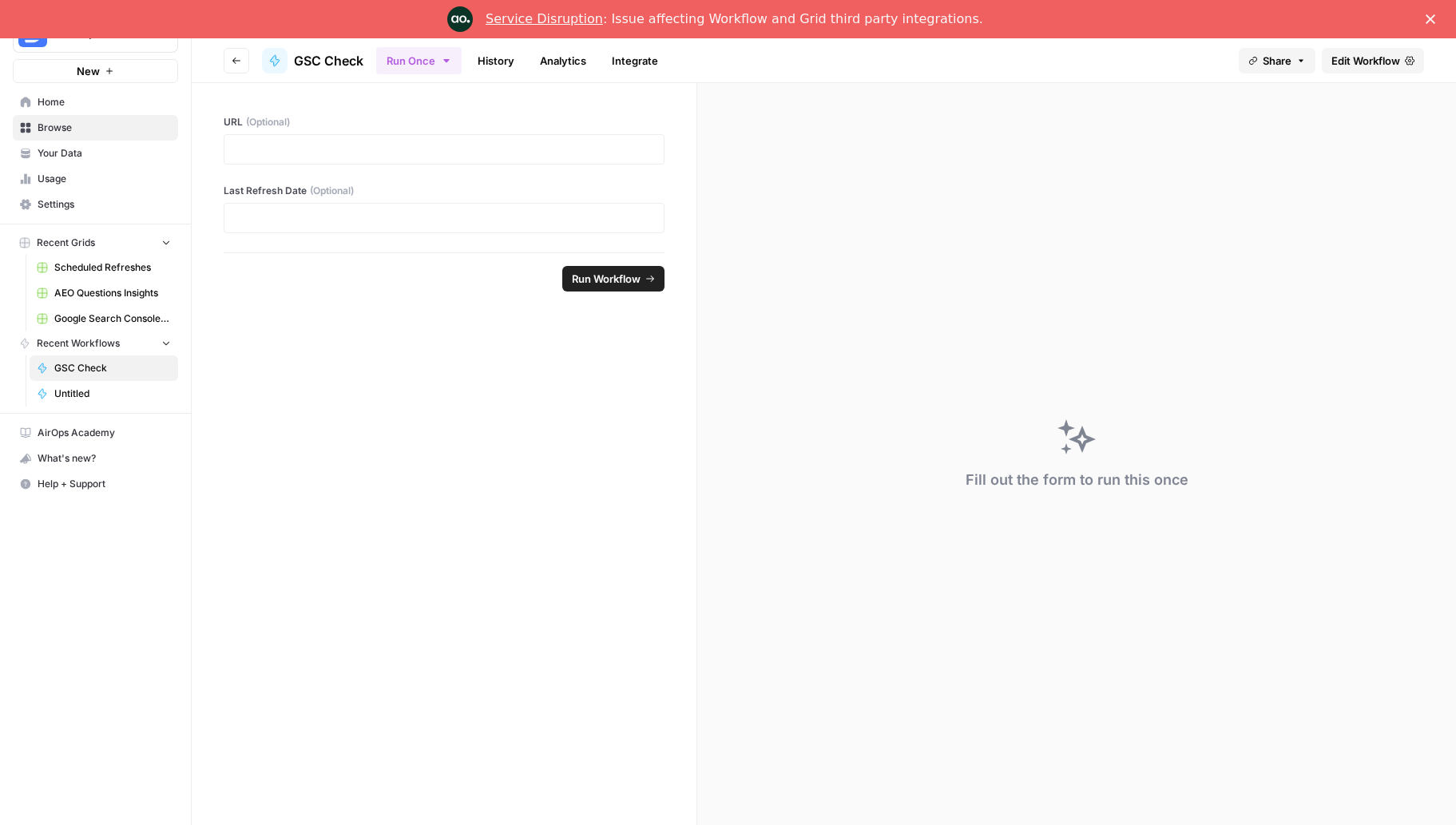
click at [230, 63] on button "Go back" at bounding box center [236, 60] width 26 height 26
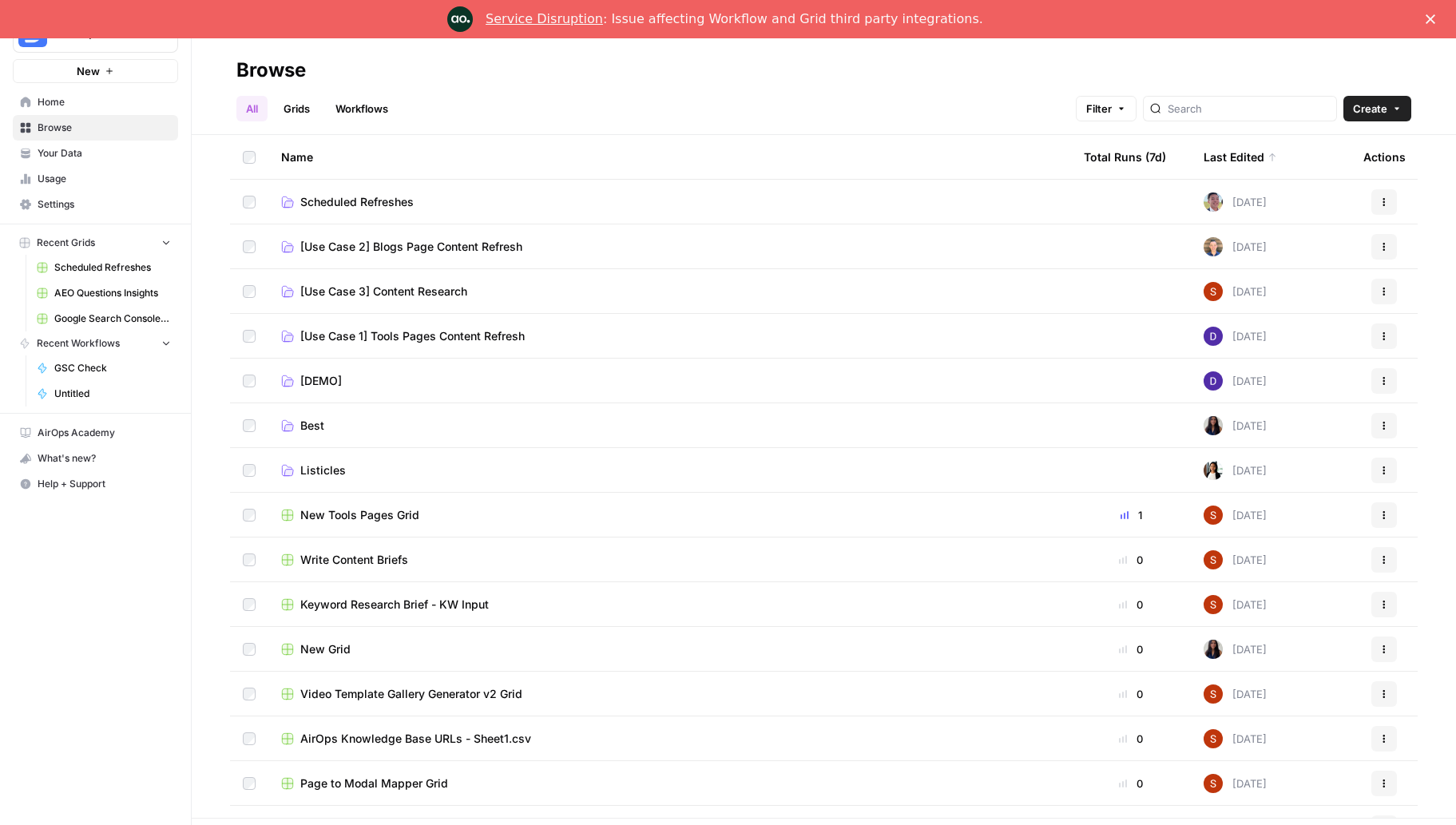
click at [126, 369] on span "GSC Check" at bounding box center [112, 368] width 116 height 14
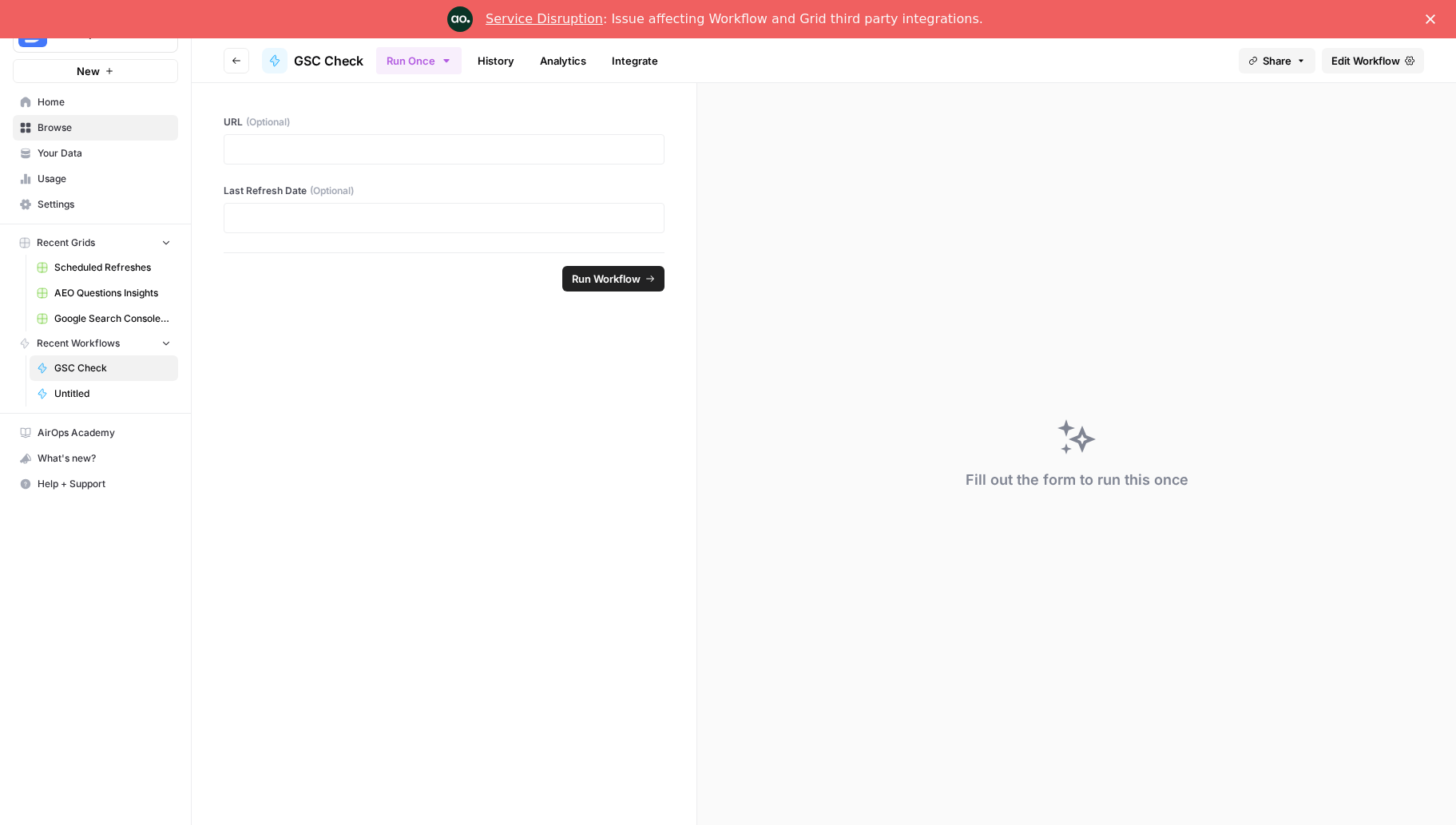
click at [1349, 60] on span "Edit Workflow" at bounding box center [1365, 60] width 68 height 16
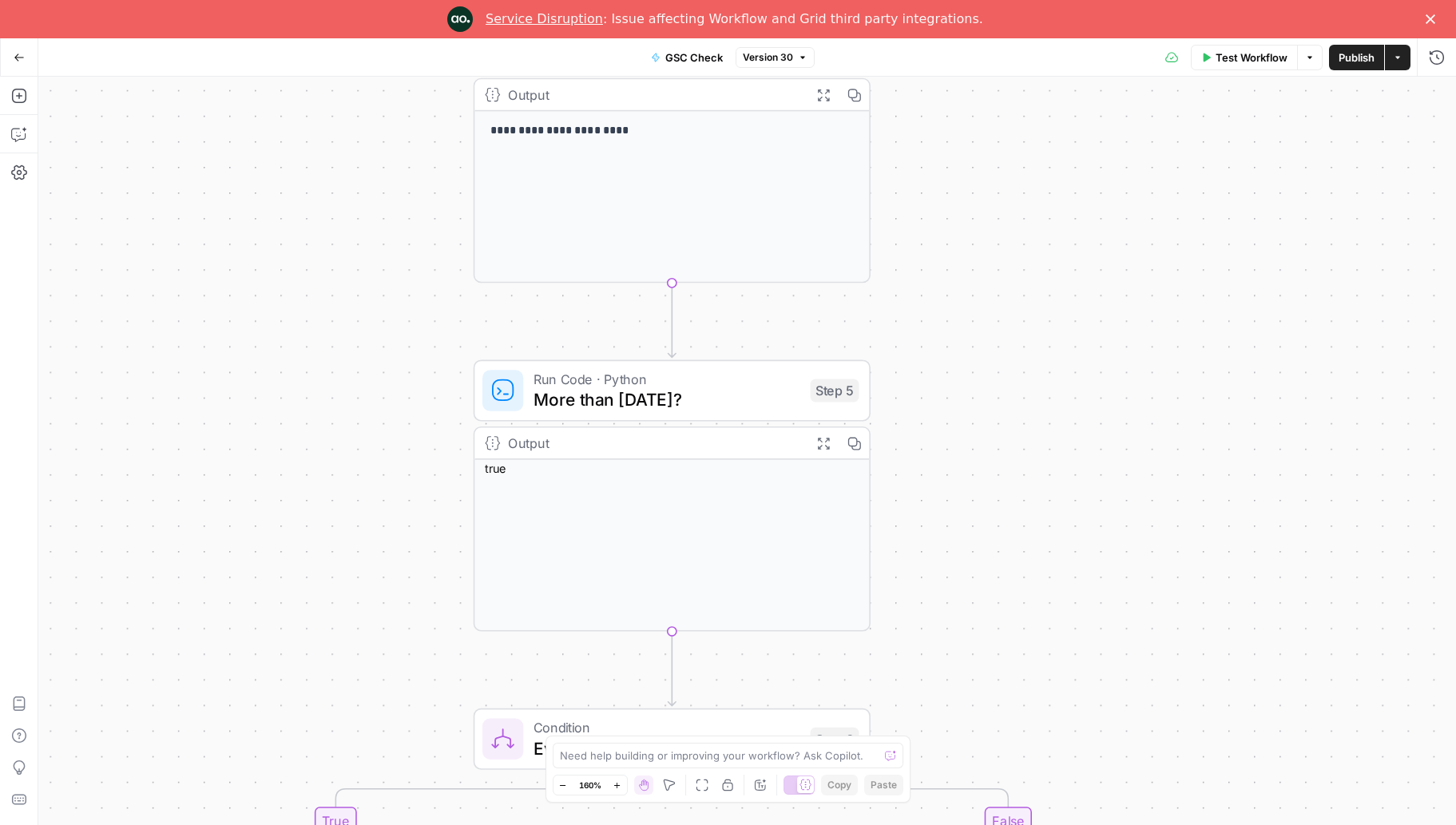
click at [1219, 58] on span "Test Workflow" at bounding box center [1251, 57] width 72 height 16
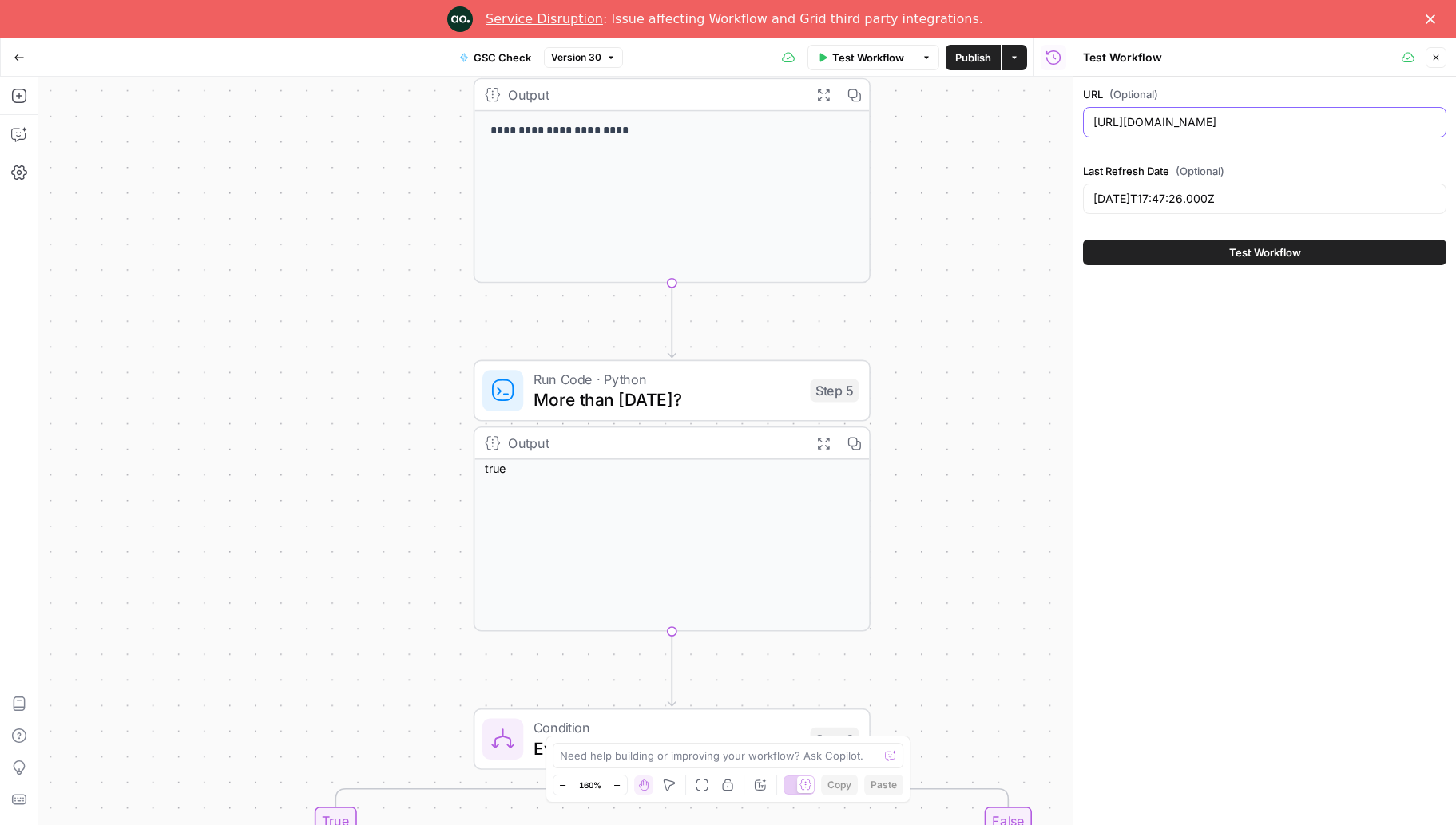
click at [1200, 120] on input "https://www.descript.com/blog/article/video-beginners-guide-to-text" at bounding box center [1265, 122] width 343 height 16
click at [1214, 189] on div "2025-03-28T17:47:26.000Z" at bounding box center [1264, 199] width 364 height 30
click at [1278, 199] on input "2025-03-28T17:47:26.000Z" at bounding box center [1265, 199] width 343 height 16
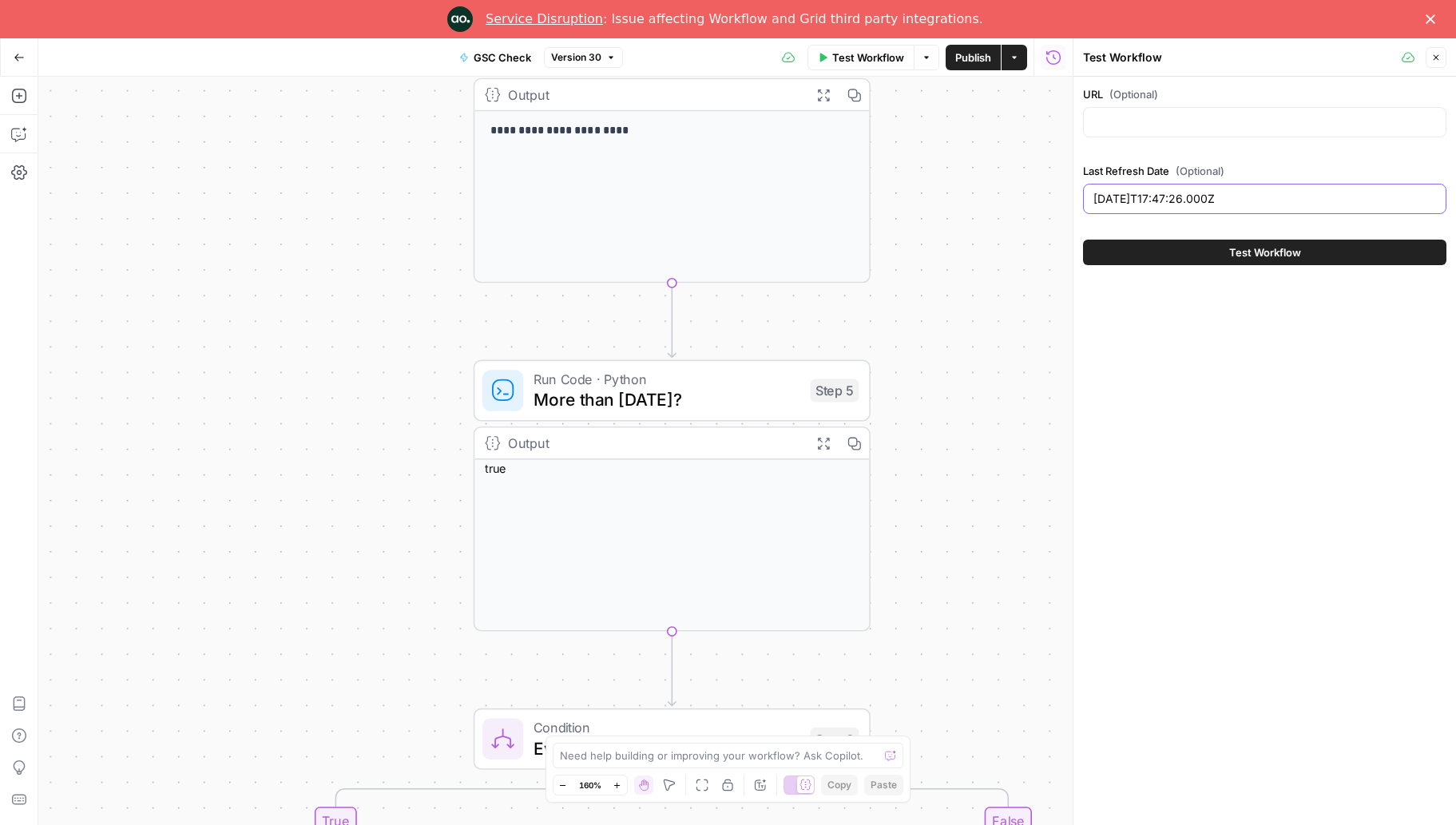
click at [1278, 199] on input "2025-03-28T17:47:26.000Z" at bounding box center [1265, 199] width 343 height 16
click at [1310, 249] on button "Test Workflow" at bounding box center [1264, 252] width 364 height 26
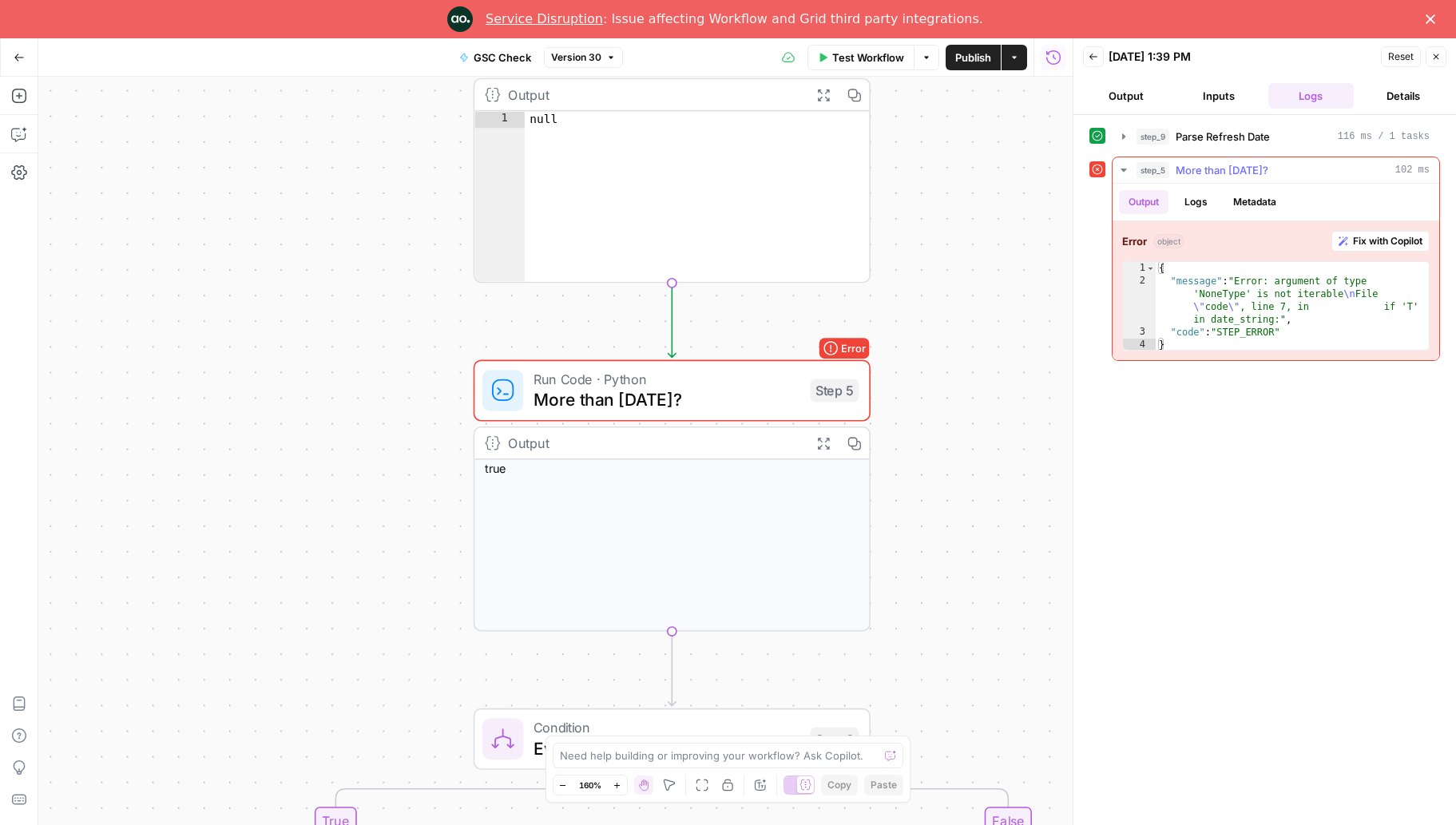
click at [1412, 242] on span "Fix with Copilot" at bounding box center [1388, 241] width 69 height 14
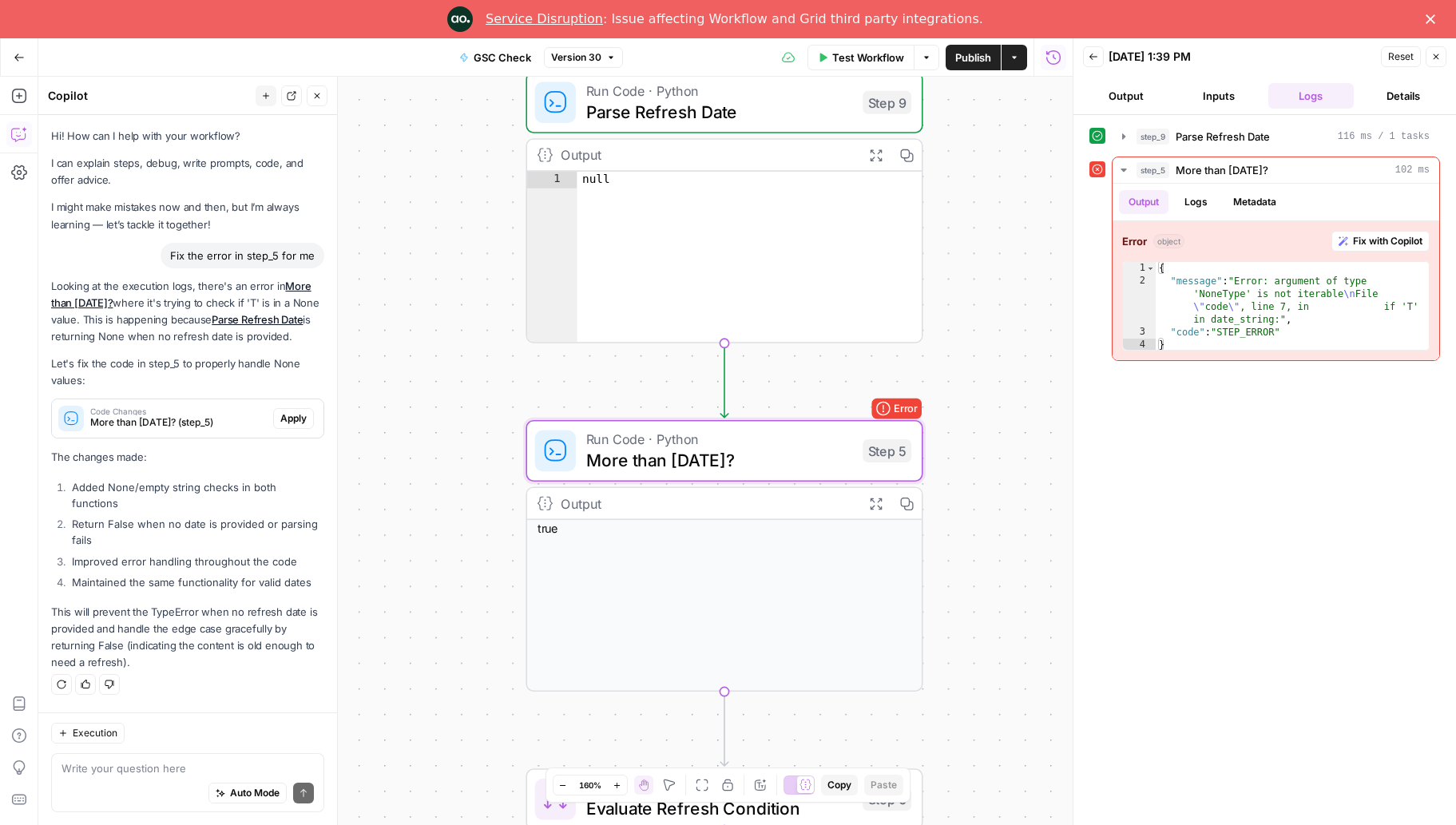
click at [298, 422] on span "Apply" at bounding box center [294, 418] width 26 height 14
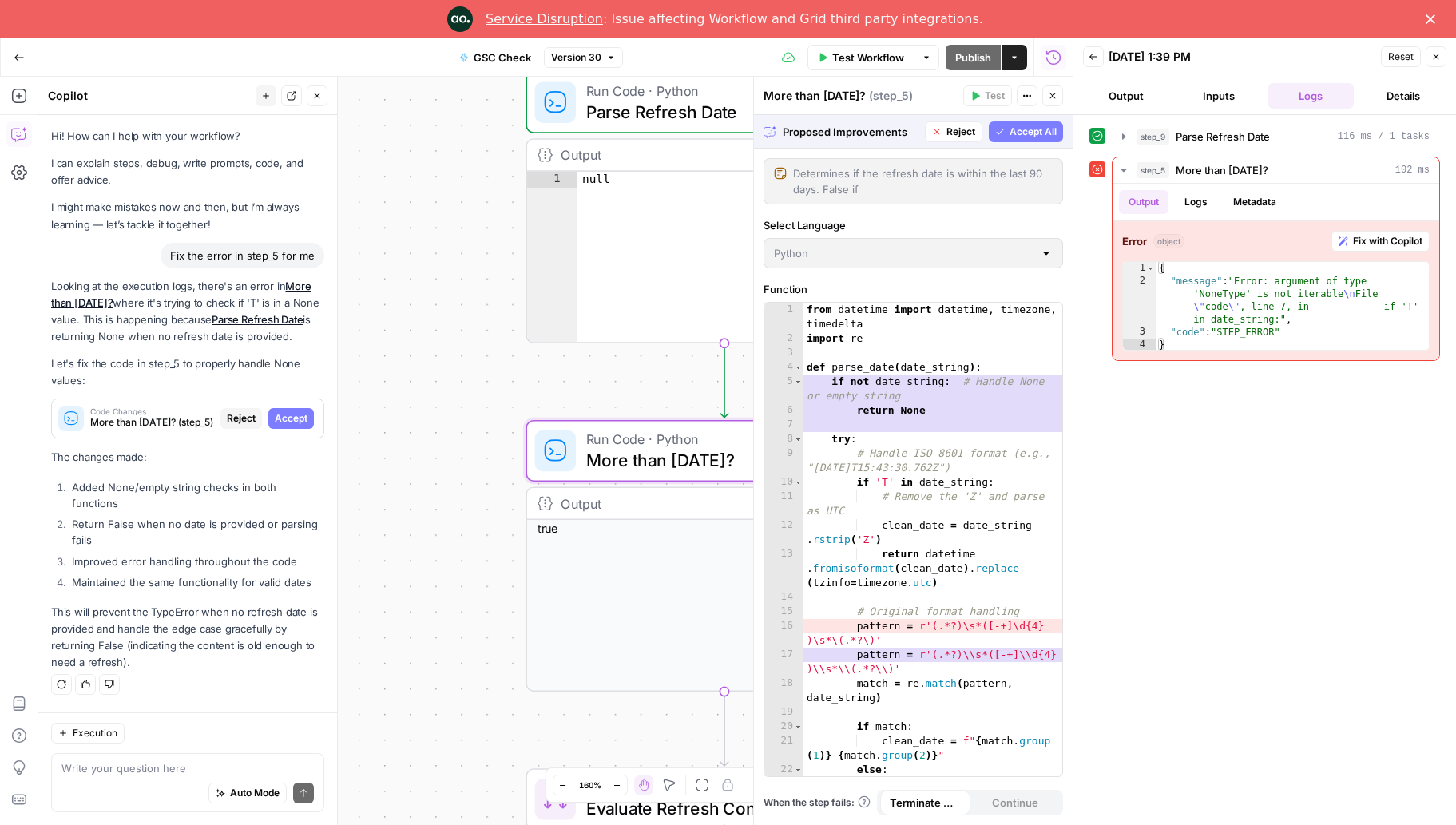
click at [298, 422] on span "Accept" at bounding box center [291, 418] width 33 height 14
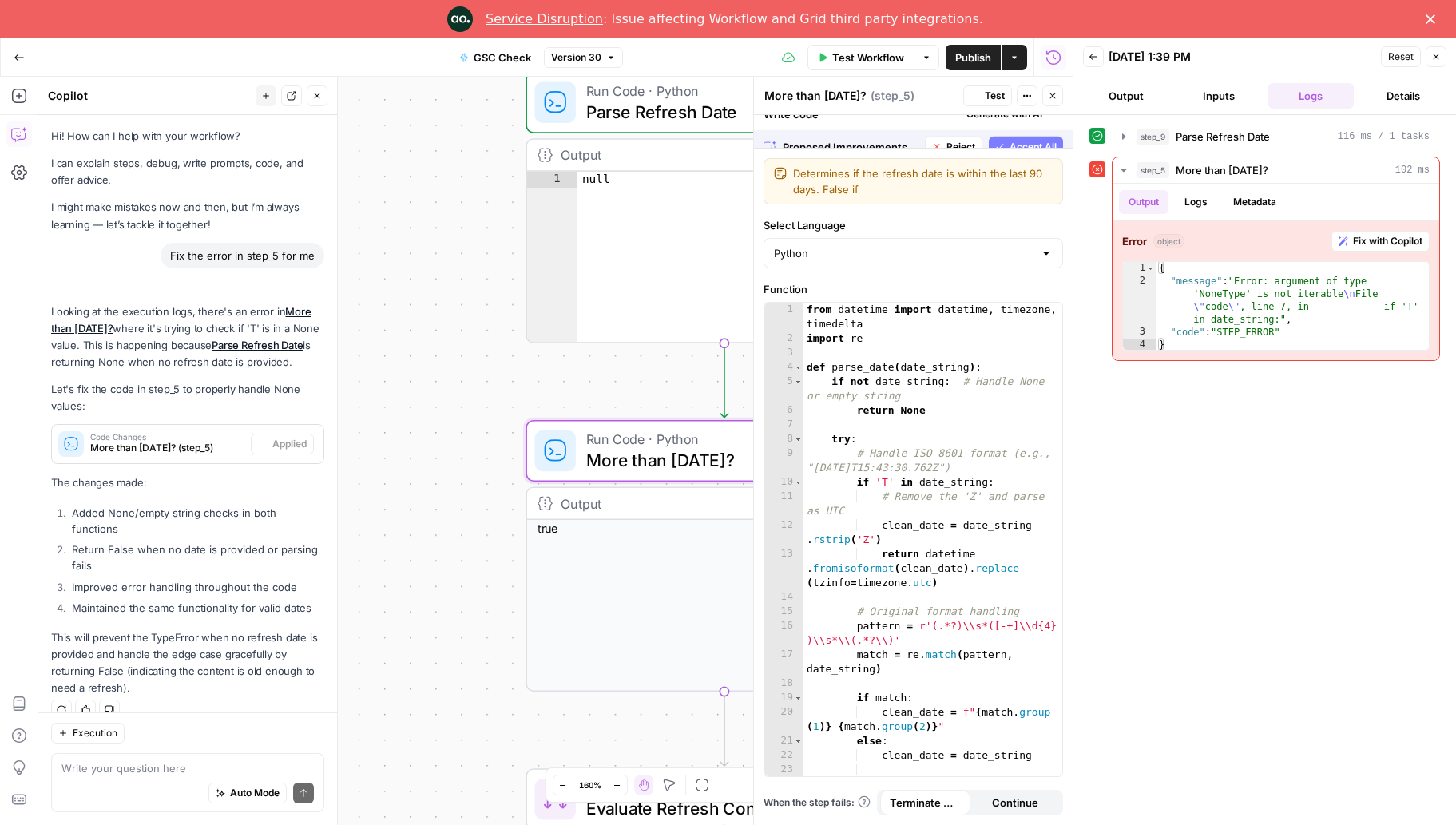
scroll to position [7, 0]
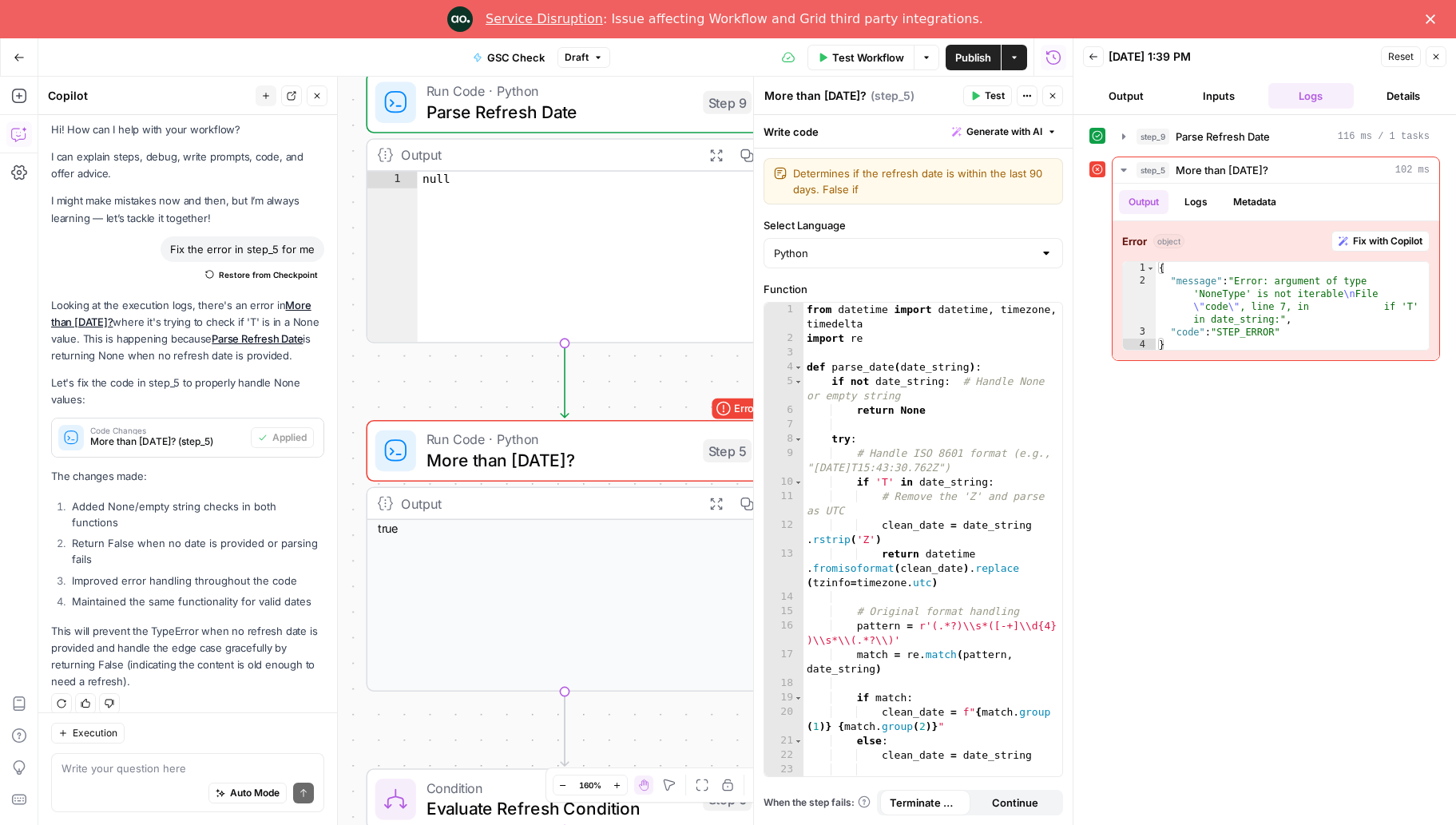
click at [1096, 56] on icon "button" at bounding box center [1093, 57] width 8 height 7
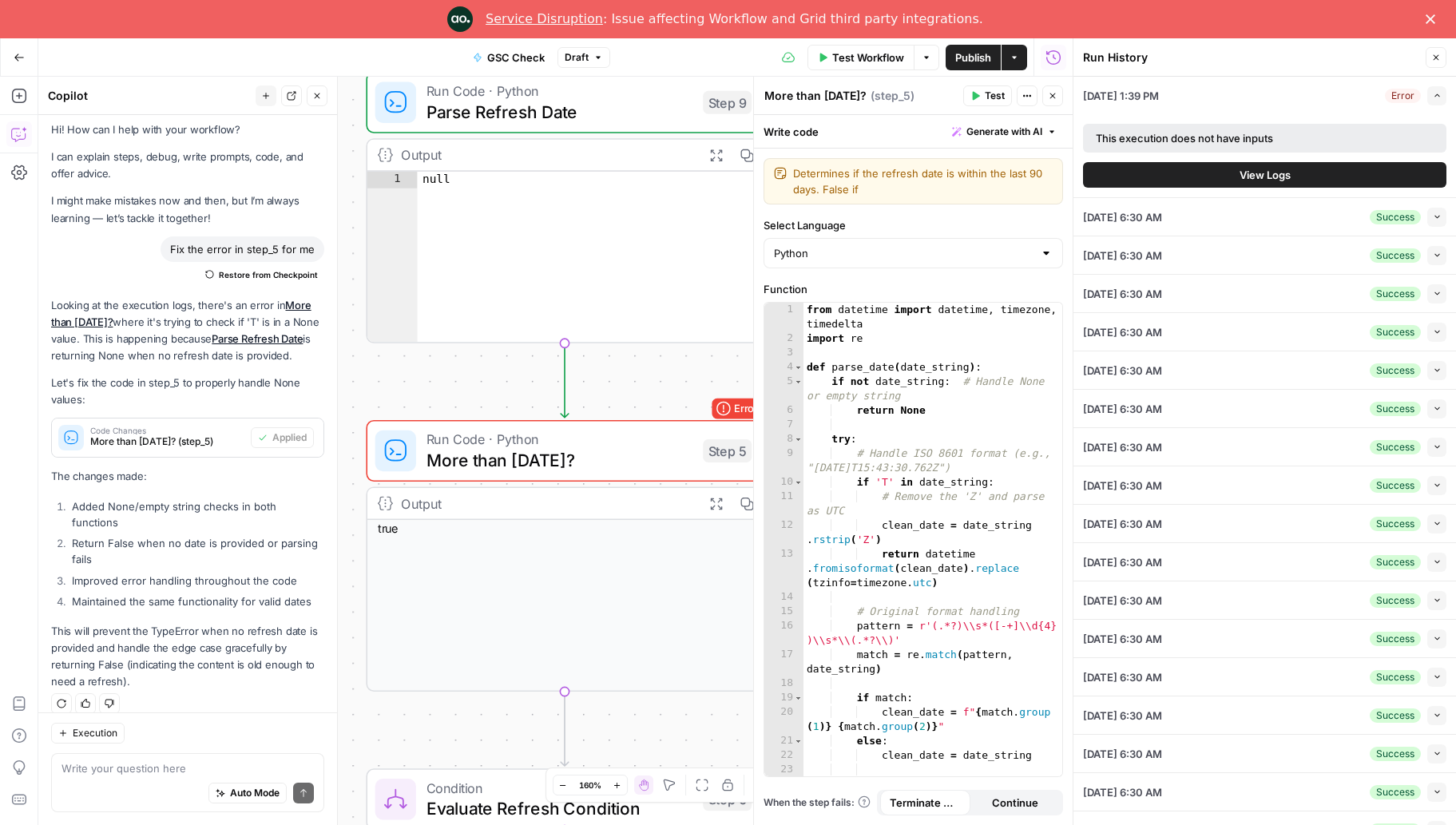
click at [852, 54] on span "Test Workflow" at bounding box center [867, 57] width 72 height 16
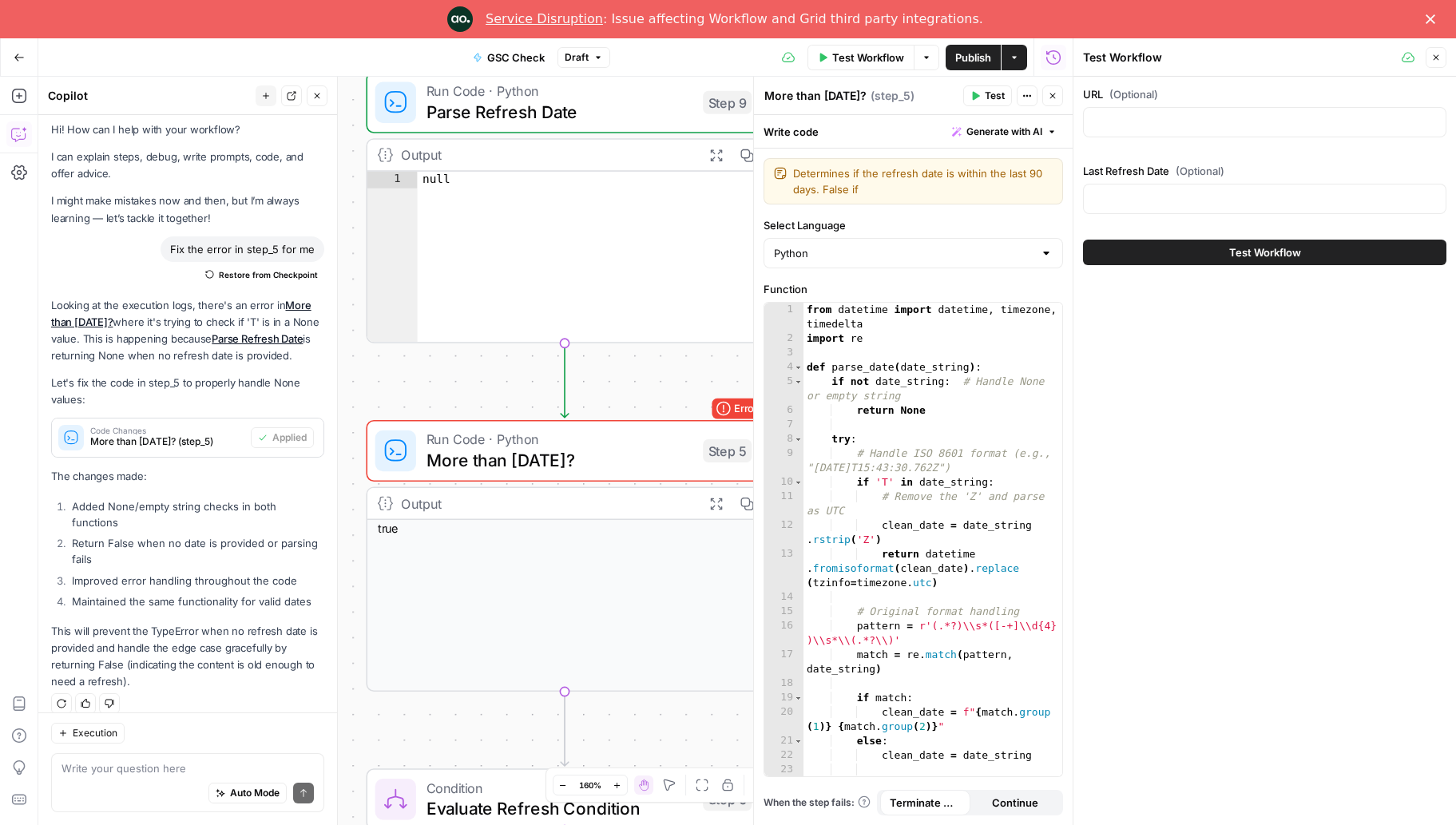
click at [1280, 248] on span "Test Workflow" at bounding box center [1265, 251] width 72 height 16
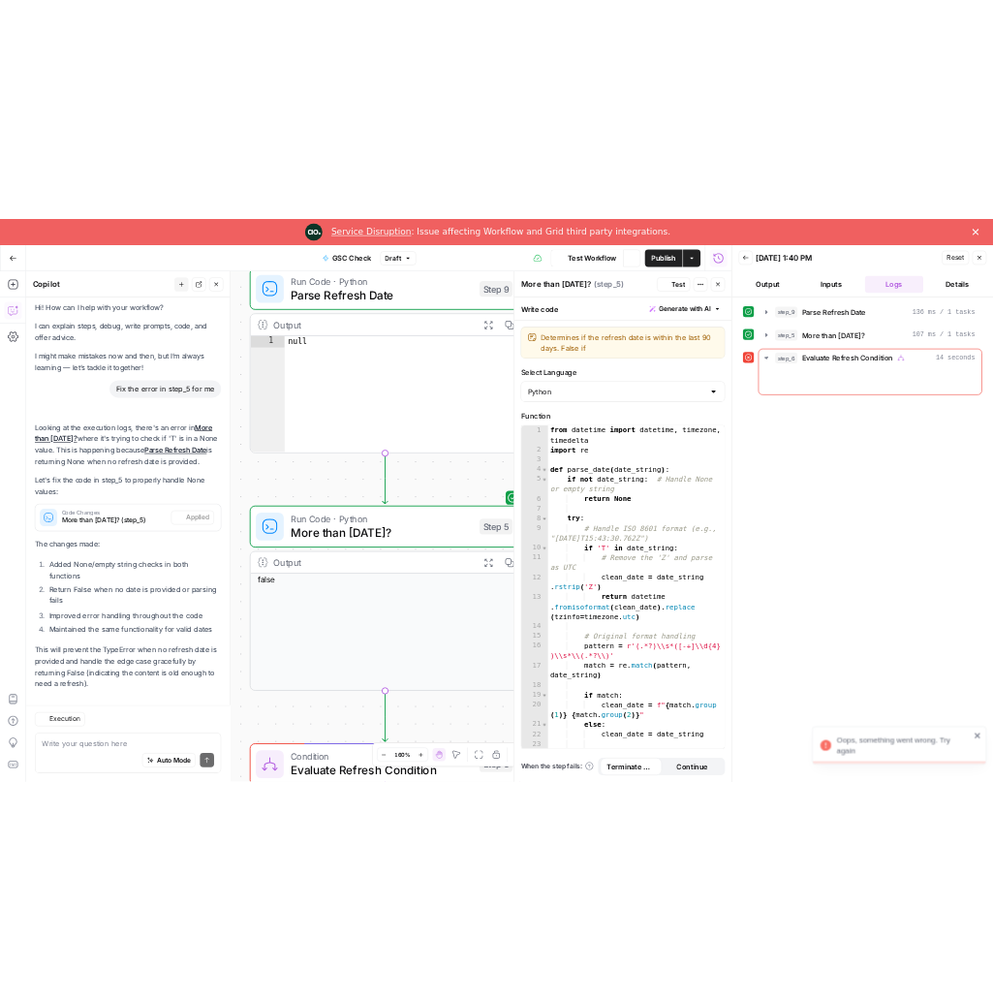
scroll to position [8, 0]
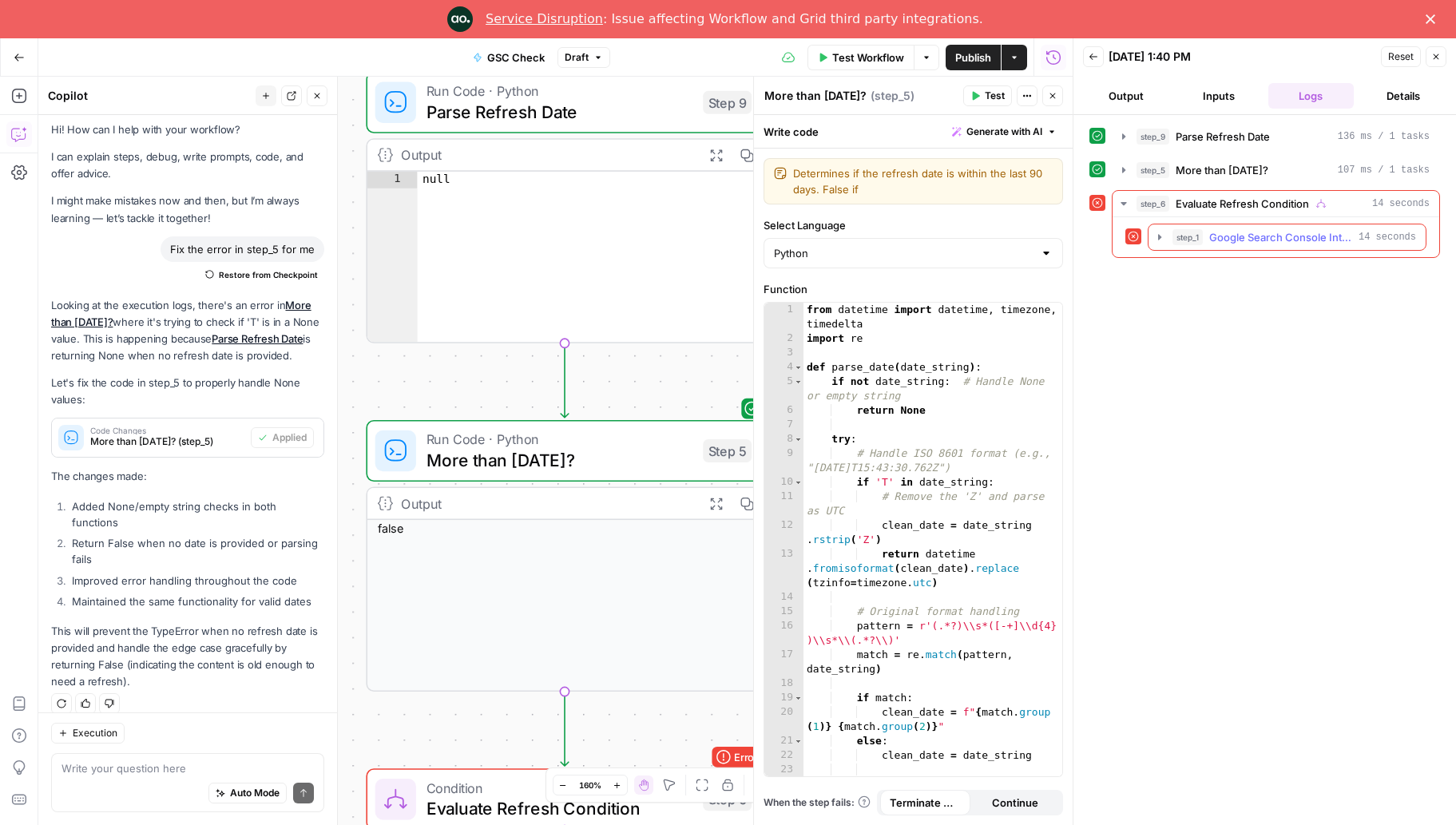
click at [1204, 241] on div "step_1 Google Search Console Integration 14 seconds" at bounding box center [1294, 237] width 243 height 16
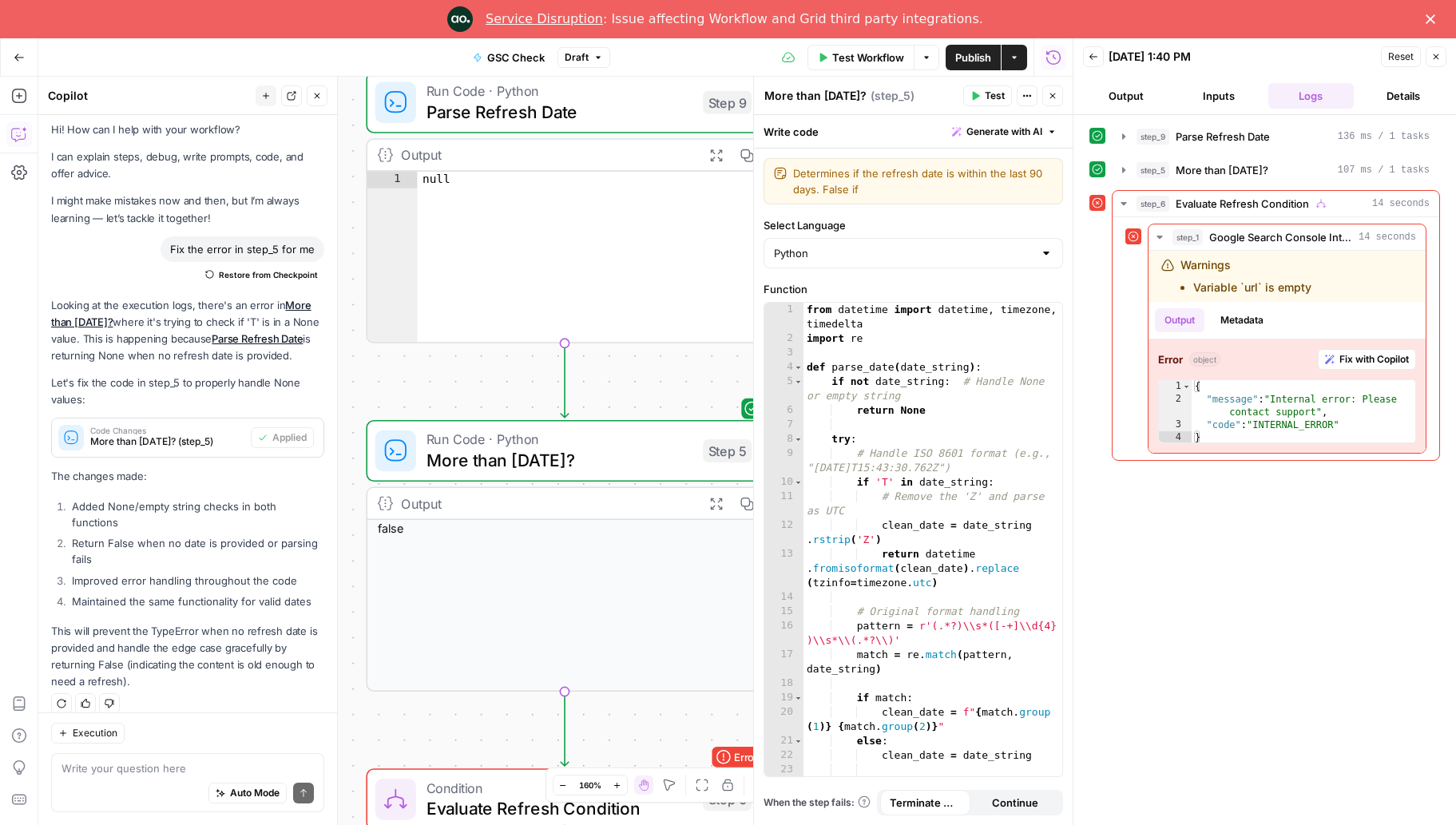
click at [21, 60] on icon "button" at bounding box center [19, 58] width 12 height 12
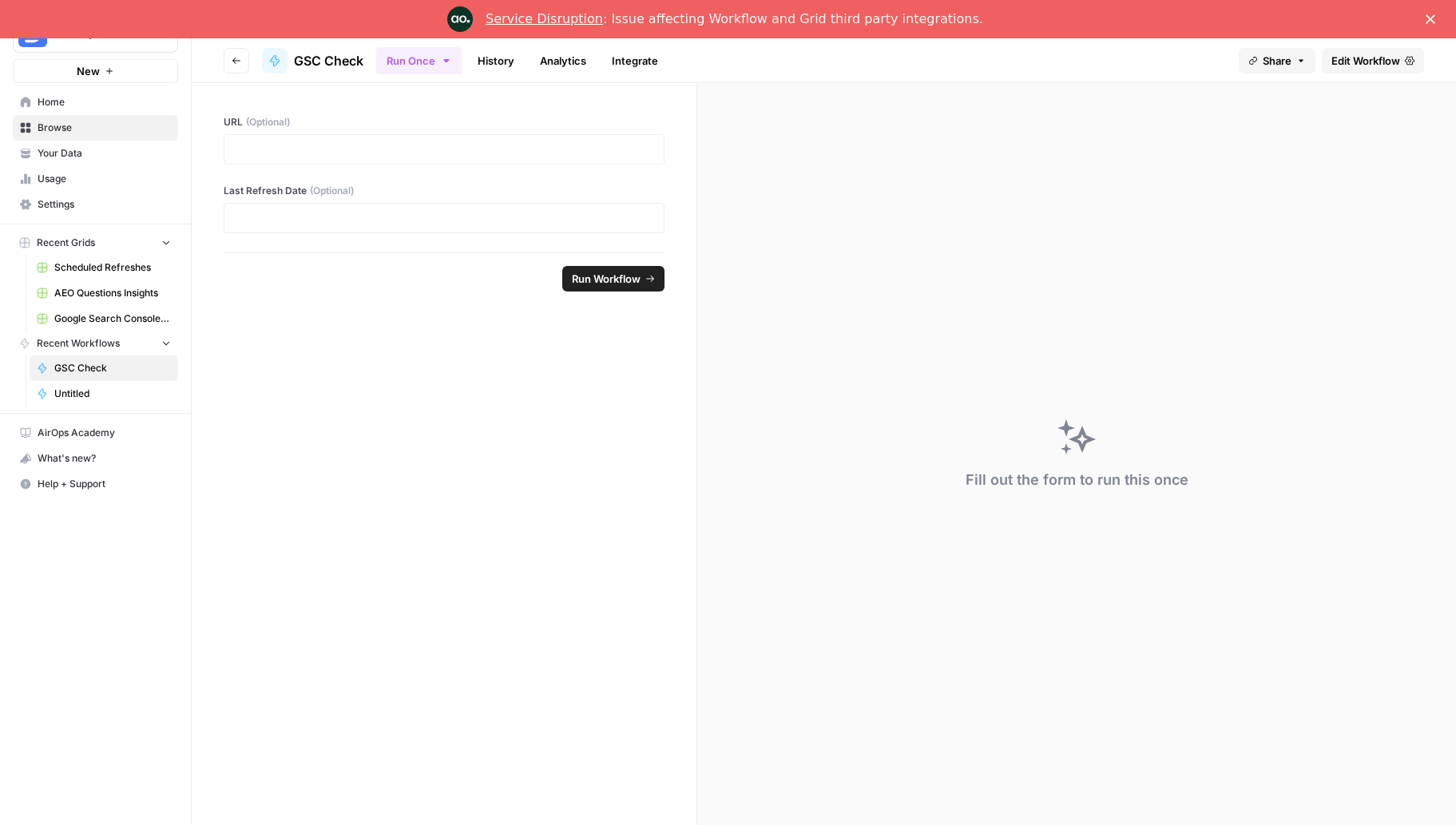
click at [1450, 284] on div "Fill out the form to run this once" at bounding box center [1077, 454] width 759 height 742
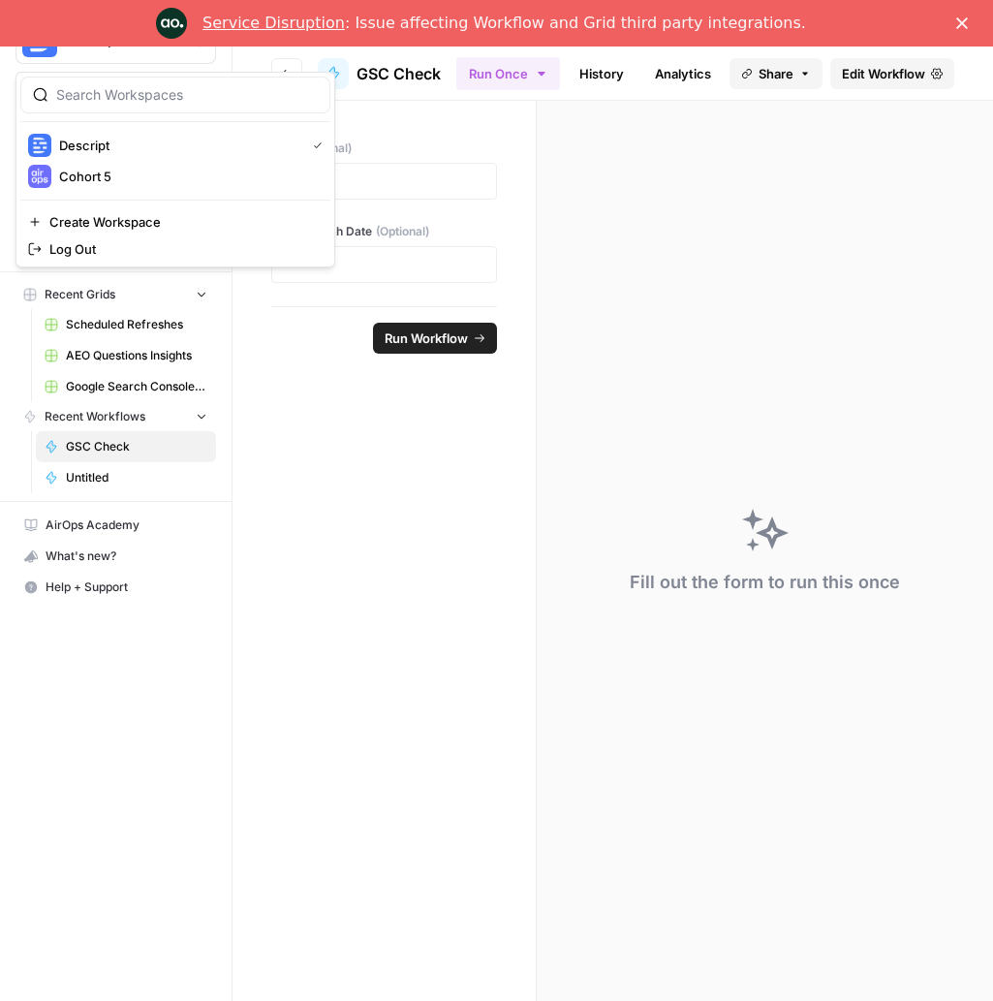
click at [100, 56] on button "Descript" at bounding box center [115, 39] width 201 height 48
click at [108, 177] on span "Cohort 5" at bounding box center [187, 176] width 256 height 19
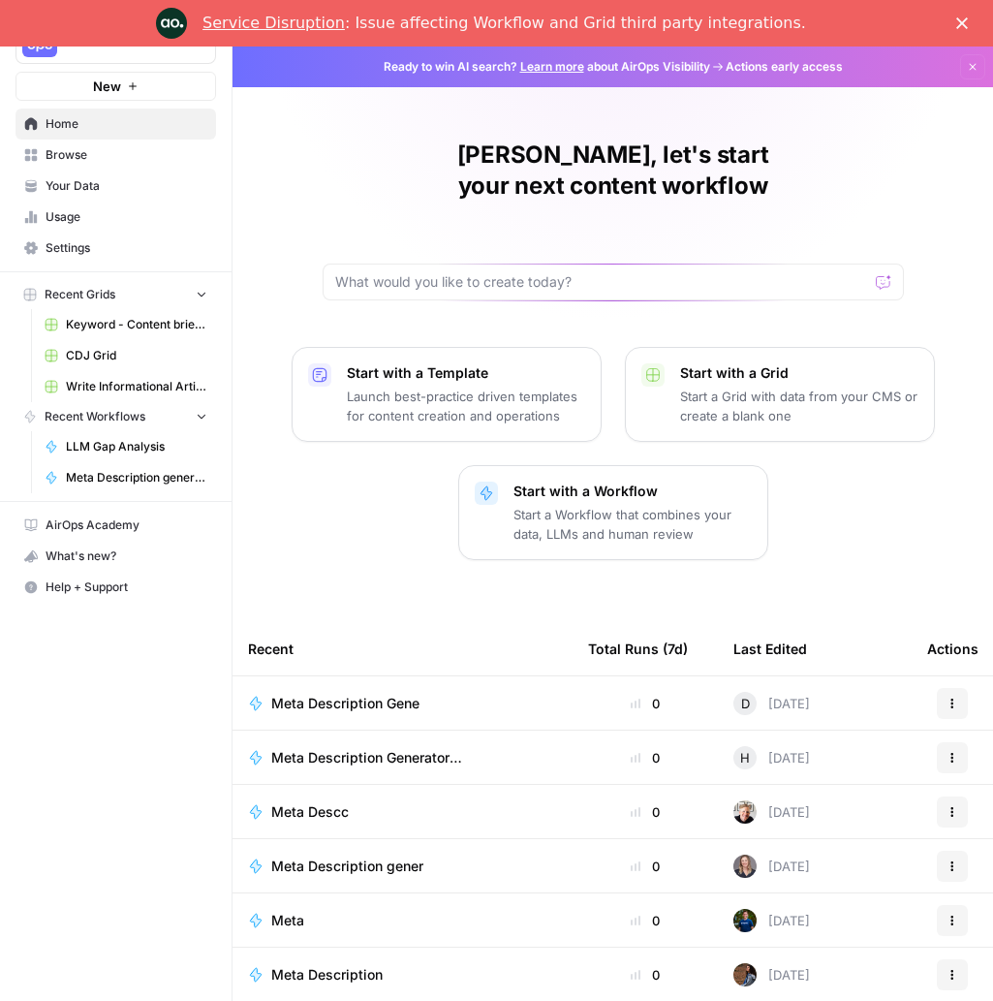
click at [79, 191] on span "Your Data" at bounding box center [127, 185] width 162 height 17
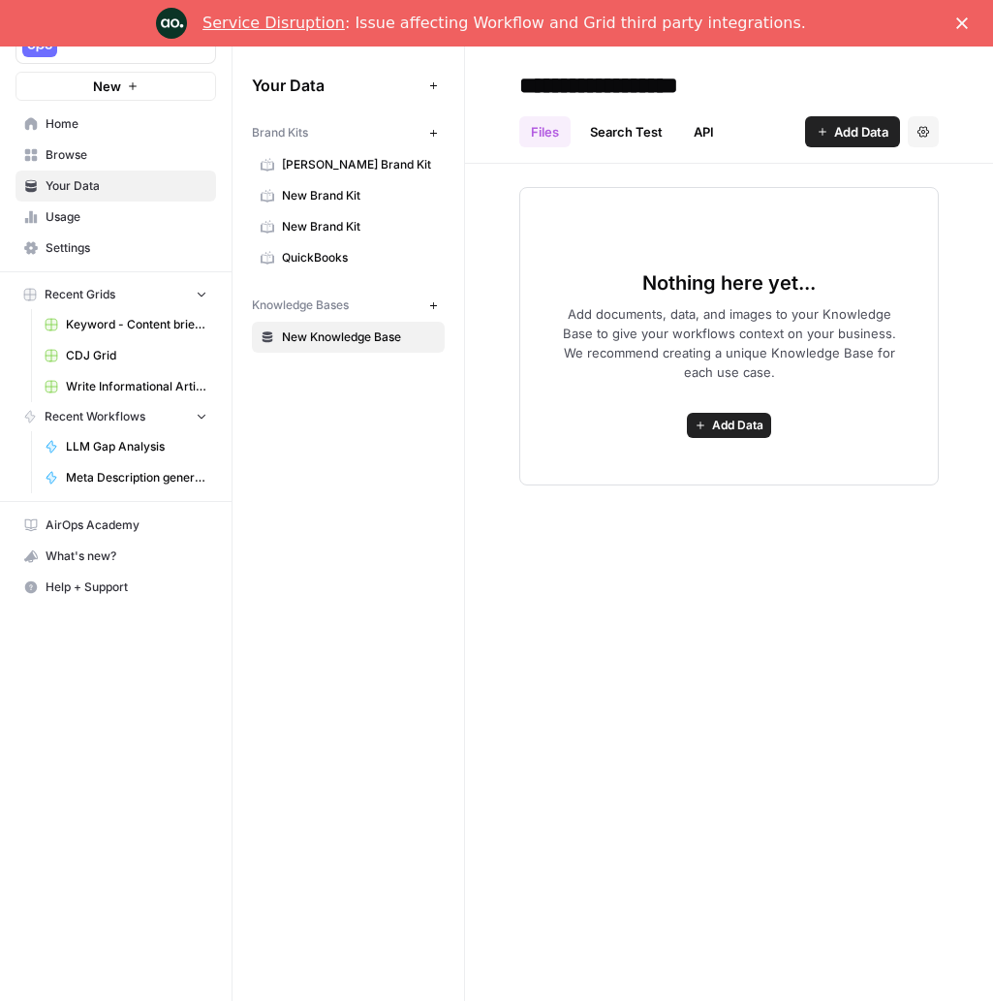
click at [73, 149] on span "Browse" at bounding box center [127, 154] width 162 height 17
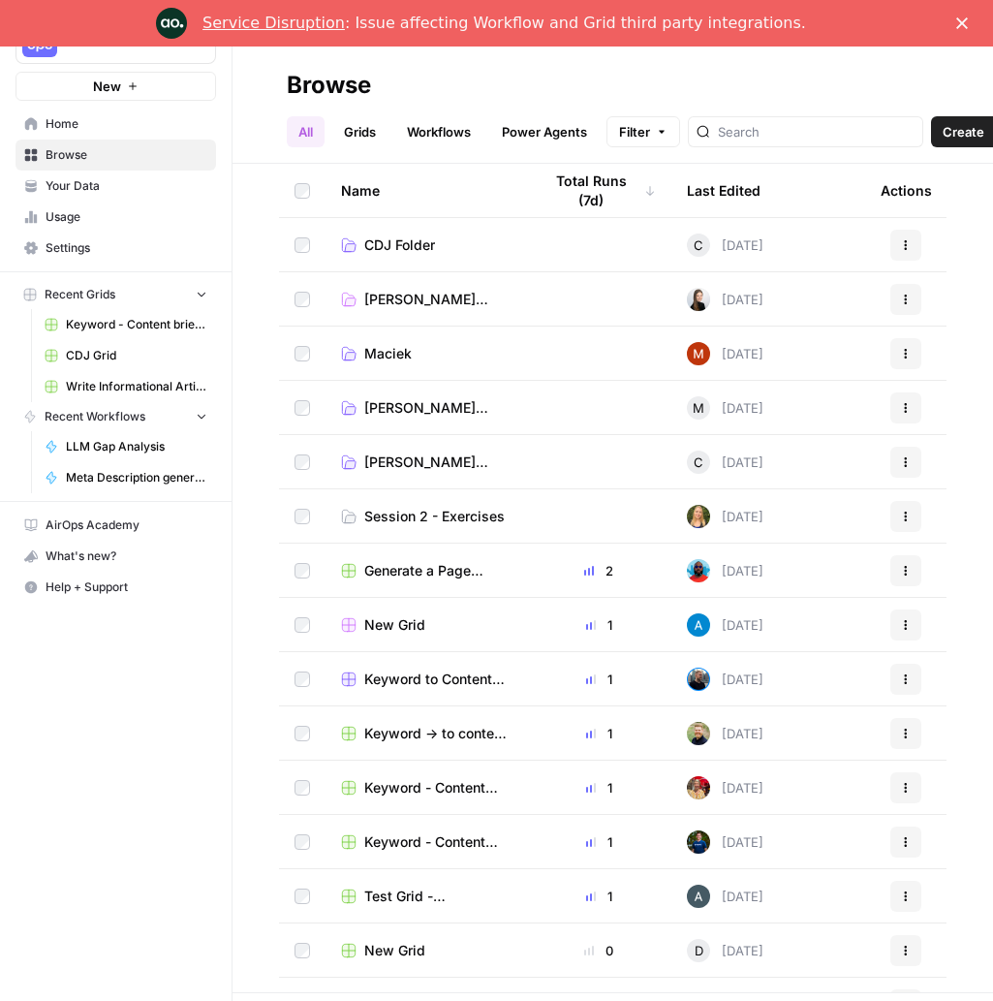
click at [72, 130] on span "Home" at bounding box center [127, 123] width 162 height 17
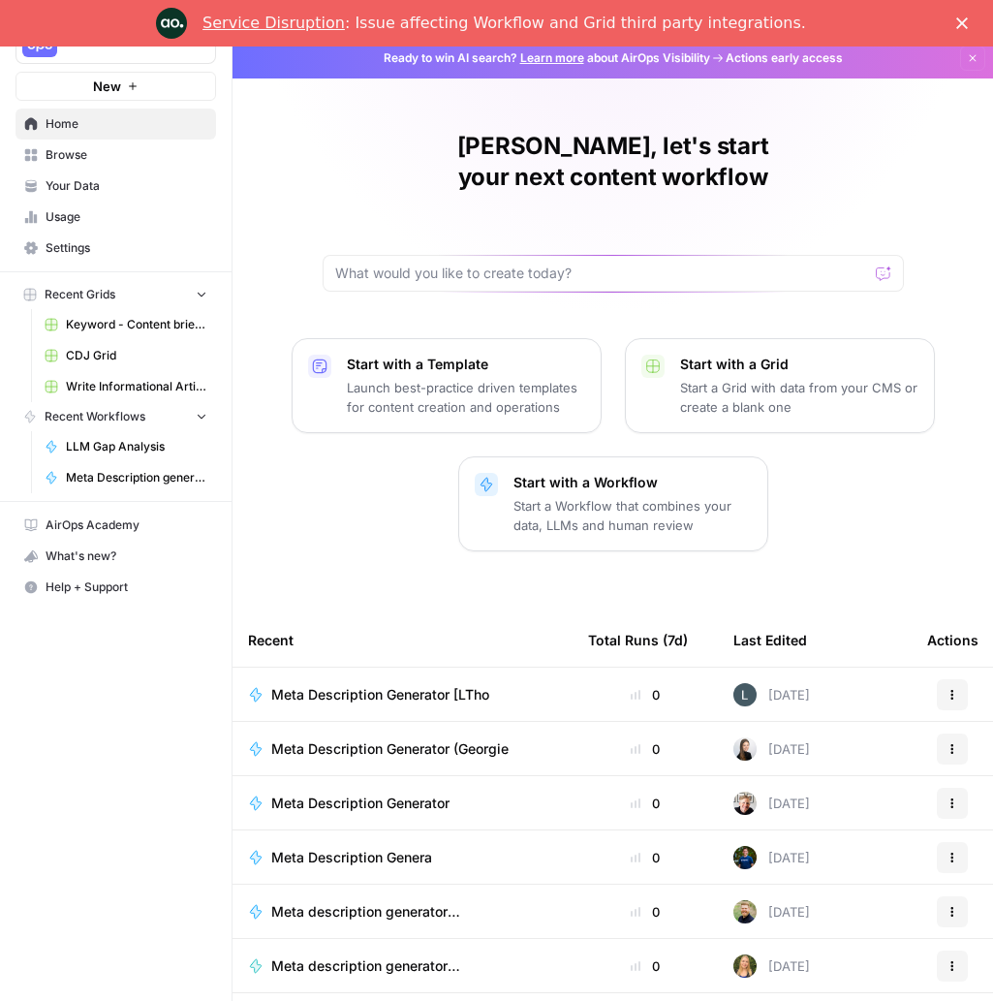
scroll to position [46, 0]
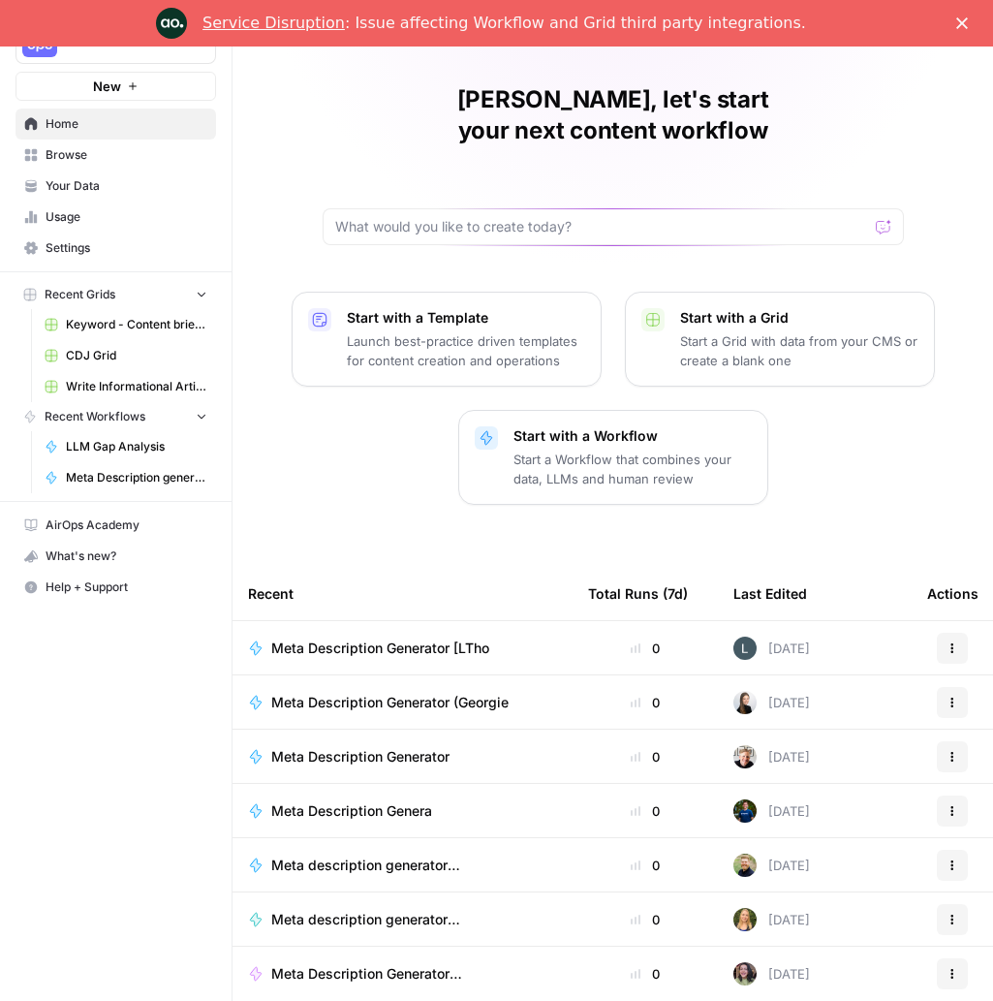
click at [585, 208] on div at bounding box center [613, 226] width 581 height 37
click at [686, 449] on p "Start a Workflow that combines your data, LLMs and human review" at bounding box center [632, 468] width 238 height 39
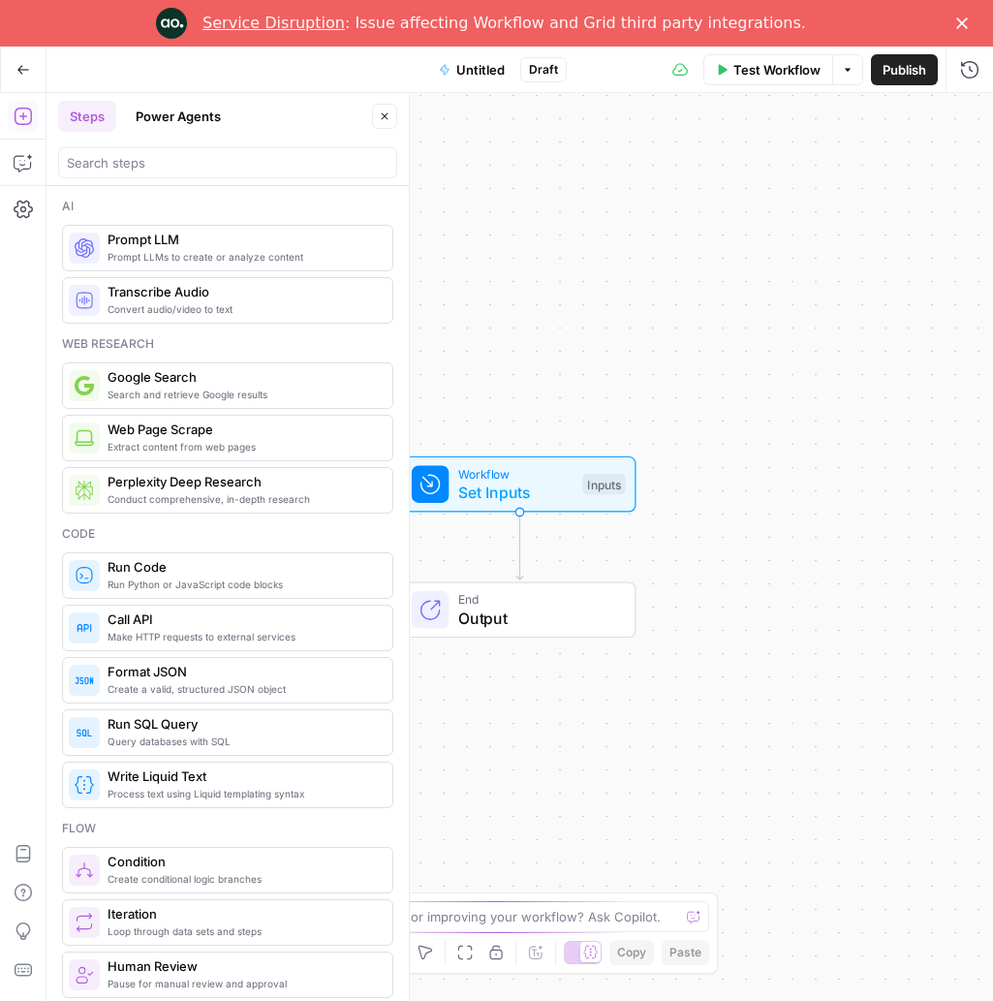
click at [479, 70] on span "Untitled" at bounding box center [480, 69] width 48 height 19
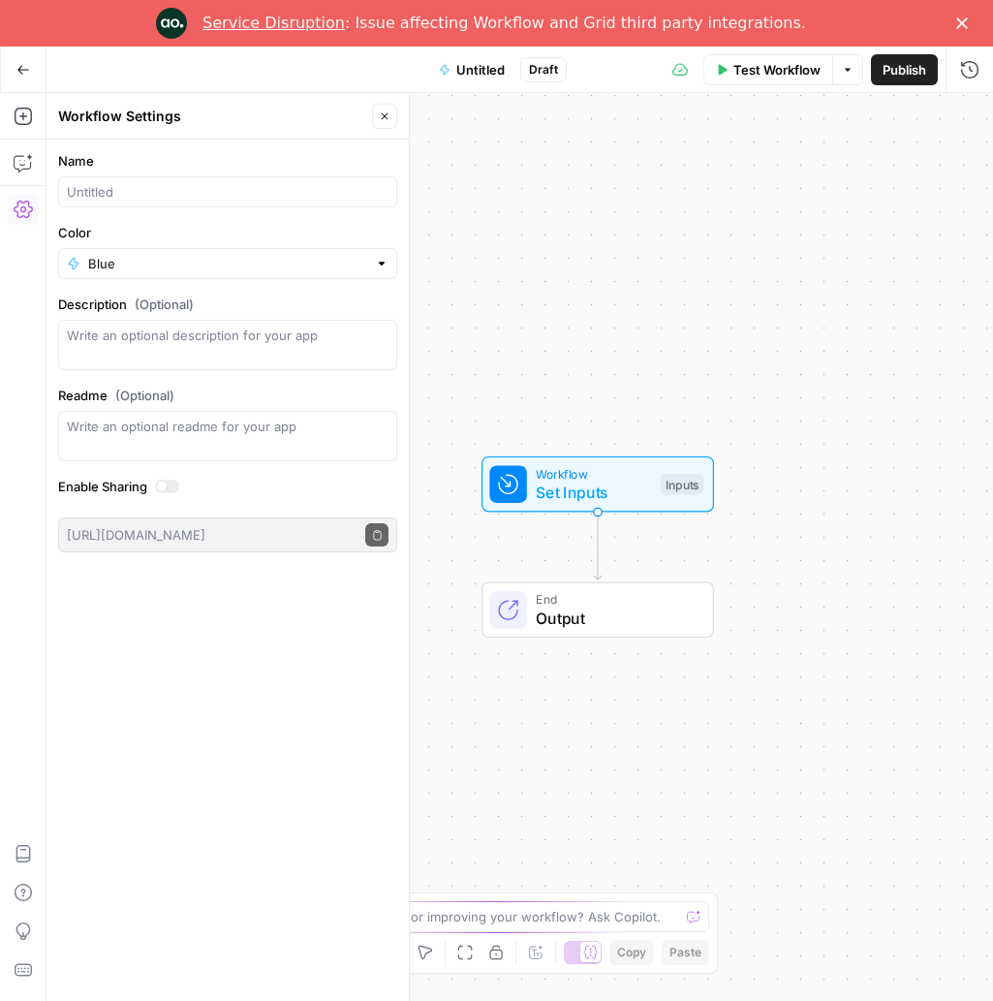
click at [479, 70] on span "Untitled" at bounding box center [480, 69] width 48 height 19
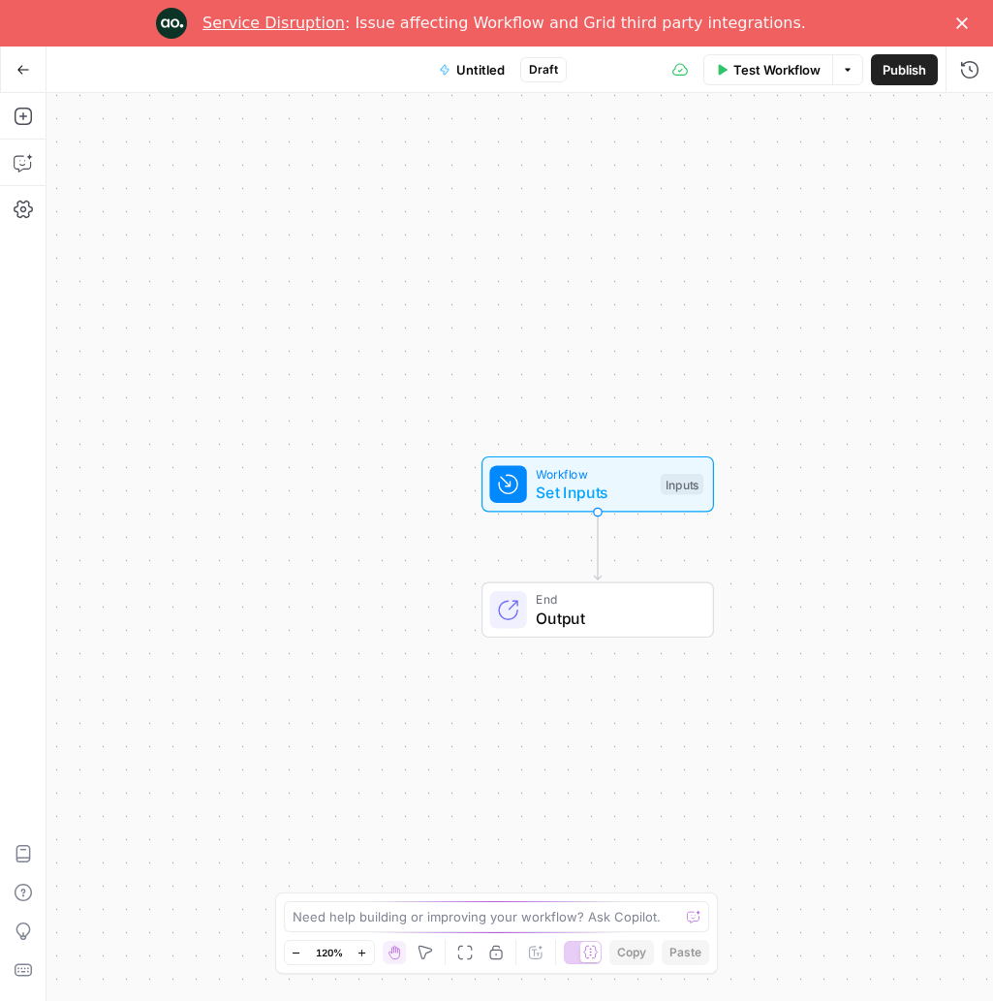
click at [479, 70] on span "Untitled" at bounding box center [480, 69] width 48 height 19
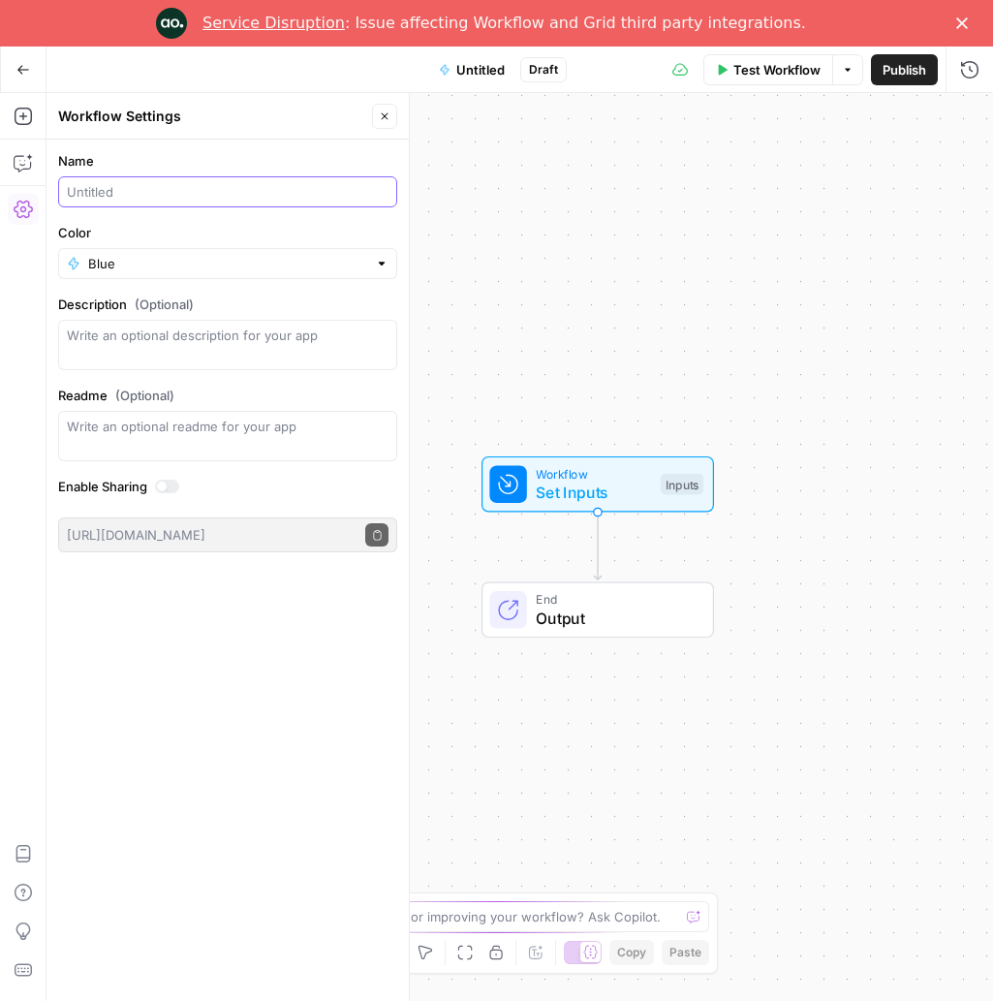
click at [181, 192] on input "Name" at bounding box center [228, 191] width 322 height 19
type input "N"
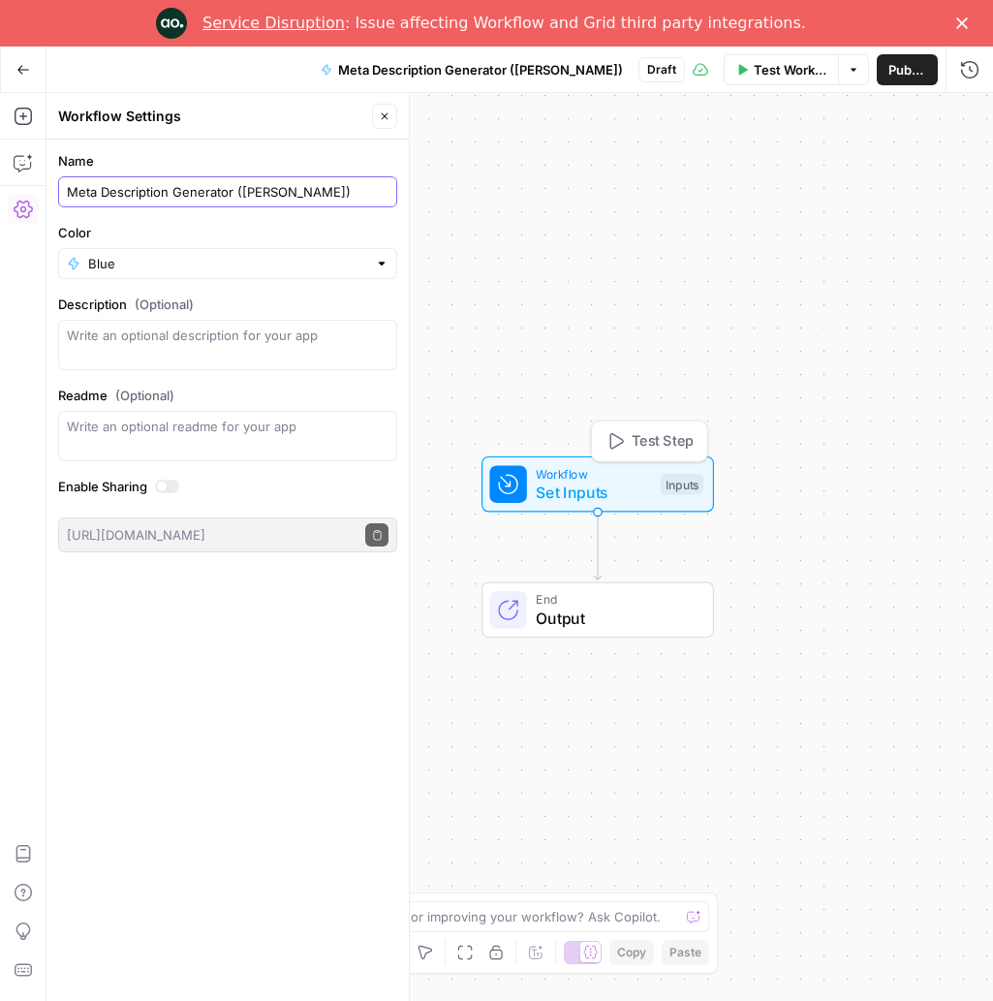
type input "Meta Description Generator ([PERSON_NAME])"
click at [584, 486] on span "Set Inputs" at bounding box center [593, 491] width 115 height 23
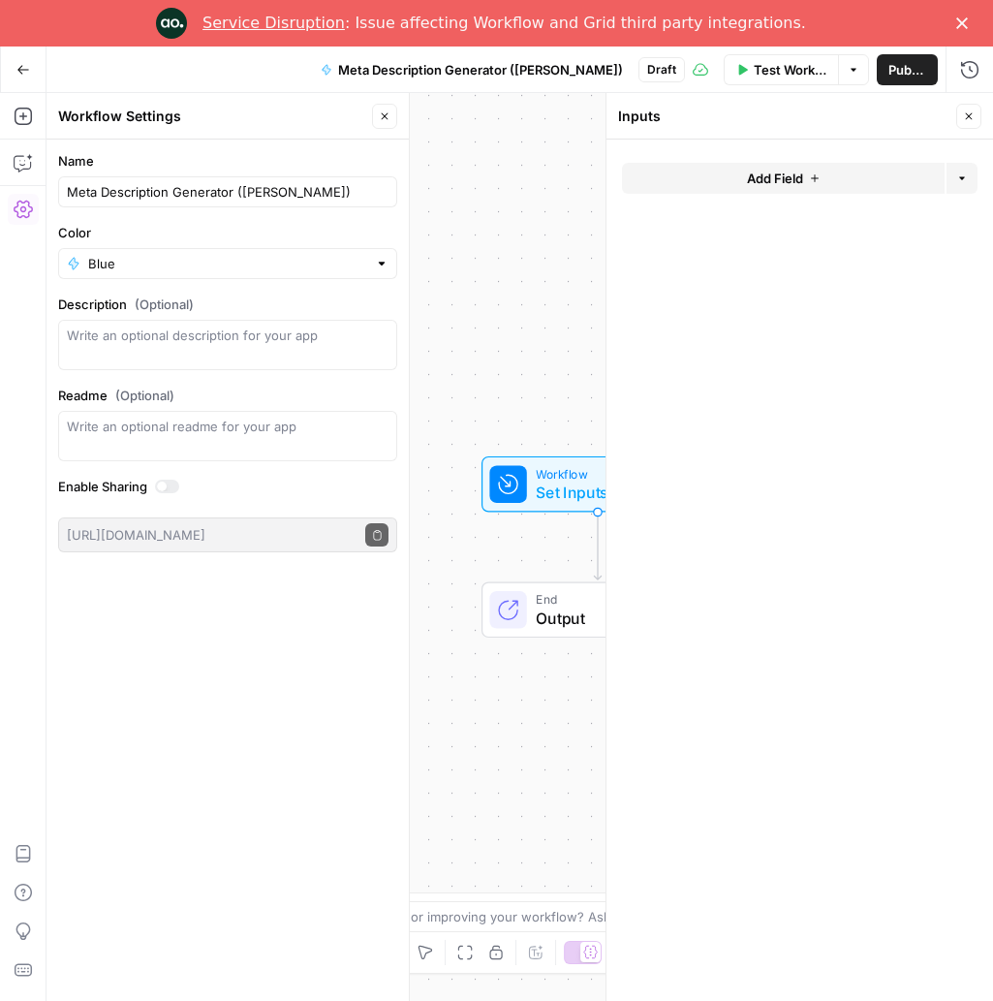
click at [792, 169] on span "Add Field" at bounding box center [775, 178] width 56 height 19
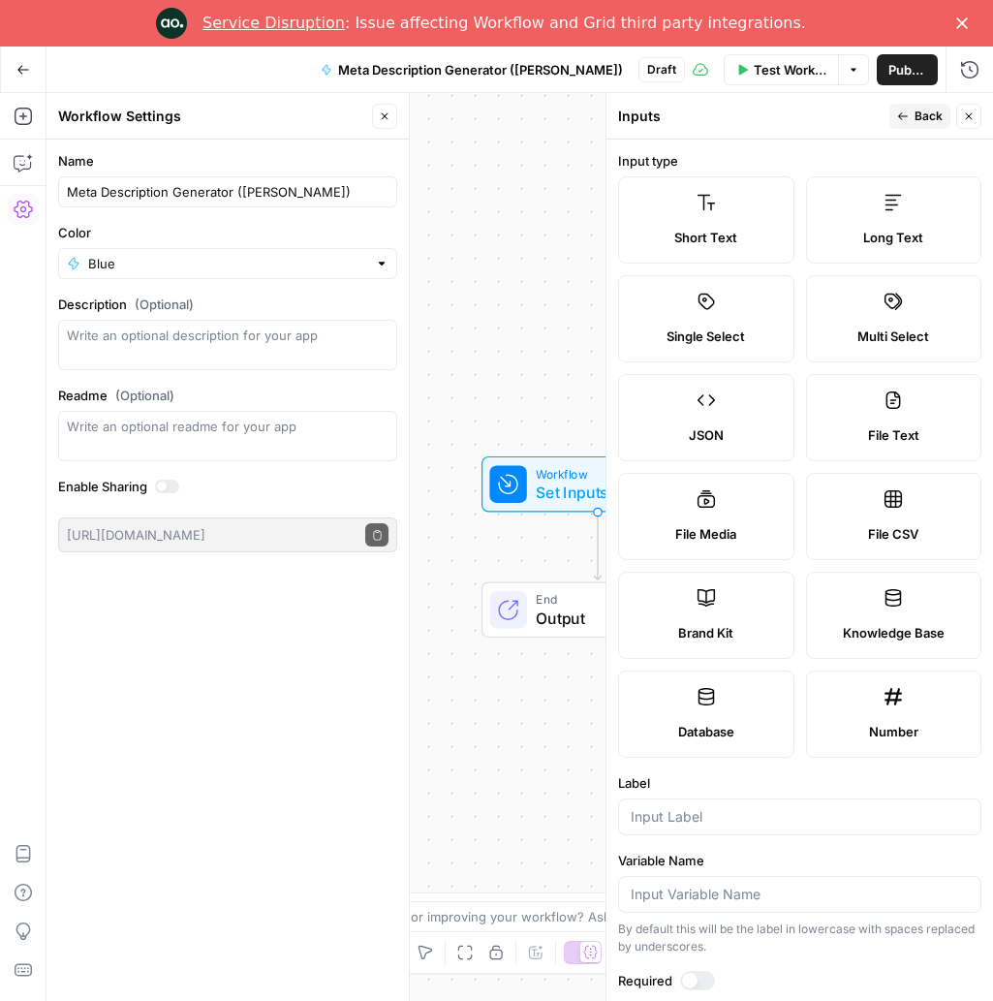
click at [741, 633] on div "Brand Kit" at bounding box center [705, 632] width 143 height 19
click at [773, 825] on input "Label" at bounding box center [800, 816] width 338 height 19
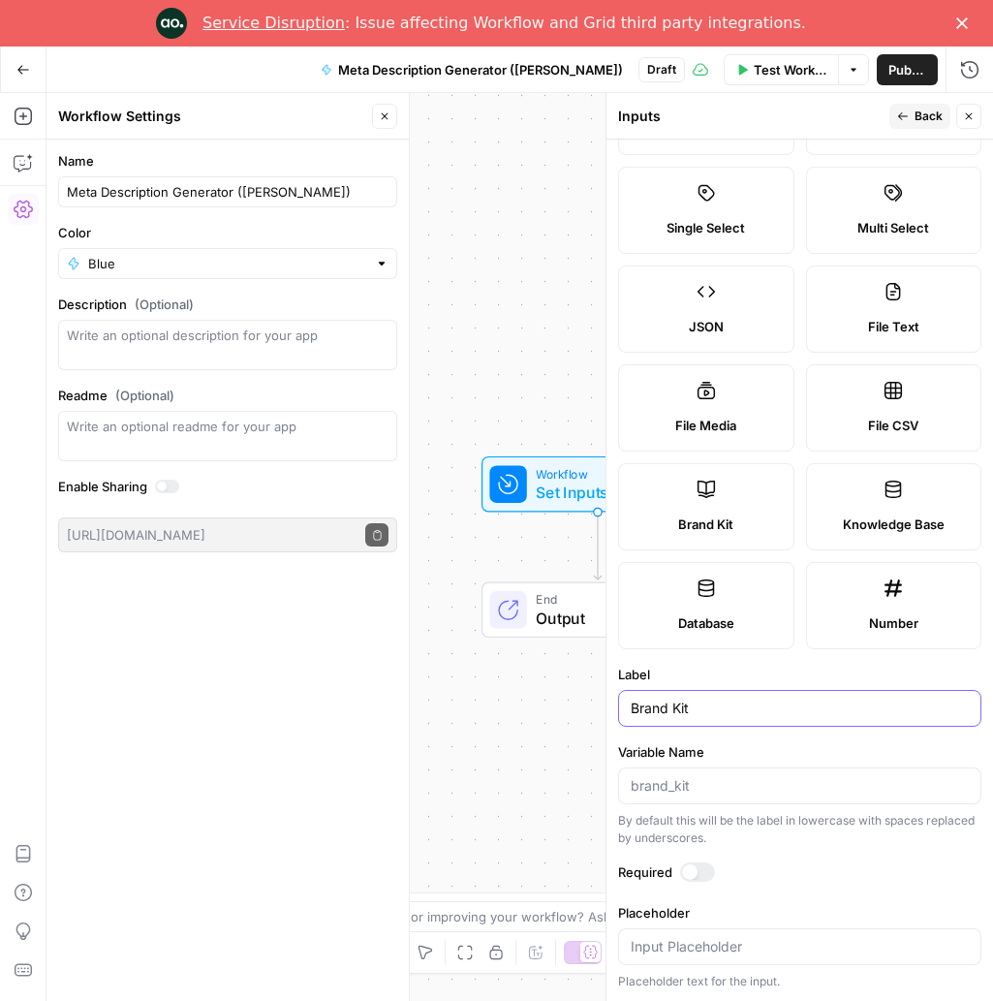
scroll to position [109, 0]
type input "Brand Kit"
click at [932, 108] on span "Back" at bounding box center [928, 116] width 28 height 17
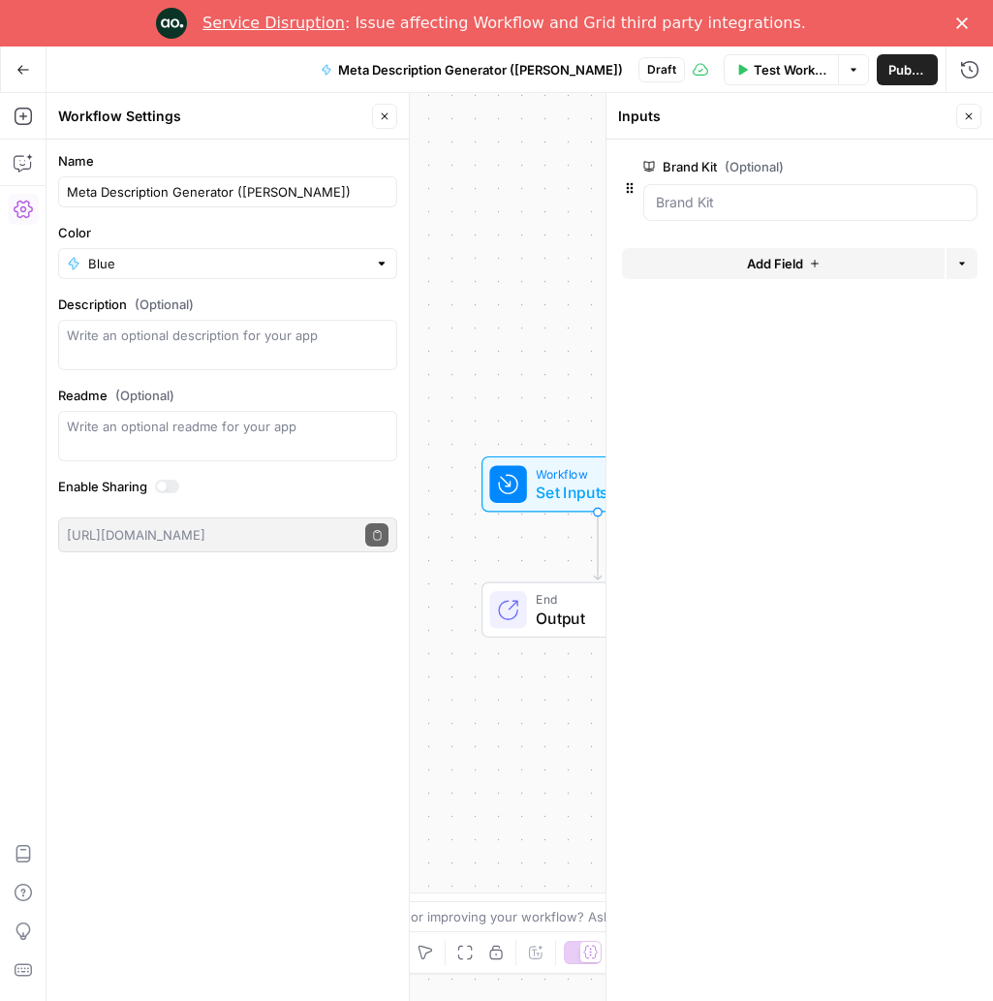
click at [786, 263] on span "Add Field" at bounding box center [775, 263] width 56 height 19
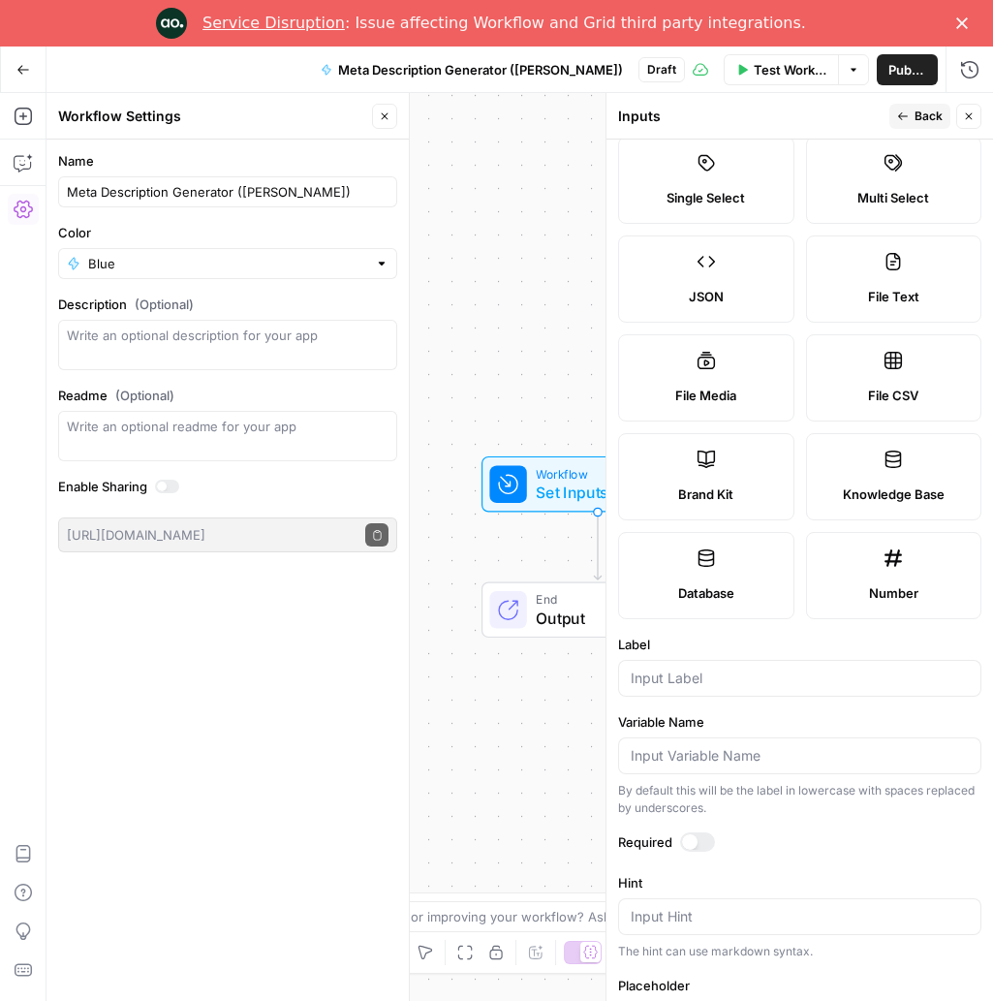
scroll to position [152, 0]
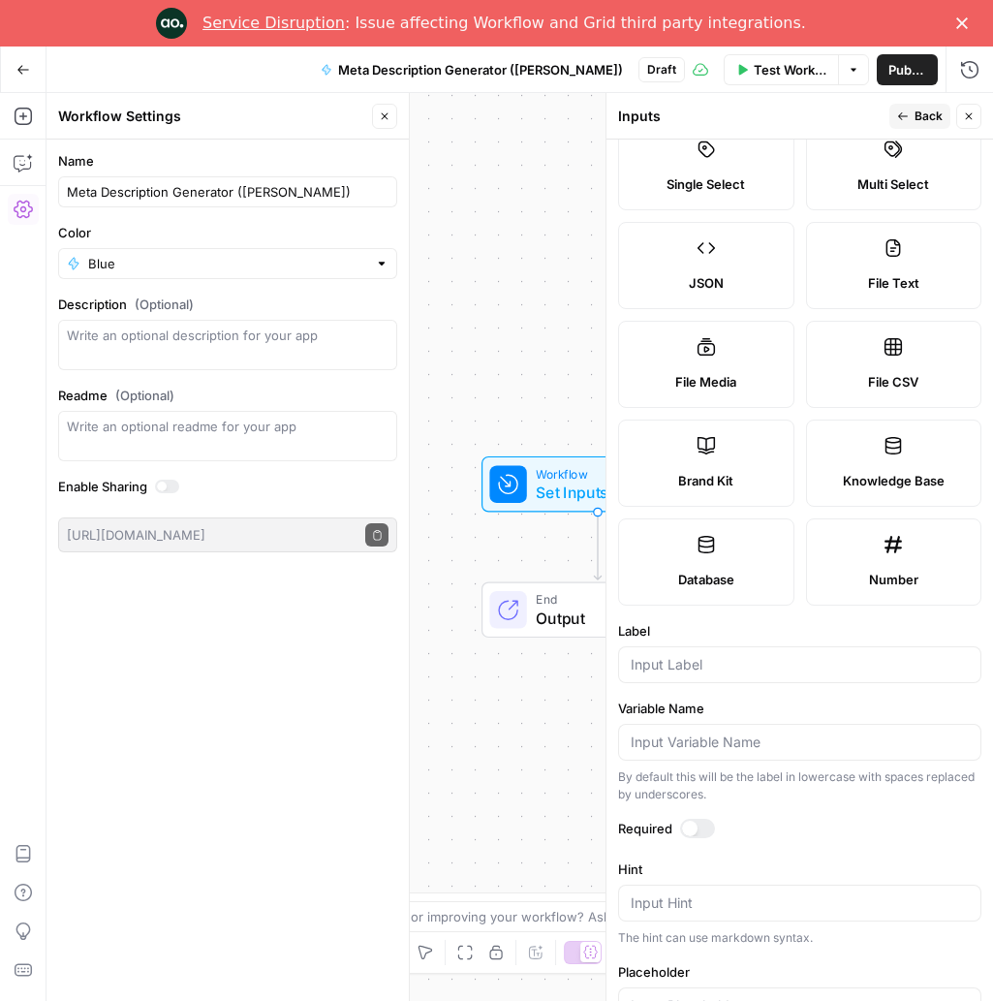
click at [712, 652] on div at bounding box center [799, 664] width 363 height 37
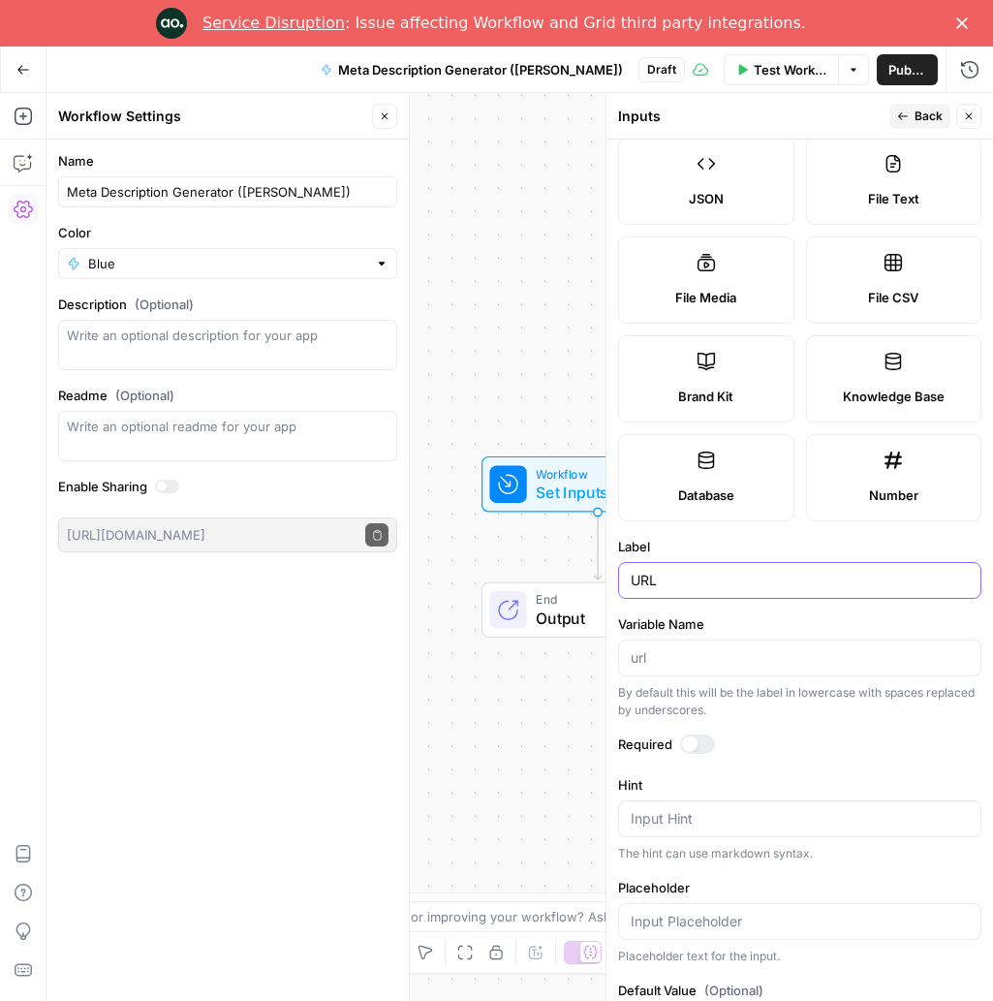
scroll to position [316, 0]
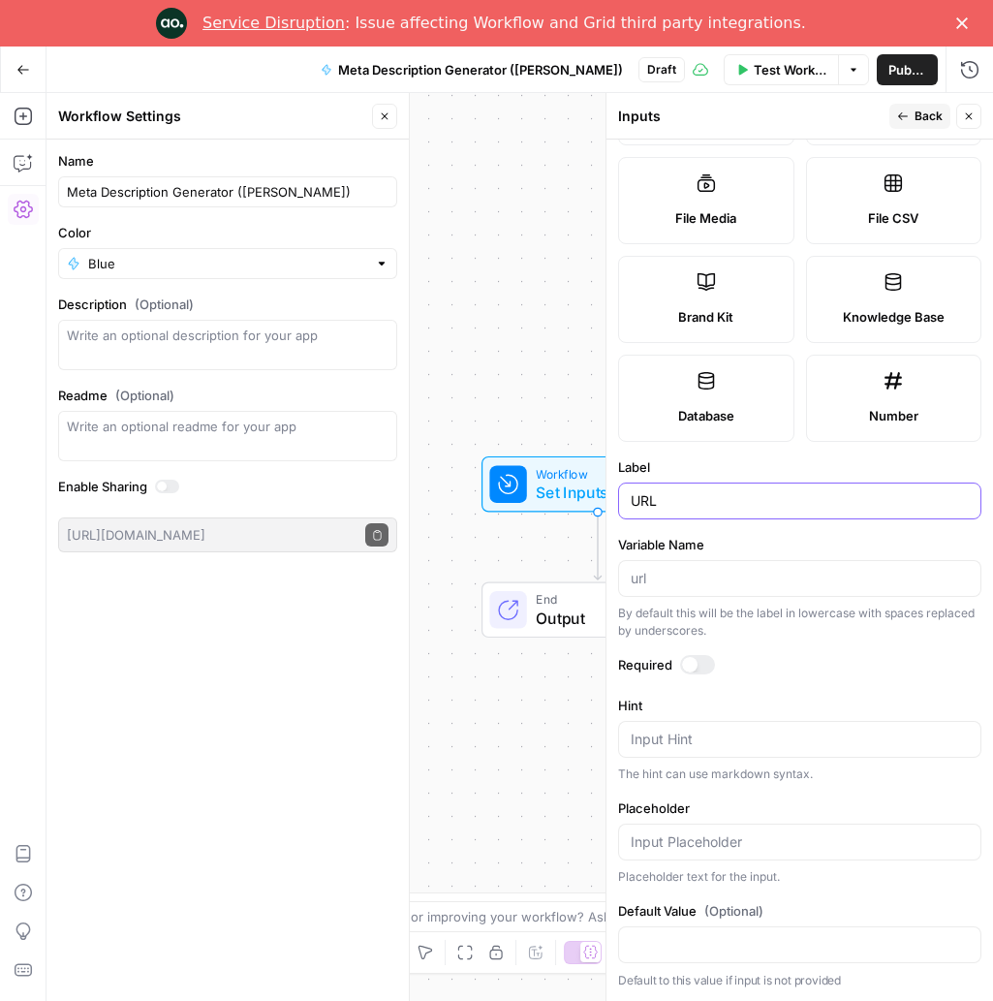
type input "URL"
click at [918, 121] on span "Back" at bounding box center [928, 116] width 28 height 17
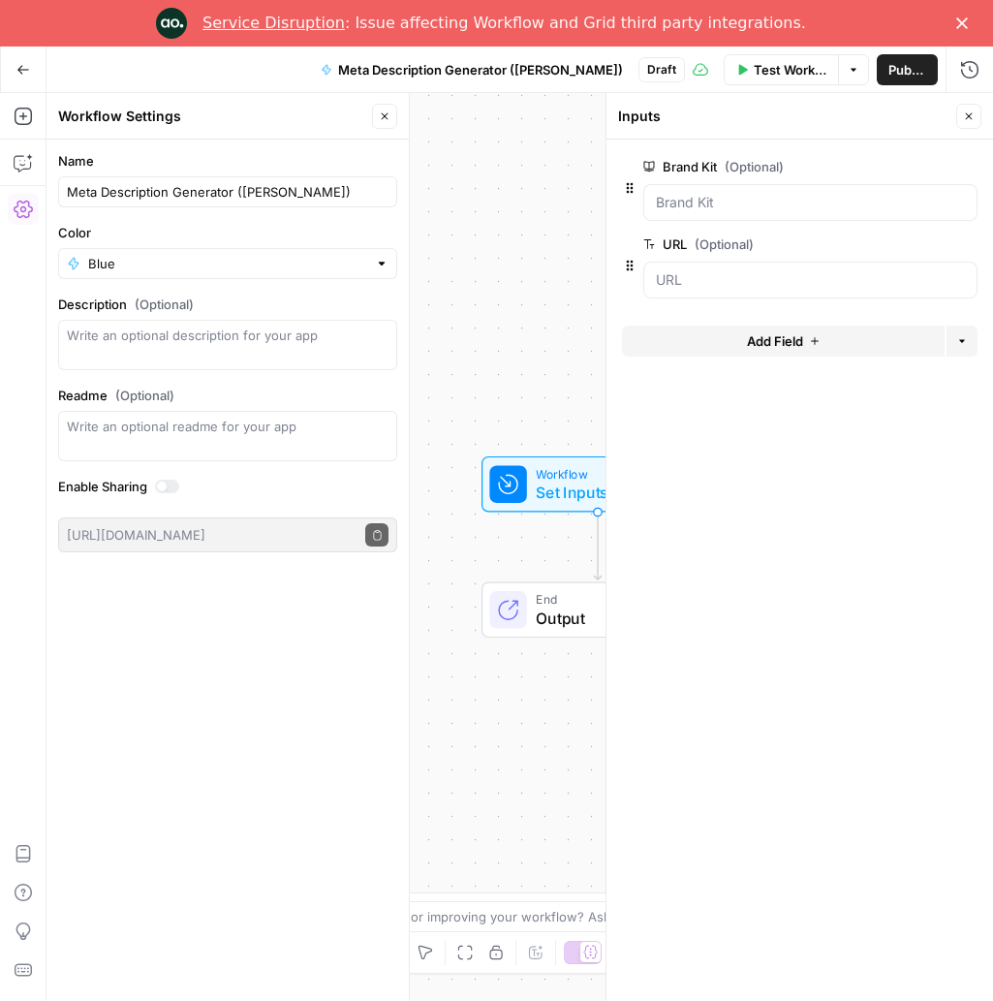
click at [815, 350] on button "Add Field" at bounding box center [783, 340] width 323 height 31
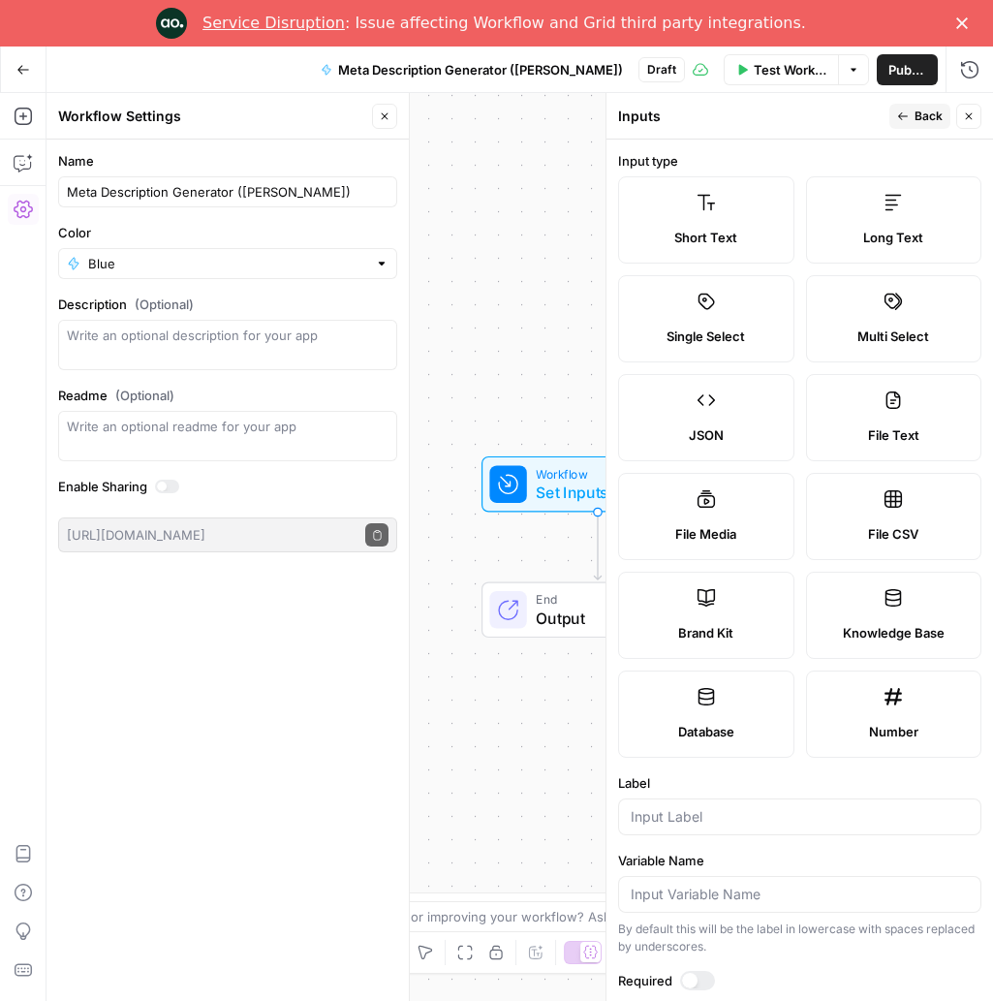
click at [712, 232] on span "Short Text" at bounding box center [705, 237] width 63 height 19
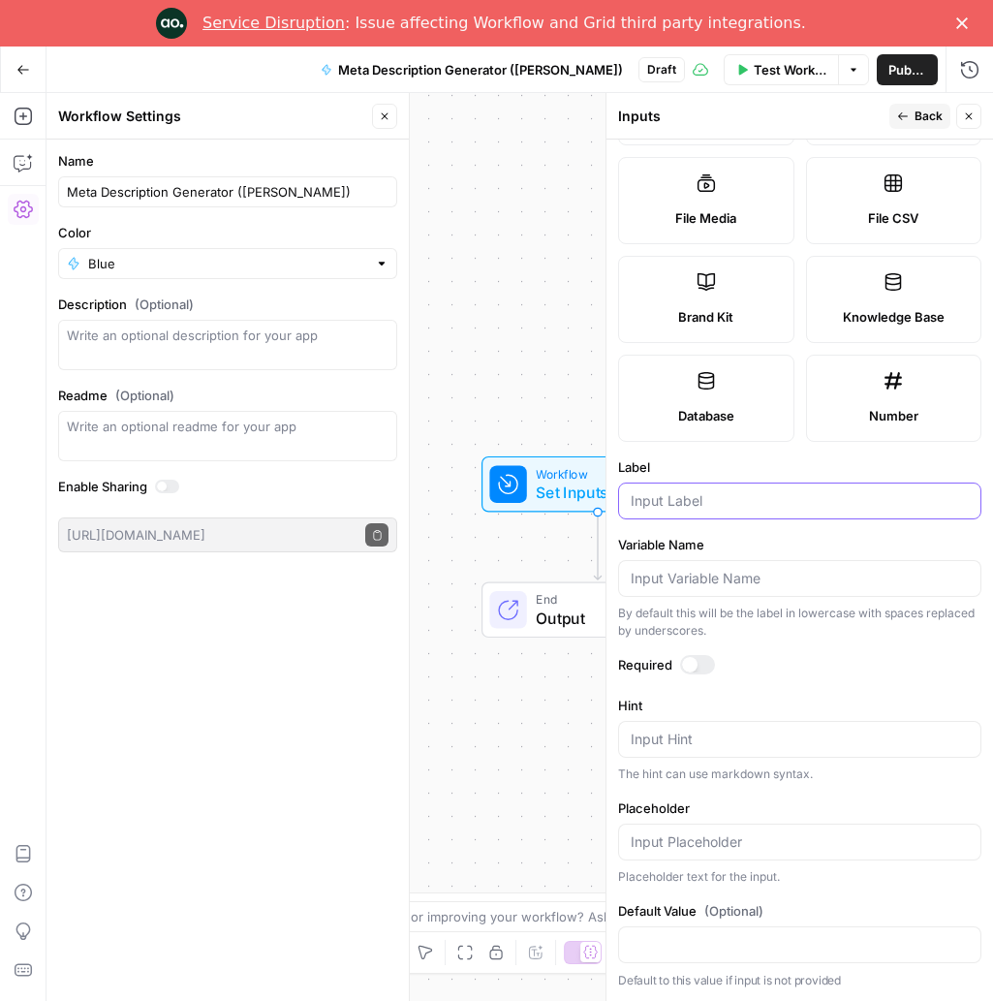
click at [740, 501] on input "Label" at bounding box center [800, 500] width 338 height 19
type input "J"
type input "Keyword"
click at [914, 110] on span "Back" at bounding box center [928, 116] width 28 height 17
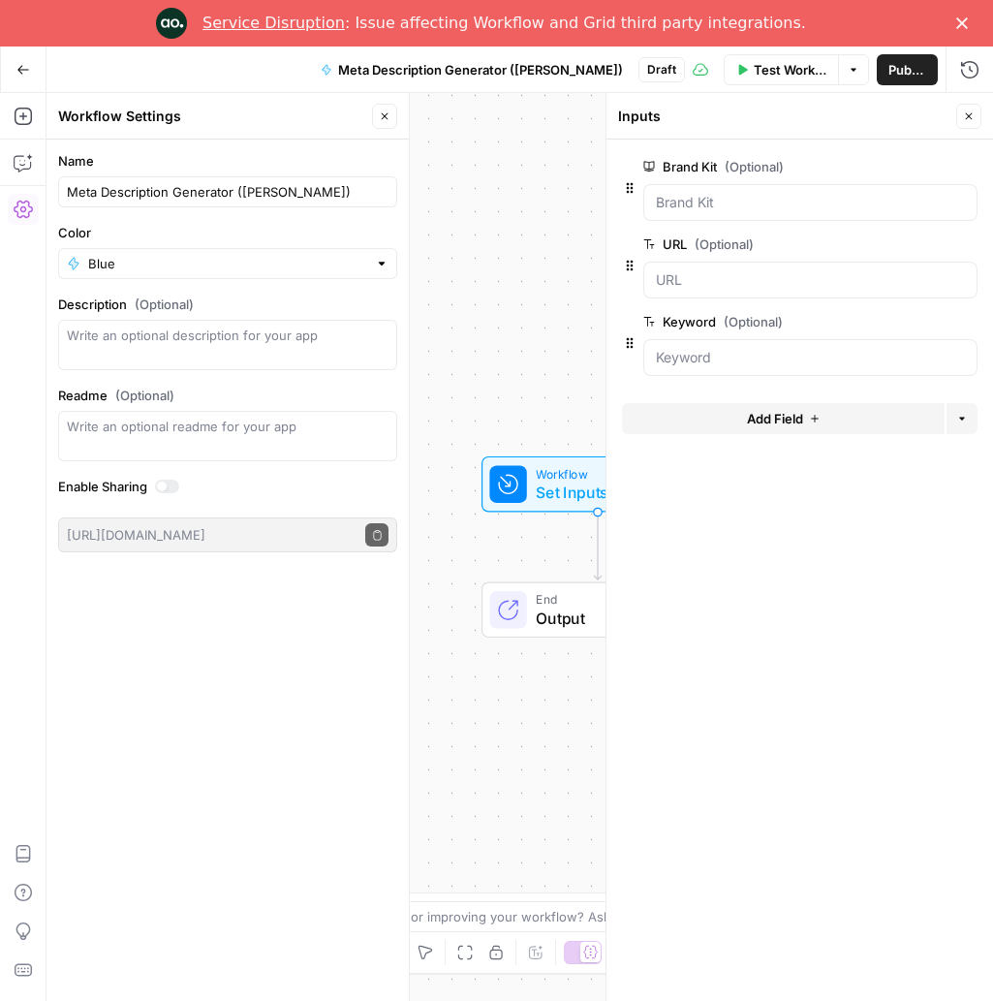
click at [969, 115] on icon "button" at bounding box center [969, 116] width 7 height 7
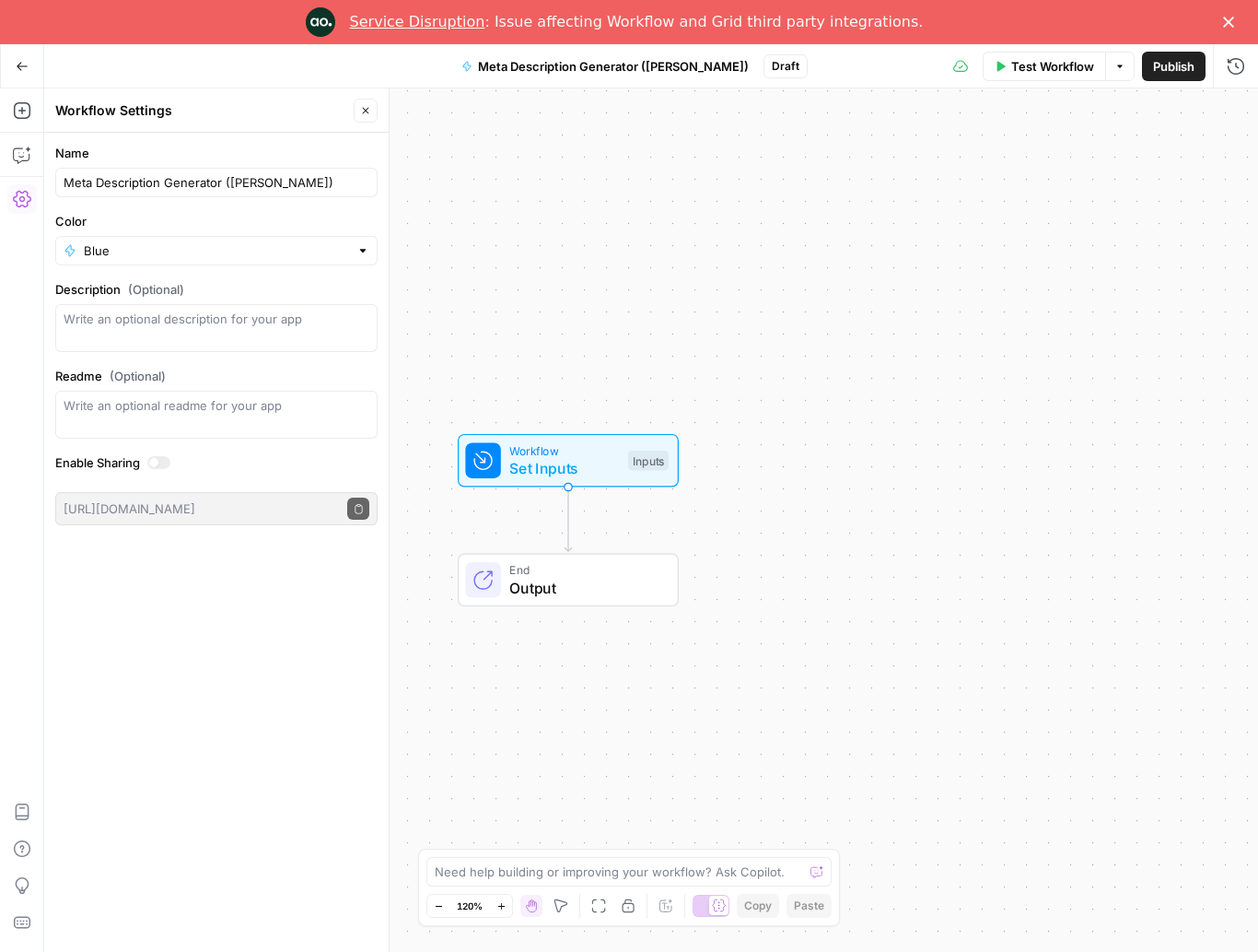
click at [565, 515] on icon "Edge from start to end" at bounding box center [568, 519] width 7 height 65
click at [571, 517] on icon "Edge from start to end" at bounding box center [568, 519] width 7 height 65
click at [17, 106] on icon "button" at bounding box center [22, 110] width 18 height 18
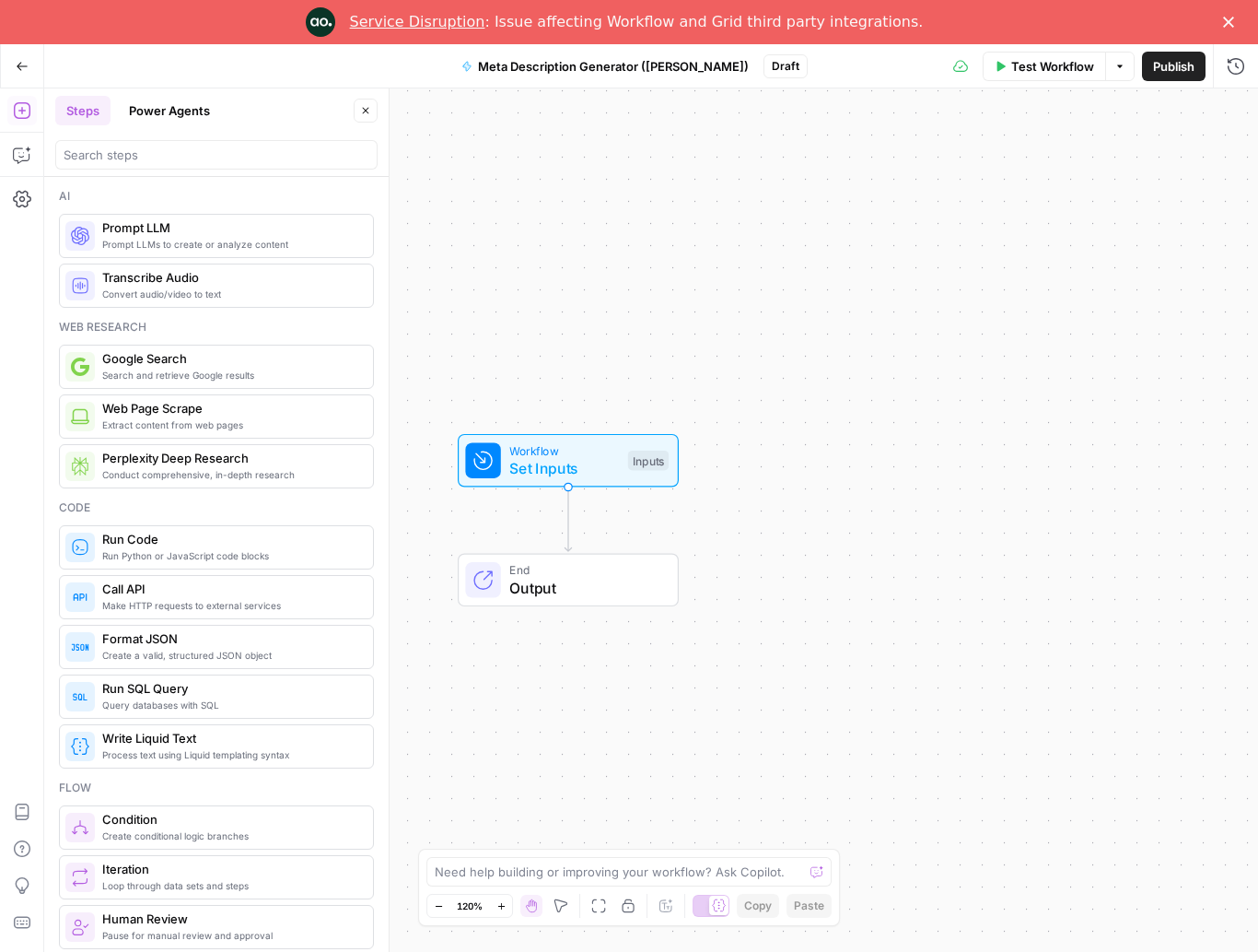
scroll to position [23, 0]
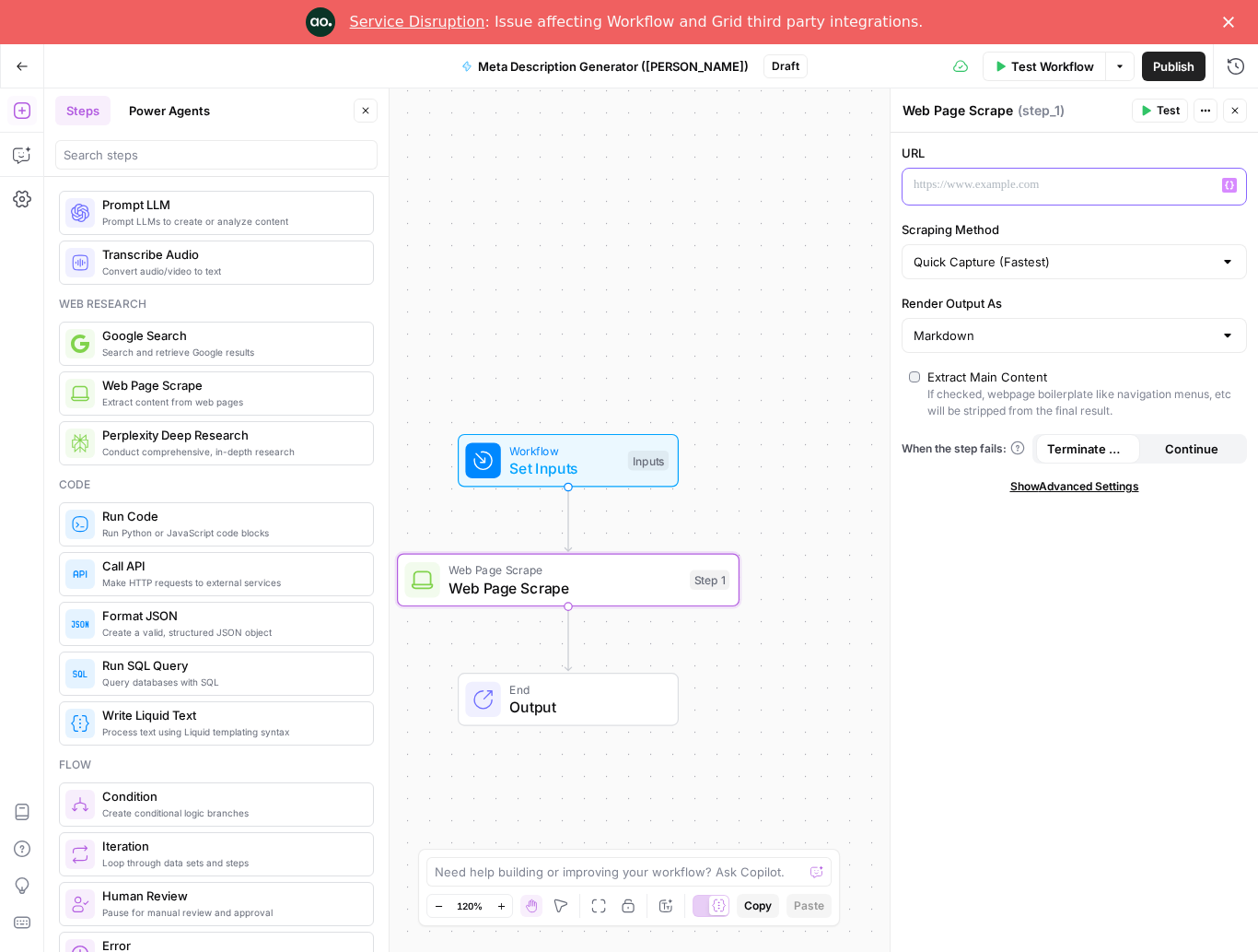
click at [943, 185] on p at bounding box center [1059, 185] width 292 height 18
click at [943, 183] on icon "button" at bounding box center [1229, 185] width 10 height 10
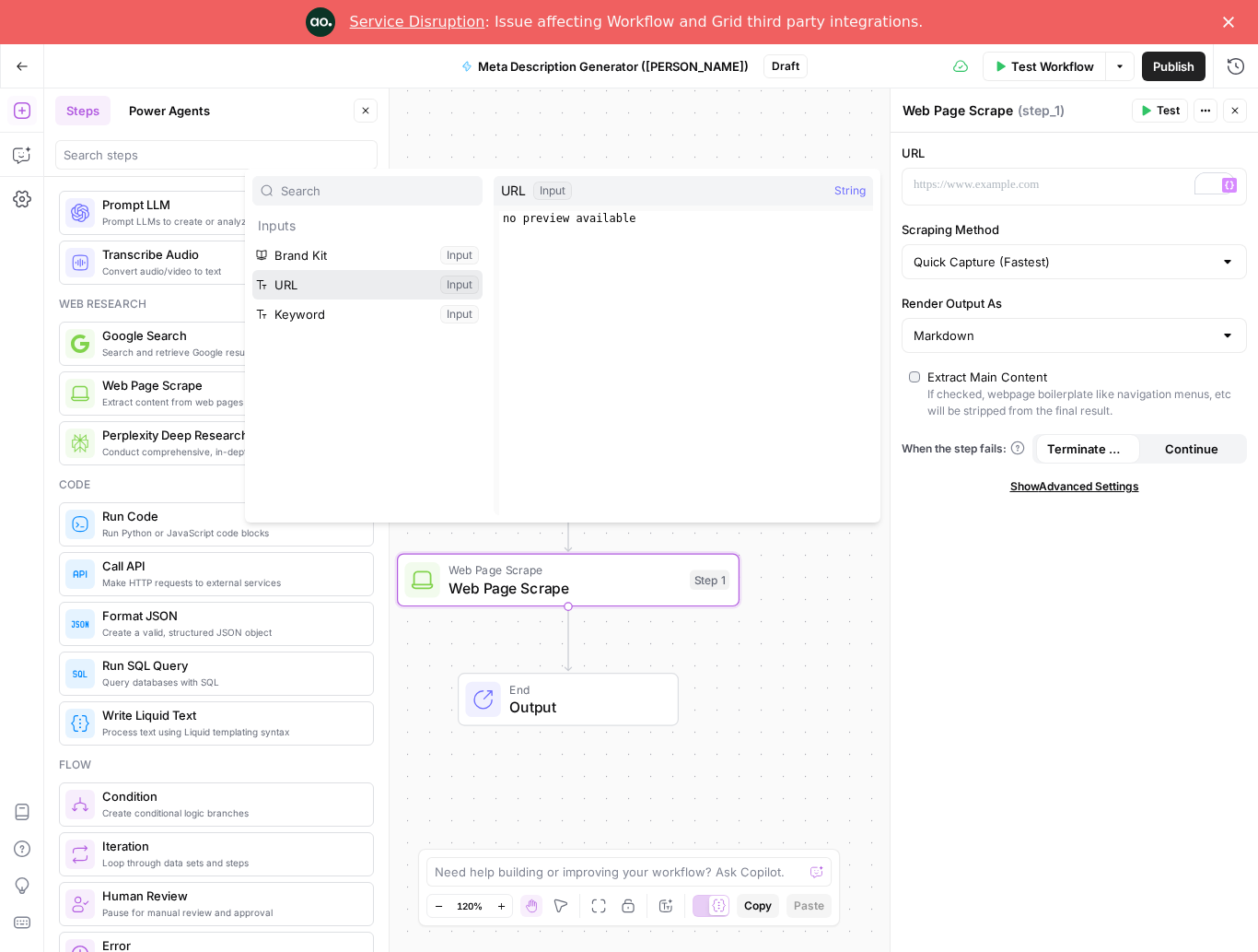
click at [331, 279] on button "Select variable URL" at bounding box center [367, 284] width 230 height 29
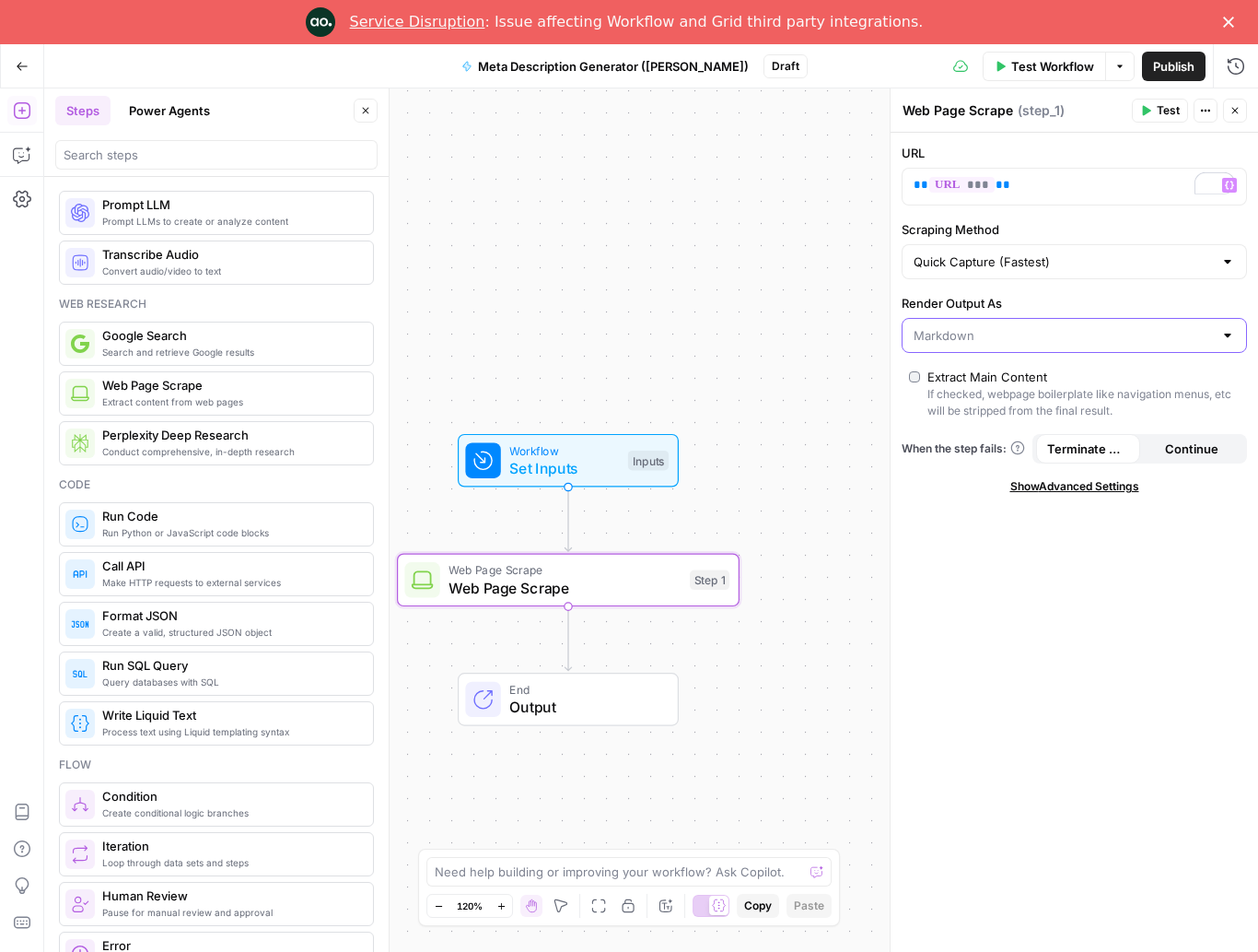
click at [943, 330] on input "Render Output As" at bounding box center [1063, 335] width 300 height 18
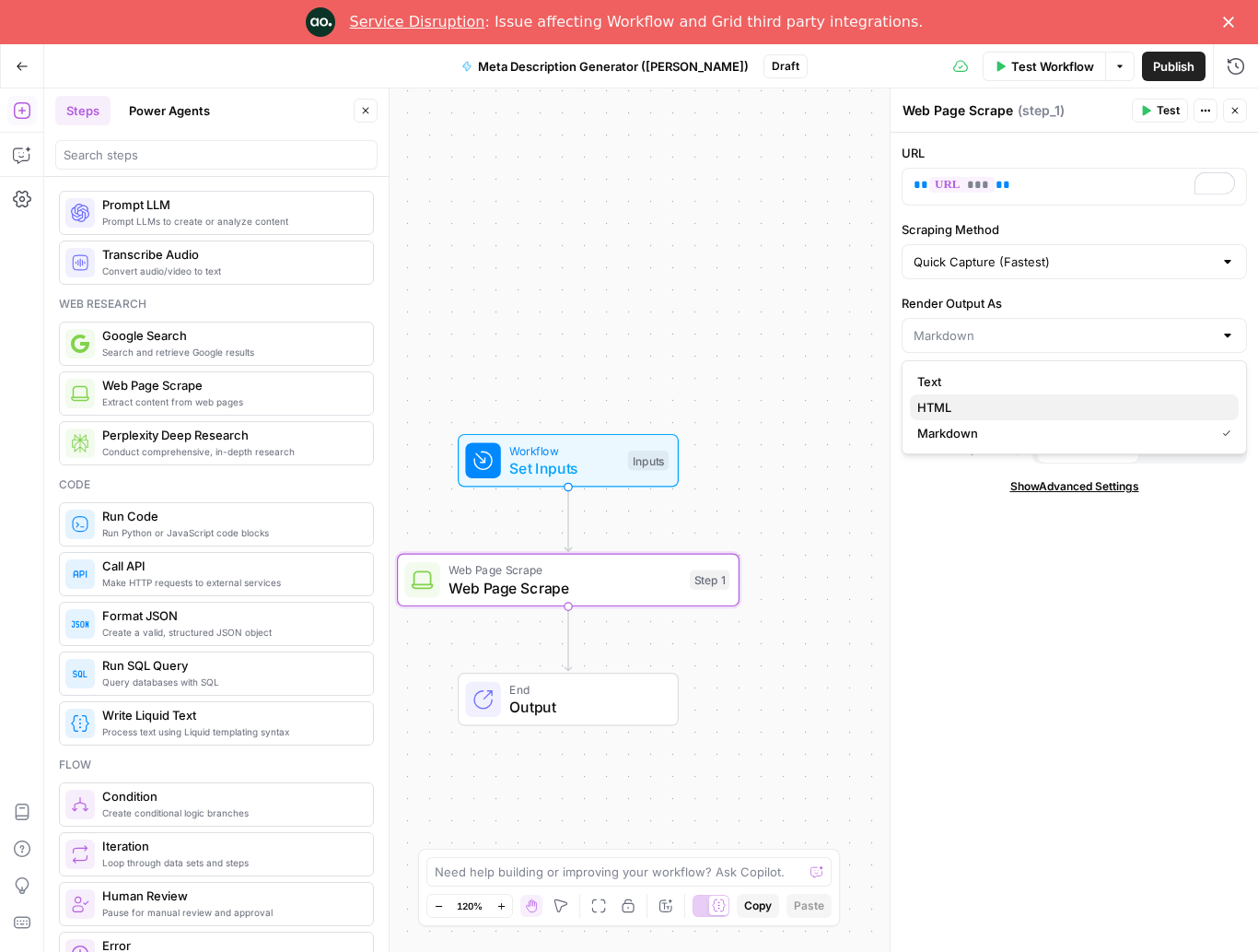
click at [943, 400] on span "HTML" at bounding box center [1071, 406] width 307 height 18
type input "HTML"
click at [943, 344] on div "HTML" at bounding box center [1074, 335] width 345 height 35
click at [943, 429] on span "Markdown" at bounding box center [1071, 433] width 307 height 18
type input "Markdown"
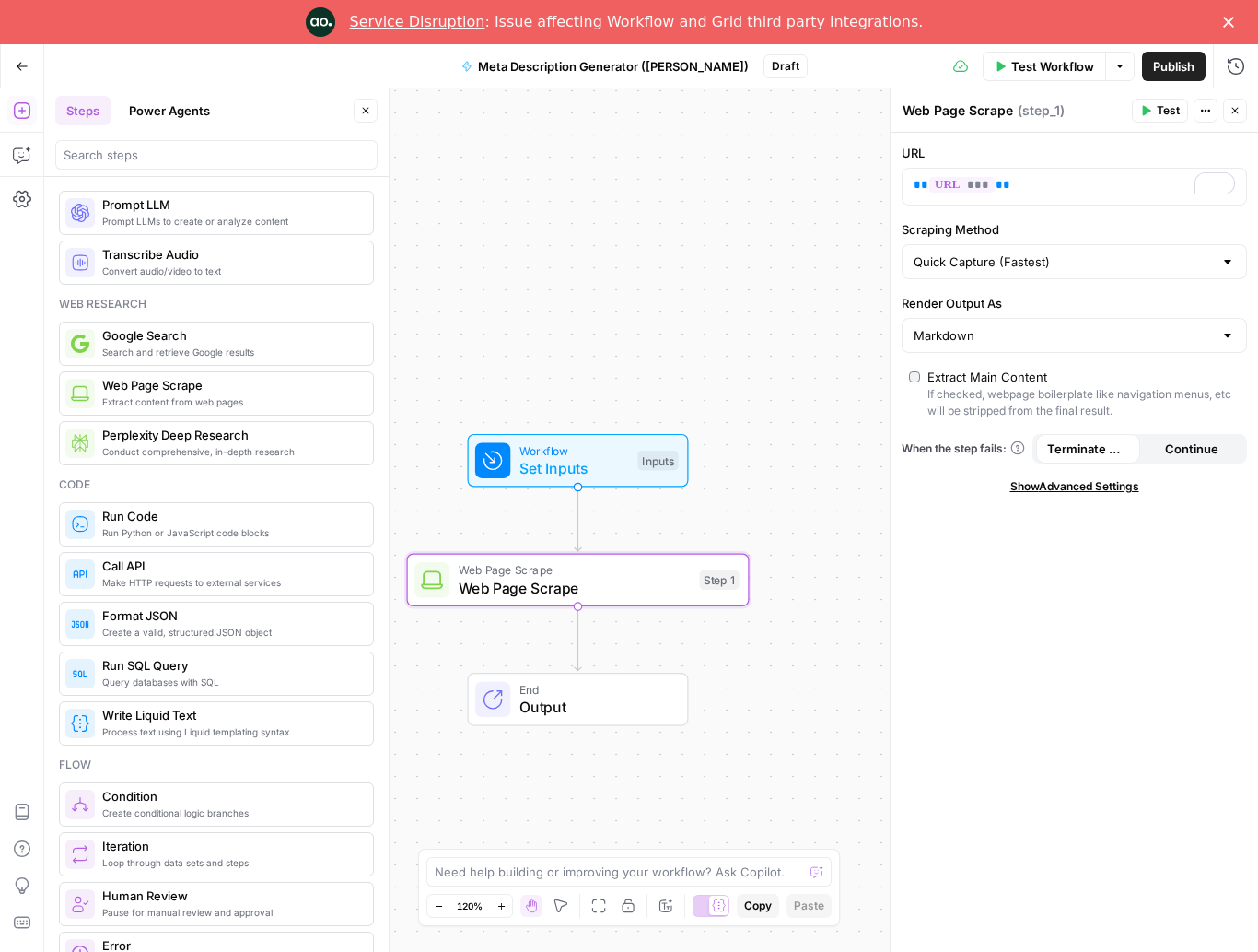
click at [943, 114] on icon "button" at bounding box center [1235, 110] width 11 height 11
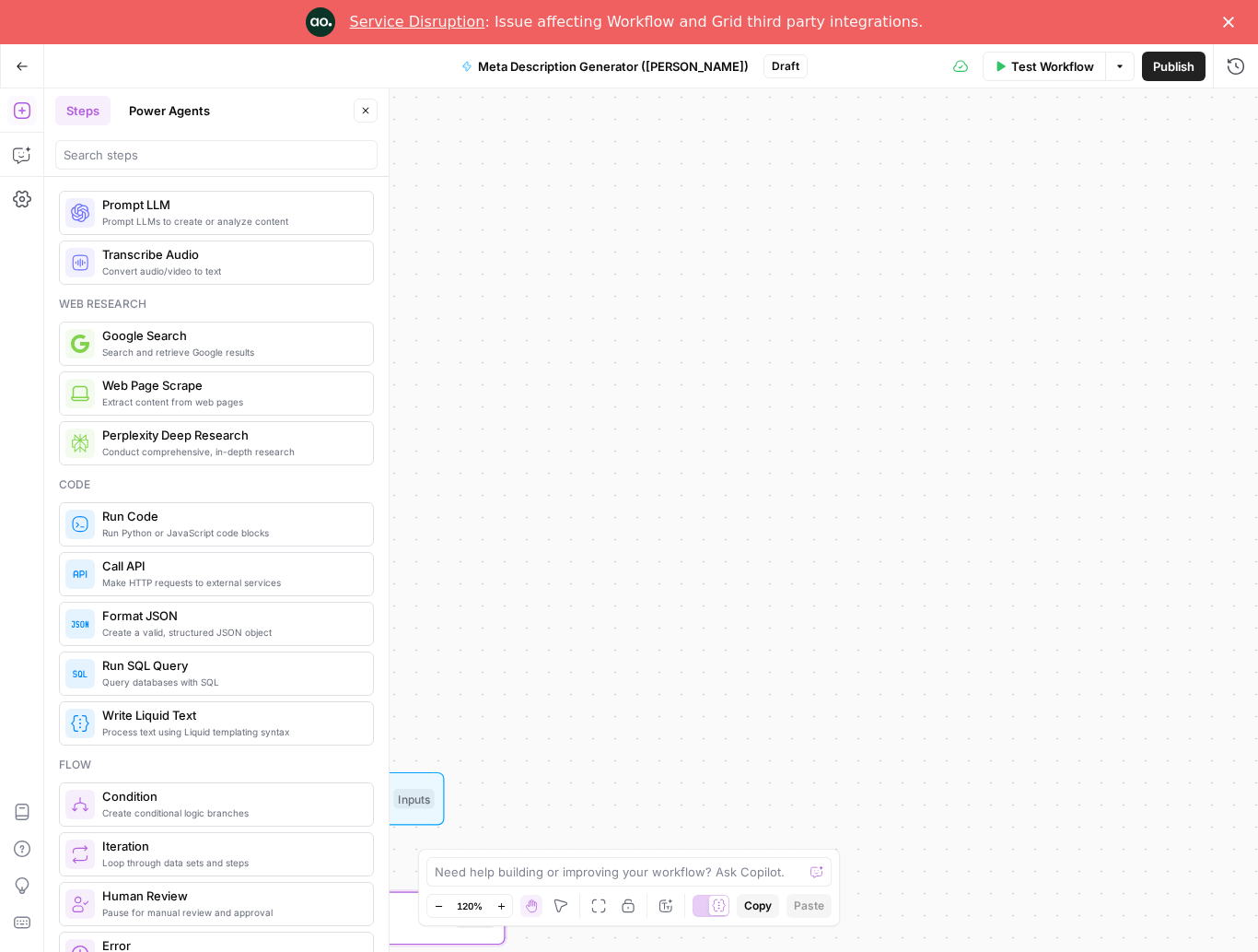
click at [943, 64] on span "Test Workflow" at bounding box center [1053, 66] width 83 height 18
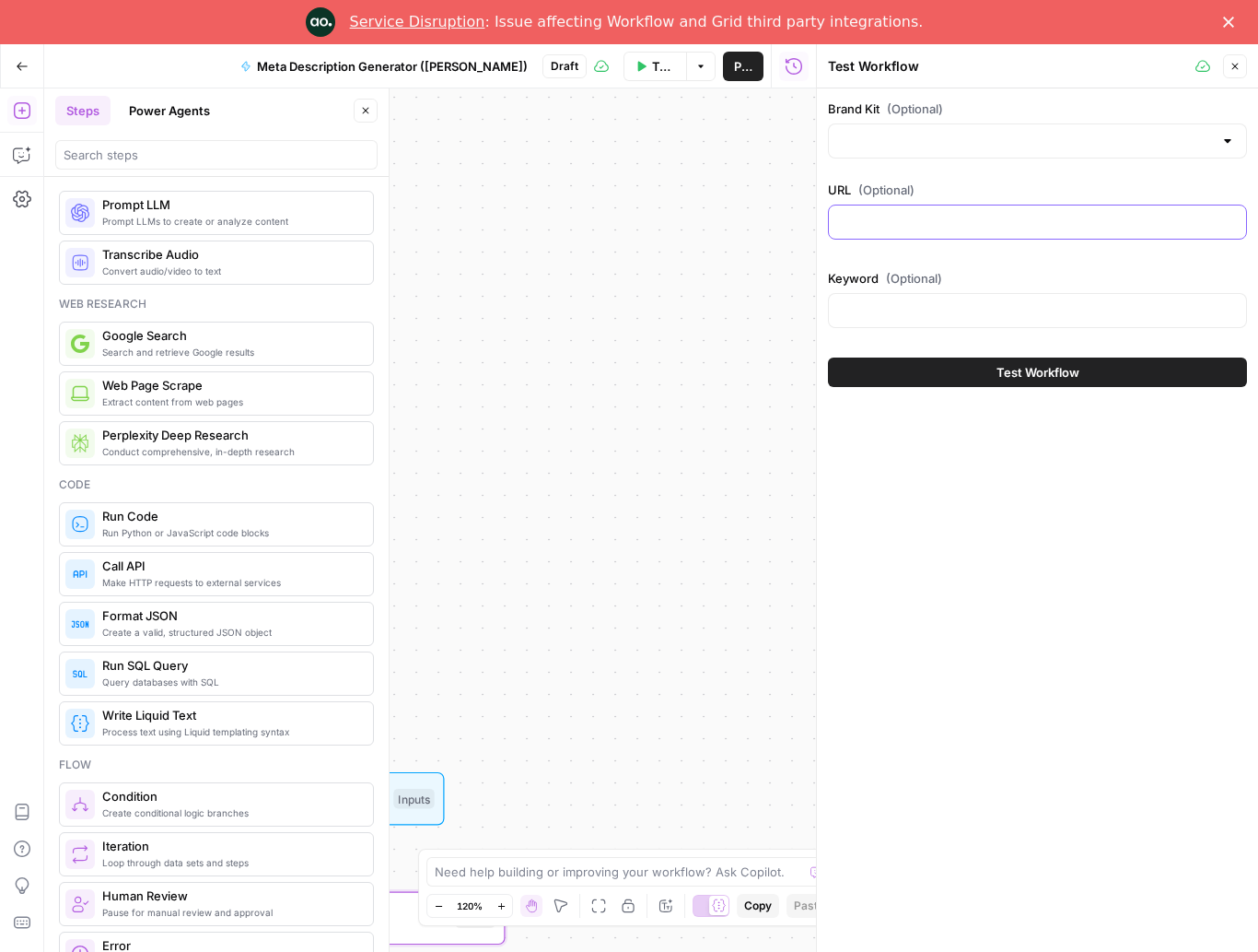
click at [943, 228] on input "URL (Optional)" at bounding box center [1037, 222] width 396 height 18
paste input "[URL][DOMAIN_NAME]"
type input "[URL][DOMAIN_NAME]"
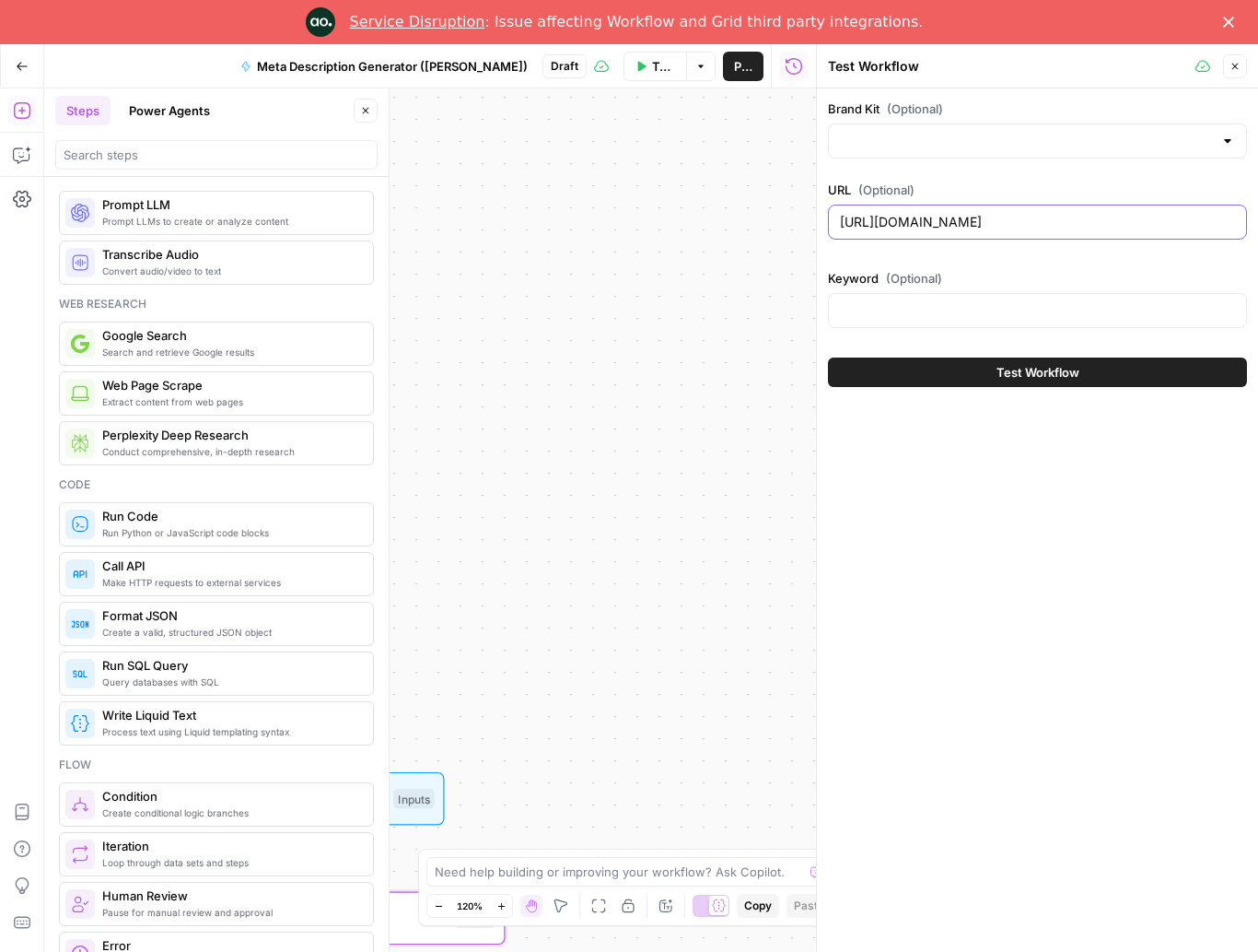
click at [942, 226] on input "[URL][DOMAIN_NAME]" at bounding box center [1037, 222] width 396 height 18
paste input "[URL][DOMAIN_NAME]"
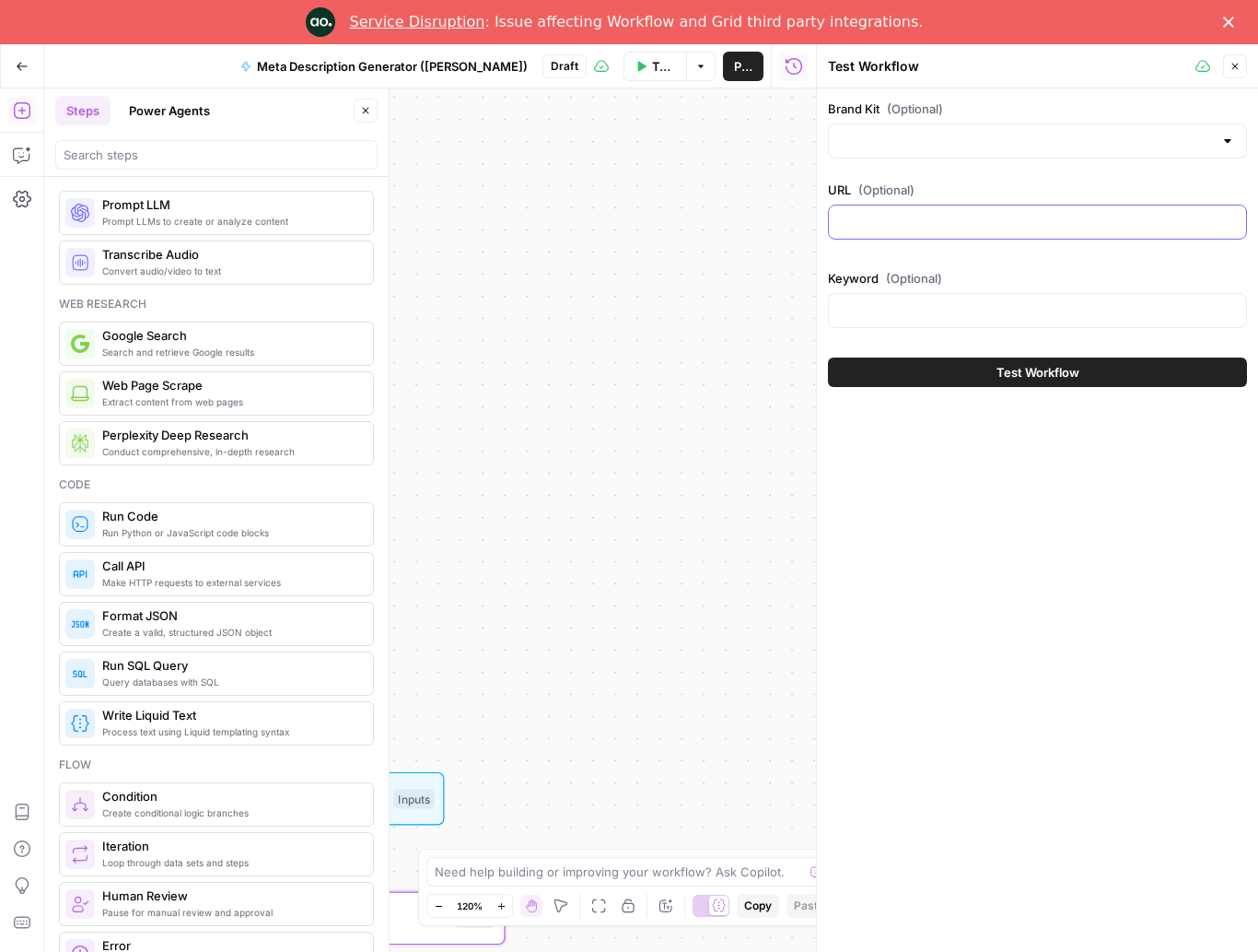
type input "[URL][DOMAIN_NAME]"
click at [943, 191] on label "URL (Optional)" at bounding box center [1037, 189] width 419 height 18
click at [943, 213] on input "[URL][DOMAIN_NAME]" at bounding box center [1037, 222] width 396 height 18
click at [943, 136] on input "Brand Kit (Optional)" at bounding box center [1026, 141] width 373 height 18
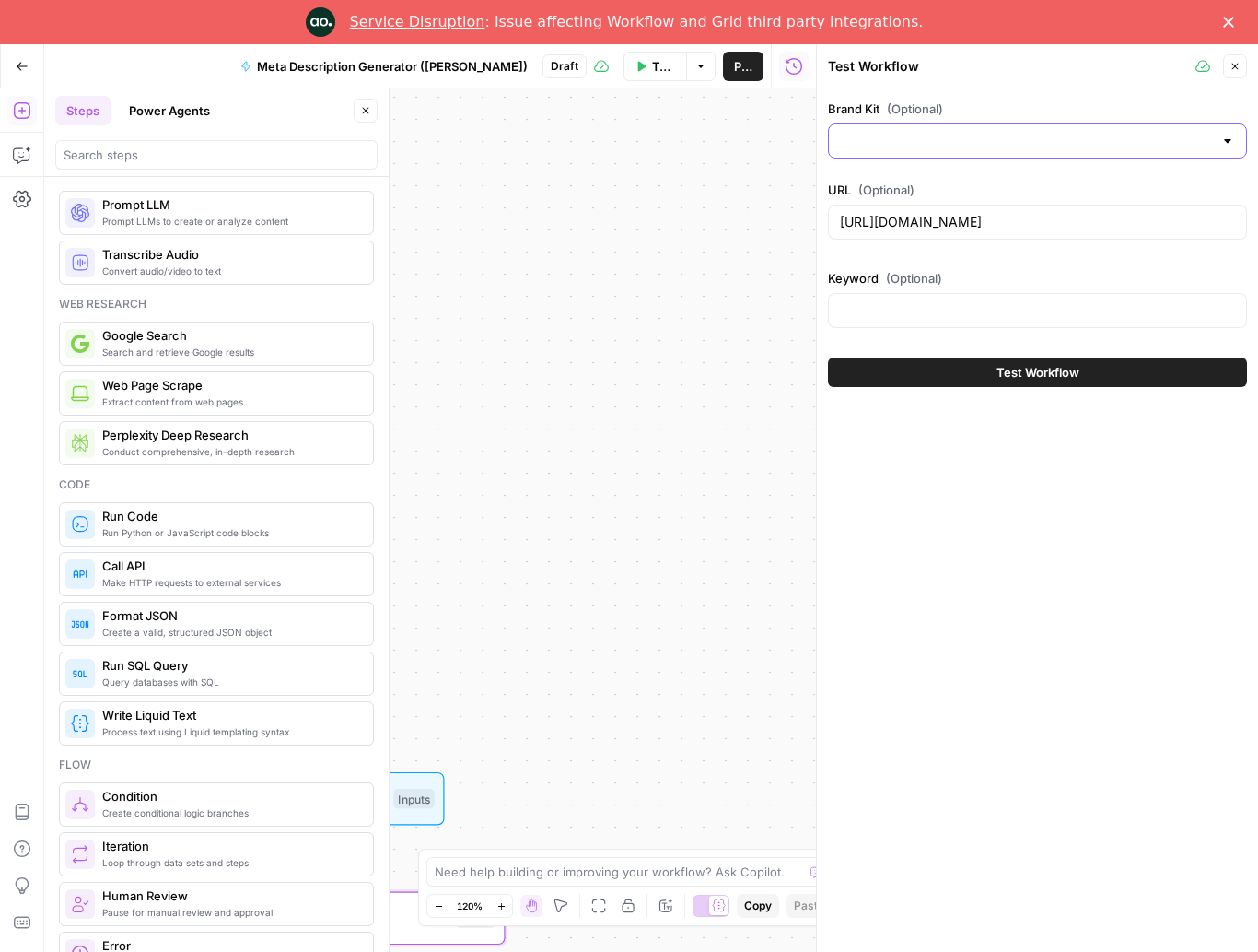
scroll to position [0, 0]
drag, startPoint x: 982, startPoint y: 515, endPoint x: 1064, endPoint y: 337, distance: 196.0
click at [943, 504] on div "Brand Kit (Optional) URL (Optional) [URL][DOMAIN_NAME] Keyword (Optional) Test …" at bounding box center [1037, 542] width 441 height 907
click at [943, 71] on button "Close" at bounding box center [1234, 66] width 24 height 24
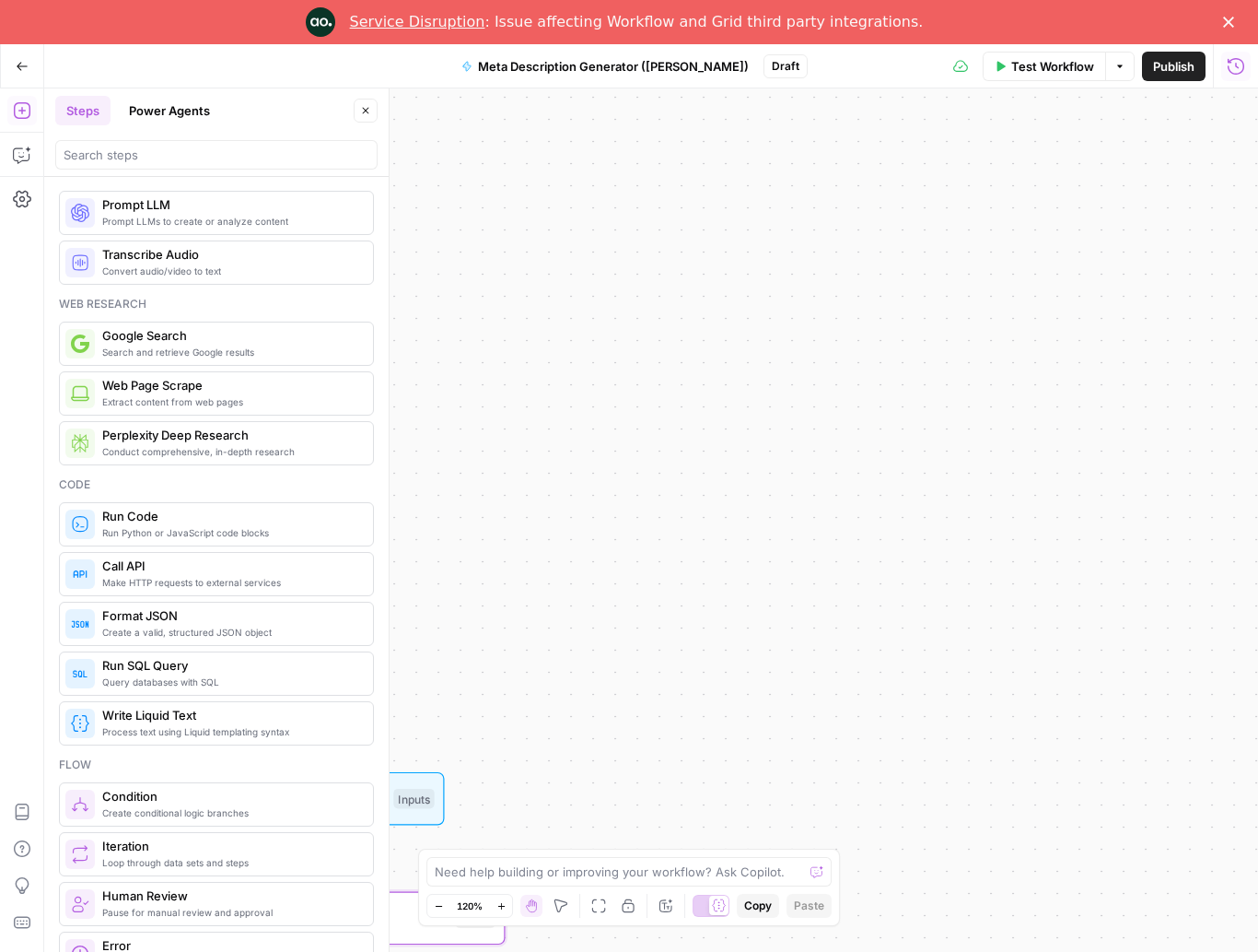
click at [943, 67] on icon "button" at bounding box center [1235, 65] width 16 height 16
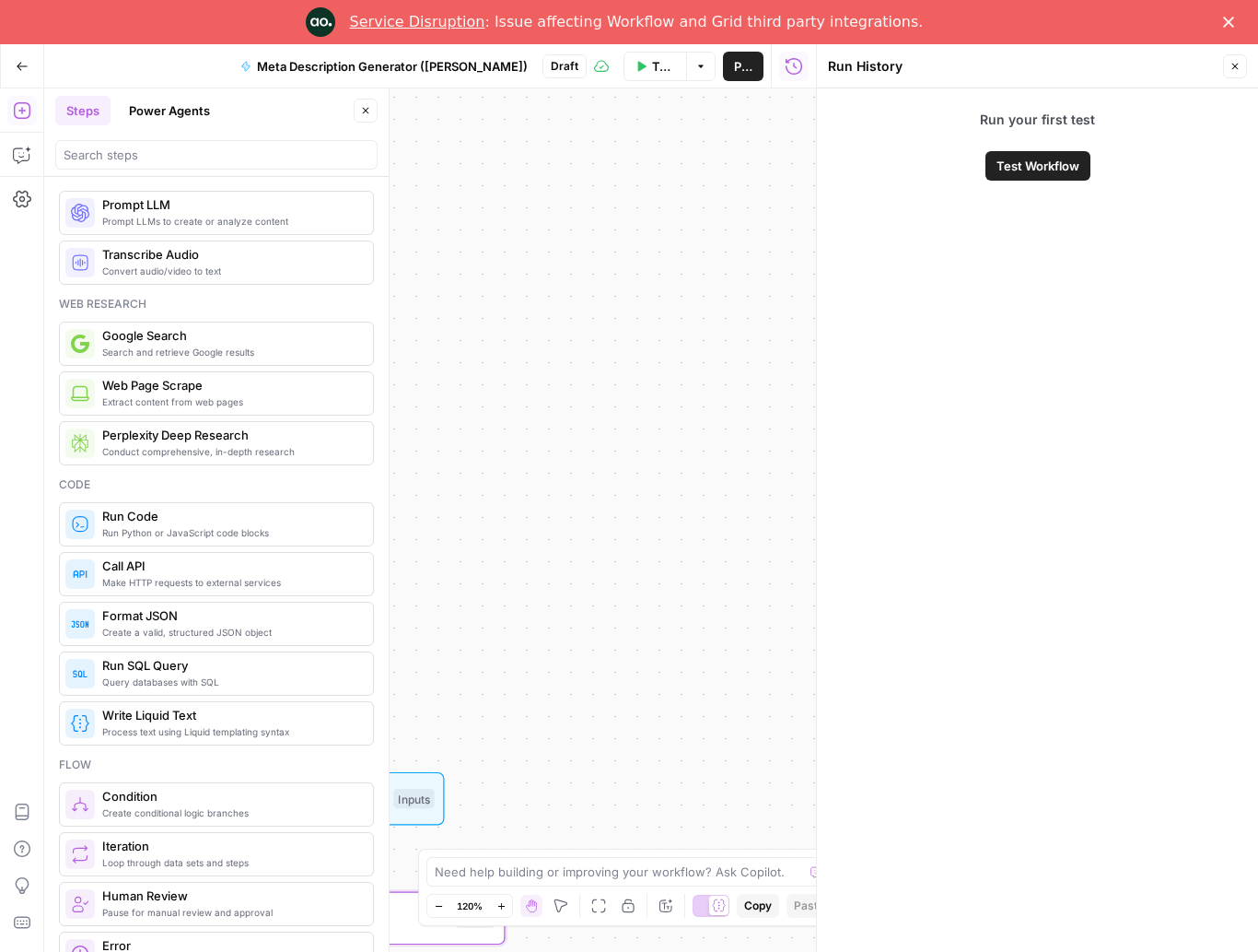
click at [943, 67] on button "Close" at bounding box center [1234, 66] width 24 height 24
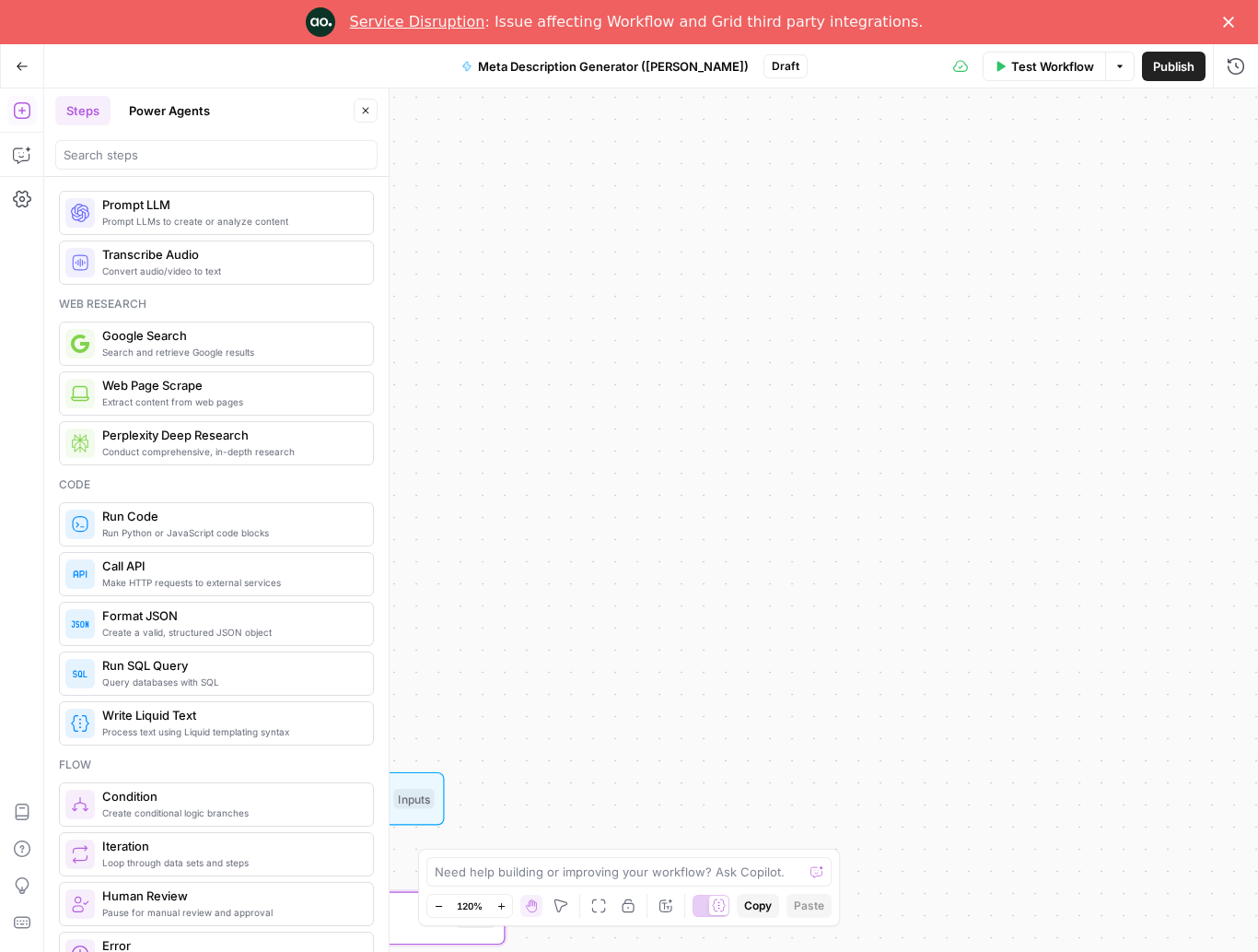
click at [943, 65] on icon "button" at bounding box center [1001, 66] width 9 height 10
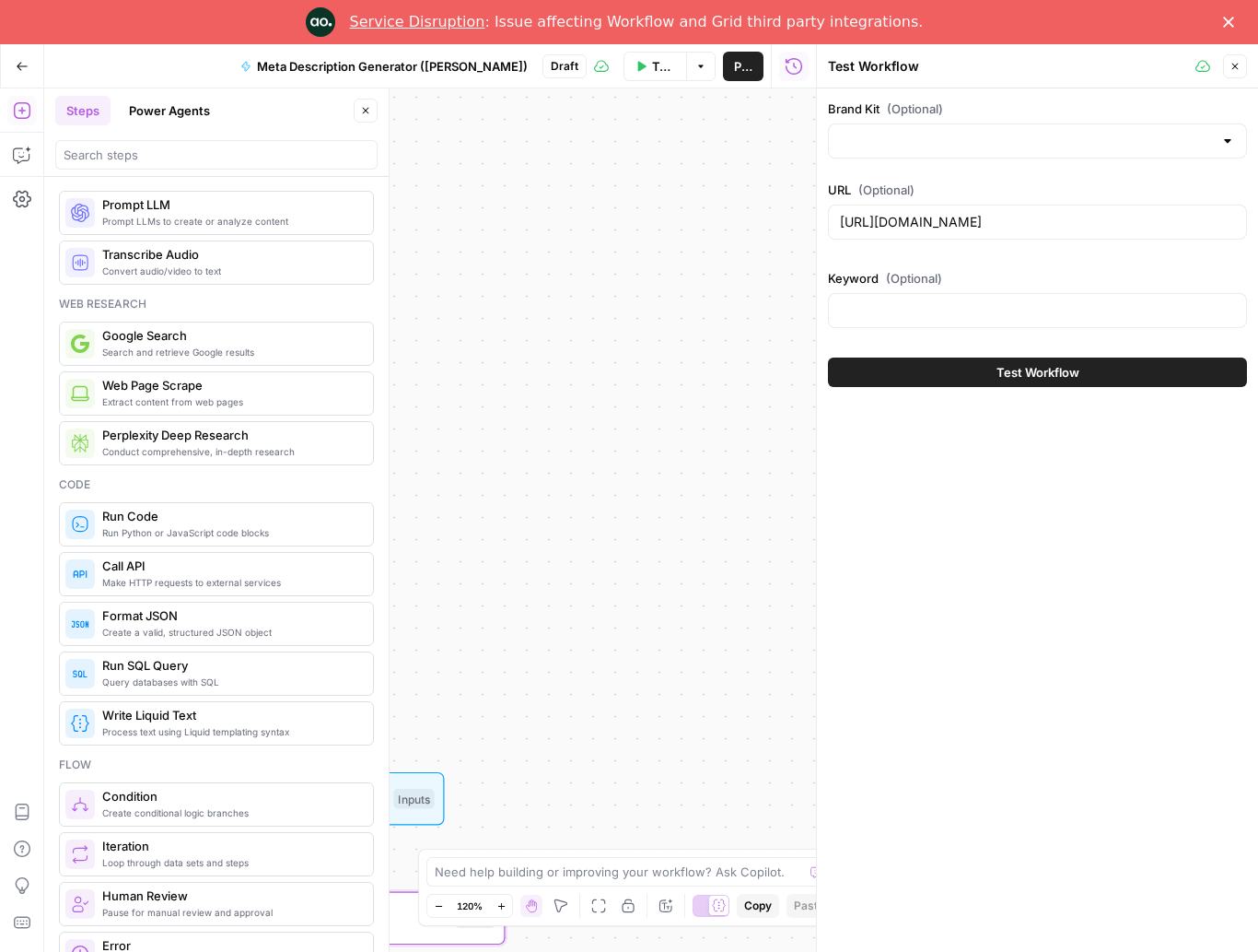
click at [943, 128] on div at bounding box center [1037, 141] width 419 height 35
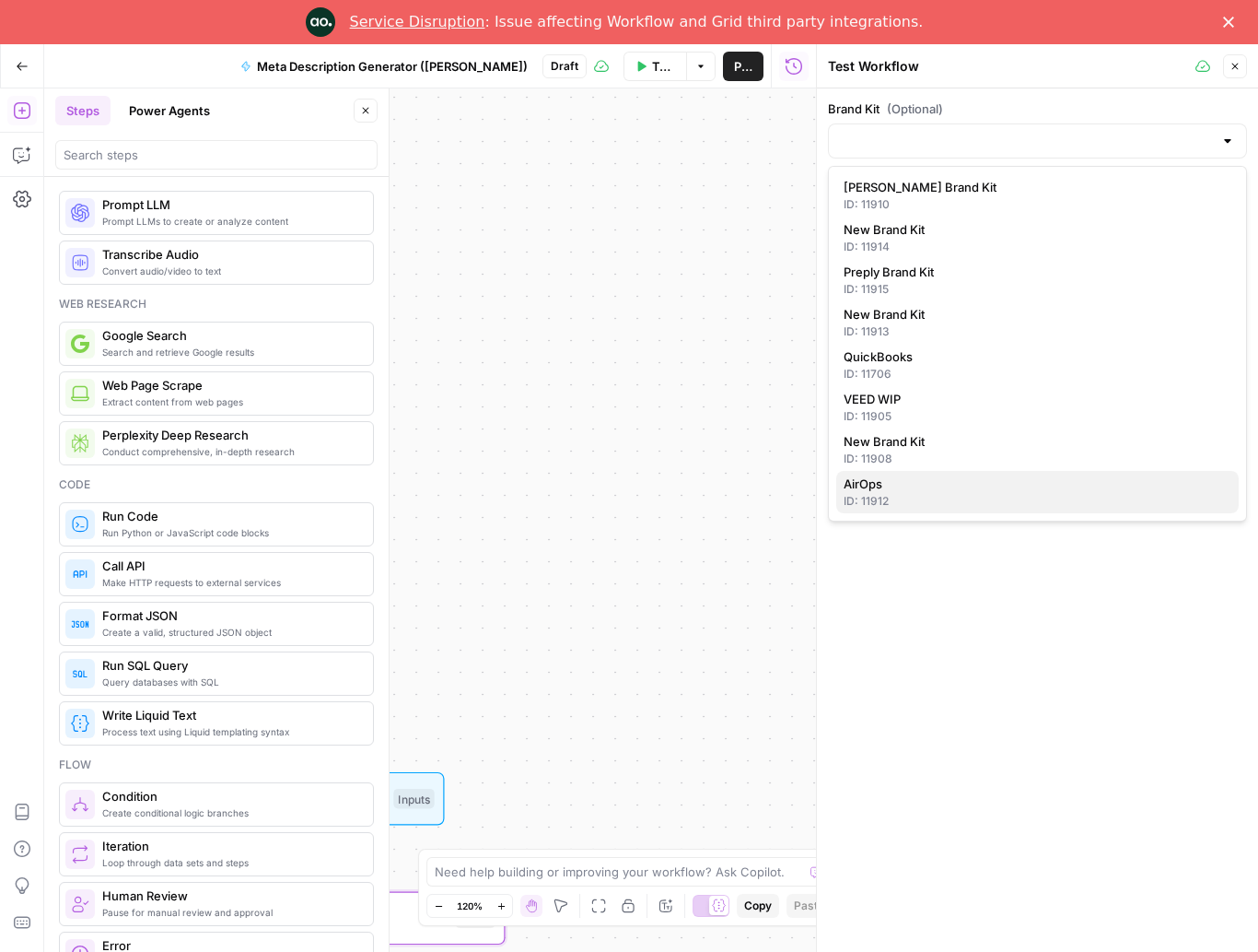
click at [943, 482] on span "AirOps" at bounding box center [1034, 483] width 380 height 18
type input "AirOps"
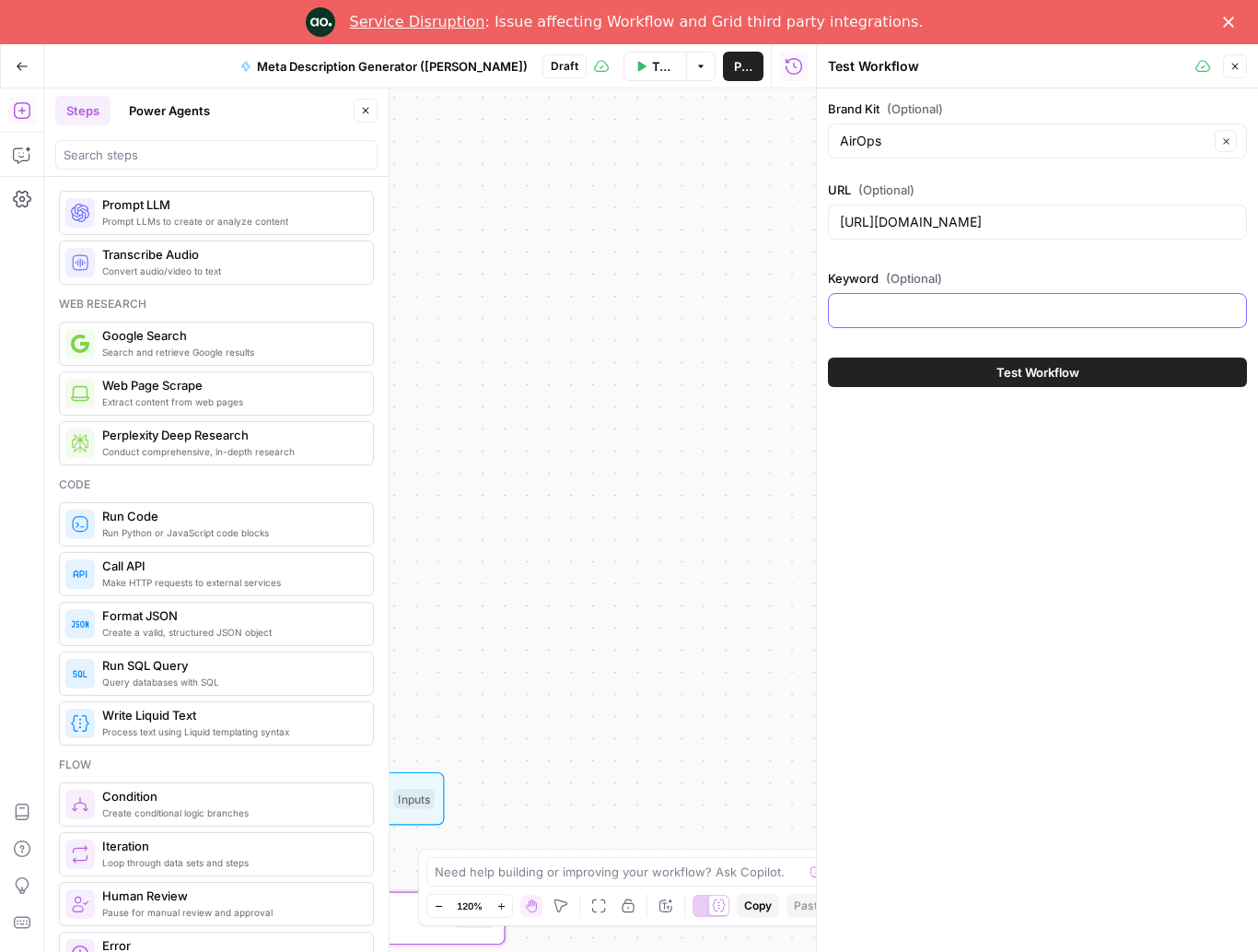
click at [943, 303] on input "Keyword (Optional)" at bounding box center [1037, 310] width 396 height 18
type input "AI"
click at [943, 384] on button "Test Workflow" at bounding box center [1037, 372] width 419 height 29
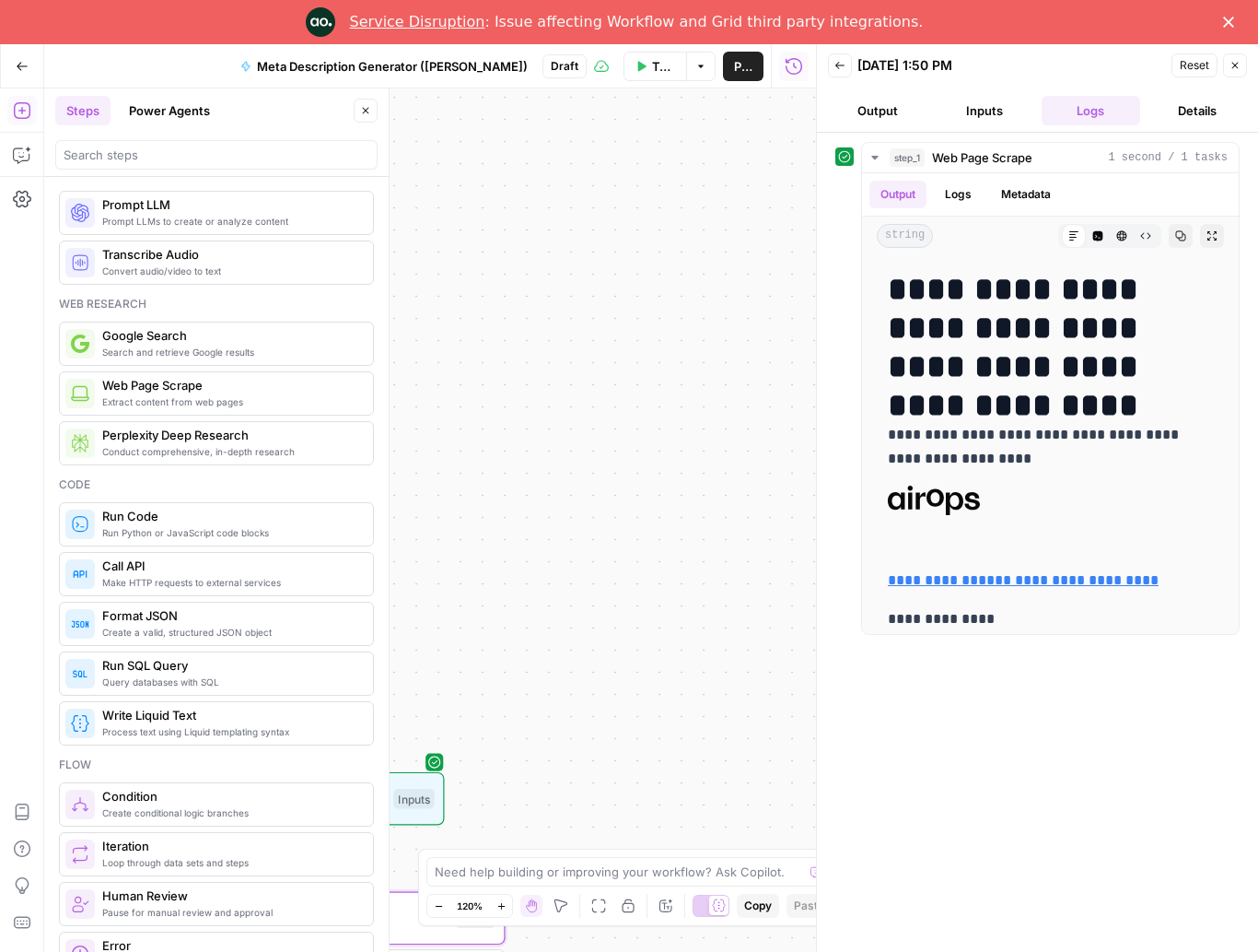
click at [943, 68] on icon "button" at bounding box center [1235, 66] width 11 height 11
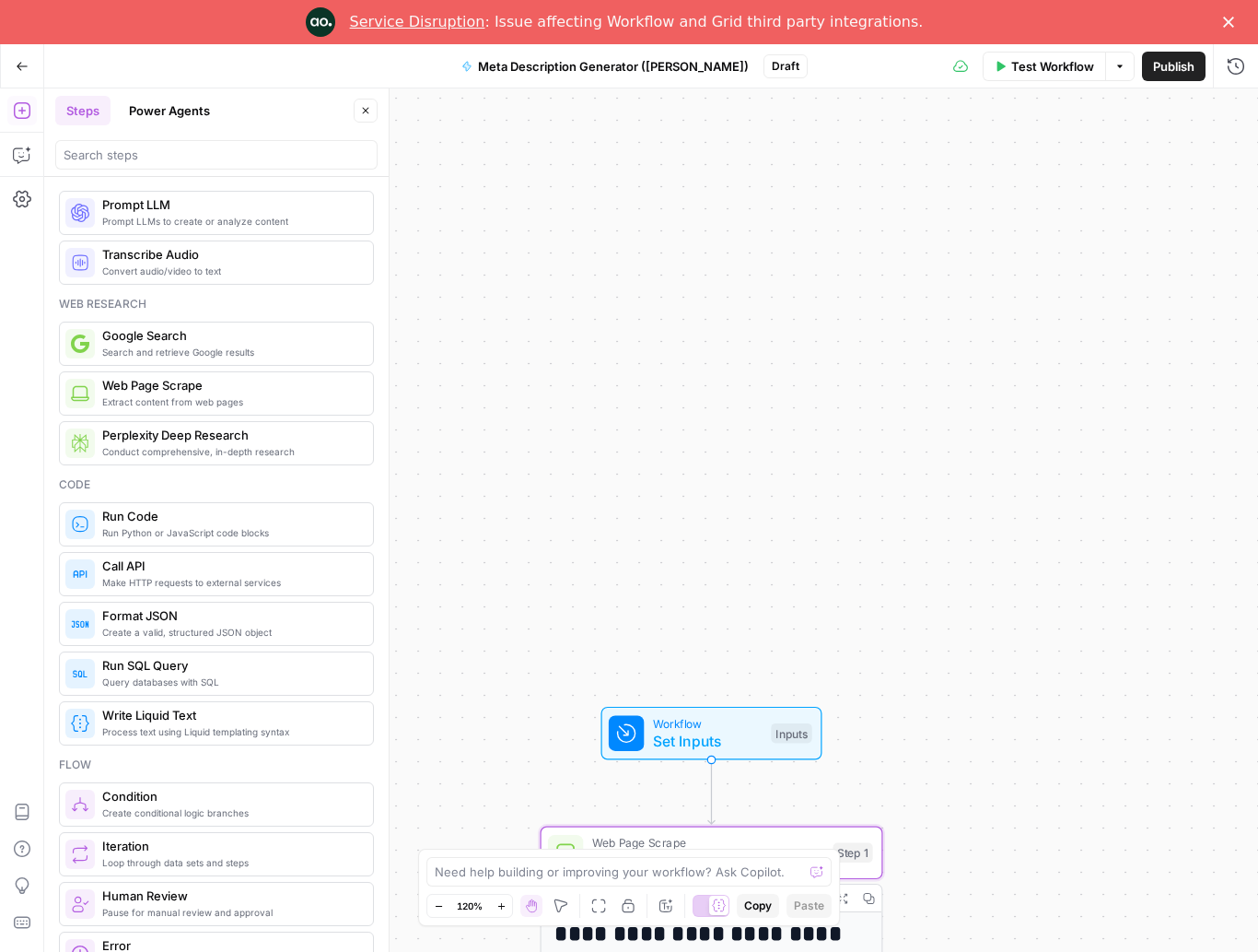
drag, startPoint x: 724, startPoint y: 441, endPoint x: 1101, endPoint y: 376, distance: 382.6
click at [943, 376] on div "**********" at bounding box center [650, 520] width 1214 height 864
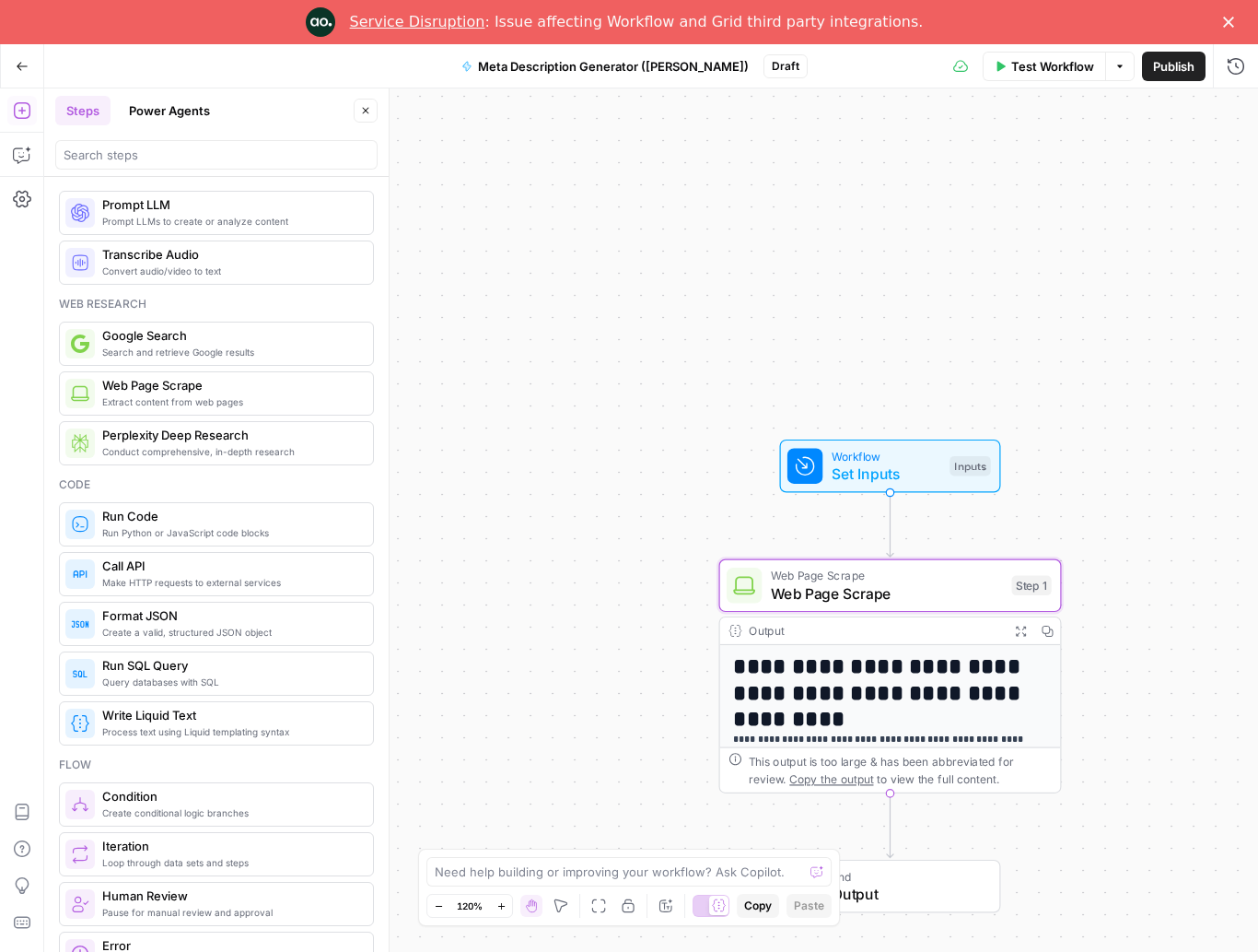
drag, startPoint x: 614, startPoint y: 602, endPoint x: 819, endPoint y: 308, distance: 358.4
click at [819, 311] on div "**********" at bounding box center [650, 520] width 1214 height 864
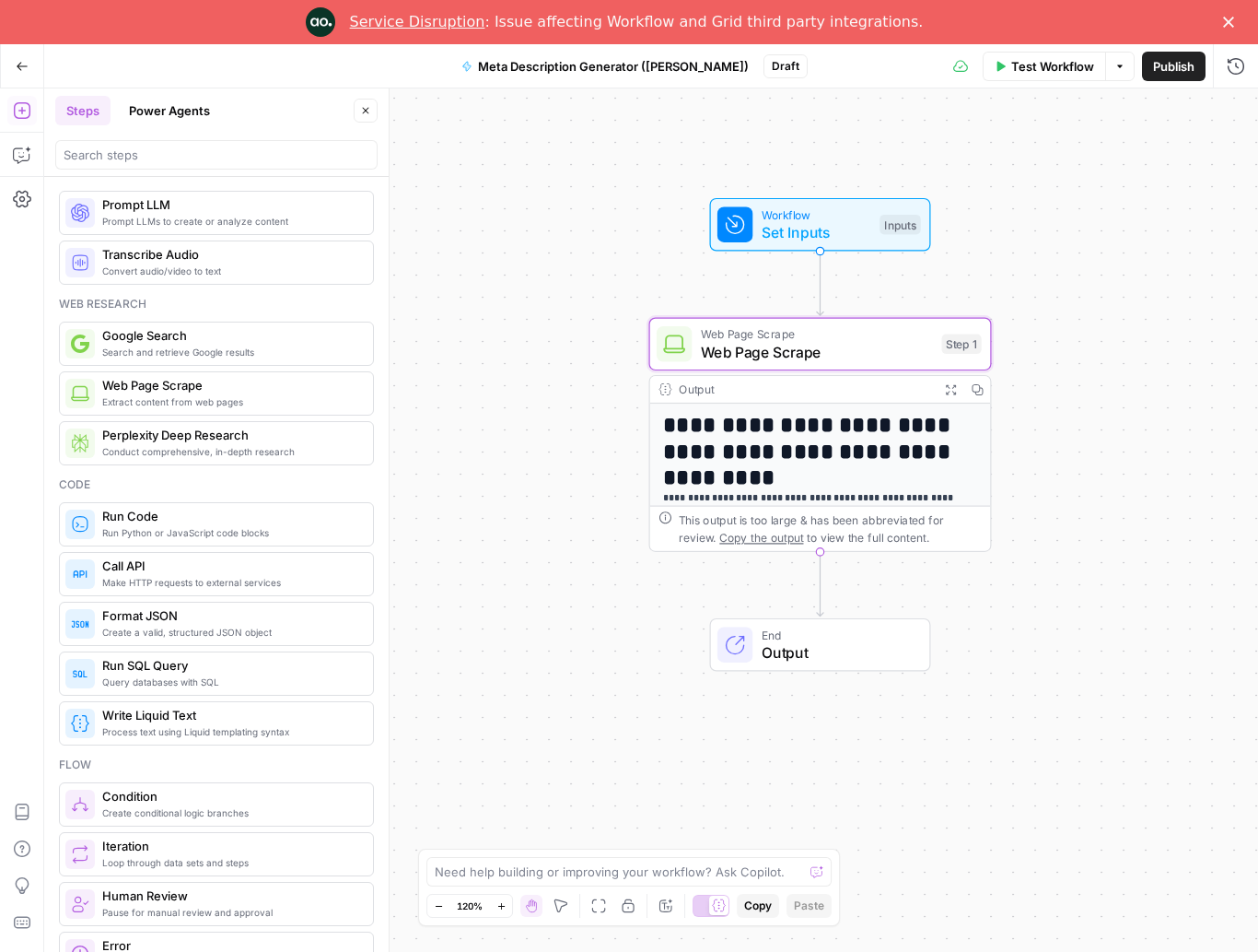
drag, startPoint x: 577, startPoint y: 602, endPoint x: 484, endPoint y: 388, distance: 233.3
click at [484, 388] on div "**********" at bounding box center [650, 520] width 1214 height 864
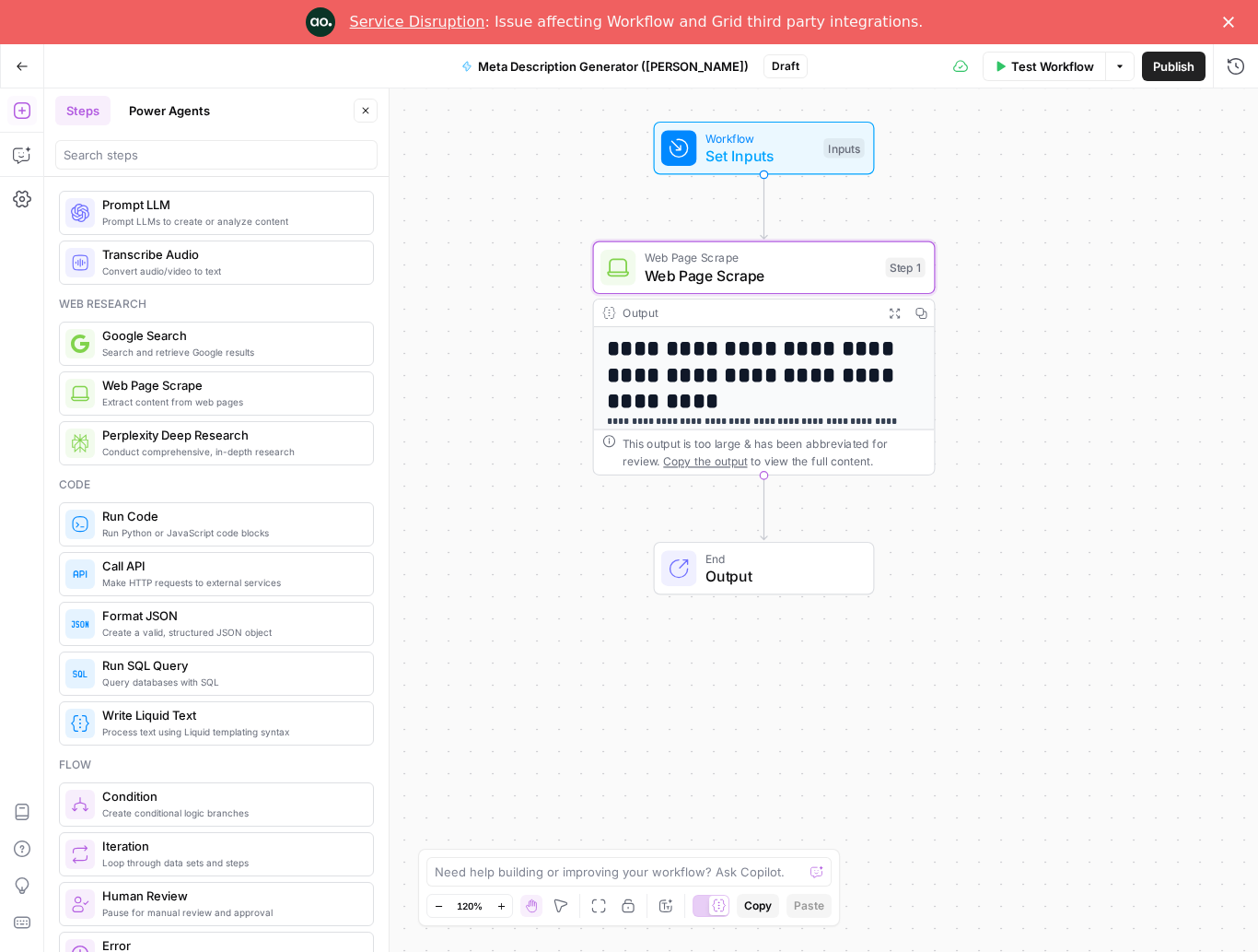
drag, startPoint x: 1008, startPoint y: 679, endPoint x: 955, endPoint y: 606, distance: 90.2
click at [943, 606] on div "**********" at bounding box center [650, 520] width 1214 height 864
click at [739, 576] on span "Output" at bounding box center [781, 575] width 150 height 22
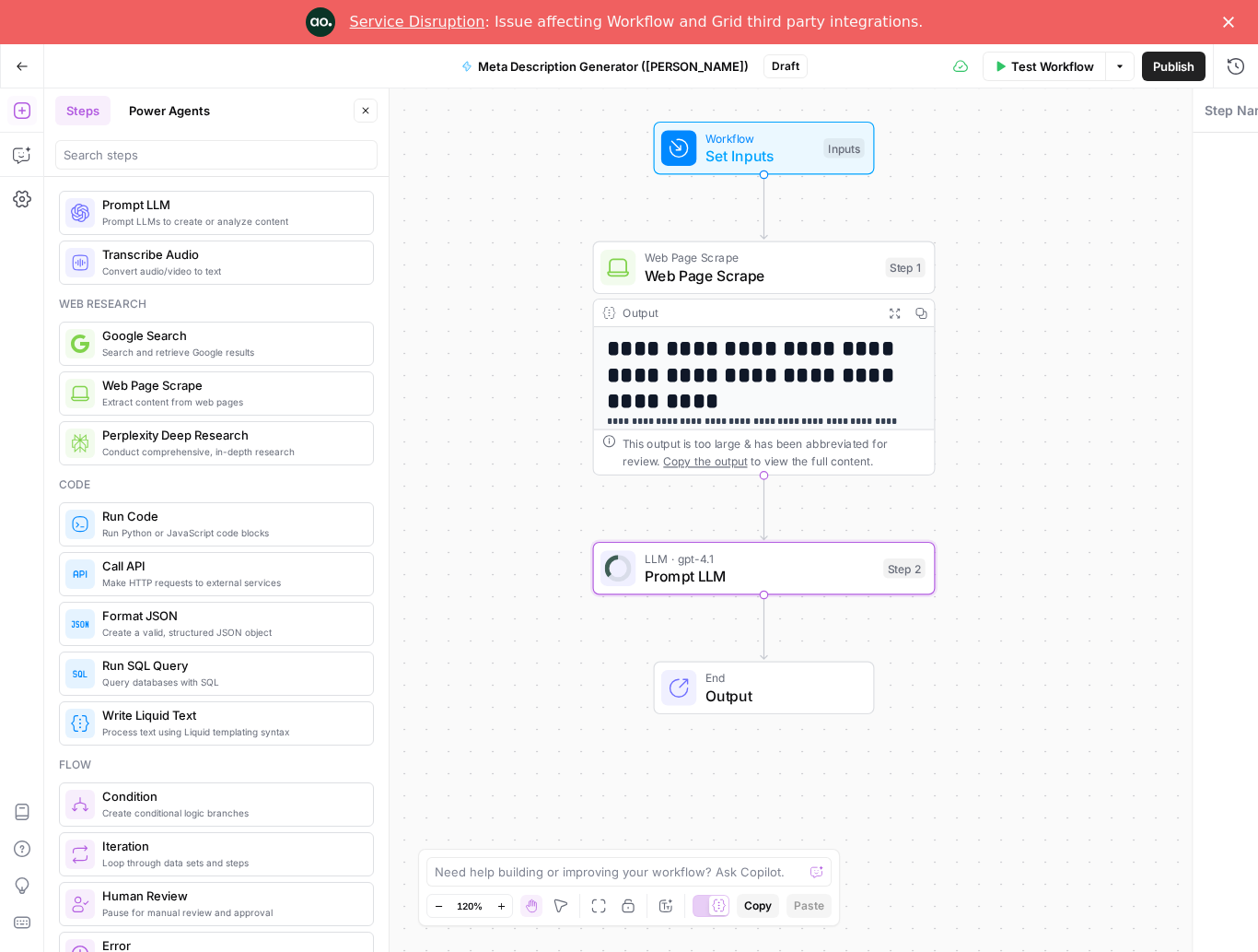
type textarea "Prompt LLM"
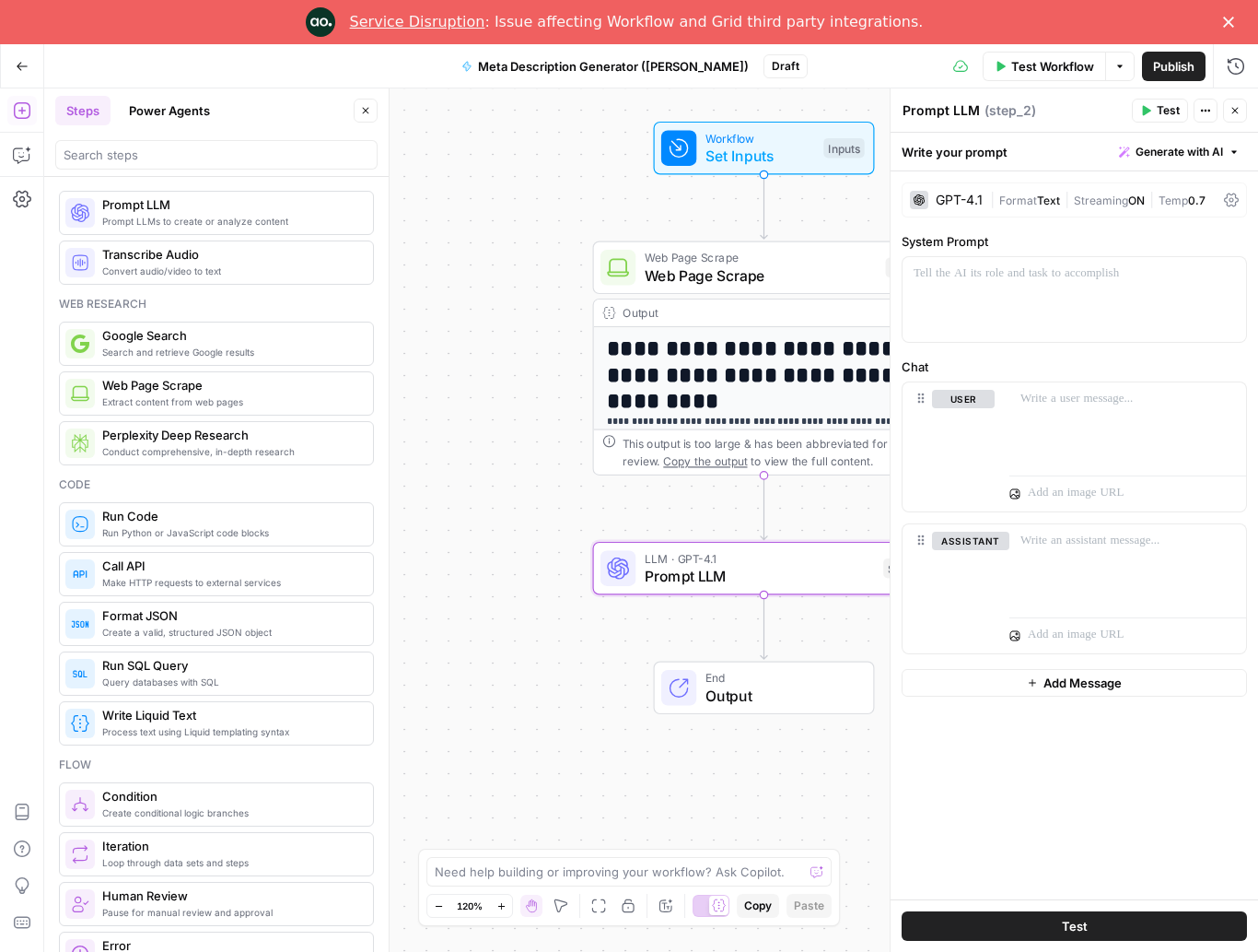
click at [943, 194] on span "Format" at bounding box center [1018, 200] width 38 height 14
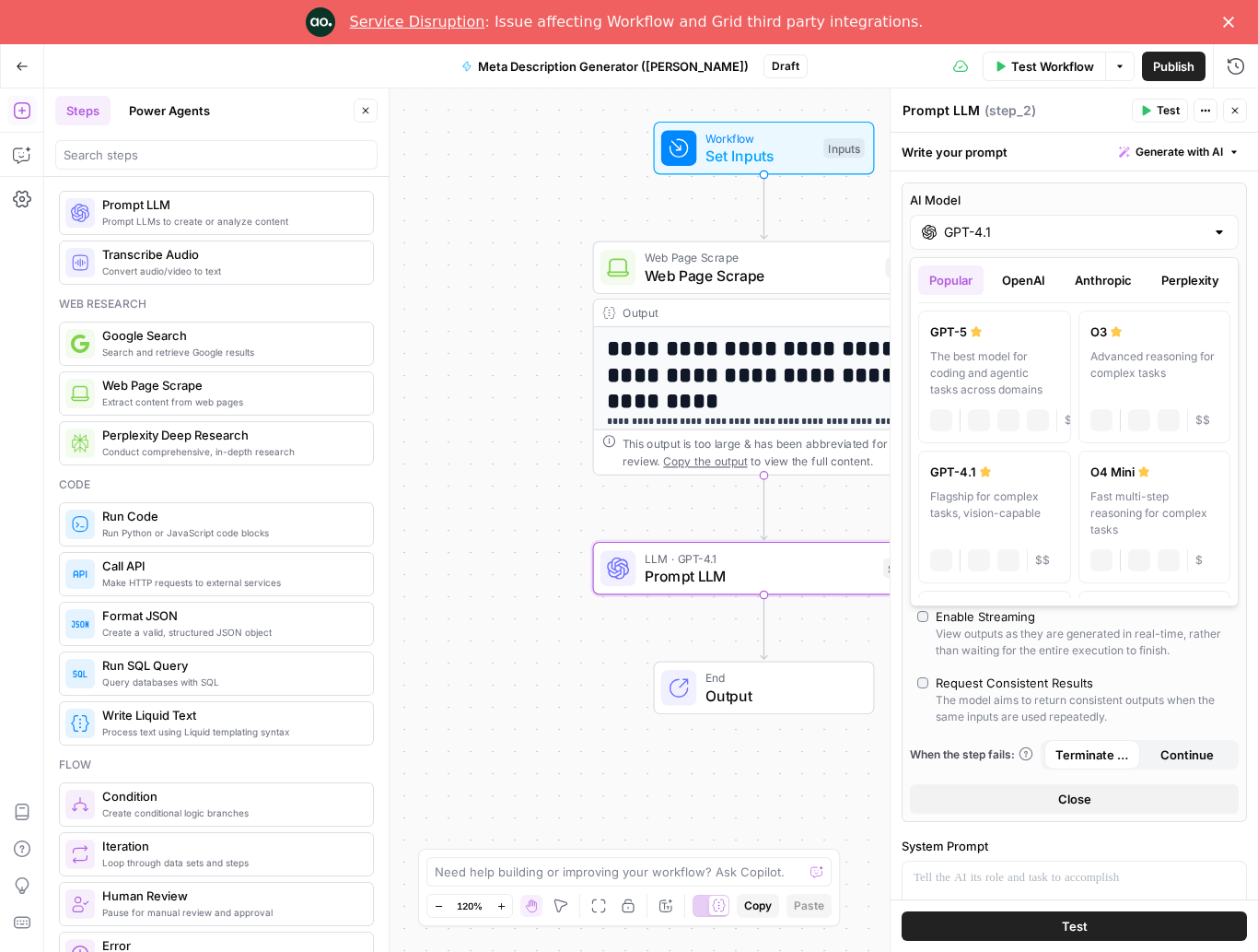
click at [943, 231] on input "GPT-4.1" at bounding box center [1074, 231] width 261 height 18
click at [943, 340] on div "GPT-5" at bounding box center [995, 331] width 129 height 18
type input "GPT-5"
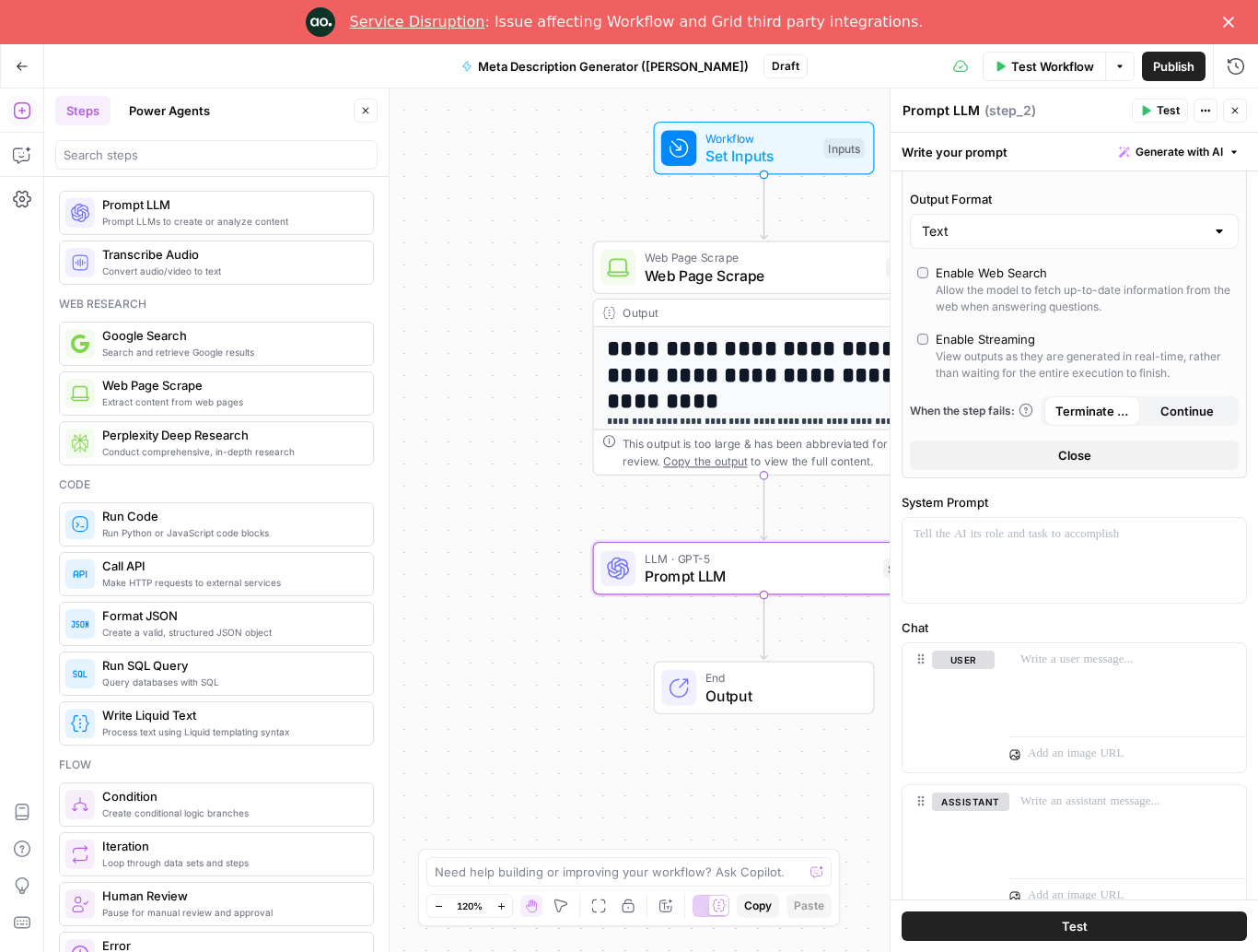
scroll to position [302, 0]
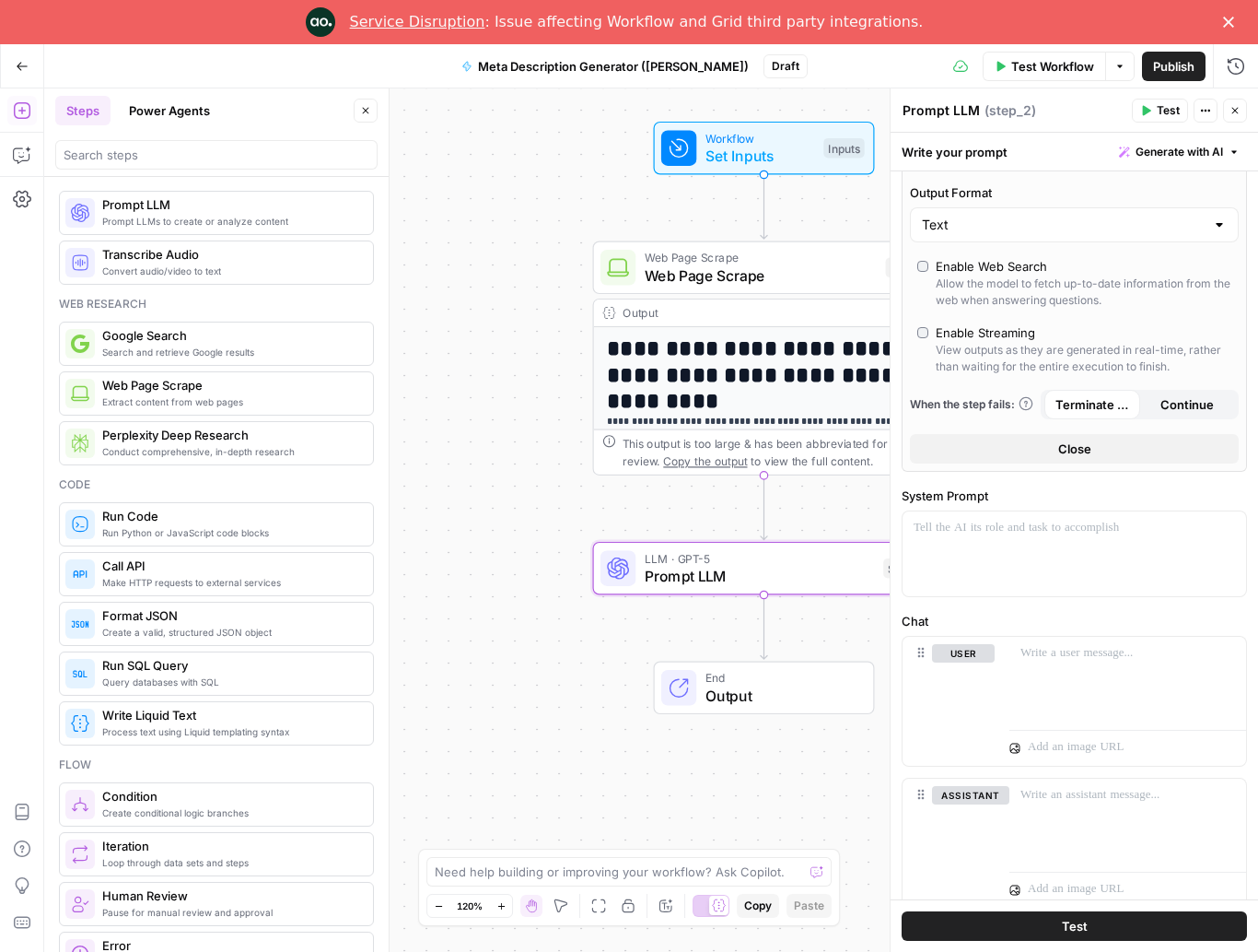
click at [943, 454] on button "Close" at bounding box center [1074, 448] width 329 height 29
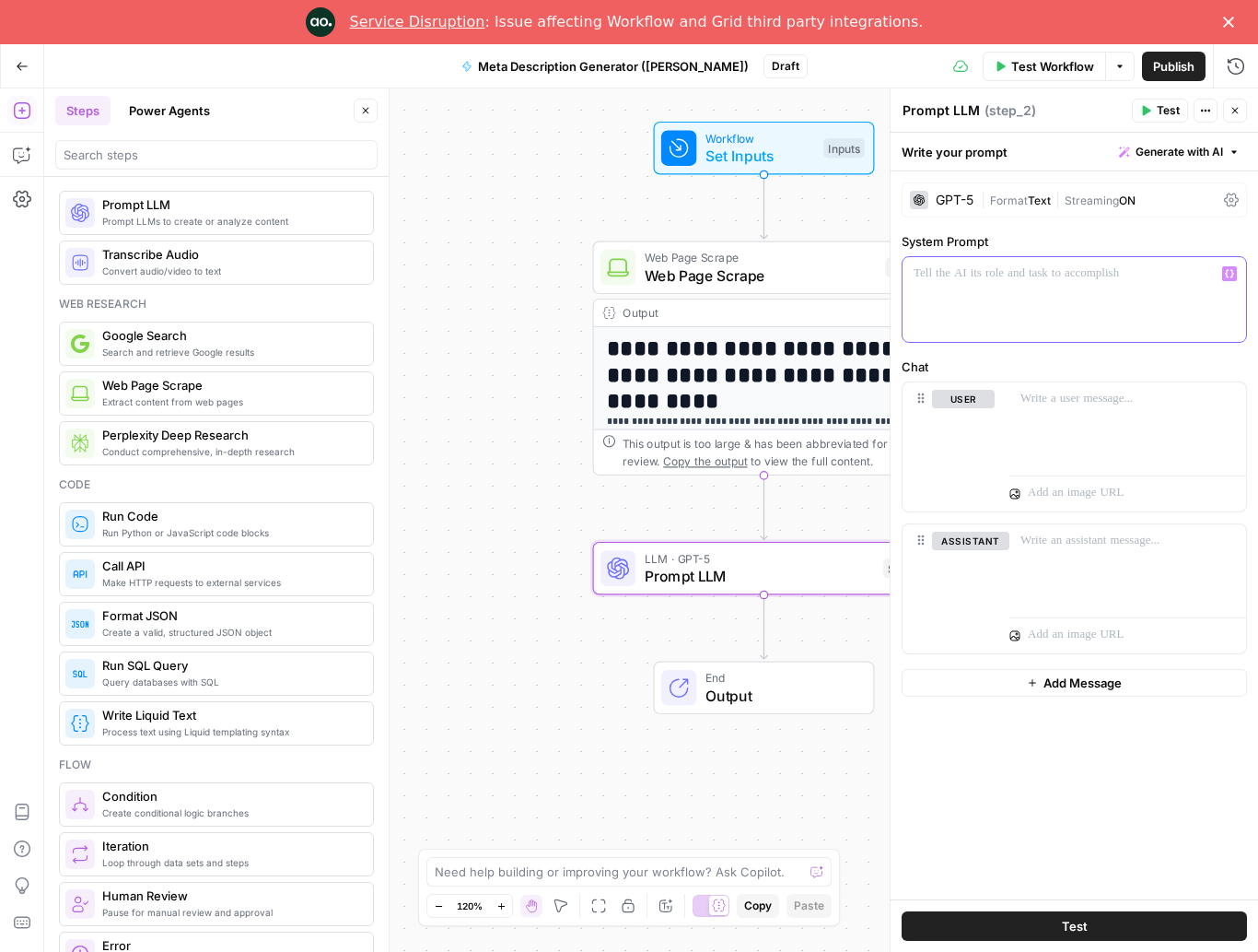
click at [943, 328] on div at bounding box center [1074, 299] width 343 height 85
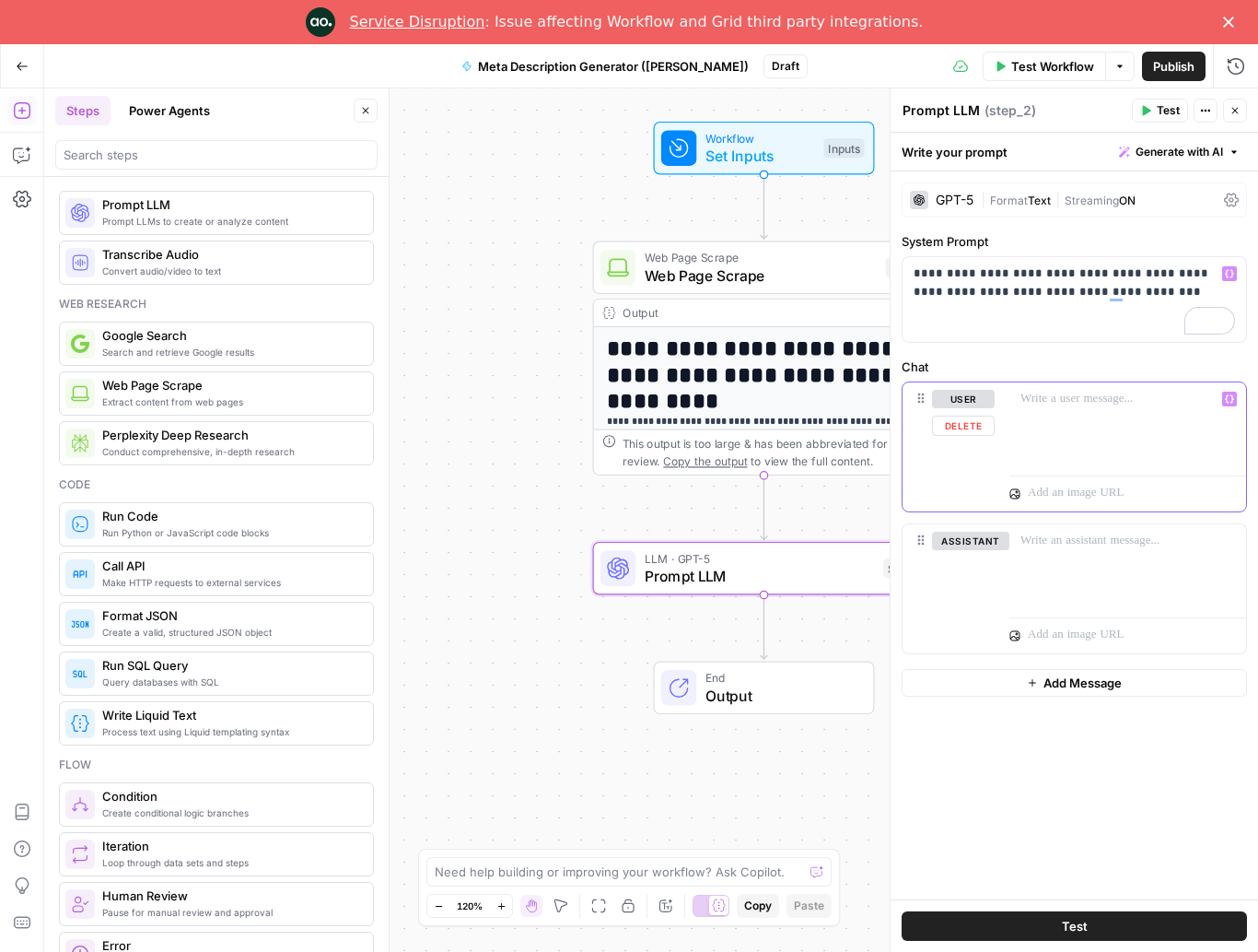
click at [943, 402] on p at bounding box center [1128, 398] width 215 height 18
click at [943, 436] on p "**********" at bounding box center [1128, 418] width 215 height 55
drag, startPoint x: 1153, startPoint y: 436, endPoint x: 1178, endPoint y: 421, distance: 29.2
click at [943, 436] on p "**********" at bounding box center [1128, 418] width 215 height 55
click at [943, 398] on icon "button" at bounding box center [1229, 399] width 10 height 10
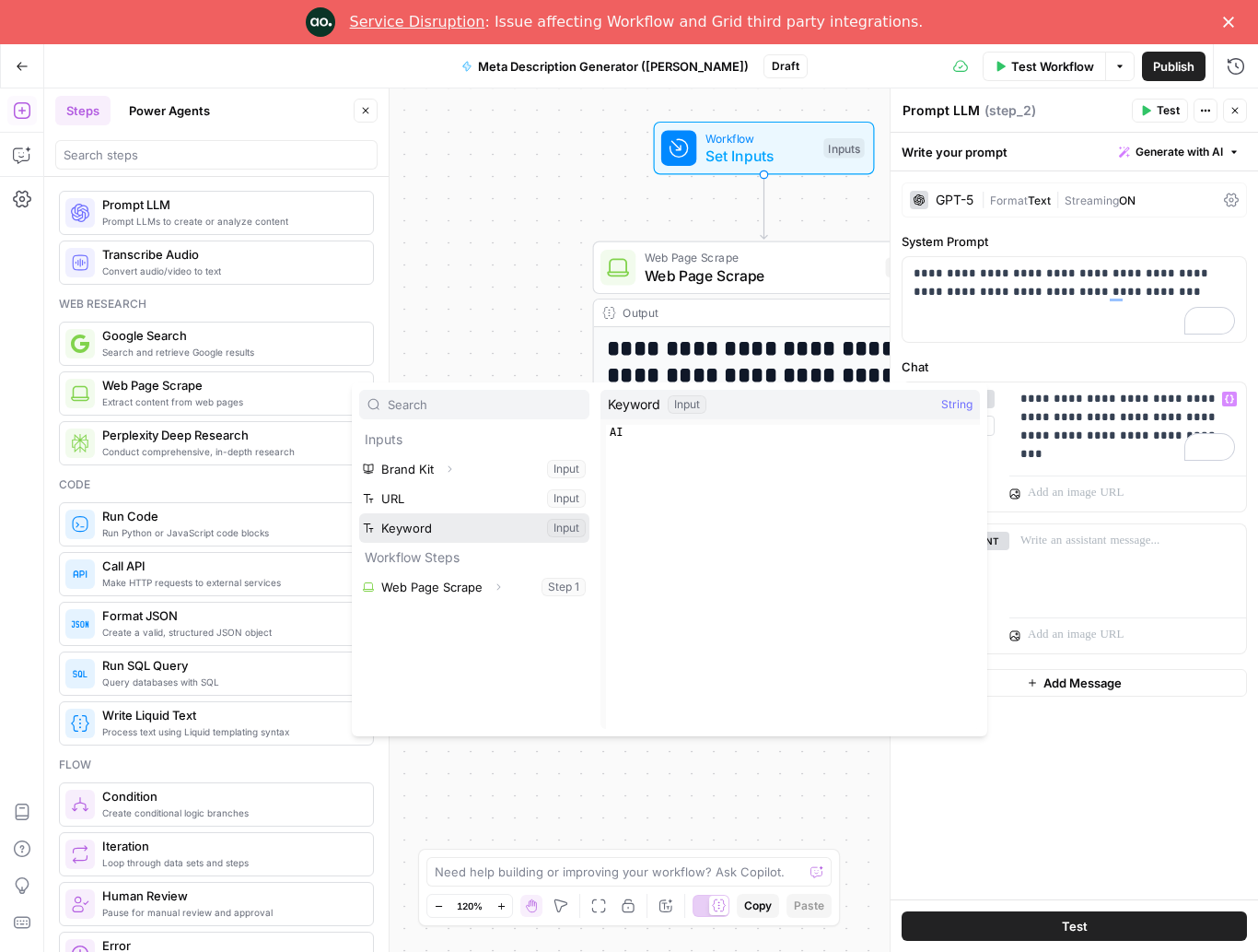
click at [459, 531] on button "Select variable Keyword" at bounding box center [474, 528] width 230 height 29
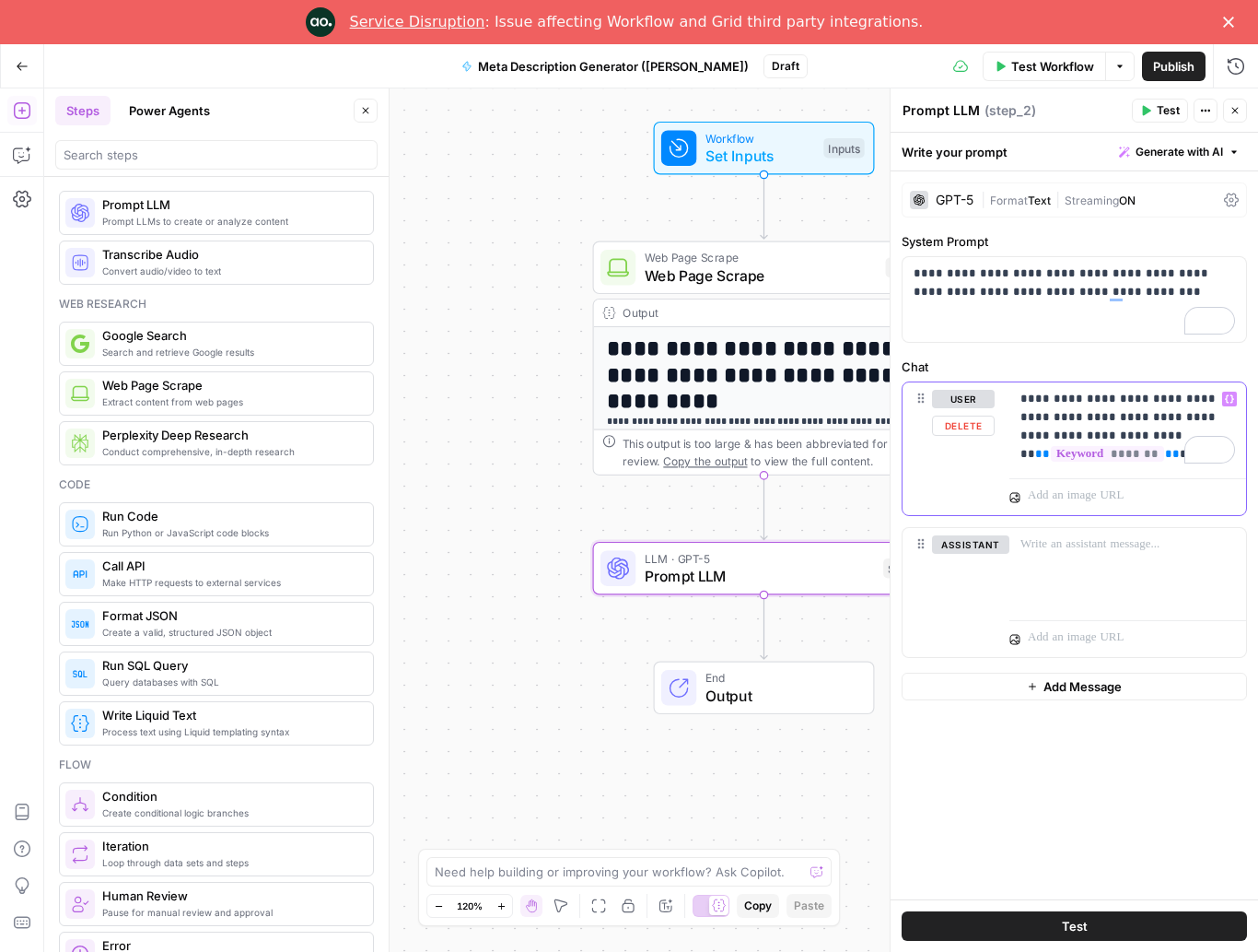
click at [943, 457] on p "**********" at bounding box center [1128, 426] width 215 height 73
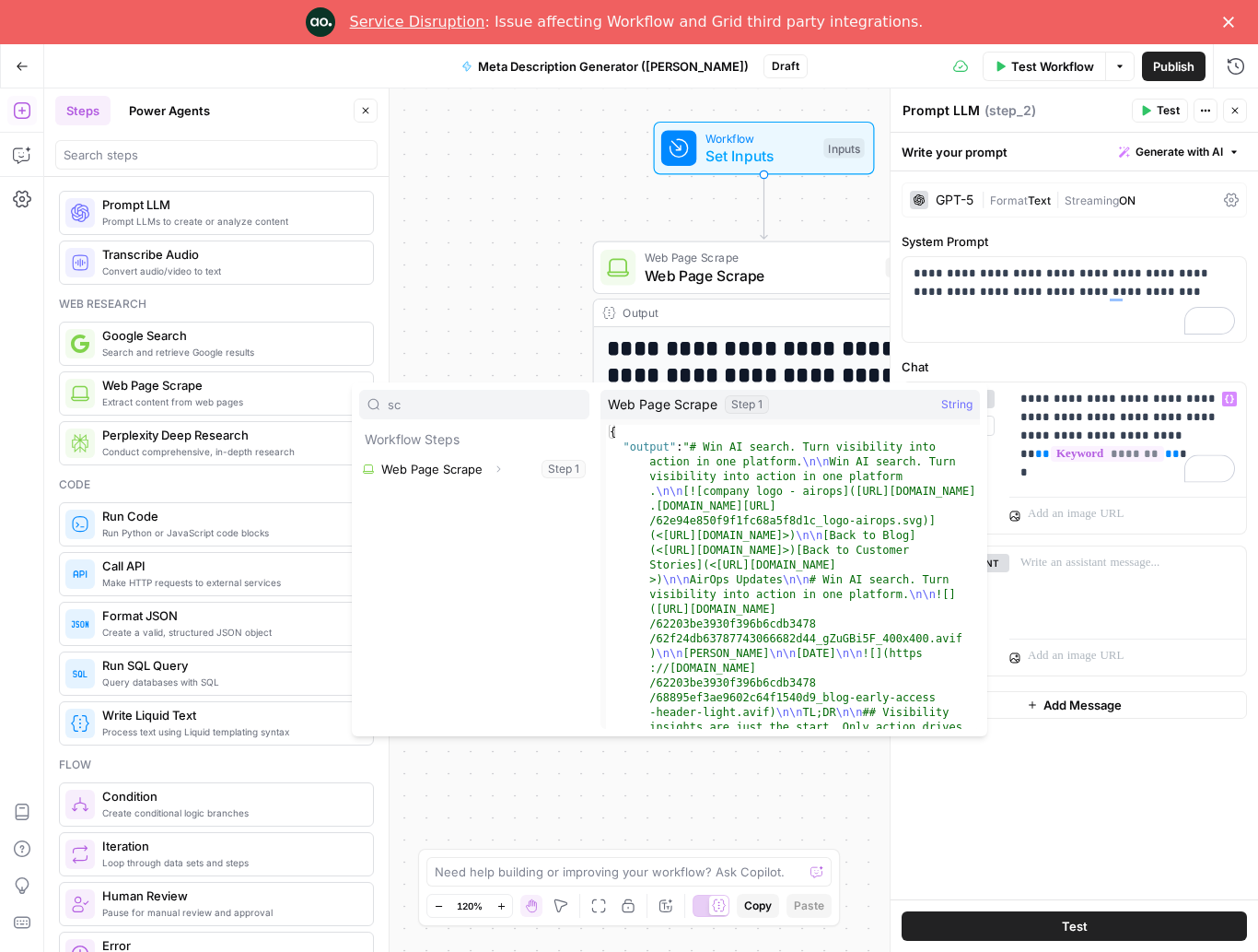
type input "sc"
click at [444, 469] on button "Select variable Web Page Scrape" at bounding box center [474, 469] width 230 height 29
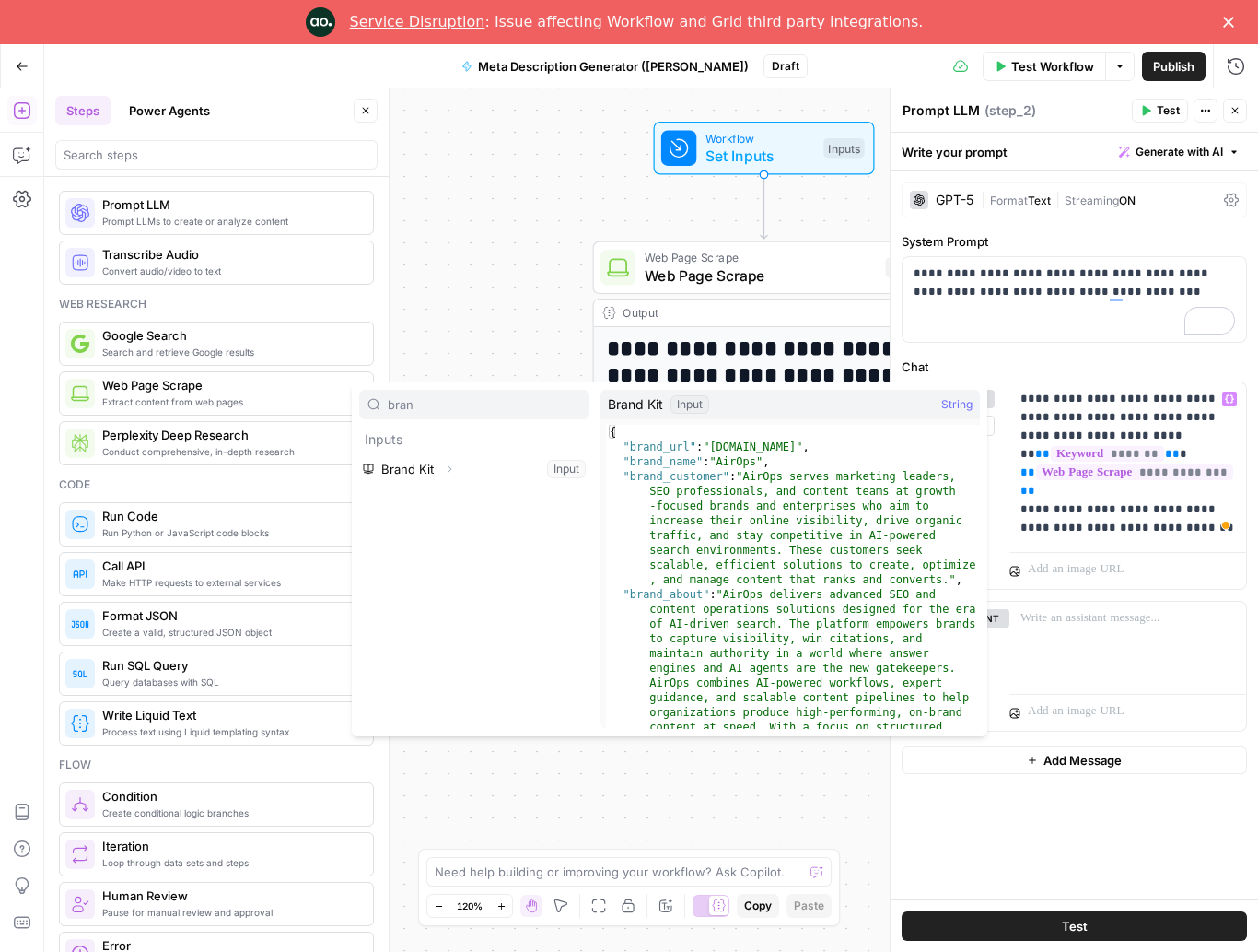
type input "bran"
click at [460, 467] on button "Expand" at bounding box center [449, 468] width 24 height 24
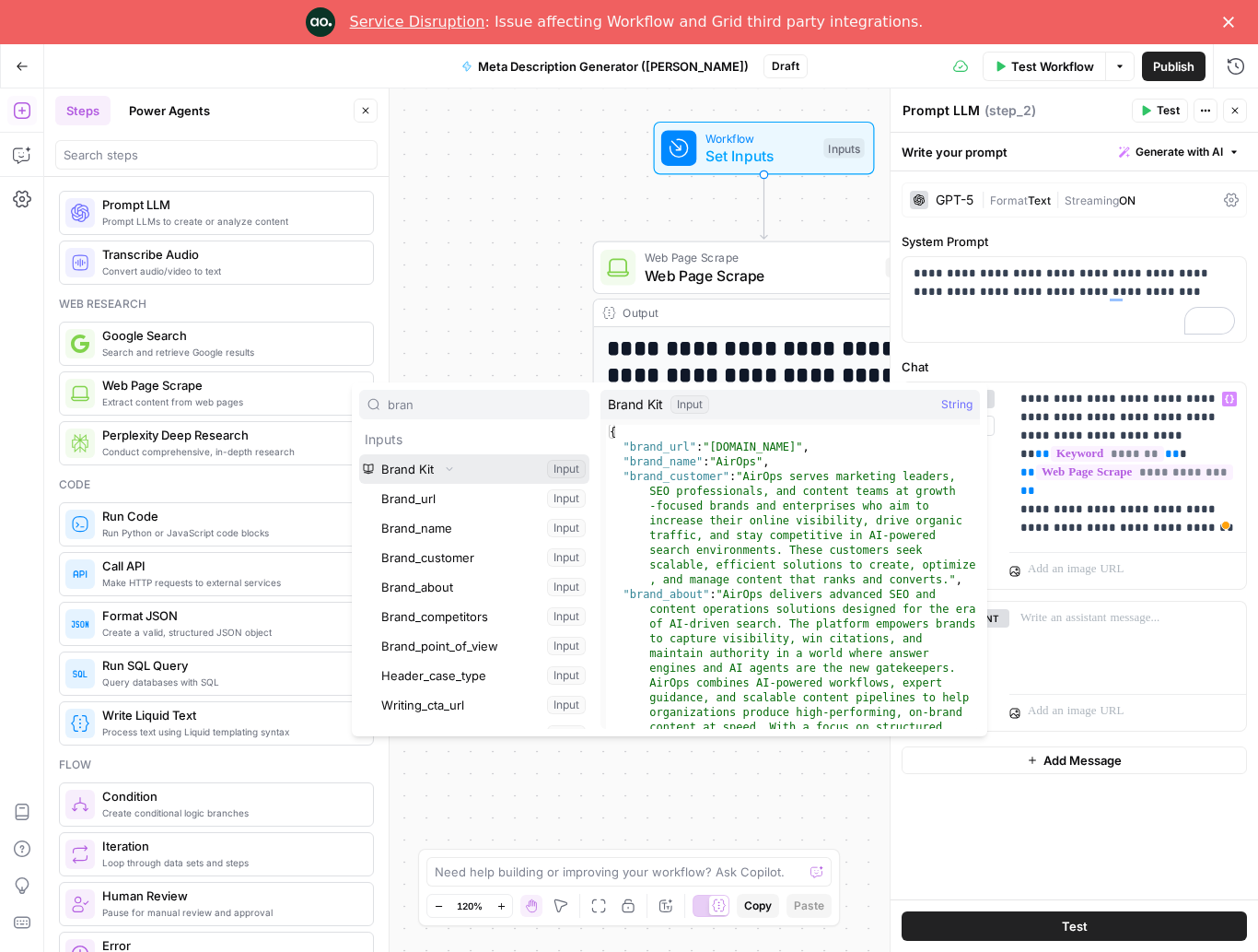
click at [460, 467] on button "Collapse" at bounding box center [449, 468] width 24 height 24
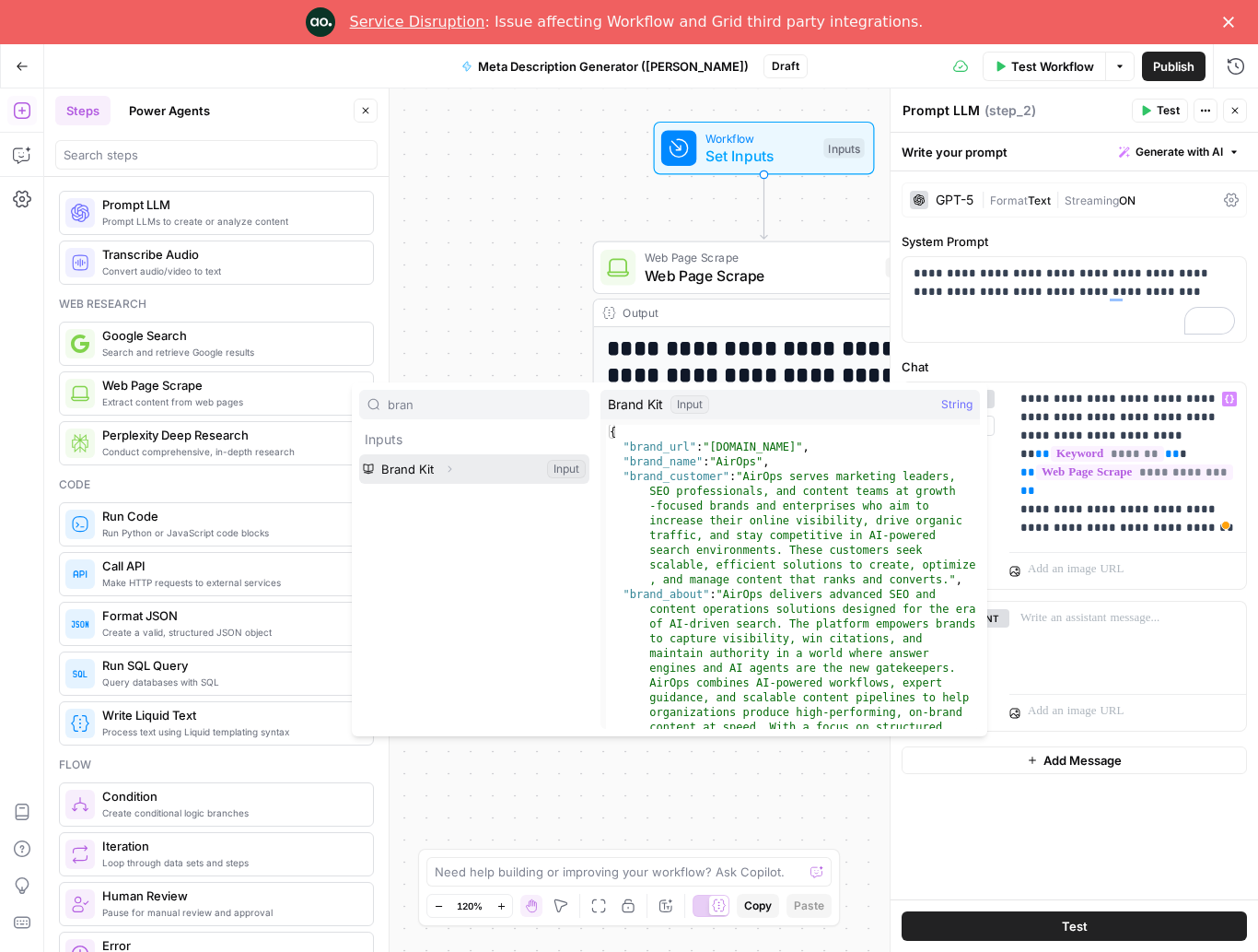
click at [390, 472] on button "Select variable Brand Kit" at bounding box center [474, 469] width 230 height 29
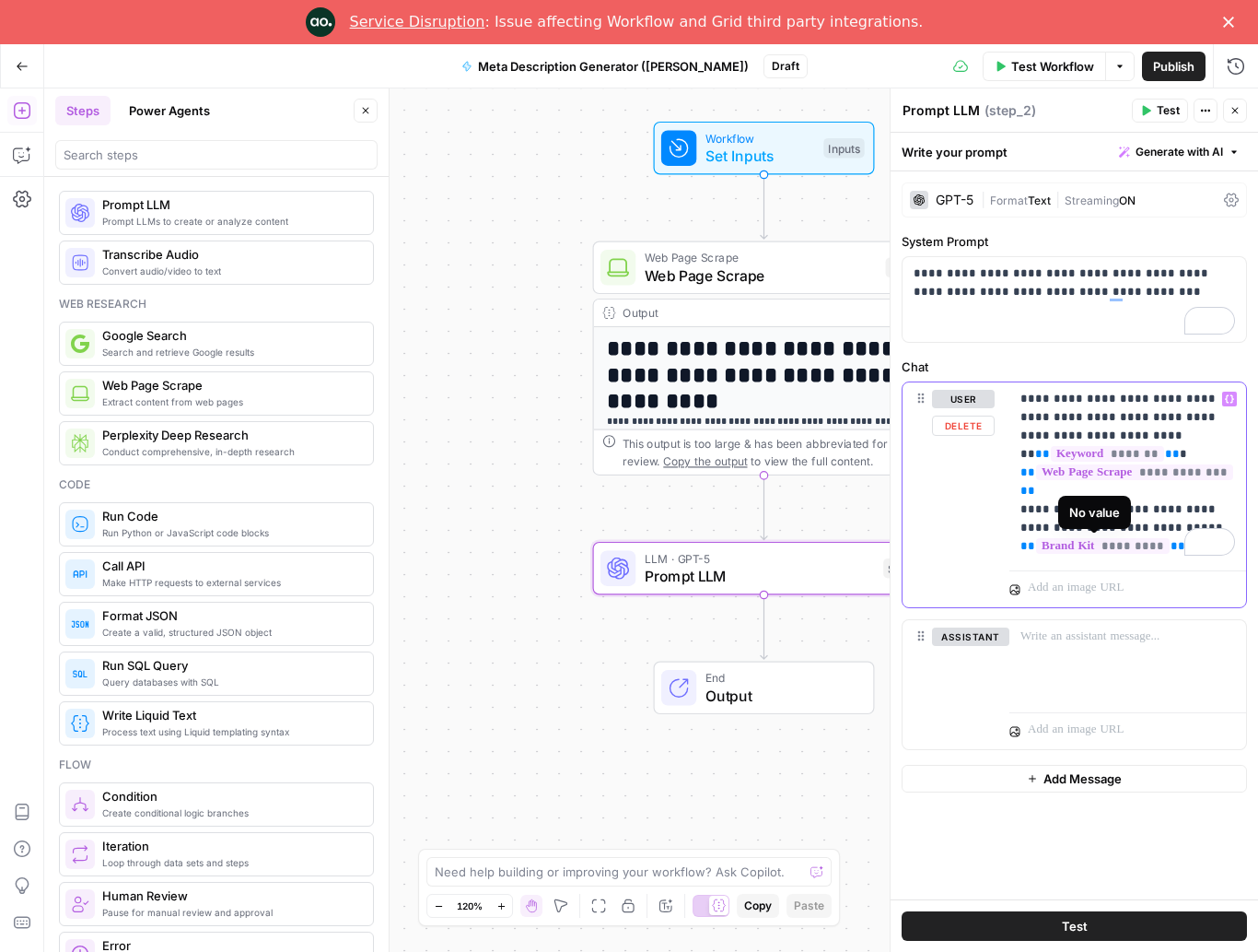
drag, startPoint x: 1174, startPoint y: 547, endPoint x: 1080, endPoint y: 546, distance: 94.0
click at [943, 546] on p "**********" at bounding box center [1128, 473] width 215 height 165
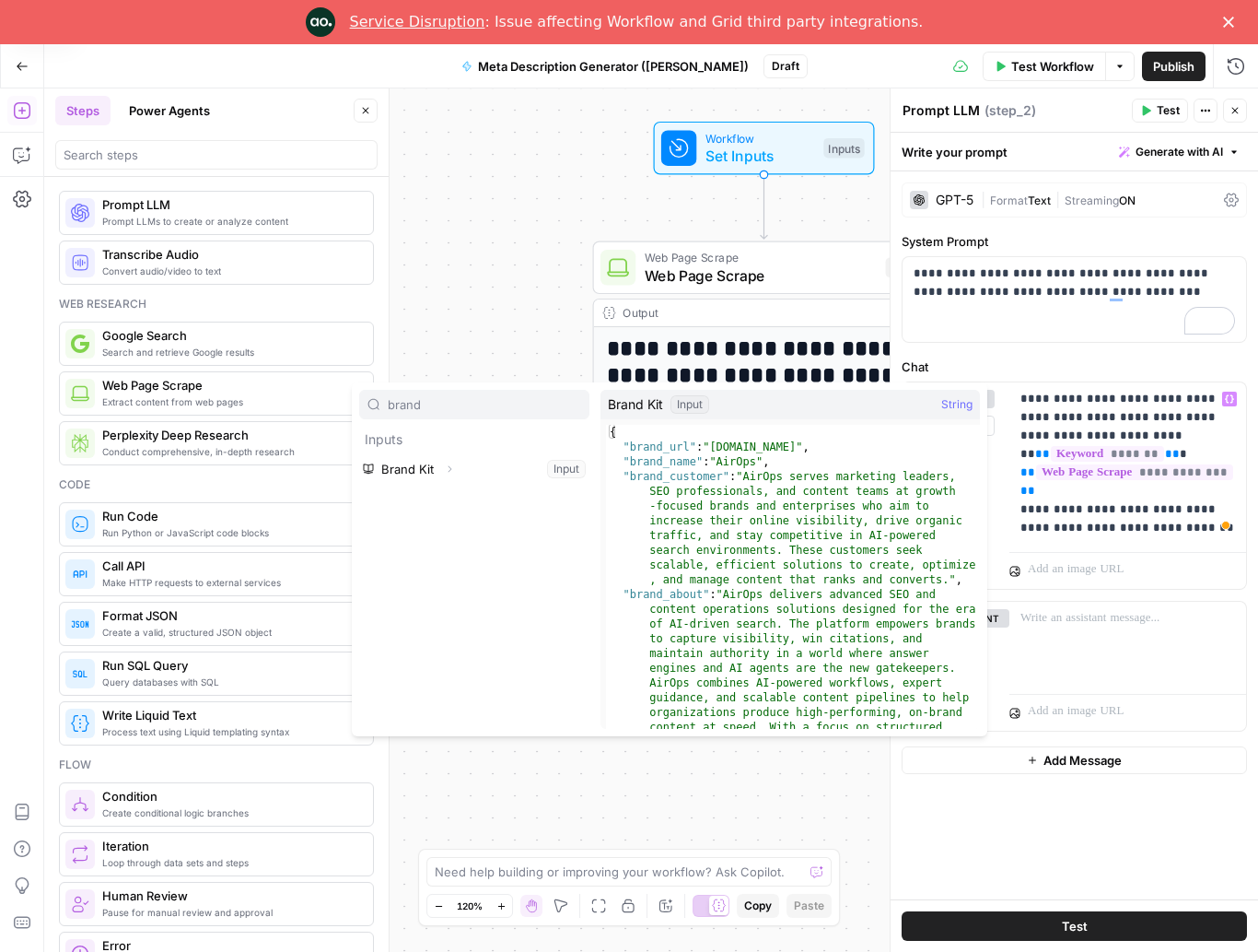
type input "brand"
click at [417, 474] on button "Select variable Brand Kit" at bounding box center [474, 469] width 230 height 29
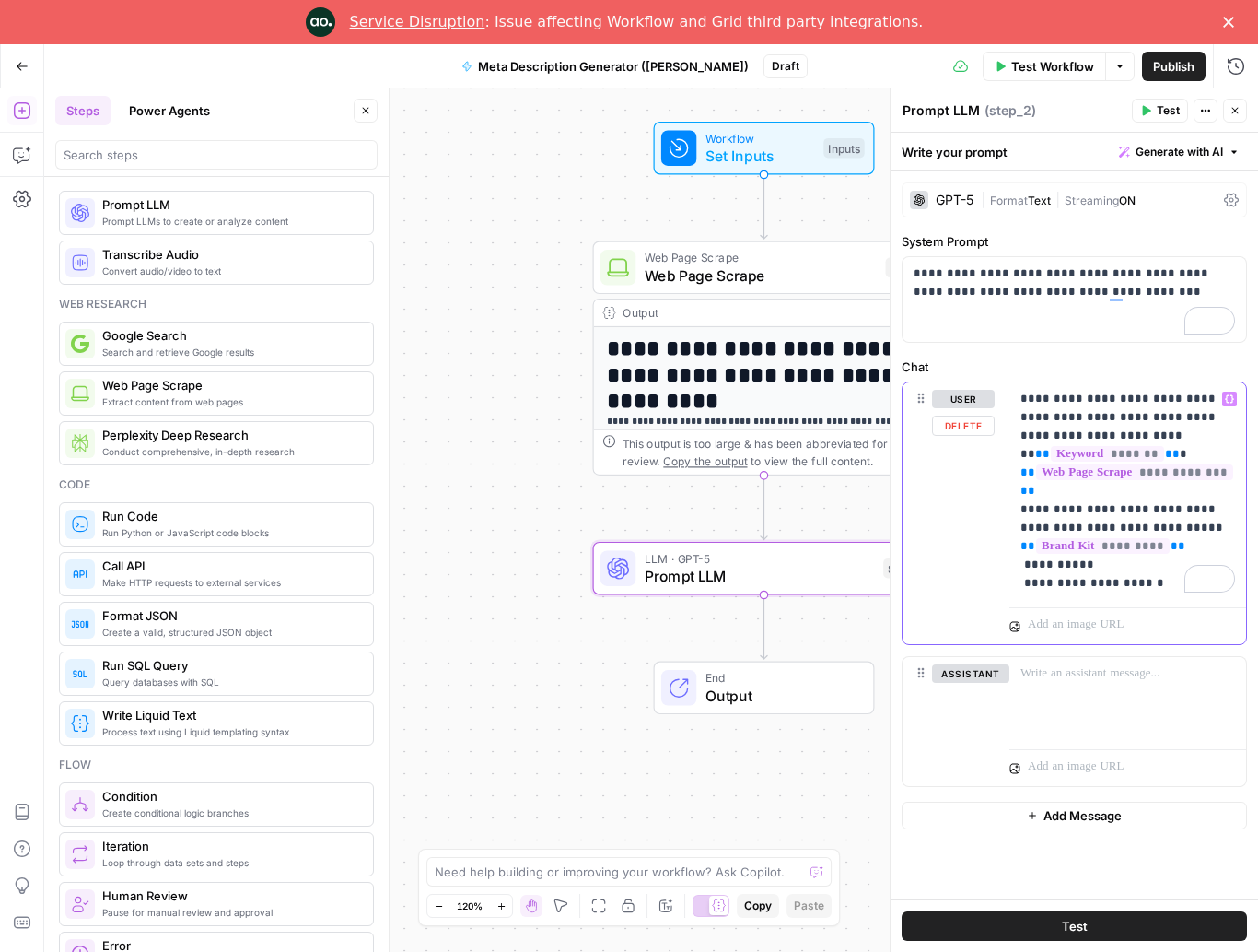
click at [943, 565] on p "**********" at bounding box center [1128, 491] width 215 height 203
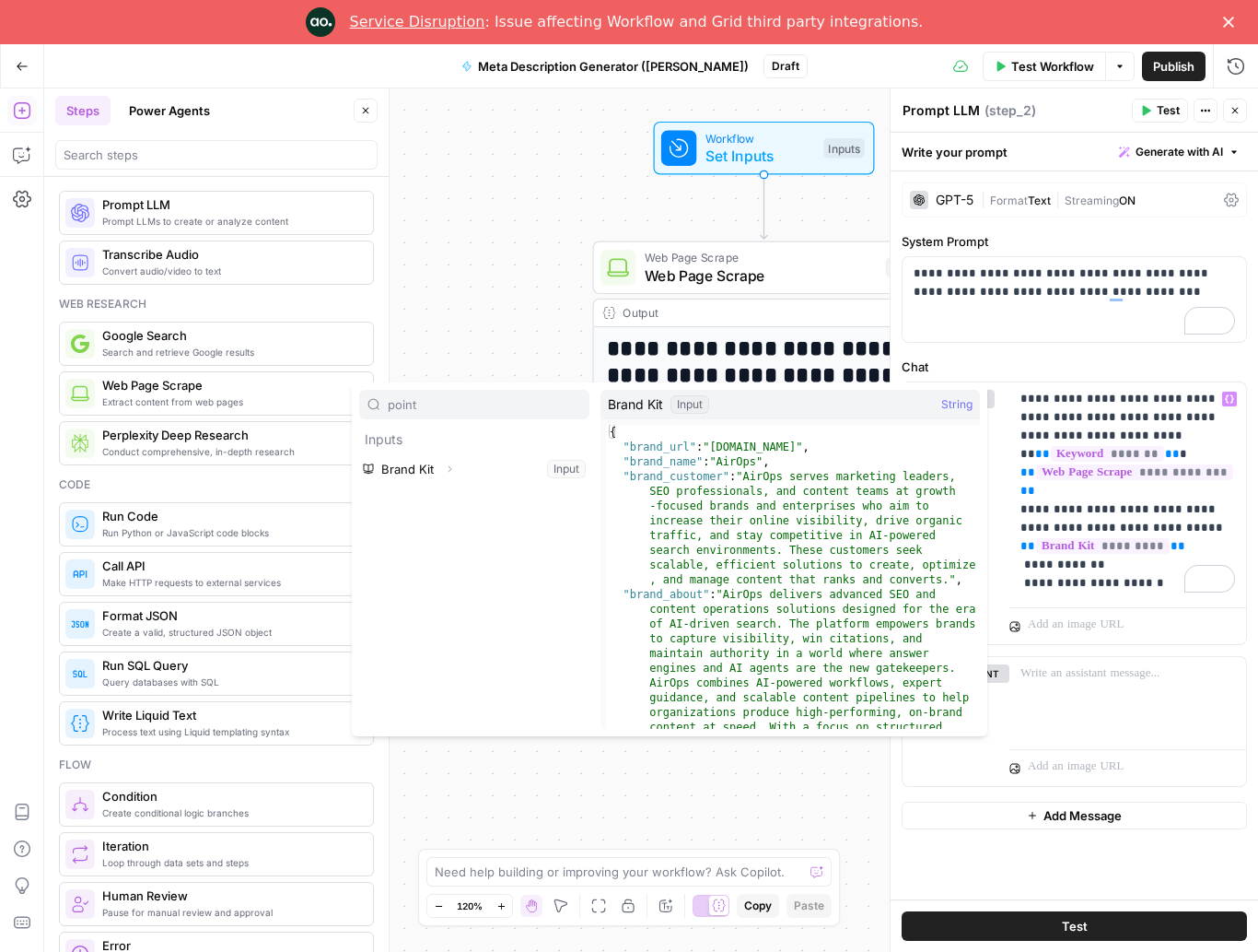
type input "point"
click at [943, 222] on div "**********" at bounding box center [1074, 534] width 367 height 728
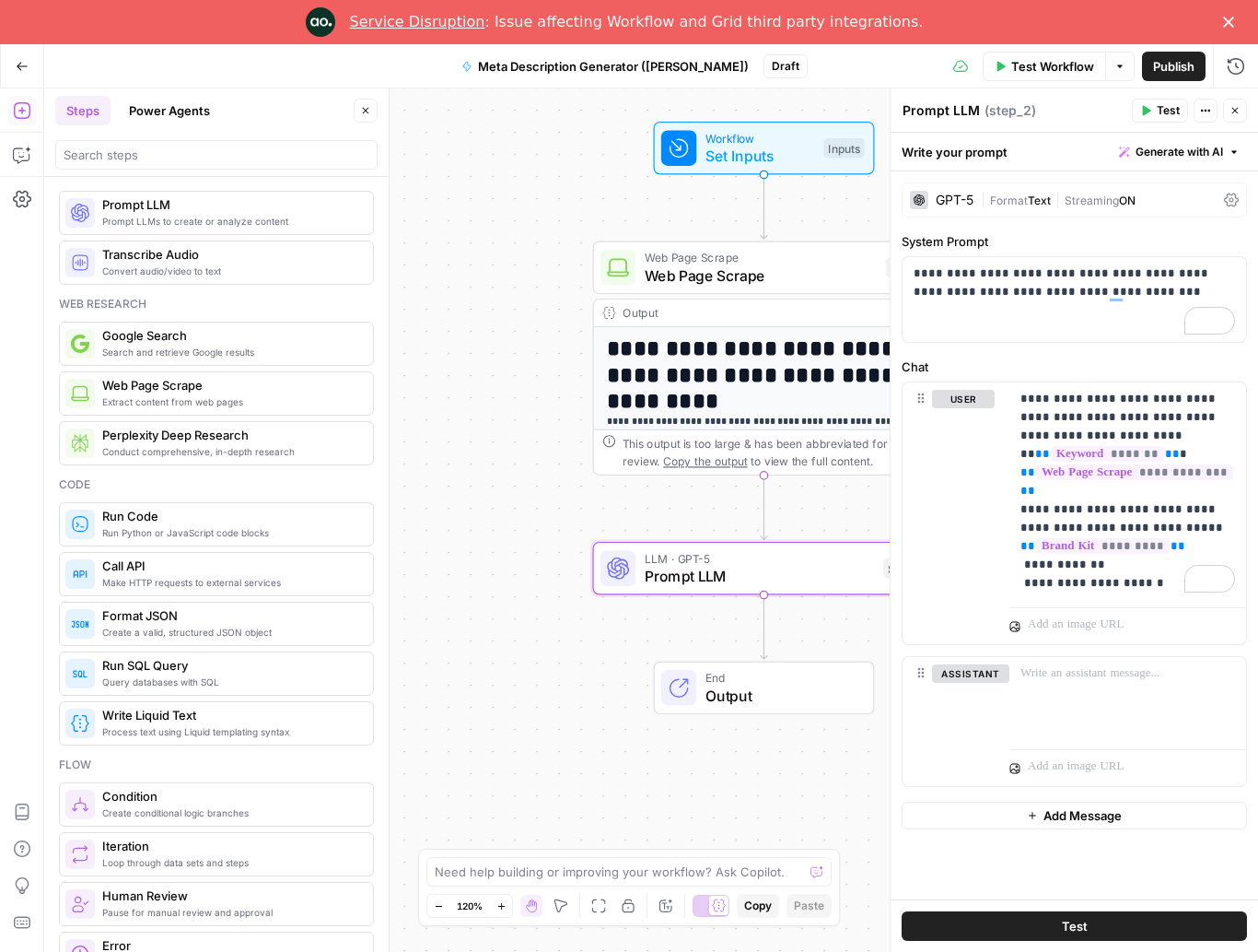
click at [703, 237] on div "**********" at bounding box center [650, 520] width 1214 height 864
click at [785, 144] on span "Workflow" at bounding box center [760, 138] width 109 height 17
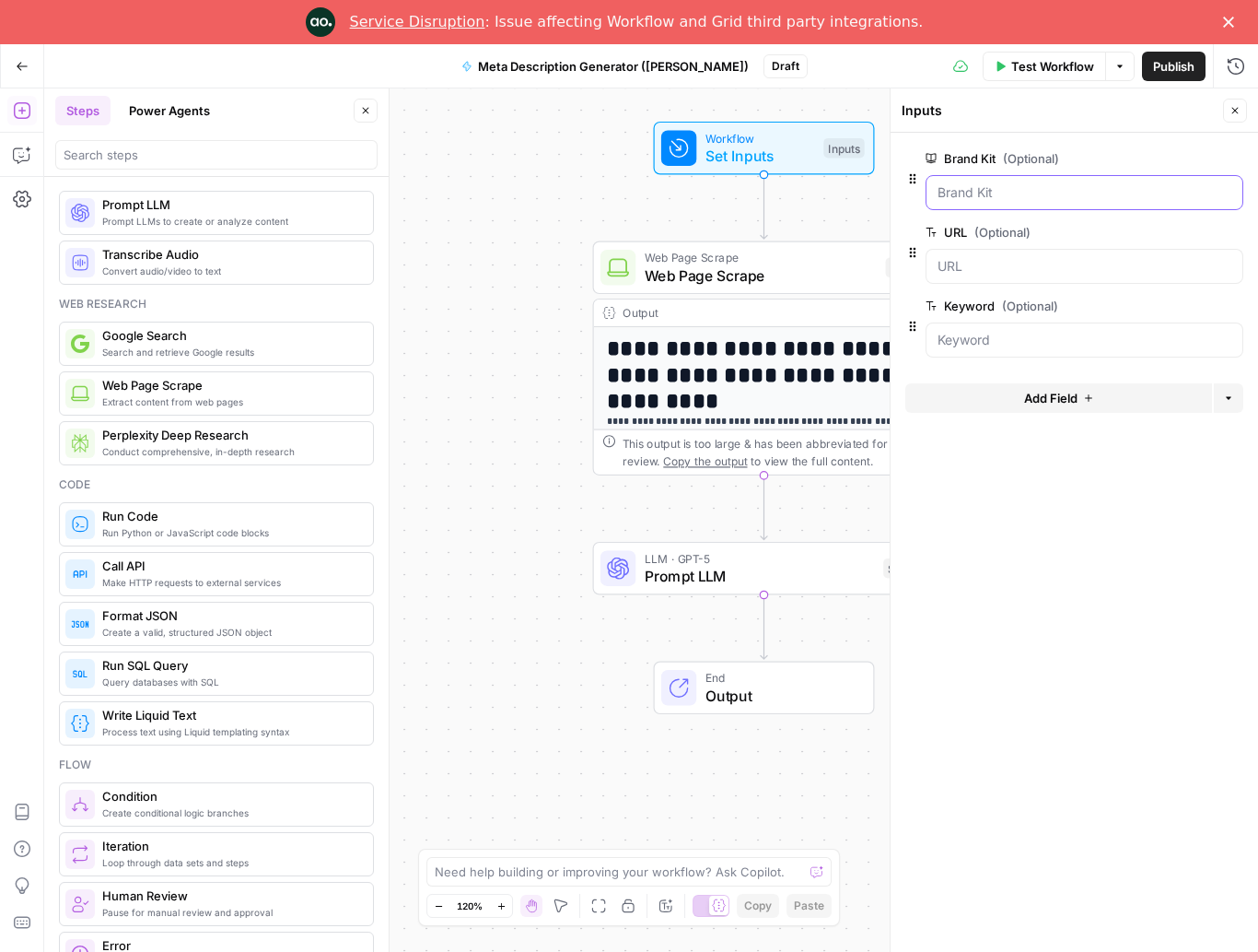
click at [943, 189] on Kit "Brand Kit (Optional)" at bounding box center [1084, 192] width 294 height 18
click at [943, 194] on Kit "Brand Kit (Optional)" at bounding box center [1084, 192] width 294 height 18
click at [943, 68] on icon "button" at bounding box center [1000, 67] width 11 height 11
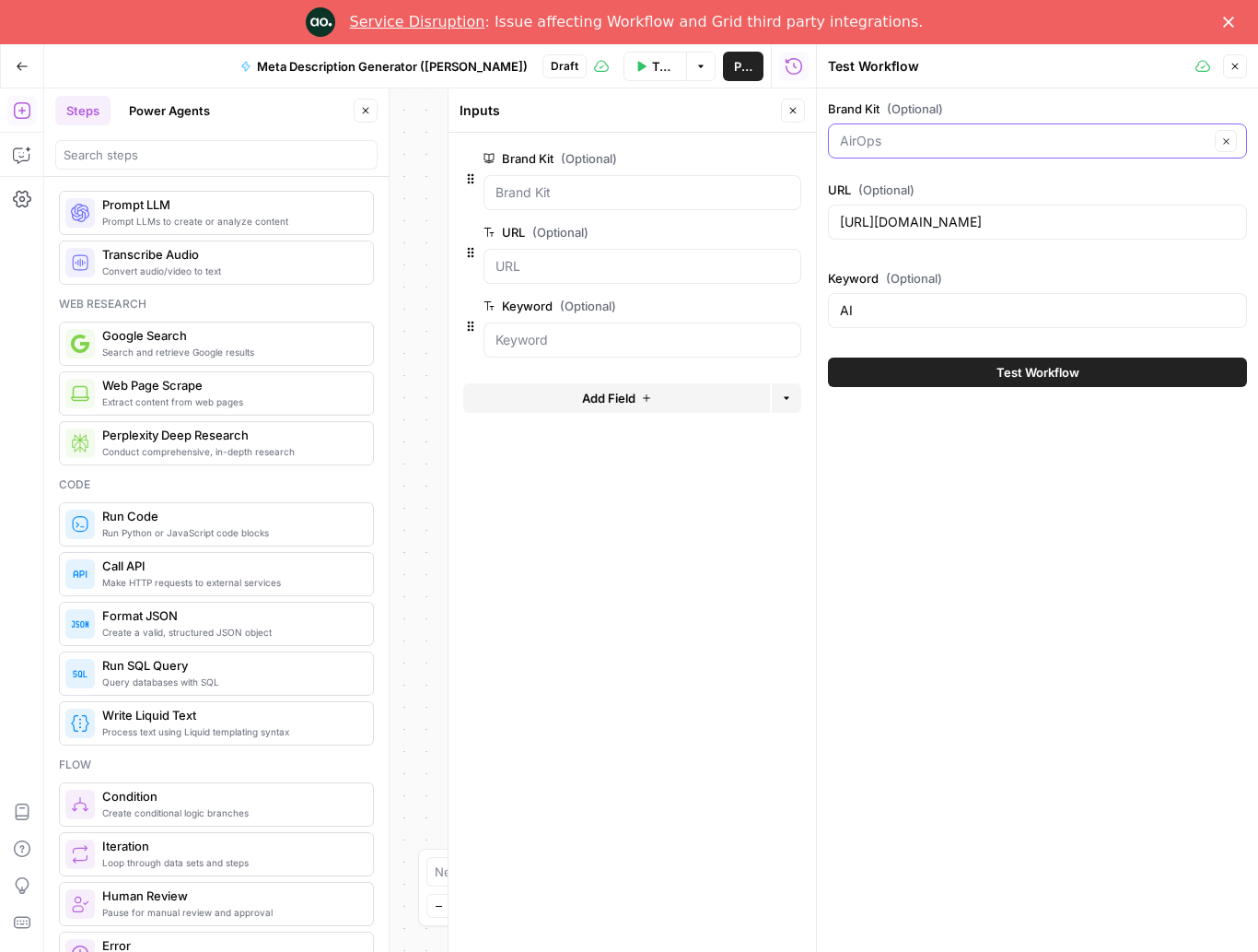
click at [925, 146] on input "Brand Kit (Optional)" at bounding box center [1024, 141] width 369 height 18
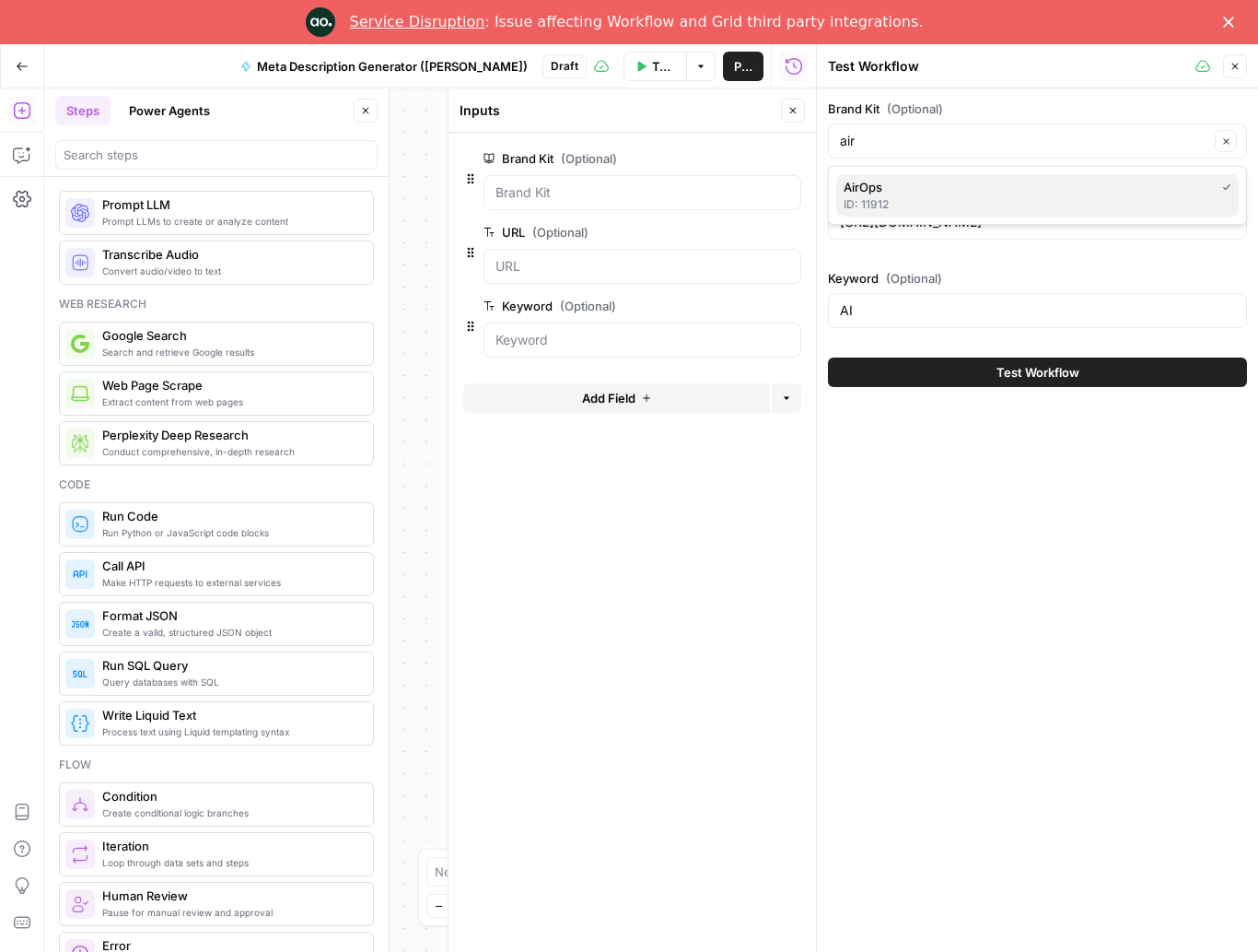
click at [932, 194] on span "AirOps" at bounding box center [1025, 186] width 364 height 18
type input "AirOps"
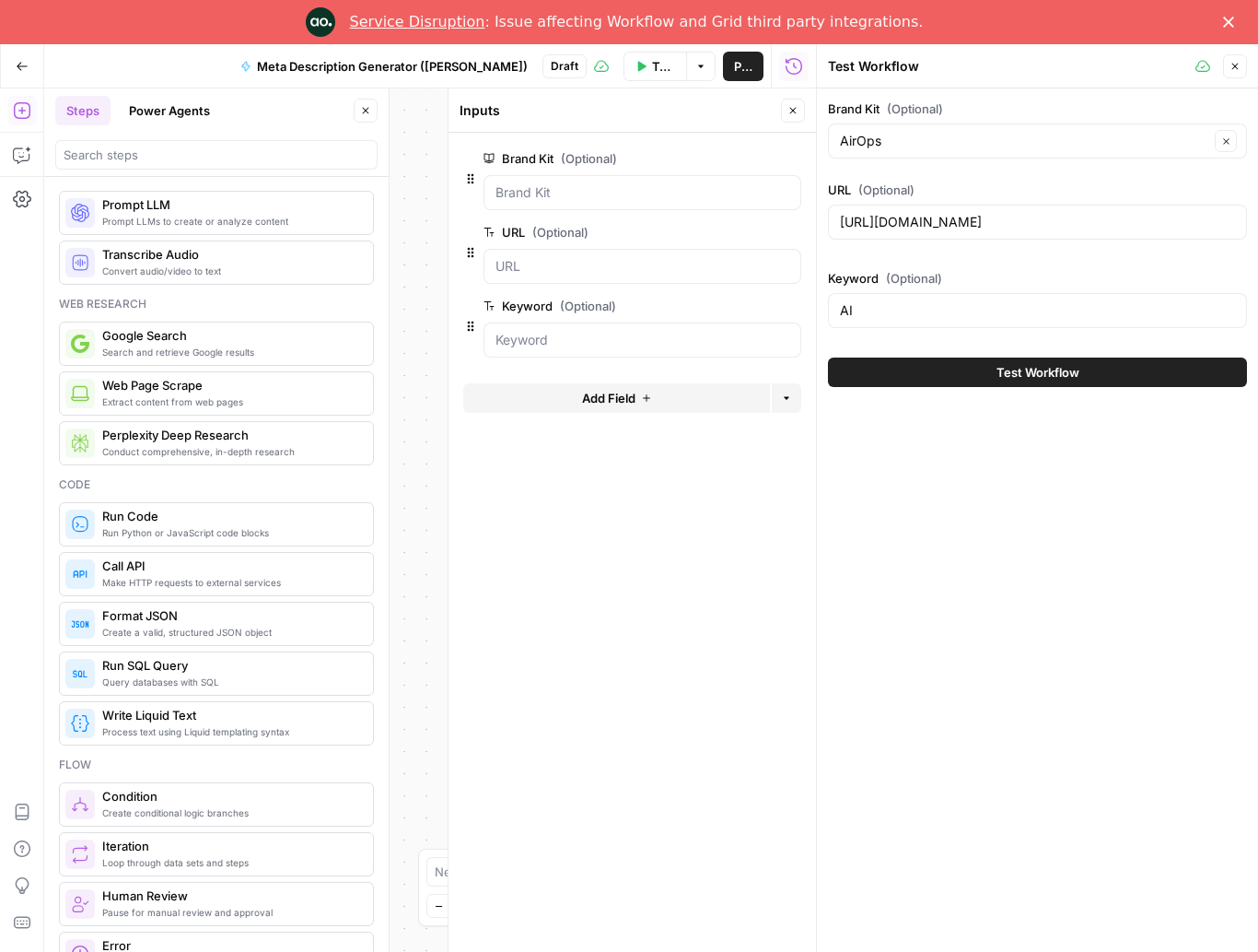
click at [943, 381] on button "Test Workflow" at bounding box center [1037, 372] width 419 height 29
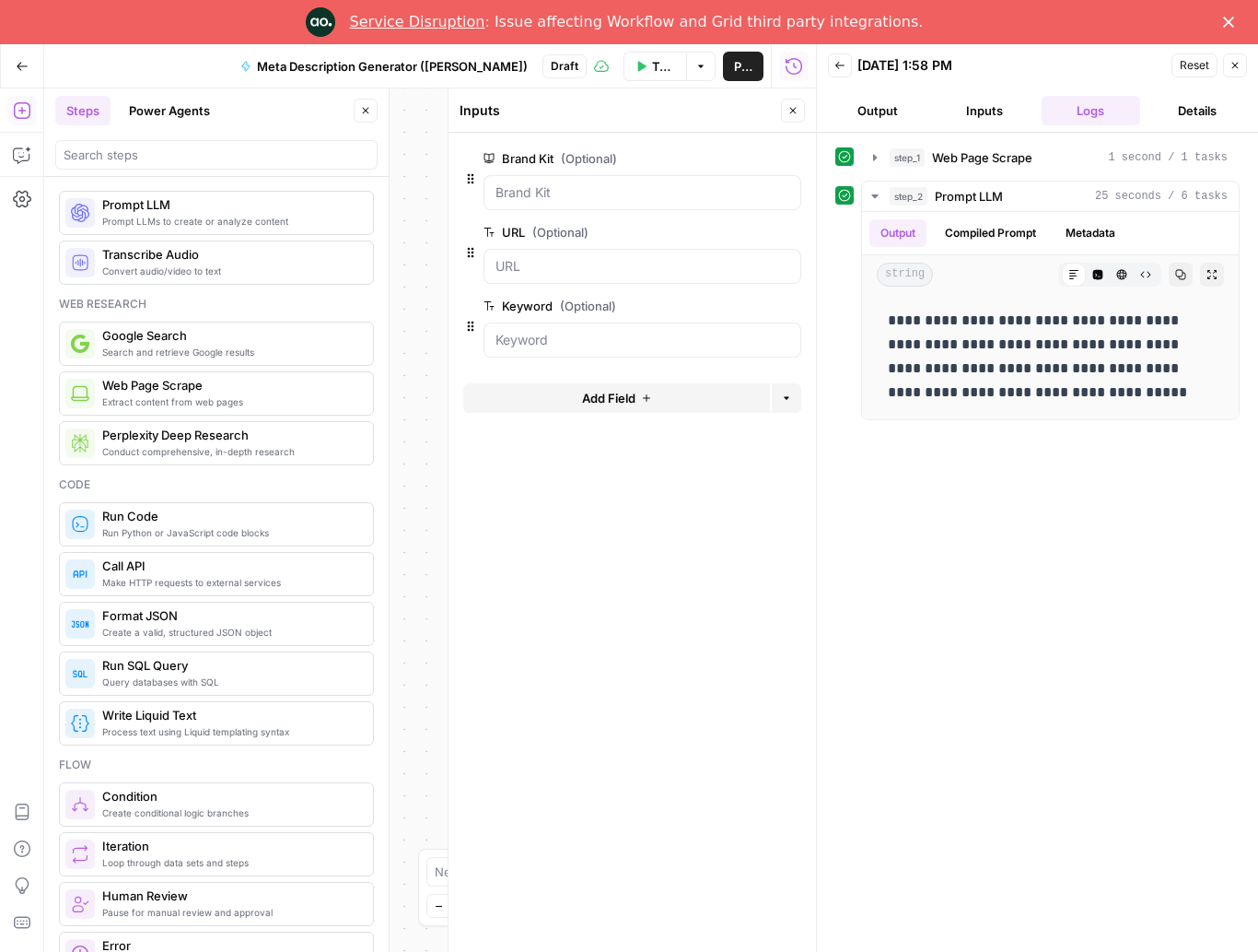
click at [943, 74] on button "Close" at bounding box center [1234, 65] width 24 height 24
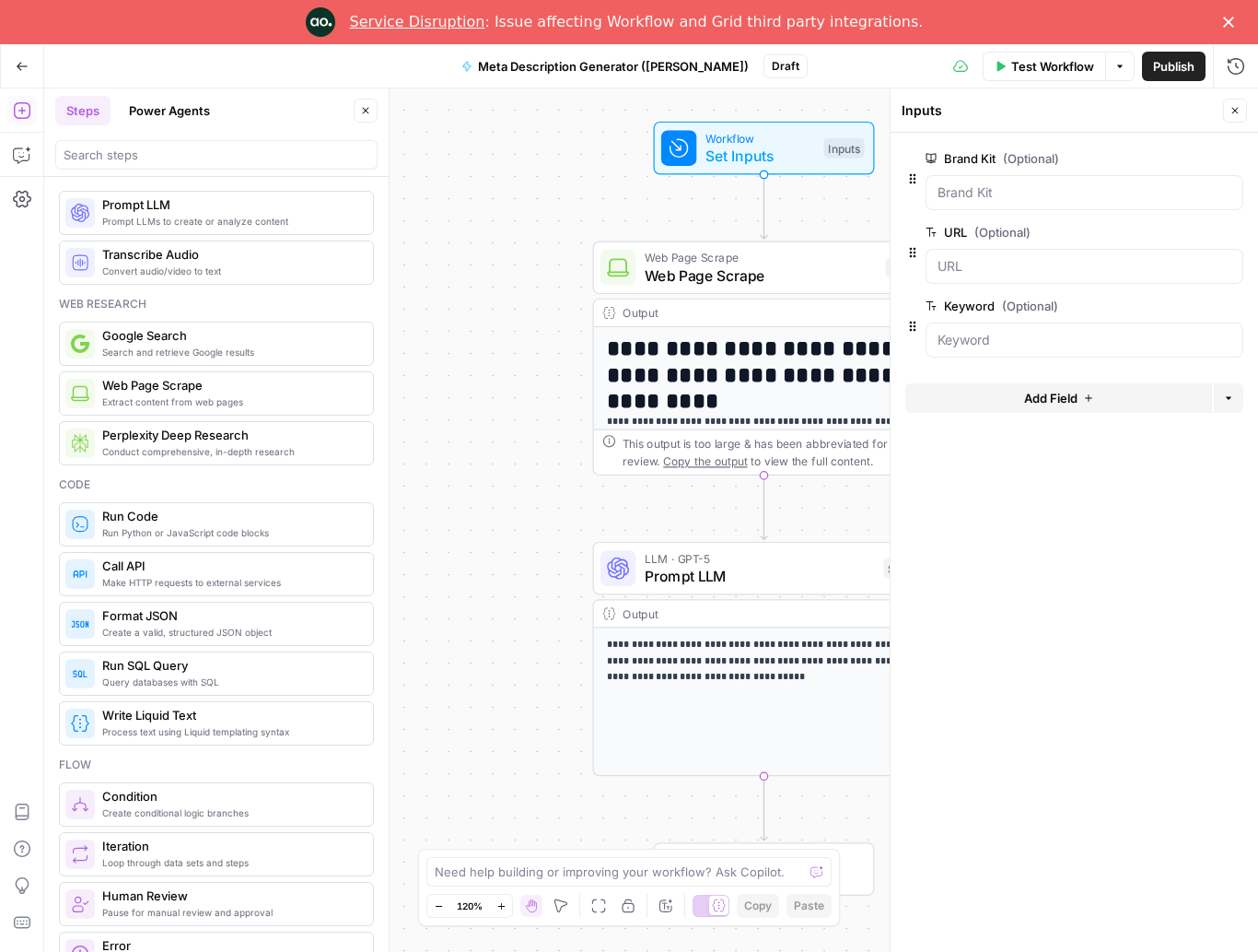
click at [762, 563] on span "LLM · GPT-5" at bounding box center [760, 557] width 230 height 17
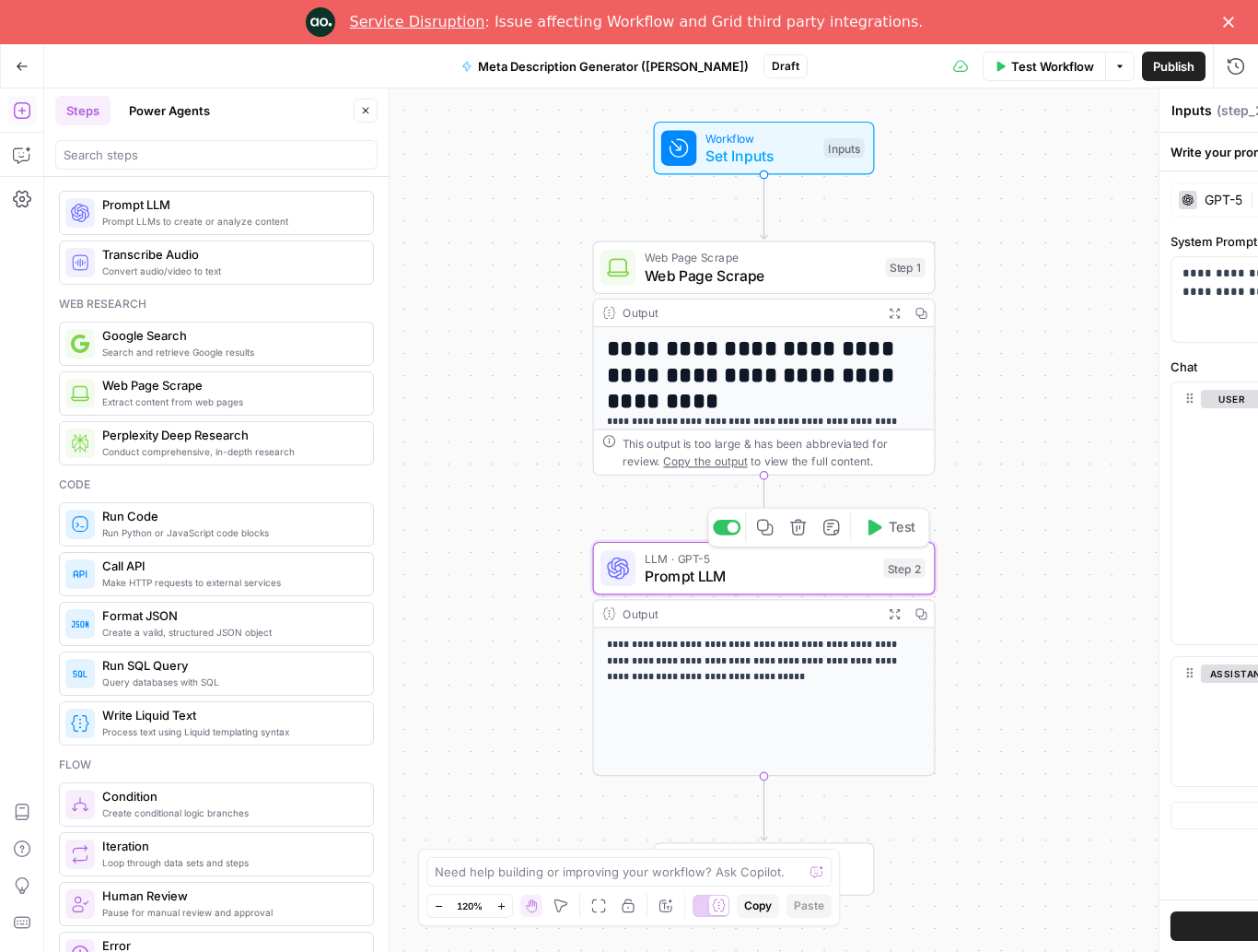
type textarea "Prompt LLM"
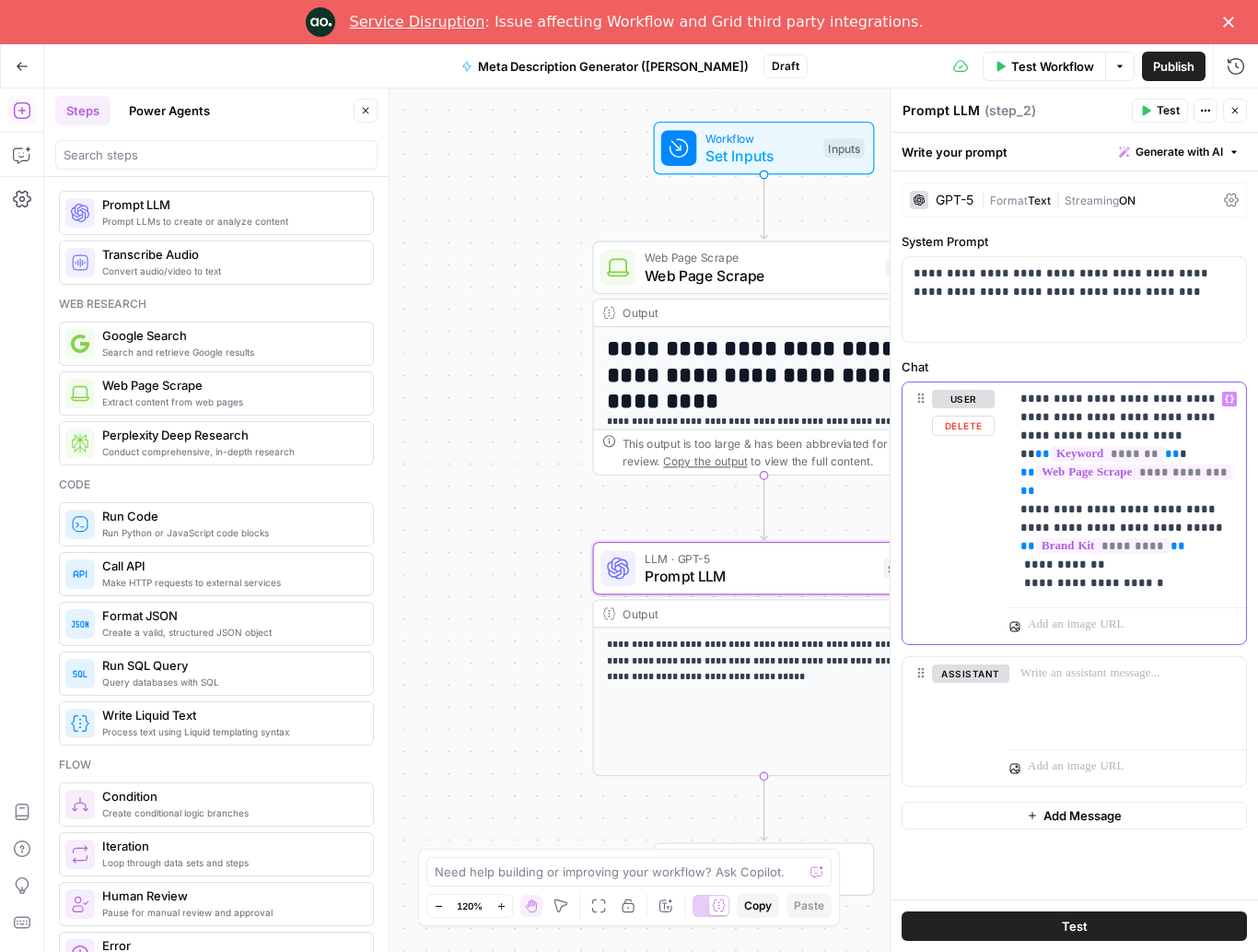
click at [943, 540] on span "*********" at bounding box center [1103, 546] width 133 height 15
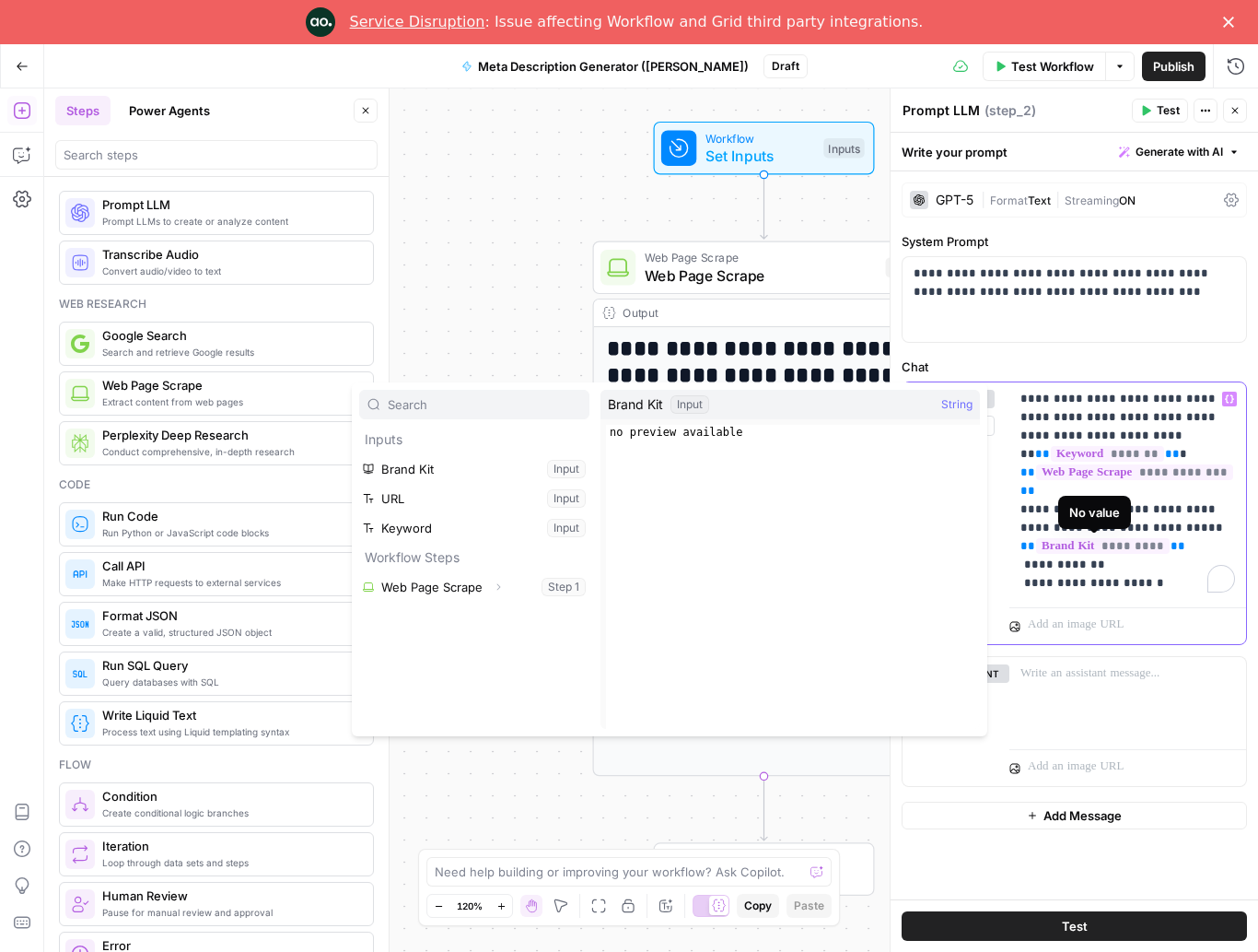
click at [943, 549] on span "*********" at bounding box center [1103, 546] width 133 height 15
click at [943, 534] on p "**********" at bounding box center [1128, 491] width 215 height 203
